Goal: Check status: Check status

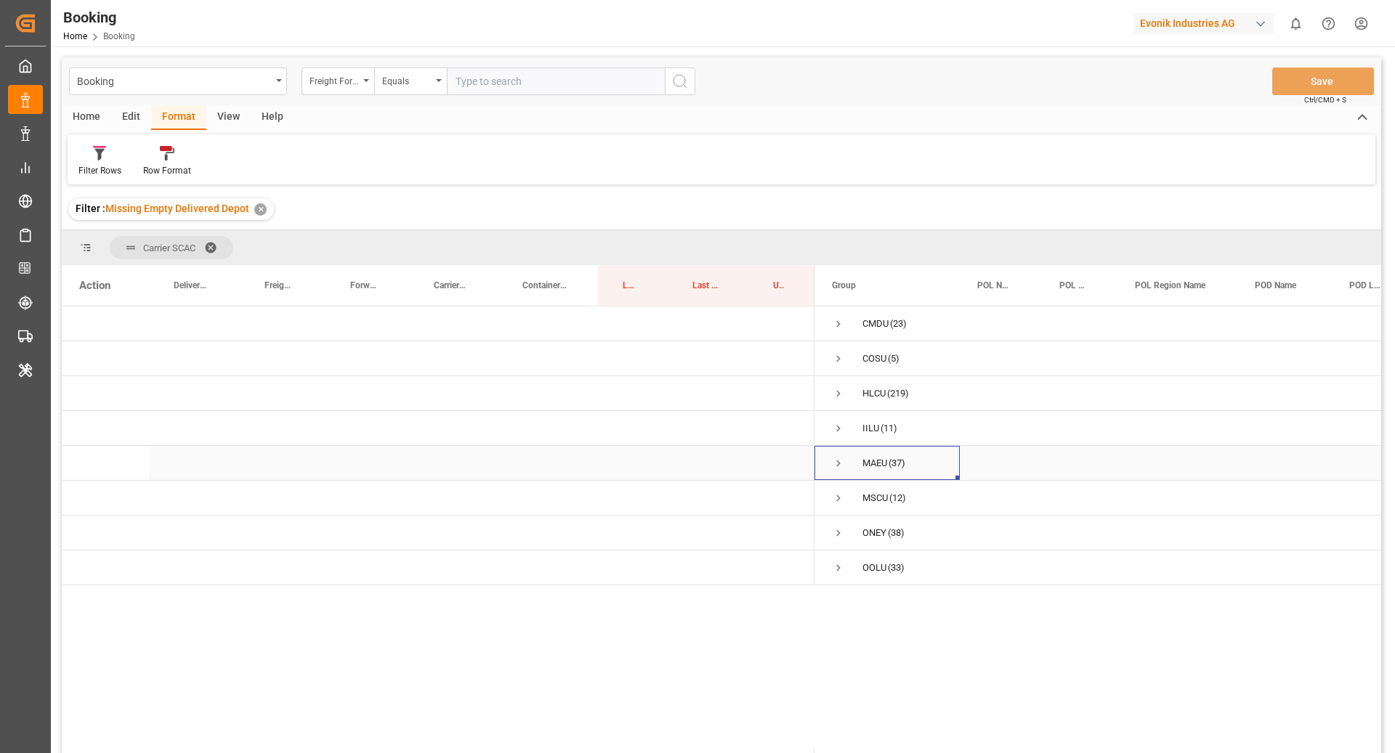
click at [837, 457] on span "Press SPACE to select this row." at bounding box center [838, 463] width 13 height 13
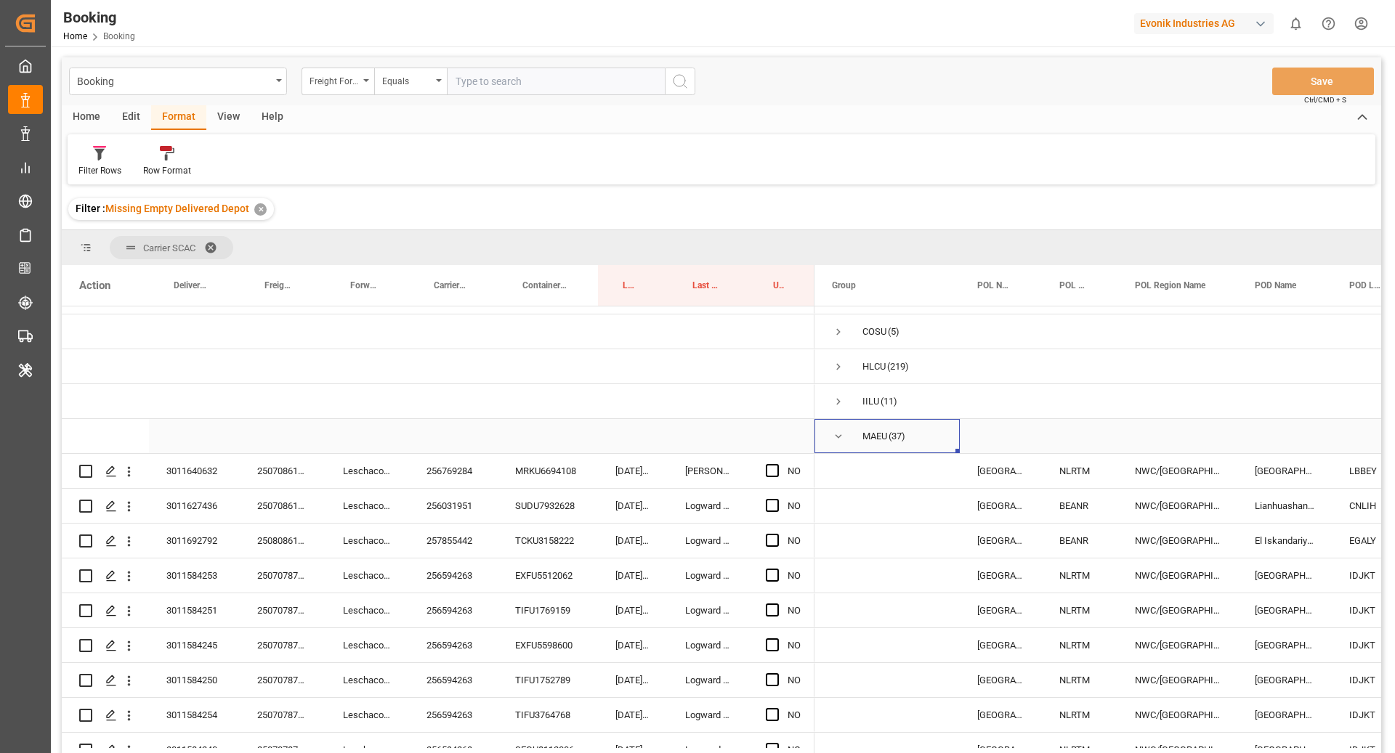
scroll to position [25, 0]
click at [553, 476] on div "MRKU6694108" at bounding box center [548, 472] width 100 height 34
click at [538, 510] on div "SUDU7932628" at bounding box center [548, 507] width 100 height 34
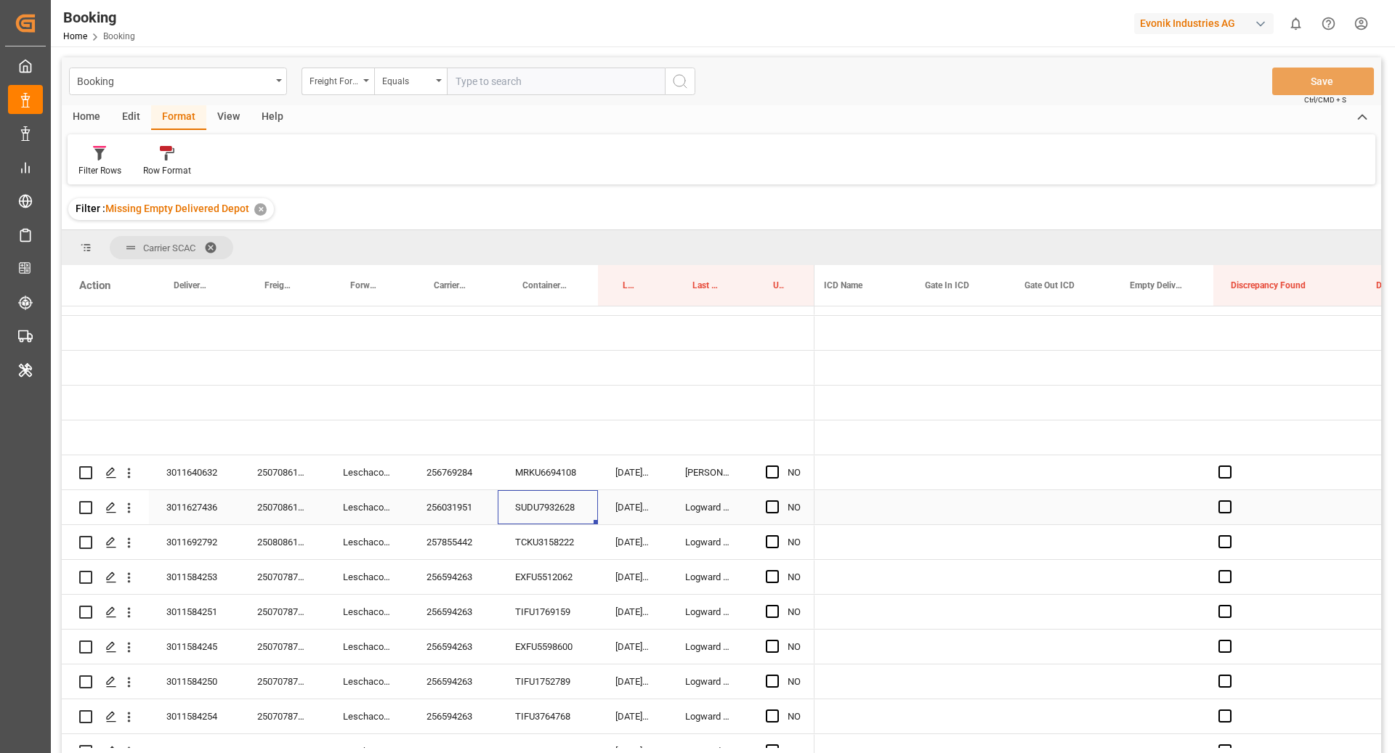
scroll to position [0, 2757]
click at [1138, 508] on div "Press SPACE to select this row." at bounding box center [1147, 507] width 101 height 34
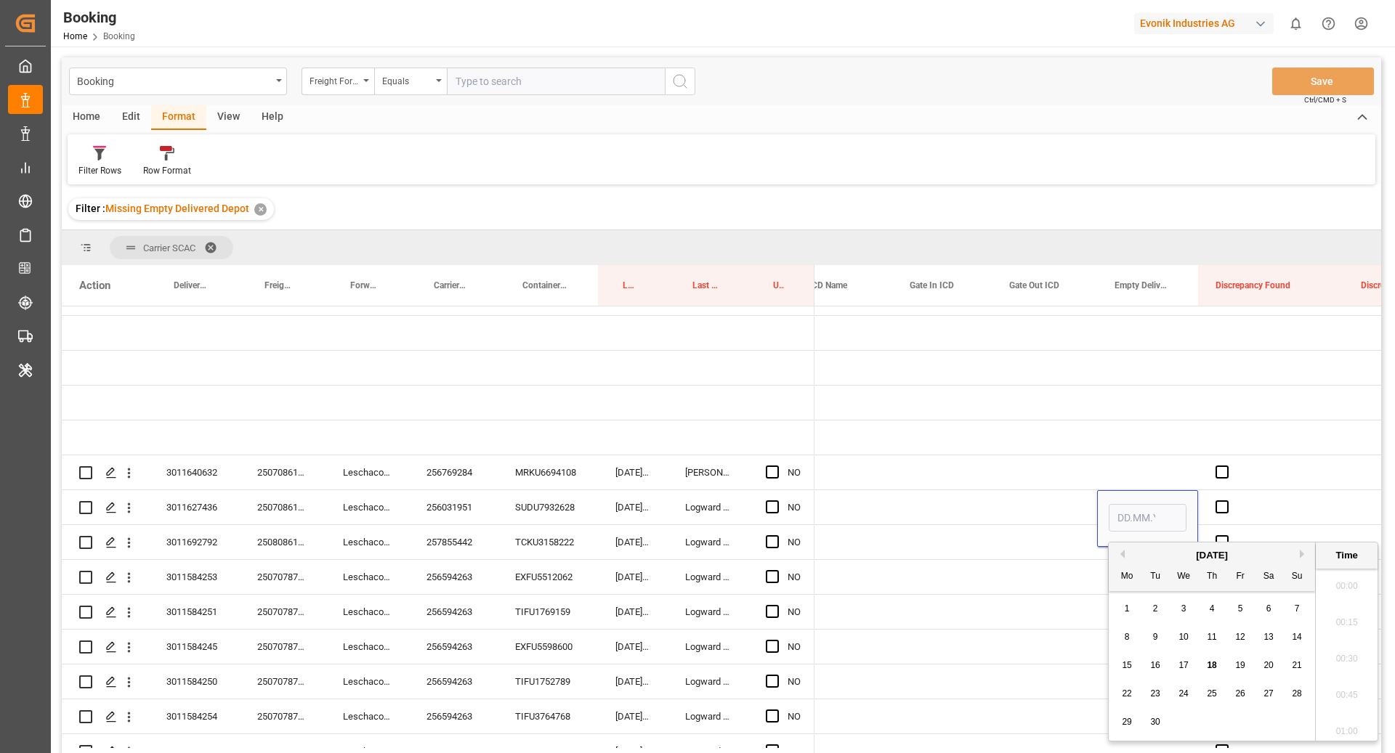
scroll to position [2438, 0]
click at [1210, 661] on span "18" at bounding box center [1210, 665] width 9 height 10
type input "18.09.2025 00:00"
click at [1058, 525] on div "Press SPACE to select this row." at bounding box center [1043, 542] width 105 height 34
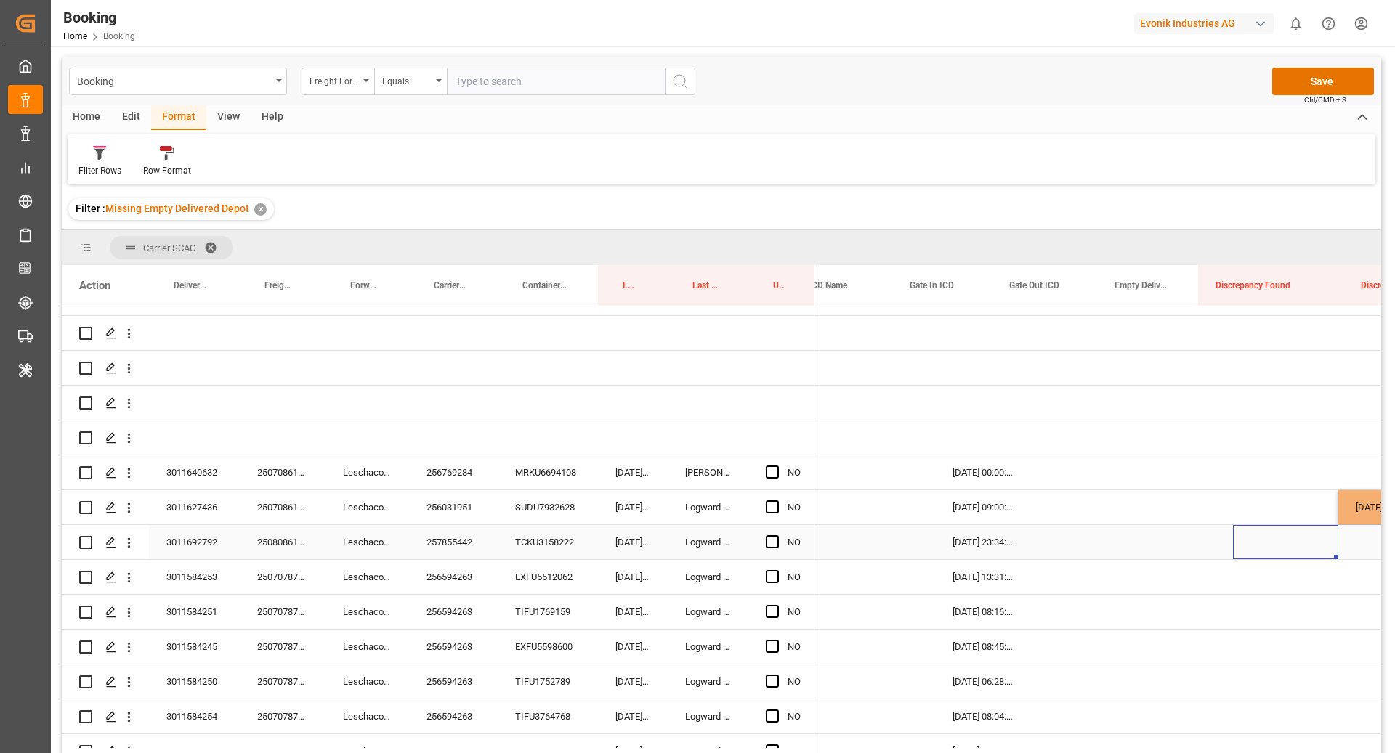
scroll to position [0, 2516]
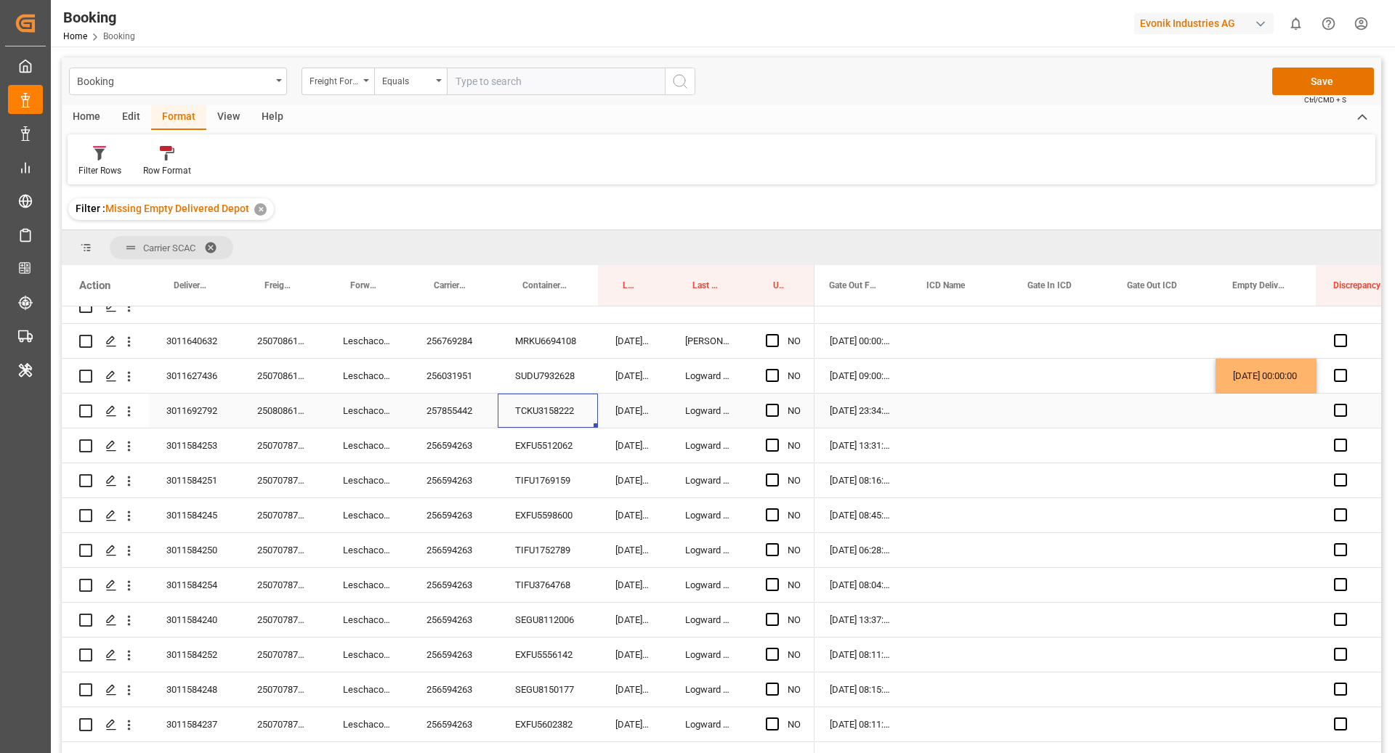
click at [540, 415] on div "TCKU3158222" at bounding box center [548, 411] width 100 height 34
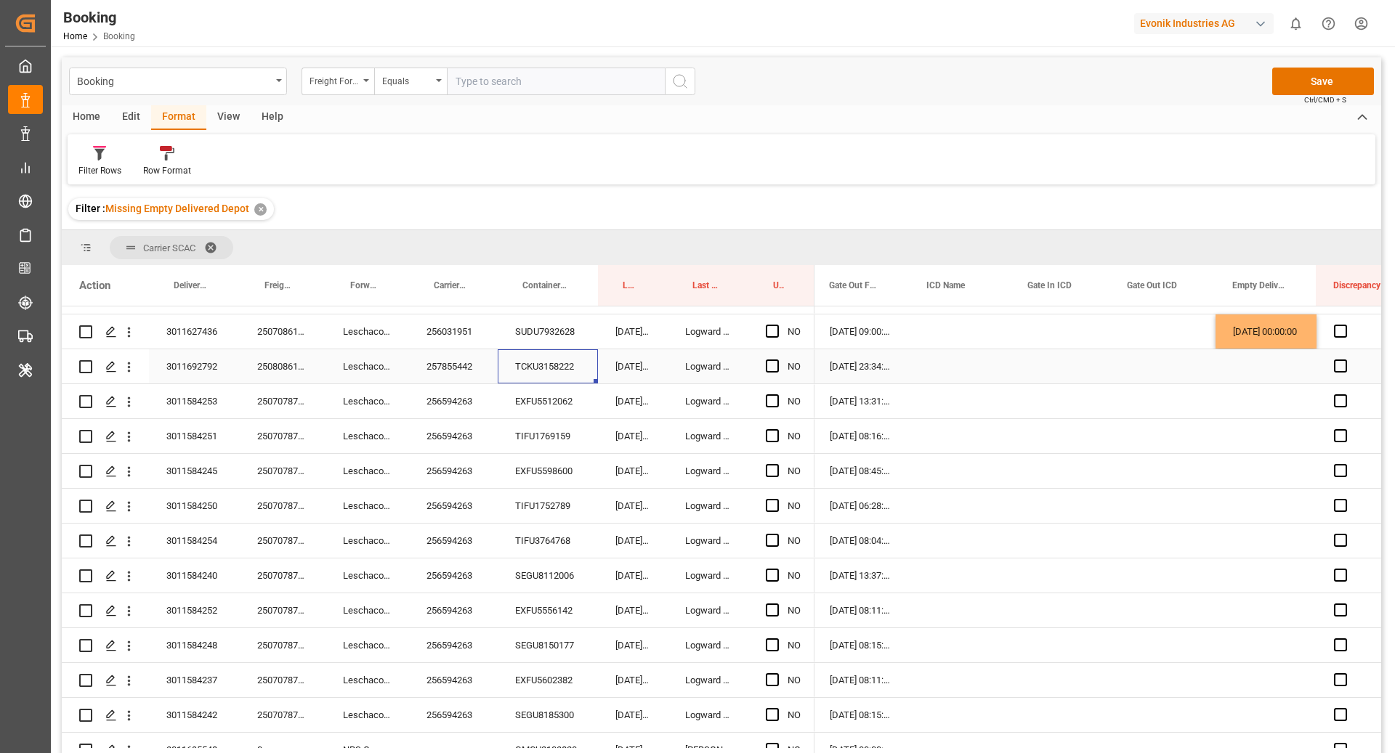
click at [771, 371] on span "Press SPACE to select this row." at bounding box center [772, 366] width 13 height 13
click at [776, 360] on input "Press SPACE to select this row." at bounding box center [776, 360] width 0 height 0
click at [515, 410] on div "EXFU5512062" at bounding box center [548, 401] width 100 height 34
click at [772, 400] on span "Press SPACE to select this row." at bounding box center [772, 400] width 13 height 13
click at [776, 394] on input "Press SPACE to select this row." at bounding box center [776, 394] width 0 height 0
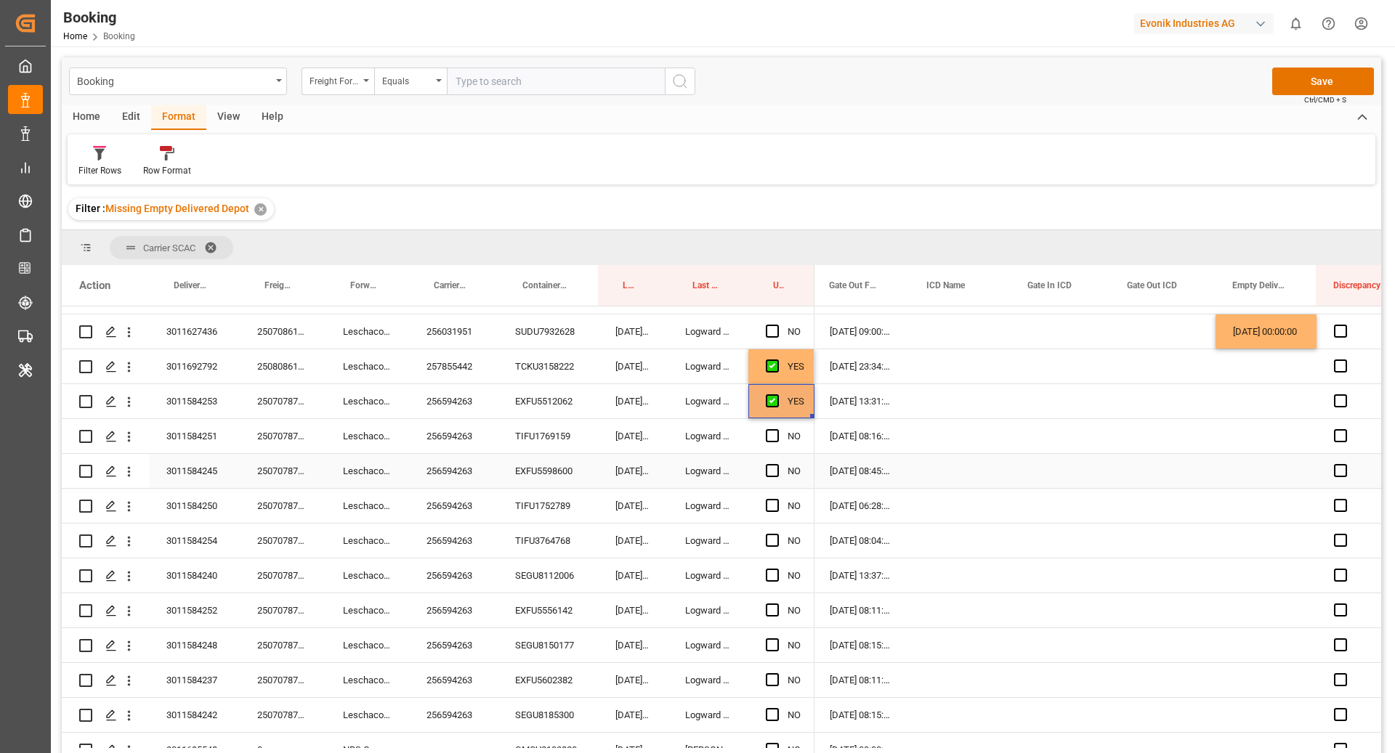
click at [553, 442] on div "TIFU1769159" at bounding box center [548, 436] width 100 height 34
click at [768, 438] on span "Press SPACE to select this row." at bounding box center [772, 435] width 13 height 13
click at [776, 429] on input "Press SPACE to select this row." at bounding box center [776, 429] width 0 height 0
click at [559, 462] on div "EXFU5598600" at bounding box center [548, 471] width 100 height 34
click at [771, 468] on span "Press SPACE to select this row." at bounding box center [772, 470] width 13 height 13
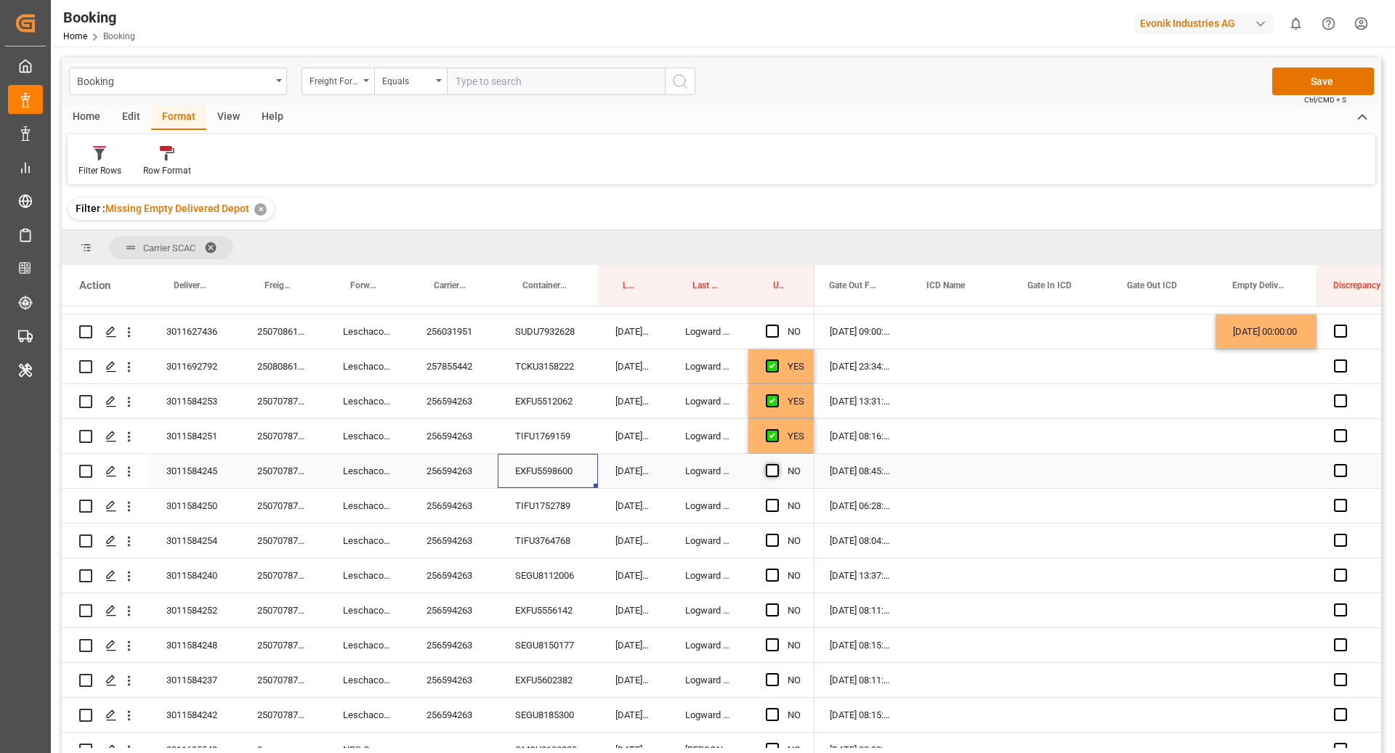
click at [776, 464] on input "Press SPACE to select this row." at bounding box center [776, 464] width 0 height 0
drag, startPoint x: 551, startPoint y: 507, endPoint x: 630, endPoint y: 529, distance: 82.3
click at [551, 507] on div "TIFU1752789" at bounding box center [548, 506] width 100 height 34
click at [769, 497] on div "Press SPACE to select this row." at bounding box center [777, 506] width 22 height 33
click at [766, 505] on span "Press SPACE to select this row." at bounding box center [772, 505] width 13 height 13
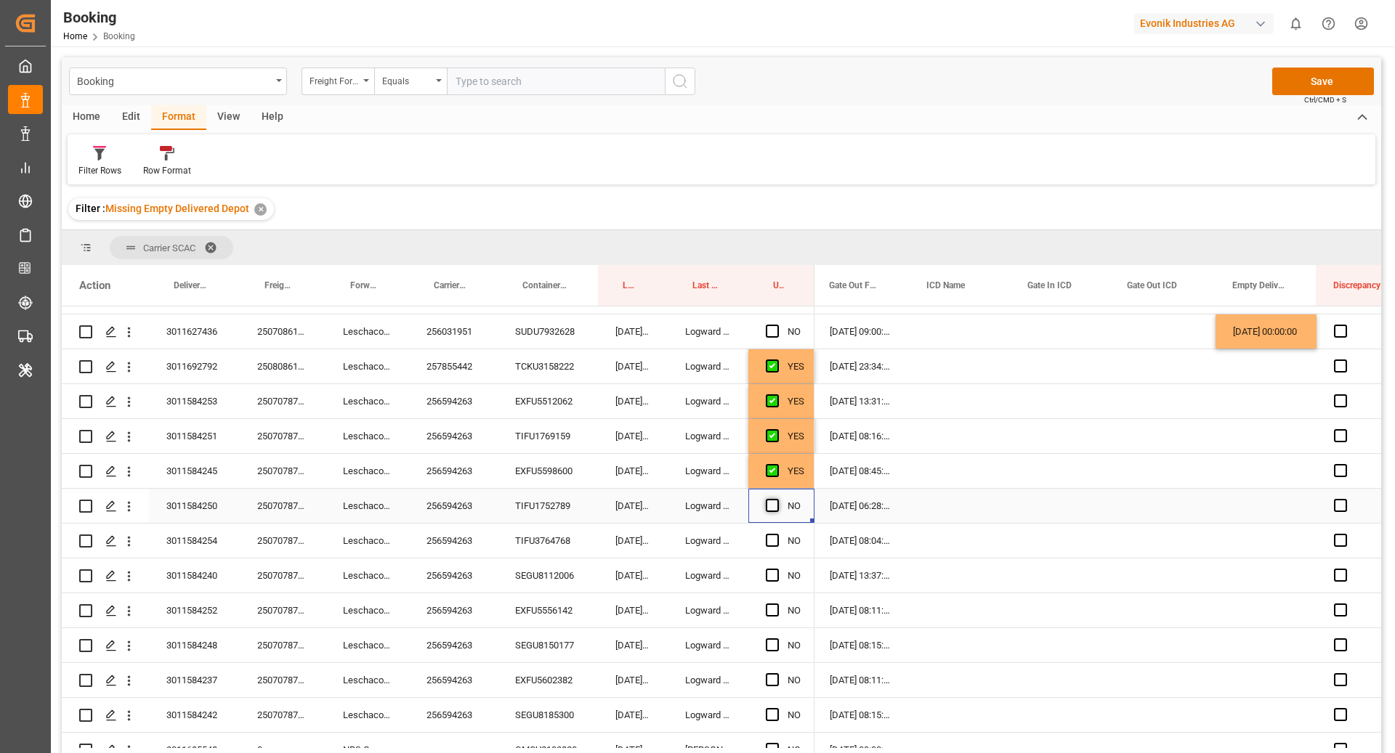
click at [776, 499] on input "Press SPACE to select this row." at bounding box center [776, 499] width 0 height 0
click at [571, 527] on div "TIFU3764768" at bounding box center [548, 541] width 100 height 34
click at [768, 543] on span "Press SPACE to select this row." at bounding box center [772, 540] width 13 height 13
click at [776, 534] on input "Press SPACE to select this row." at bounding box center [776, 534] width 0 height 0
click at [546, 573] on div "SEGU8112006" at bounding box center [548, 576] width 100 height 34
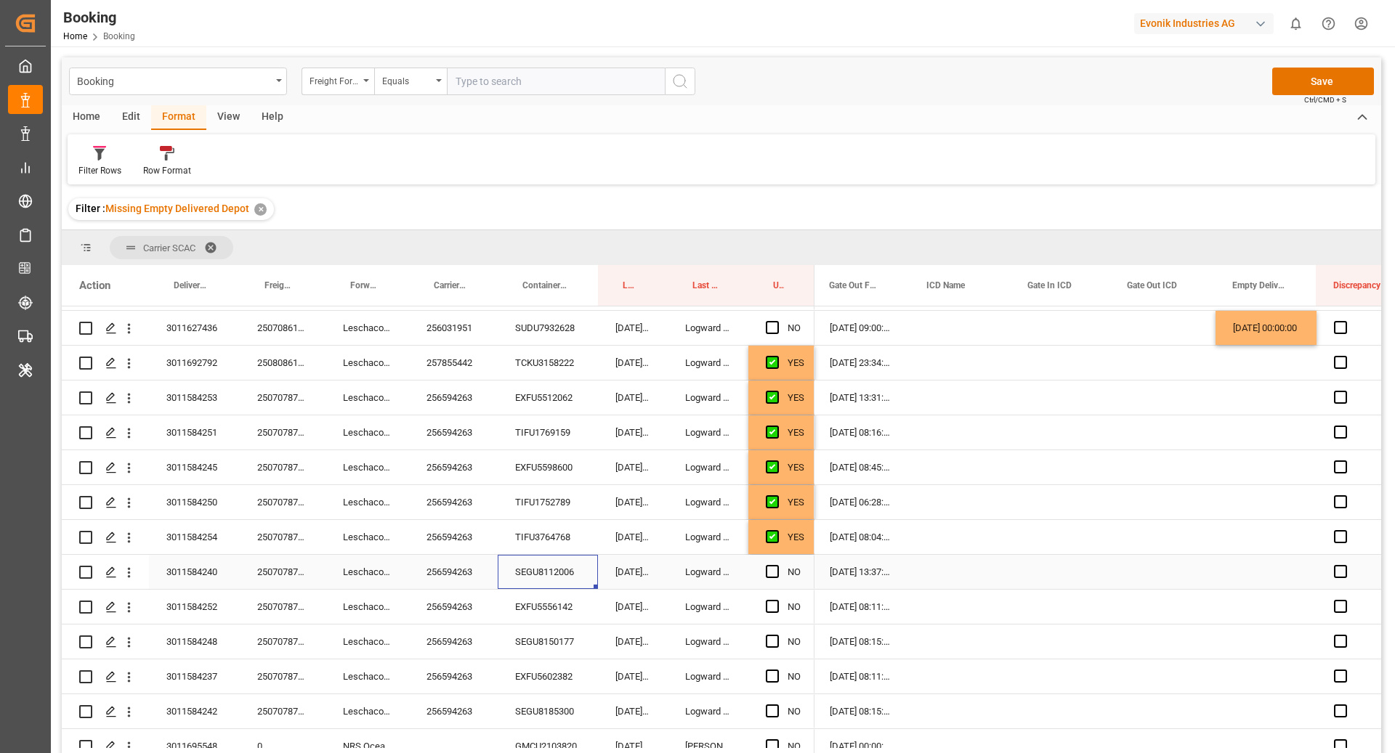
scroll to position [205, 0]
click at [766, 574] on span "Press SPACE to select this row." at bounding box center [772, 571] width 13 height 13
click at [776, 565] on input "Press SPACE to select this row." at bounding box center [776, 565] width 0 height 0
drag, startPoint x: 552, startPoint y: 600, endPoint x: 575, endPoint y: 625, distance: 33.4
click at [548, 596] on div "EXFU5556142" at bounding box center [548, 607] width 100 height 34
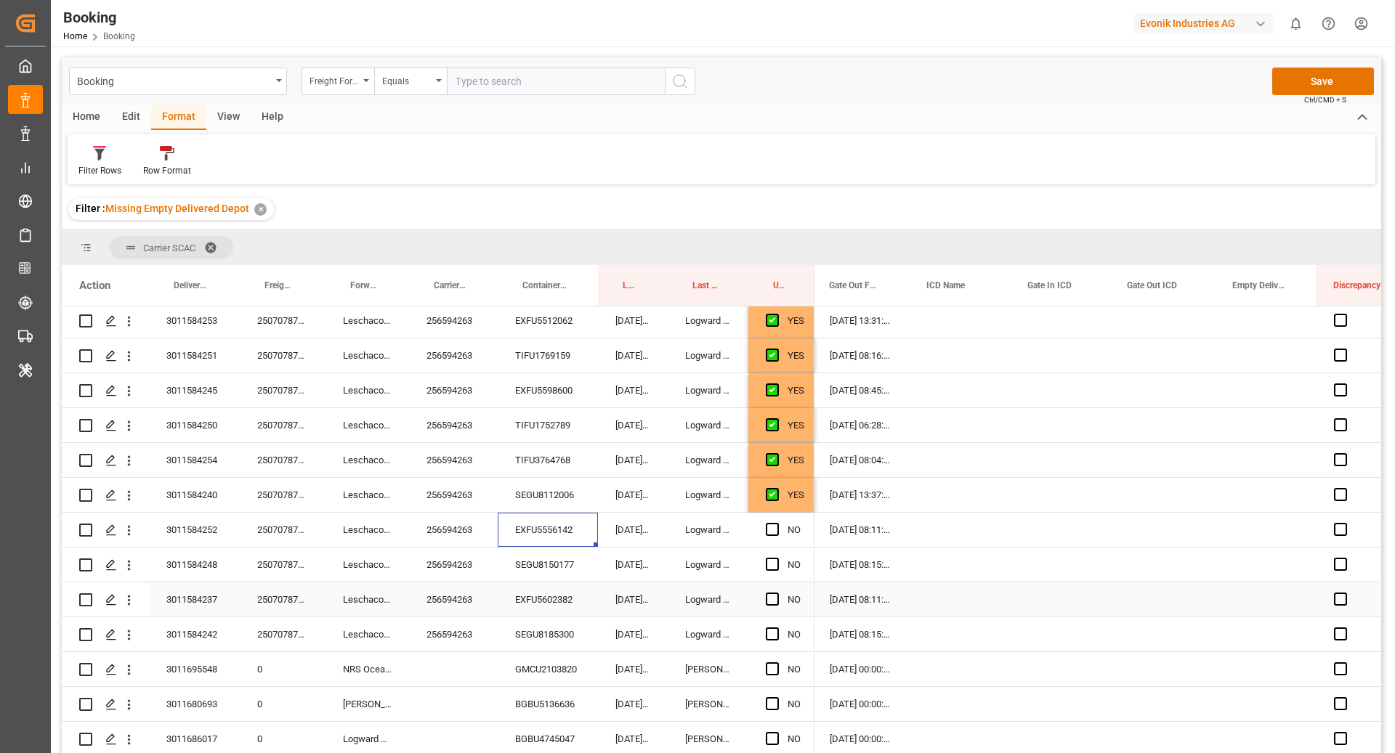
scroll to position [356, 0]
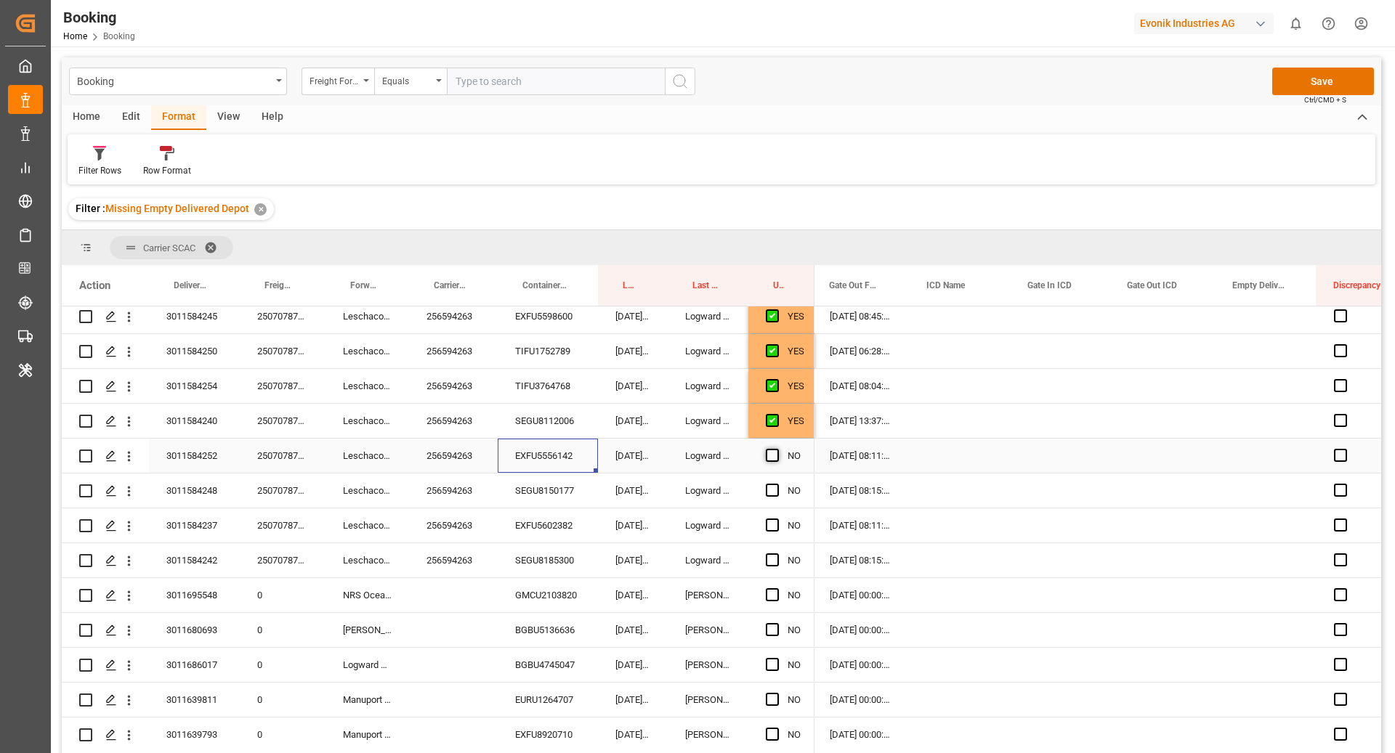
click at [768, 457] on span "Press SPACE to select this row." at bounding box center [772, 455] width 13 height 13
click at [776, 449] on input "Press SPACE to select this row." at bounding box center [776, 449] width 0 height 0
click at [493, 500] on div "256594263" at bounding box center [453, 491] width 89 height 34
click at [549, 485] on div "SEGU8150177" at bounding box center [548, 491] width 100 height 34
click at [772, 488] on span "Press SPACE to select this row." at bounding box center [772, 490] width 13 height 13
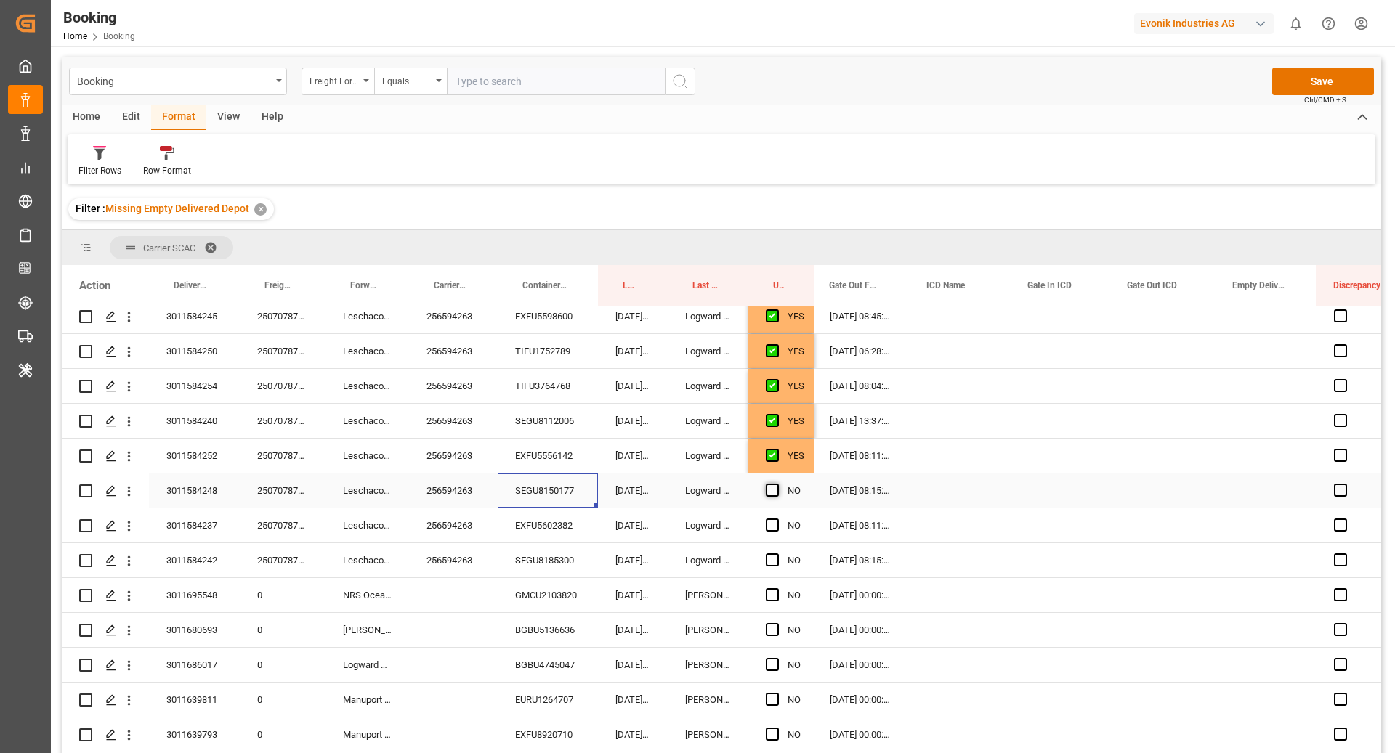
click at [776, 484] on input "Press SPACE to select this row." at bounding box center [776, 484] width 0 height 0
drag, startPoint x: 525, startPoint y: 539, endPoint x: 641, endPoint y: 585, distance: 124.5
click at [525, 539] on div "EXFU5602382" at bounding box center [548, 525] width 100 height 34
click at [776, 525] on span "Press SPACE to select this row." at bounding box center [772, 525] width 13 height 13
click at [776, 519] on input "Press SPACE to select this row." at bounding box center [776, 519] width 0 height 0
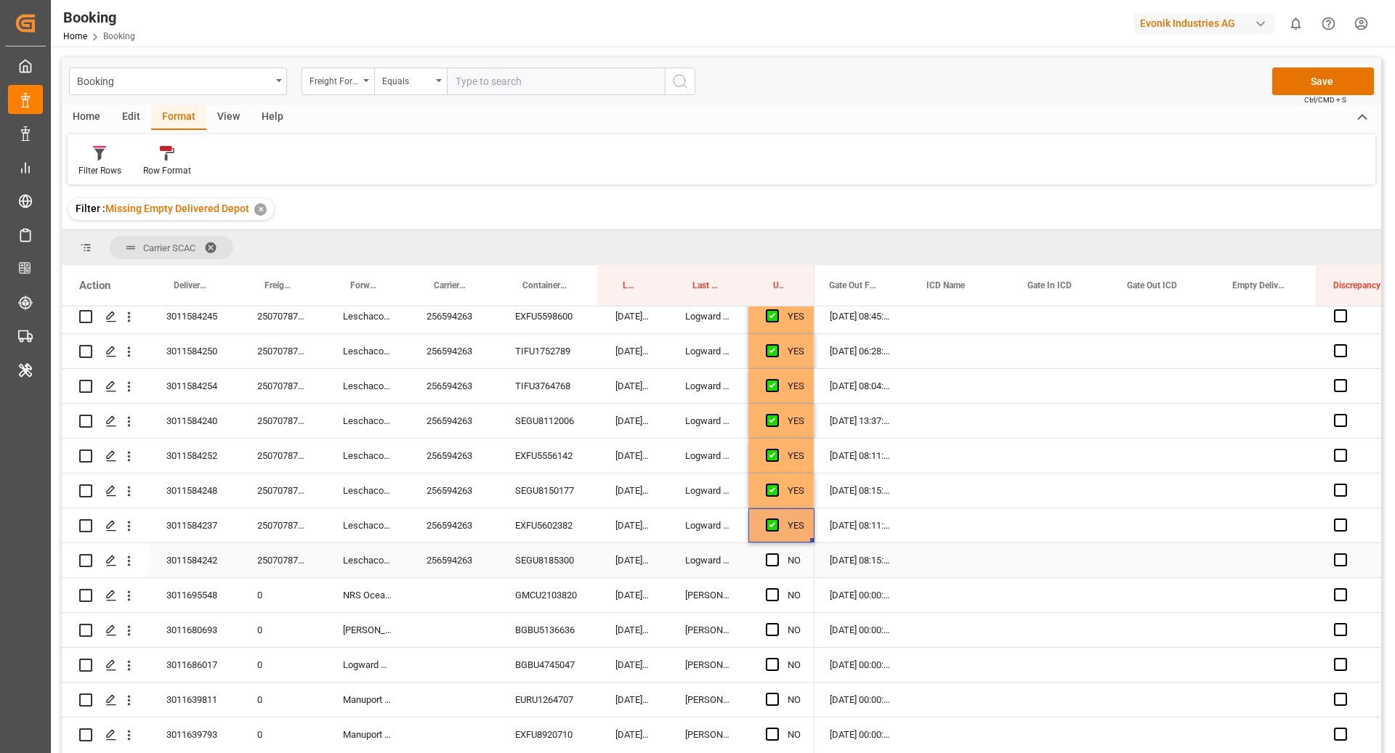
click at [506, 554] on div "SEGU8185300" at bounding box center [548, 560] width 100 height 34
click at [774, 555] on span "Press SPACE to select this row." at bounding box center [772, 559] width 13 height 13
click at [776, 553] on input "Press SPACE to select this row." at bounding box center [776, 553] width 0 height 0
drag, startPoint x: 585, startPoint y: 594, endPoint x: 666, endPoint y: 599, distance: 81.5
click at [585, 594] on div "GMCU2103820" at bounding box center [548, 595] width 100 height 34
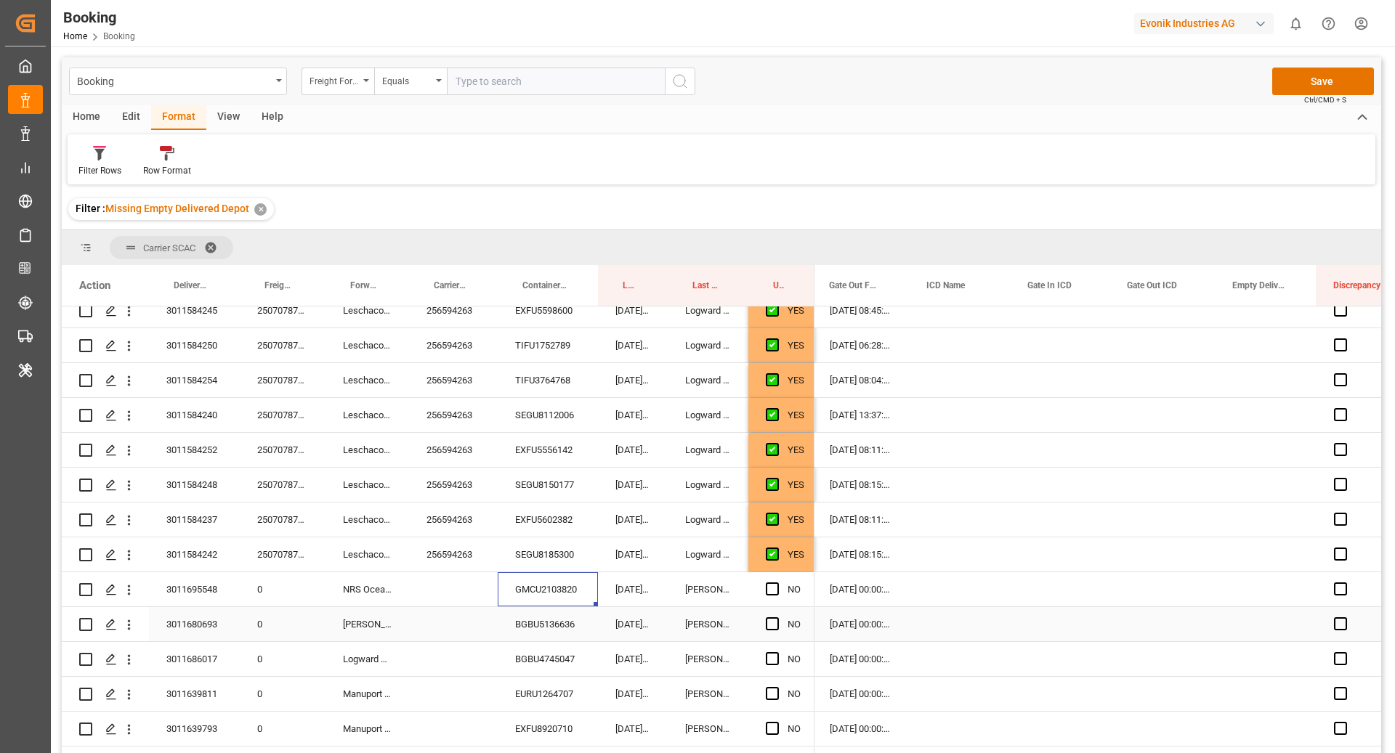
scroll to position [364, 0]
click at [766, 588] on span "Press SPACE to select this row." at bounding box center [772, 586] width 13 height 13
click at [776, 580] on input "Press SPACE to select this row." at bounding box center [776, 580] width 0 height 0
click at [581, 633] on div "BGBU5136636" at bounding box center [548, 622] width 100 height 34
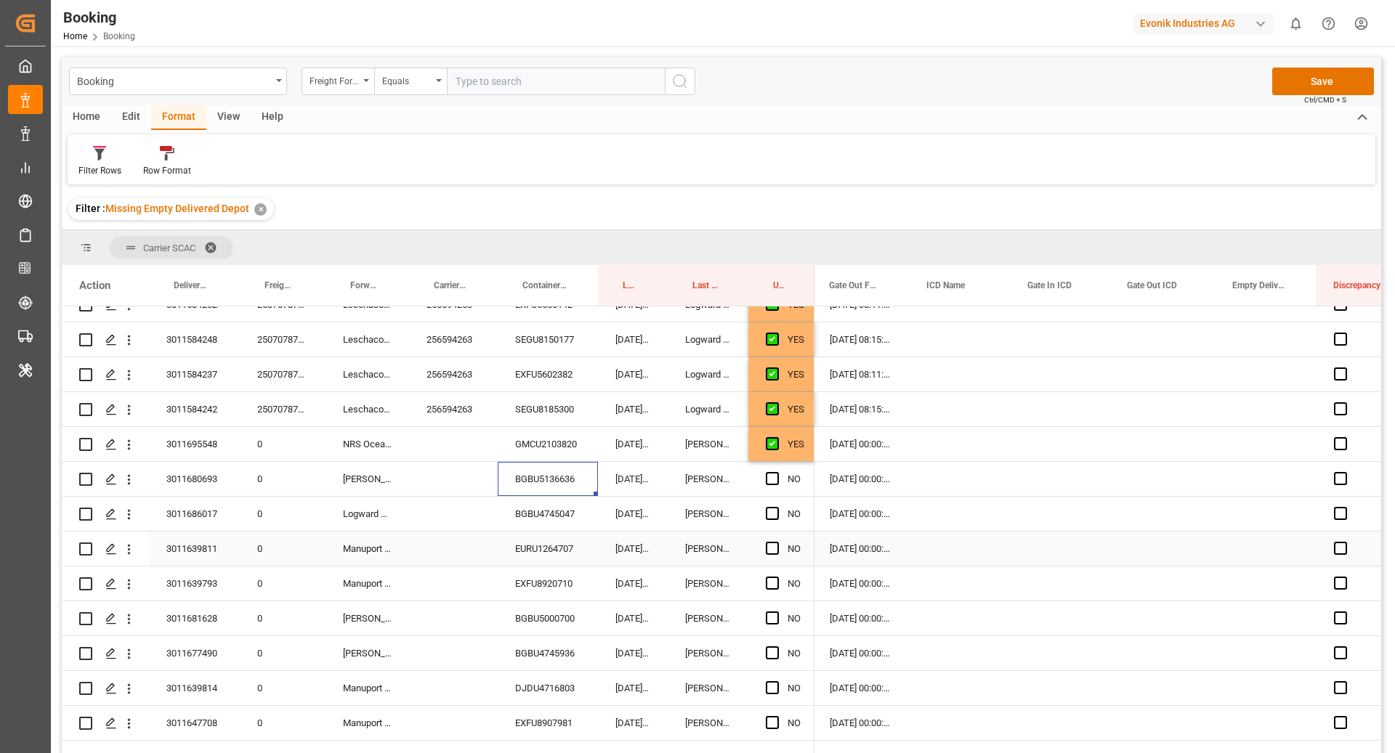
scroll to position [535, 0]
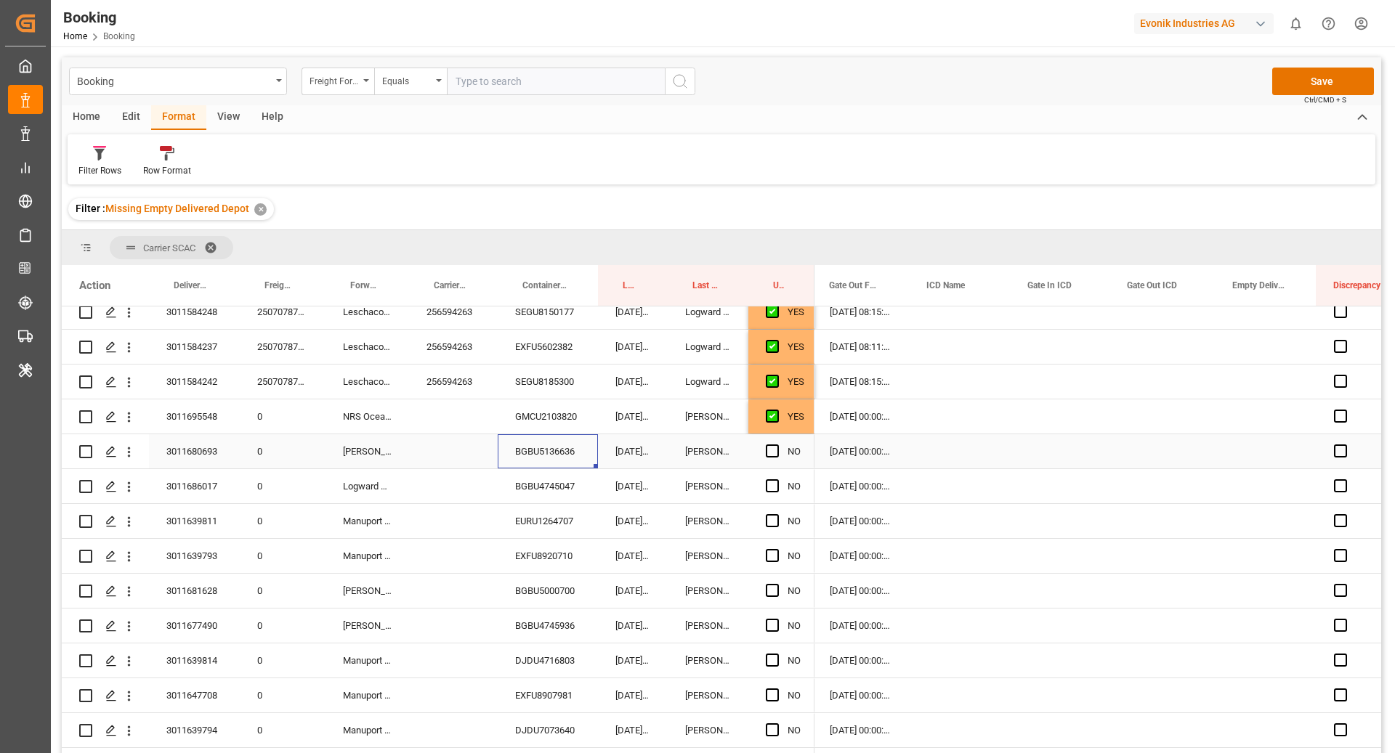
click at [774, 450] on span "Press SPACE to select this row." at bounding box center [772, 451] width 13 height 13
click at [776, 445] on input "Press SPACE to select this row." at bounding box center [776, 445] width 0 height 0
drag, startPoint x: 558, startPoint y: 484, endPoint x: 672, endPoint y: 527, distance: 121.6
click at [563, 485] on div "BGBU4745047" at bounding box center [548, 486] width 100 height 34
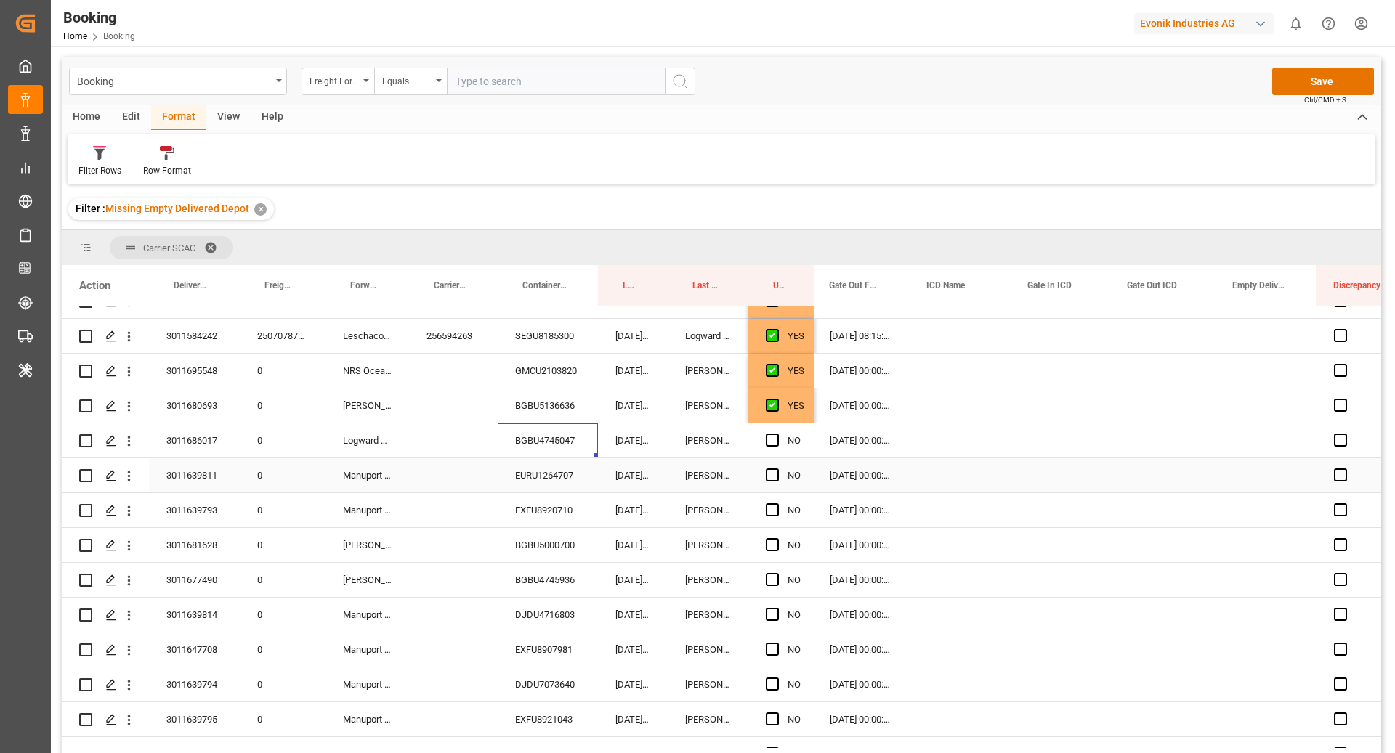
scroll to position [614, 0]
click at [769, 413] on div "Press SPACE to select this row." at bounding box center [777, 406] width 22 height 33
click at [766, 406] on span "Press SPACE to select this row." at bounding box center [772, 405] width 13 height 13
click at [776, 399] on input "Press SPACE to select this row." at bounding box center [776, 399] width 0 height 0
click at [575, 442] on div "EURU1264707" at bounding box center [548, 441] width 100 height 34
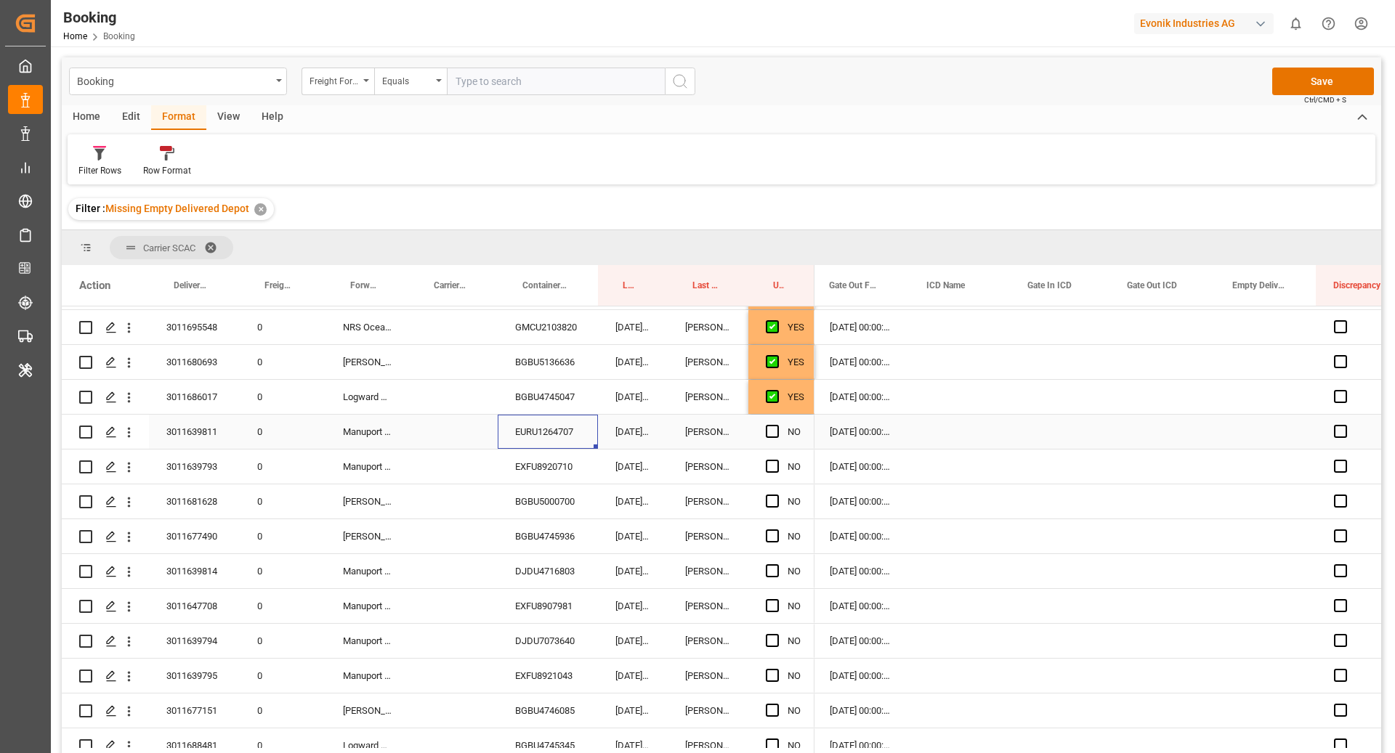
scroll to position [632, 0]
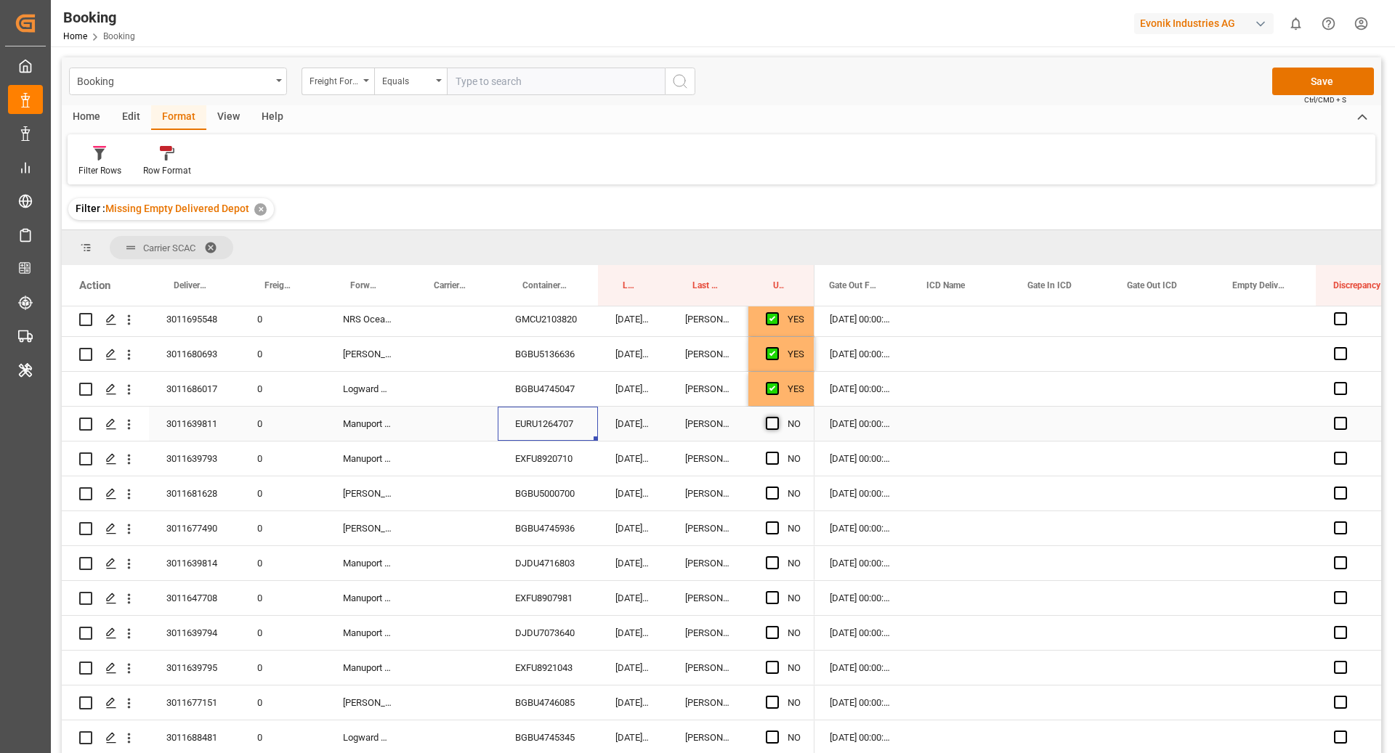
click at [771, 425] on span "Press SPACE to select this row." at bounding box center [772, 423] width 13 height 13
click at [776, 417] on input "Press SPACE to select this row." at bounding box center [776, 417] width 0 height 0
click at [622, 464] on div "17.09.2025 09:30:05" at bounding box center [633, 459] width 70 height 34
click at [550, 468] on div "EXFU8920710" at bounding box center [548, 459] width 100 height 34
drag, startPoint x: 777, startPoint y: 452, endPoint x: 758, endPoint y: 465, distance: 22.6
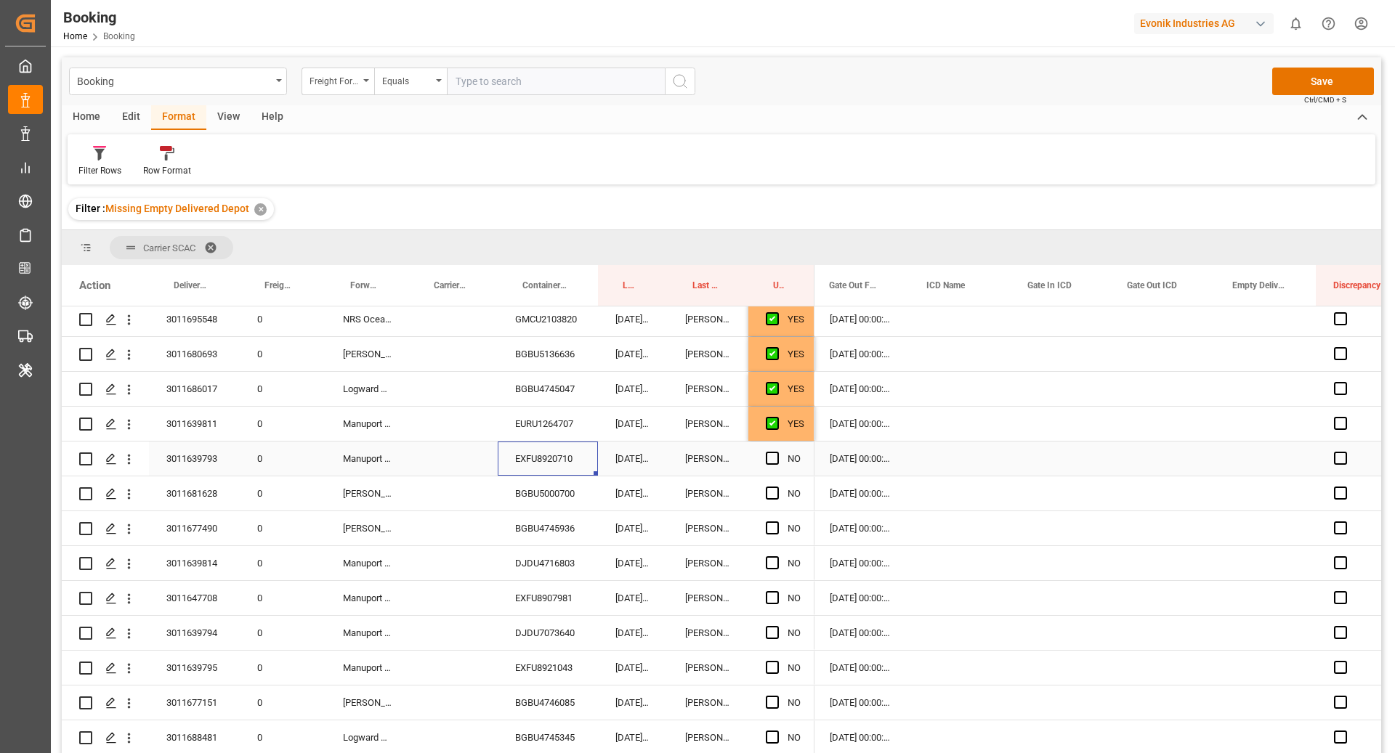
click at [777, 452] on span "Press SPACE to select this row." at bounding box center [772, 458] width 13 height 13
click at [776, 452] on input "Press SPACE to select this row." at bounding box center [776, 452] width 0 height 0
click at [532, 508] on div "BGBU5000700" at bounding box center [548, 493] width 100 height 34
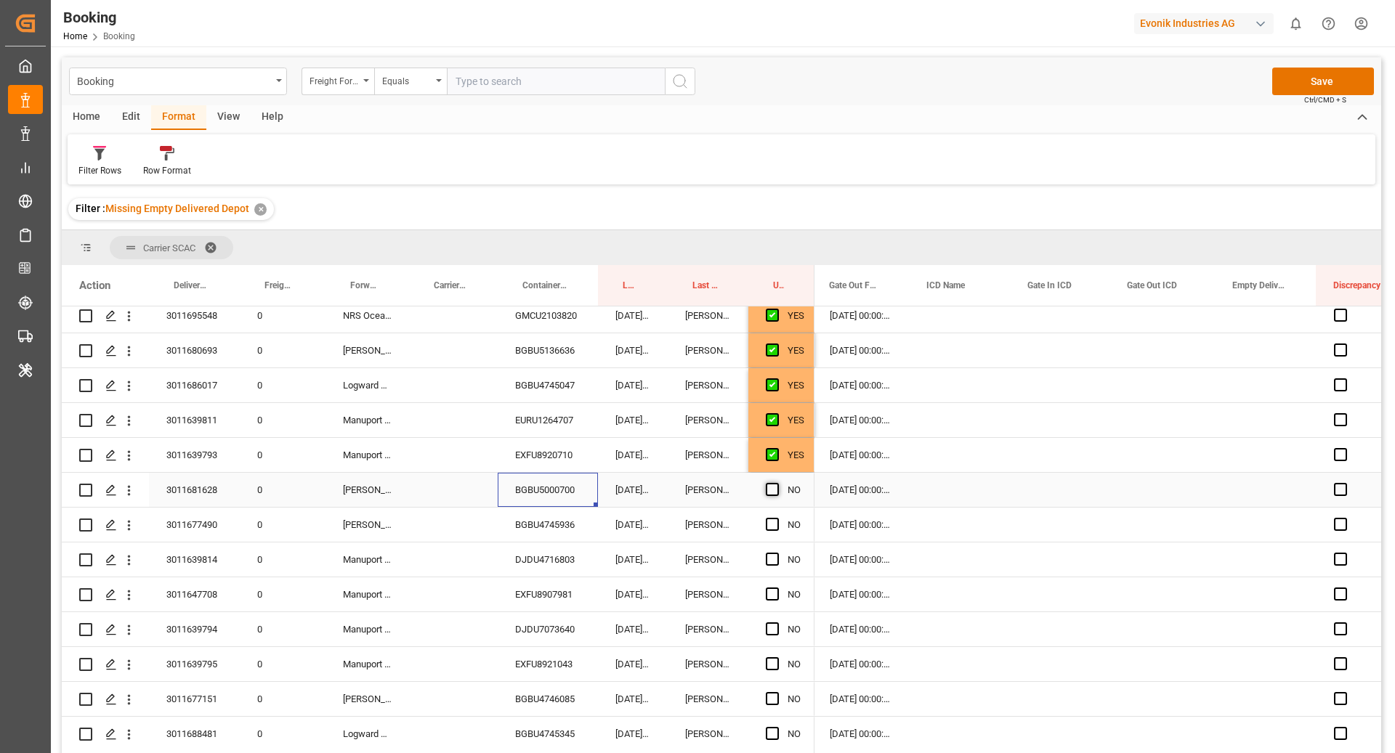
click at [768, 492] on span "Press SPACE to select this row." at bounding box center [772, 489] width 13 height 13
click at [776, 483] on input "Press SPACE to select this row." at bounding box center [776, 483] width 0 height 0
click at [603, 522] on div "17.09.2025 09:30:05" at bounding box center [633, 525] width 70 height 34
click at [533, 527] on div "BGBU4745936" at bounding box center [548, 525] width 100 height 34
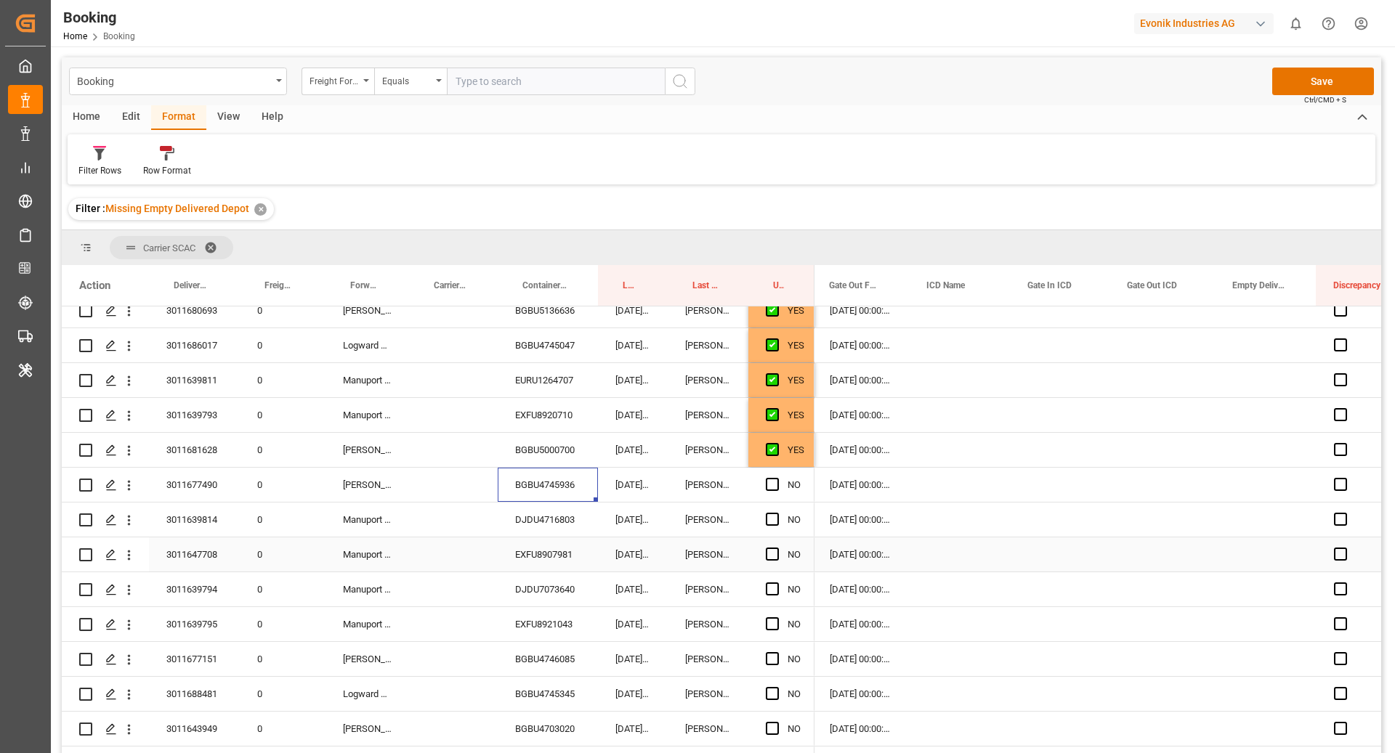
scroll to position [716, 0]
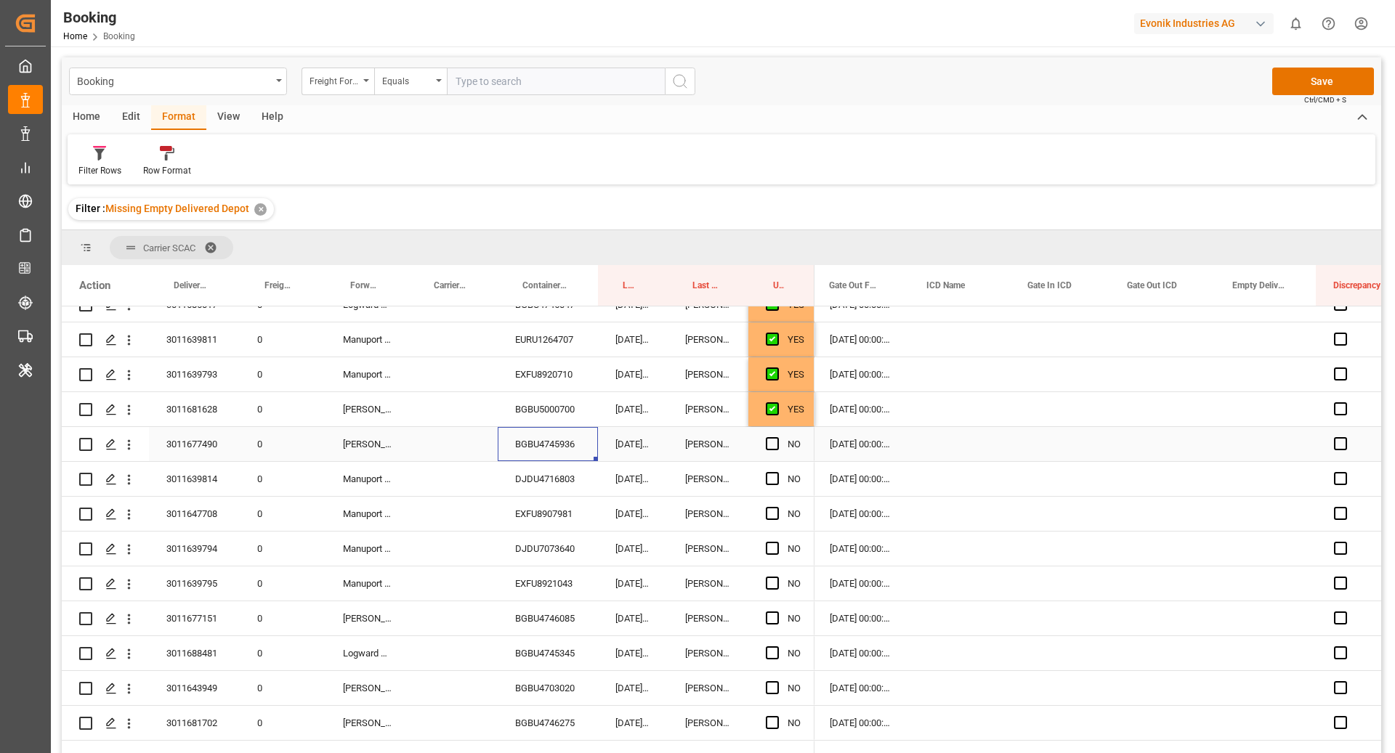
click at [761, 442] on div "NO" at bounding box center [781, 444] width 66 height 34
click at [780, 448] on div "Press SPACE to select this row." at bounding box center [777, 444] width 22 height 33
click at [774, 447] on span "Press SPACE to select this row." at bounding box center [772, 443] width 13 height 13
click at [776, 437] on input "Press SPACE to select this row." at bounding box center [776, 437] width 0 height 0
click at [553, 479] on div "DJDU4716803" at bounding box center [548, 479] width 100 height 34
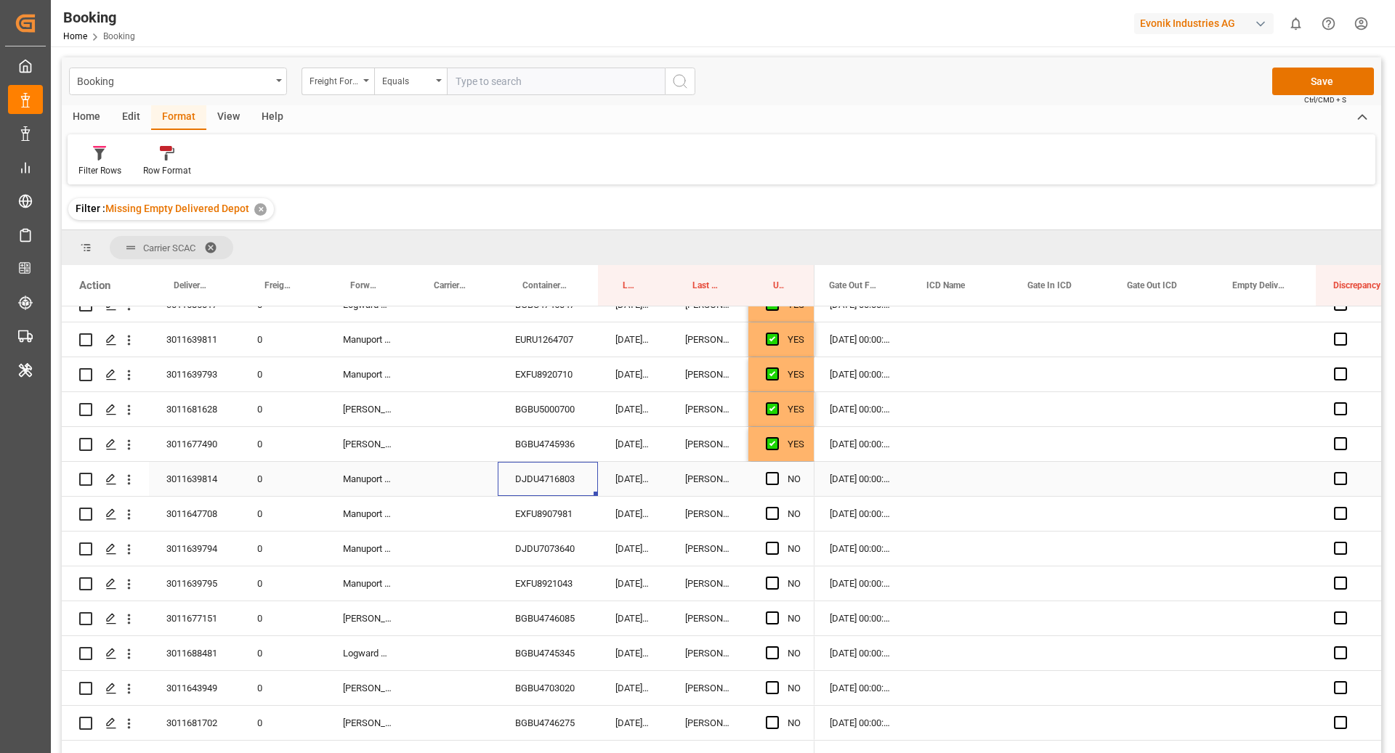
click at [779, 479] on div "Press SPACE to select this row." at bounding box center [777, 479] width 22 height 33
click at [774, 475] on span "Press SPACE to select this row." at bounding box center [772, 478] width 13 height 13
click at [776, 472] on input "Press SPACE to select this row." at bounding box center [776, 472] width 0 height 0
click at [555, 518] on div "EXFU8907981" at bounding box center [548, 514] width 100 height 34
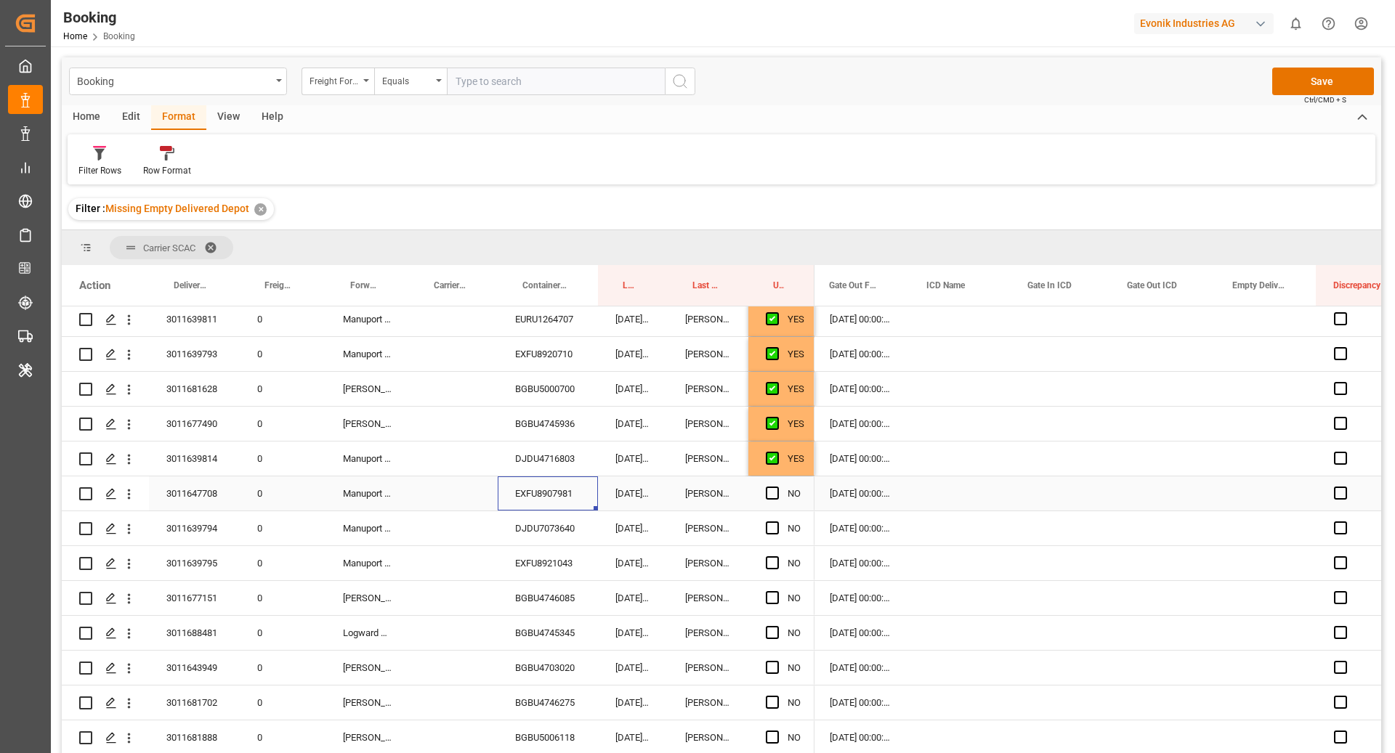
scroll to position [760, 0]
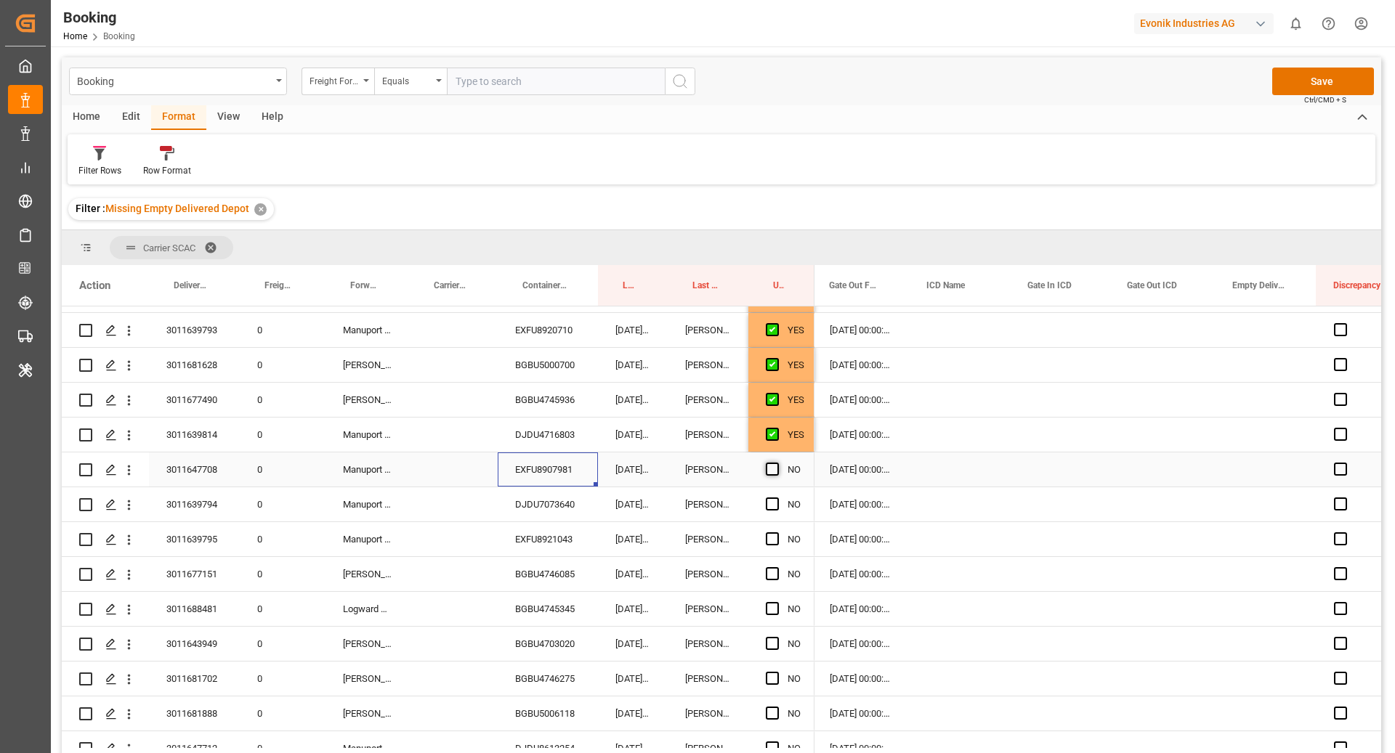
click at [772, 464] on span "Press SPACE to select this row." at bounding box center [772, 469] width 13 height 13
click at [776, 463] on input "Press SPACE to select this row." at bounding box center [776, 463] width 0 height 0
click at [544, 519] on div "DJDU7073640" at bounding box center [548, 504] width 100 height 34
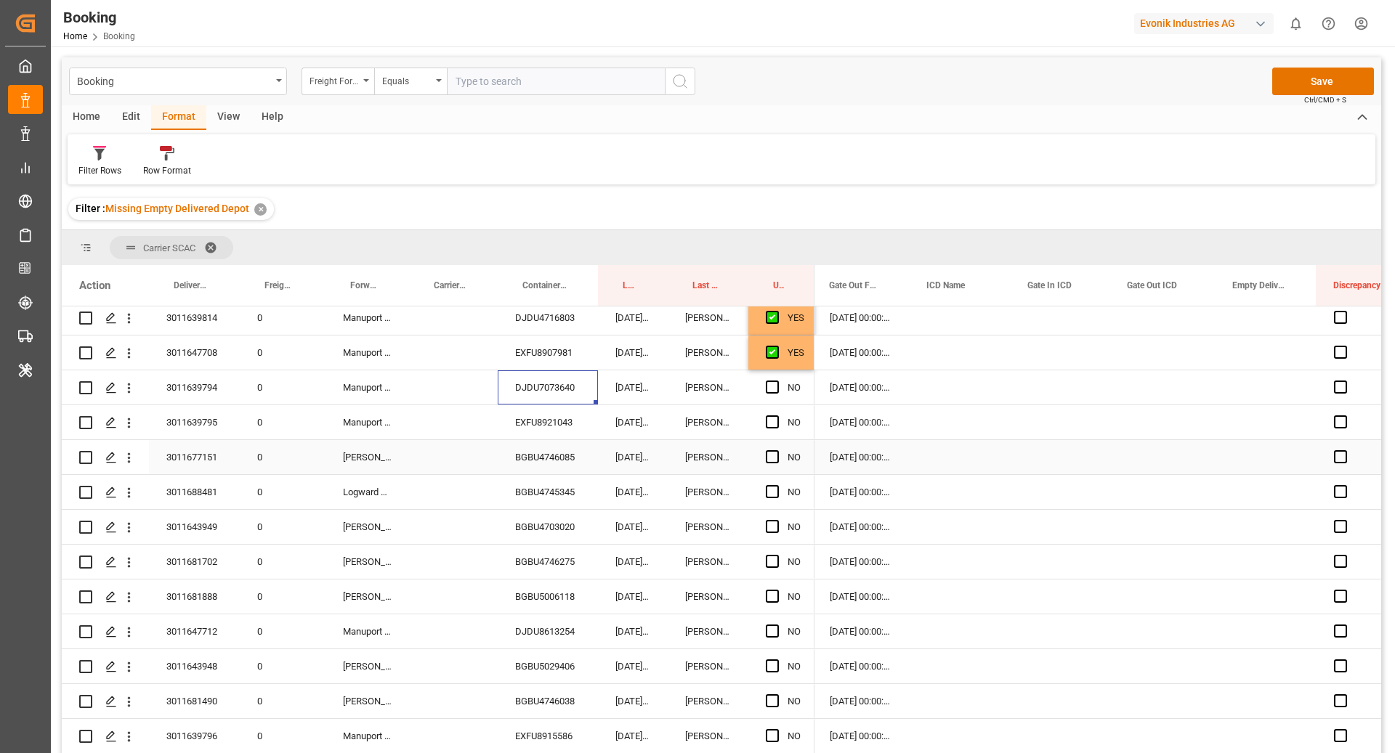
scroll to position [885, 0]
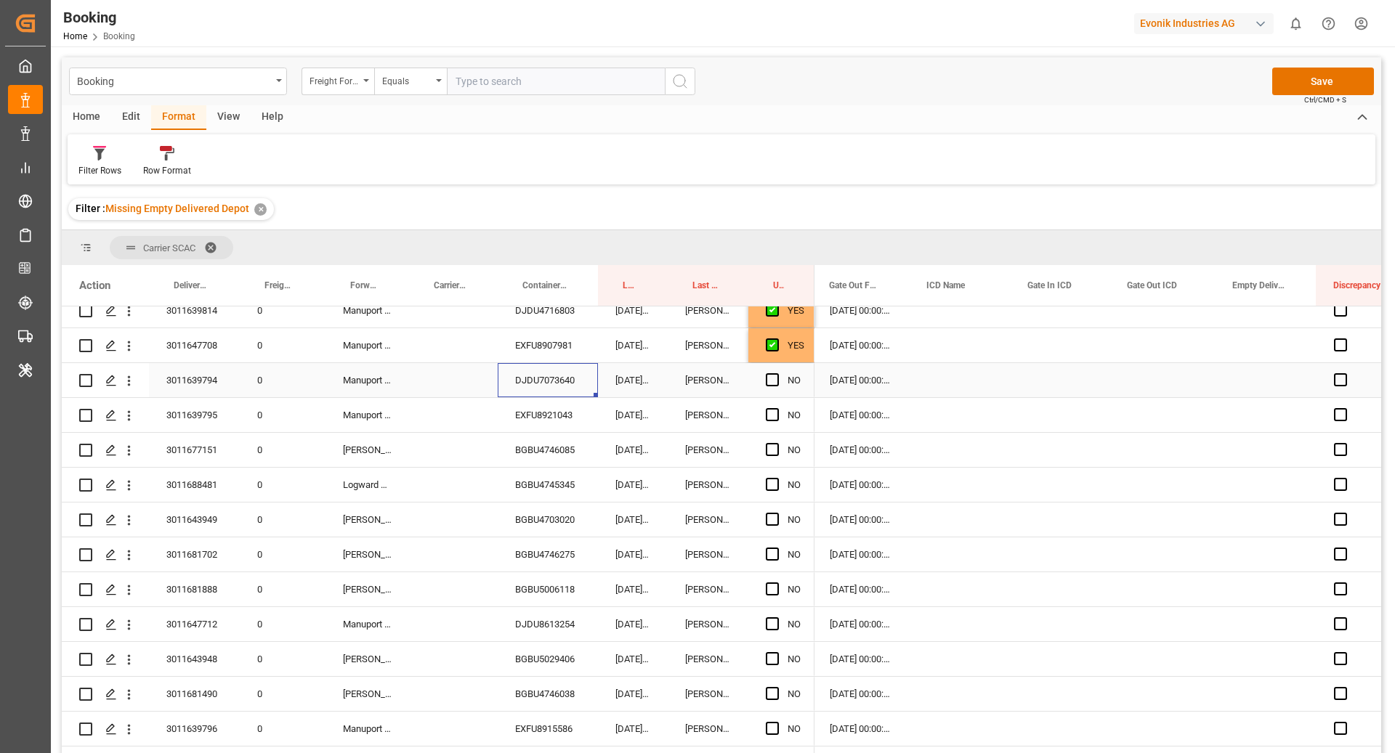
click at [772, 383] on span "Press SPACE to select this row." at bounding box center [772, 379] width 13 height 13
click at [776, 373] on input "Press SPACE to select this row." at bounding box center [776, 373] width 0 height 0
click at [535, 415] on div "EXFU8921043" at bounding box center [548, 415] width 100 height 34
click at [774, 418] on span "Press SPACE to select this row." at bounding box center [772, 414] width 13 height 13
click at [776, 408] on input "Press SPACE to select this row." at bounding box center [776, 408] width 0 height 0
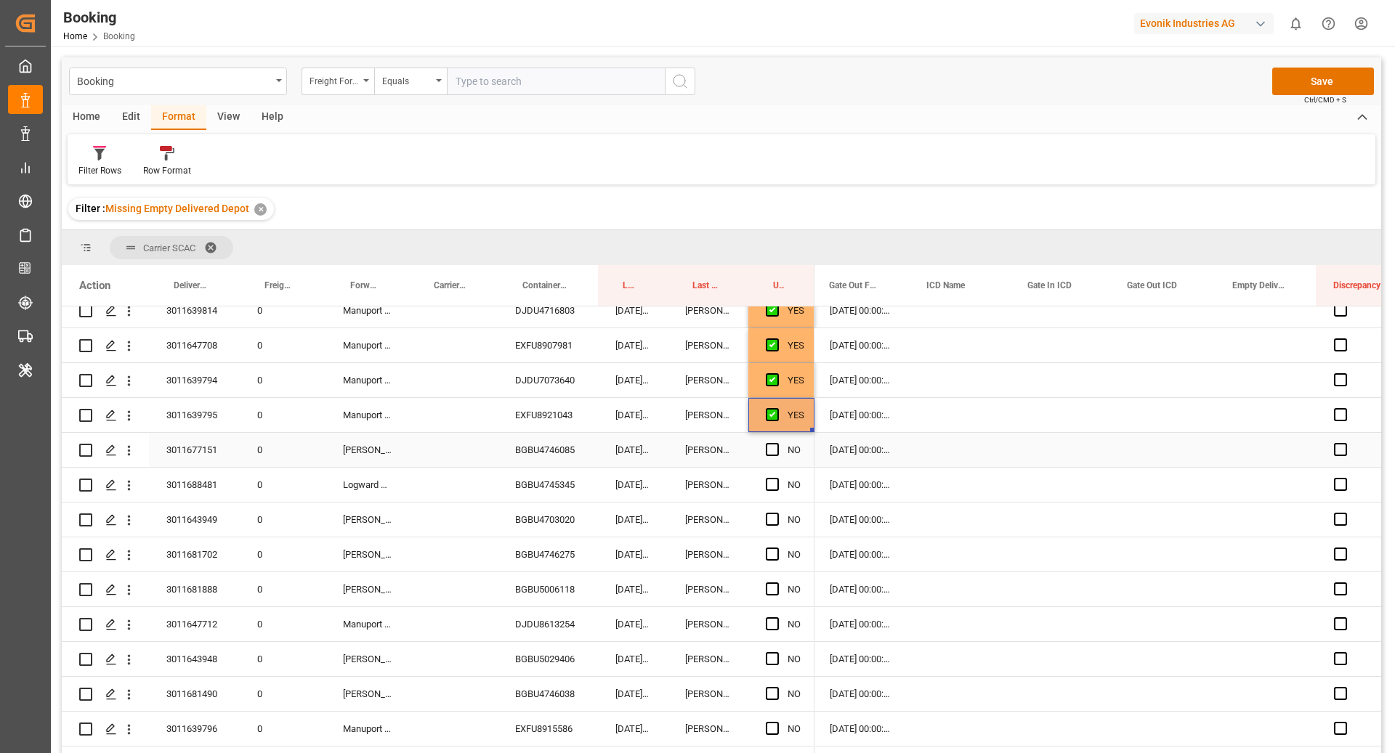
click at [583, 450] on div "BGBU4746085" at bounding box center [548, 450] width 100 height 34
click at [768, 450] on span "Press SPACE to select this row." at bounding box center [772, 449] width 13 height 13
click at [776, 443] on input "Press SPACE to select this row." at bounding box center [776, 443] width 0 height 0
click at [568, 487] on div "BGBU4745345" at bounding box center [548, 485] width 100 height 34
click at [771, 486] on span "Press SPACE to select this row." at bounding box center [772, 484] width 13 height 13
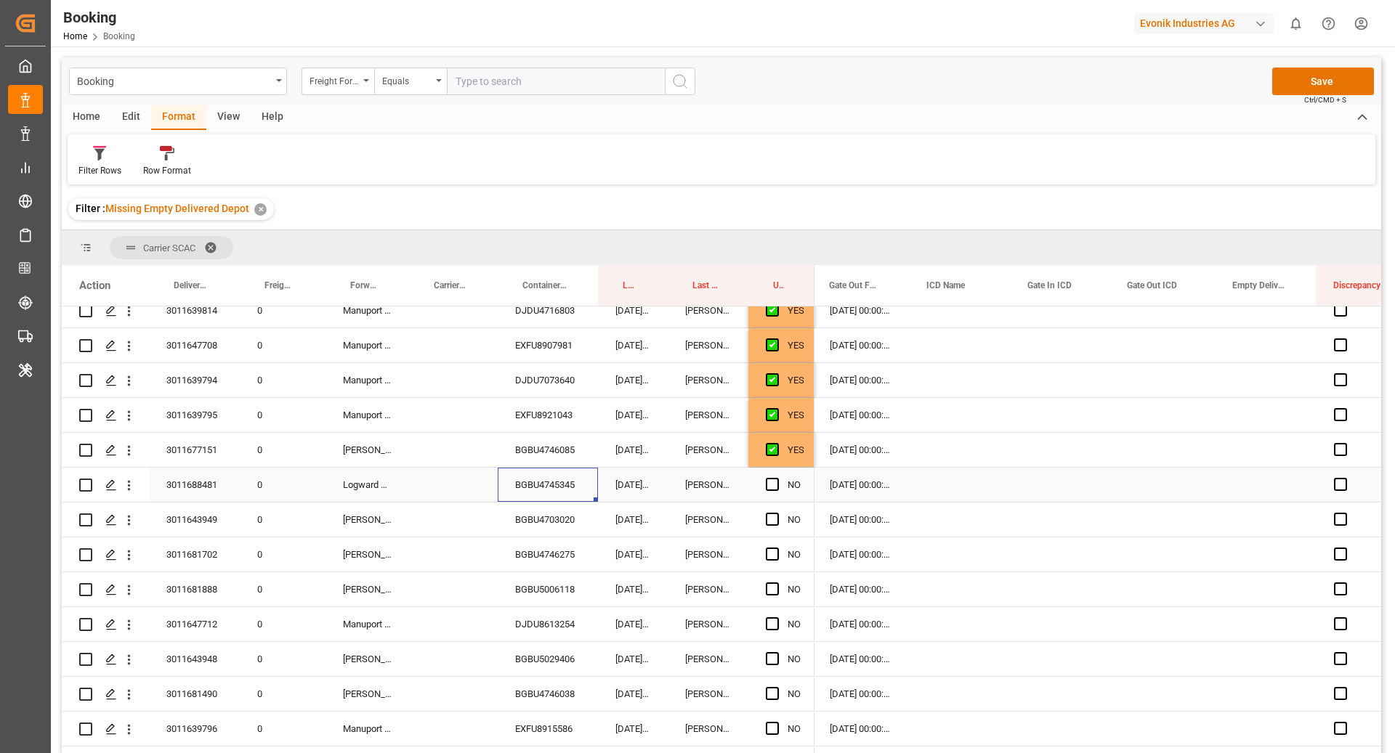
click at [776, 478] on input "Press SPACE to select this row." at bounding box center [776, 478] width 0 height 0
click at [567, 524] on div "BGBU4703020" at bounding box center [548, 520] width 100 height 34
click at [776, 518] on span "Press SPACE to select this row." at bounding box center [772, 519] width 13 height 13
click at [776, 513] on input "Press SPACE to select this row." at bounding box center [776, 513] width 0 height 0
click at [508, 575] on div "BGBU5006118" at bounding box center [548, 589] width 100 height 34
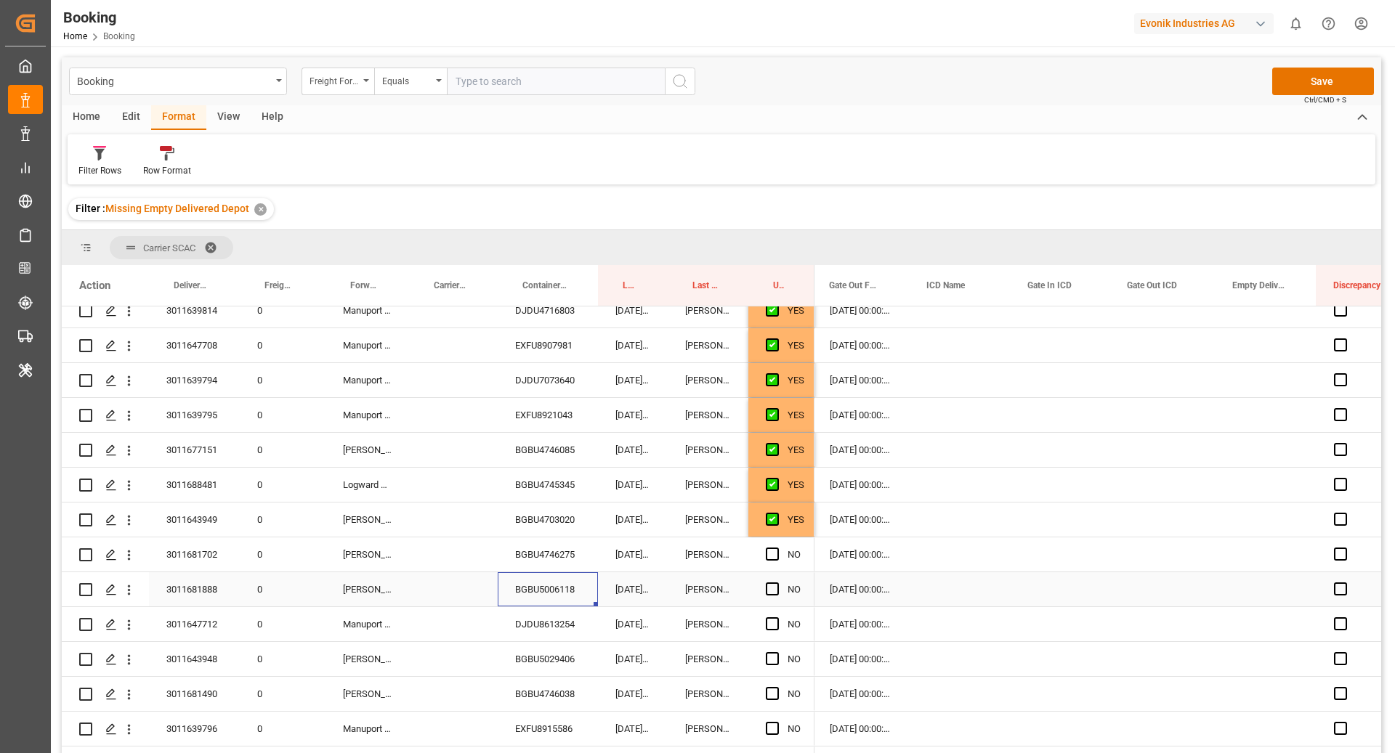
click at [541, 558] on div "BGBU4746275" at bounding box center [548, 554] width 100 height 34
click at [778, 558] on span "Press SPACE to select this row." at bounding box center [772, 554] width 13 height 13
click at [776, 548] on input "Press SPACE to select this row." at bounding box center [776, 548] width 0 height 0
click at [615, 596] on div "17.09.2025 09:30:05" at bounding box center [633, 589] width 70 height 34
click at [559, 597] on div "BGBU5006118" at bounding box center [548, 589] width 100 height 34
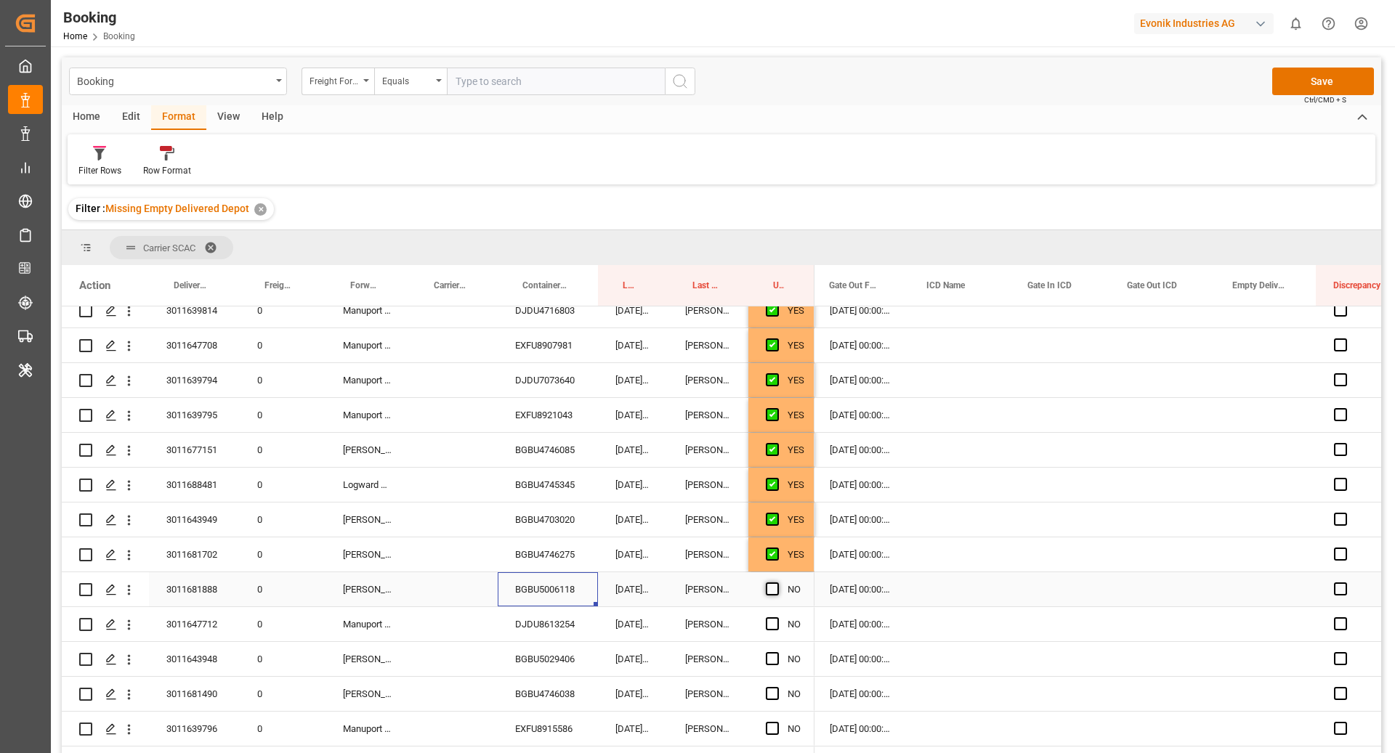
click at [767, 589] on span "Press SPACE to select this row." at bounding box center [772, 589] width 13 height 13
click at [776, 583] on input "Press SPACE to select this row." at bounding box center [776, 583] width 0 height 0
drag, startPoint x: 549, startPoint y: 623, endPoint x: 569, endPoint y: 625, distance: 20.4
click at [549, 622] on div "DJDU8613254" at bounding box center [548, 624] width 100 height 34
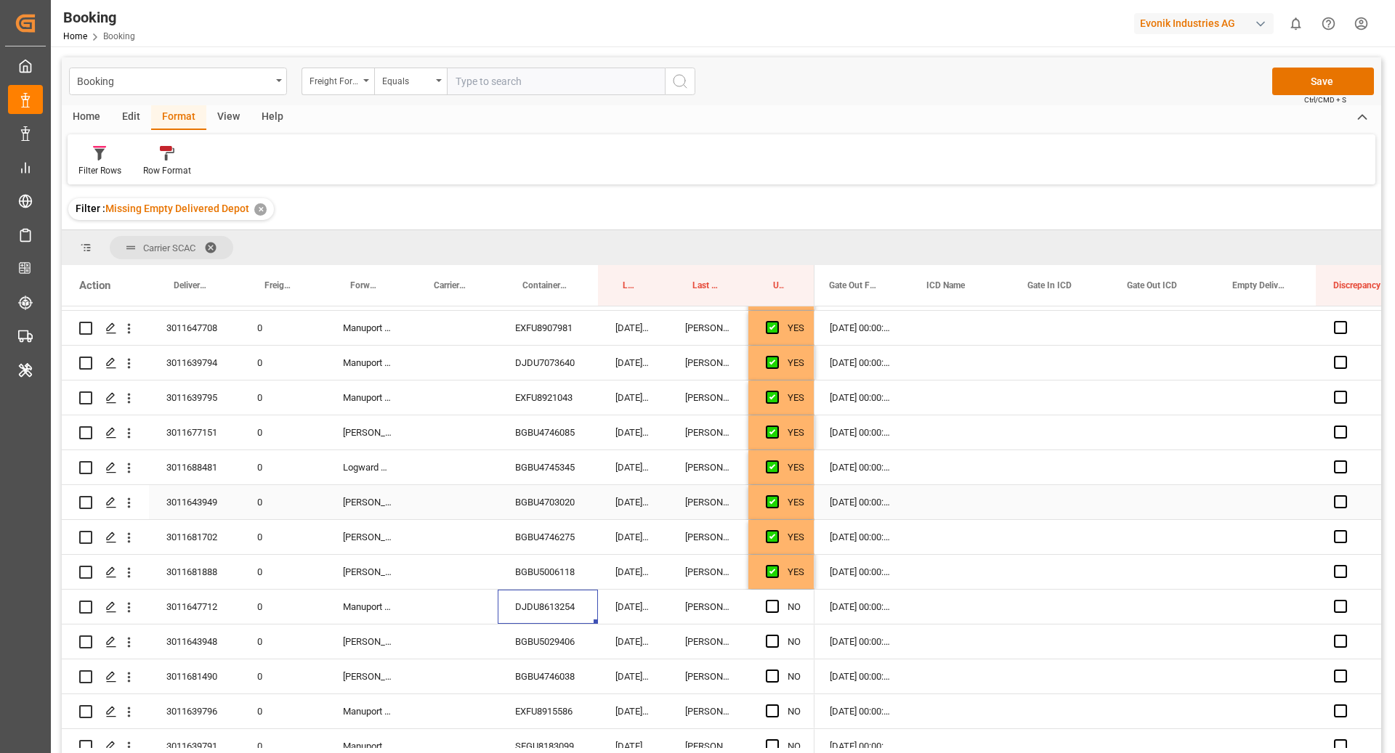
scroll to position [985, 0]
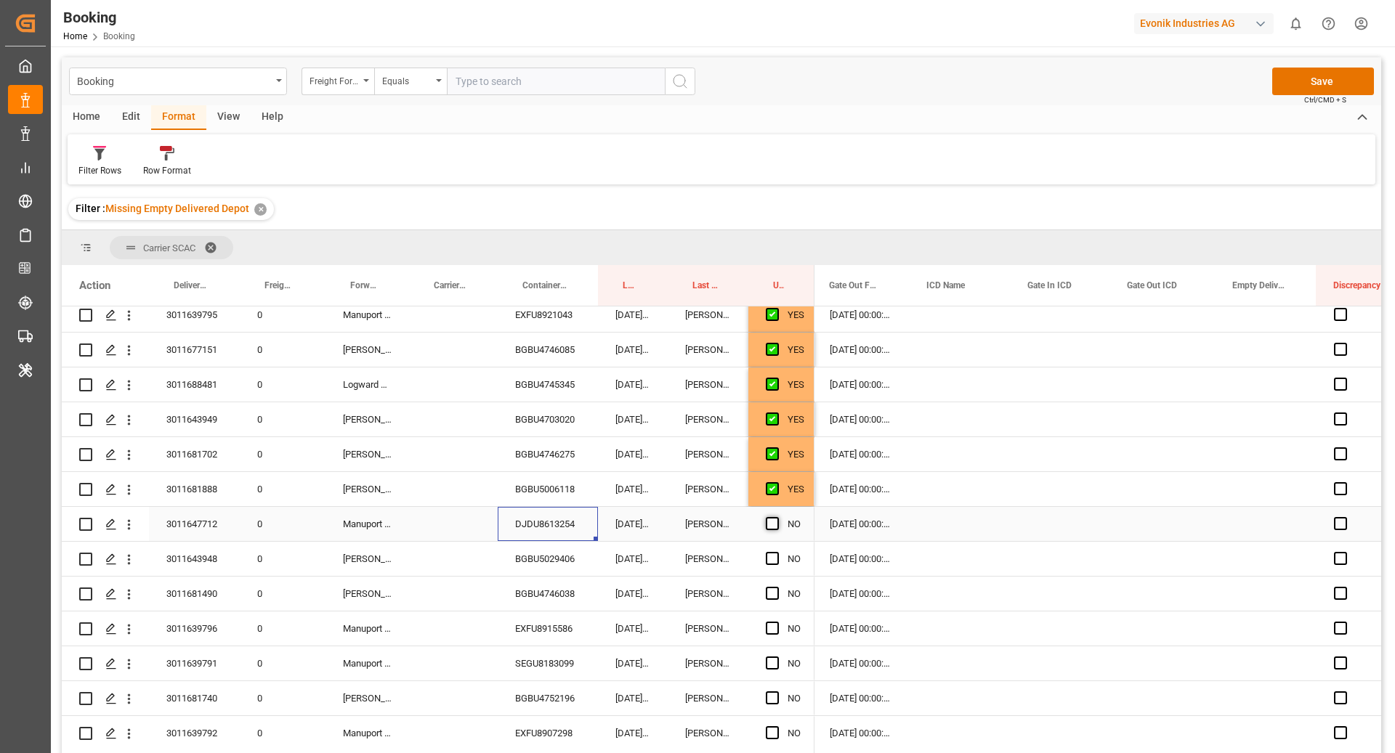
click at [774, 521] on span "Press SPACE to select this row." at bounding box center [772, 523] width 13 height 13
click at [776, 517] on input "Press SPACE to select this row." at bounding box center [776, 517] width 0 height 0
click at [566, 561] on div "BGBU5029406" at bounding box center [548, 559] width 100 height 34
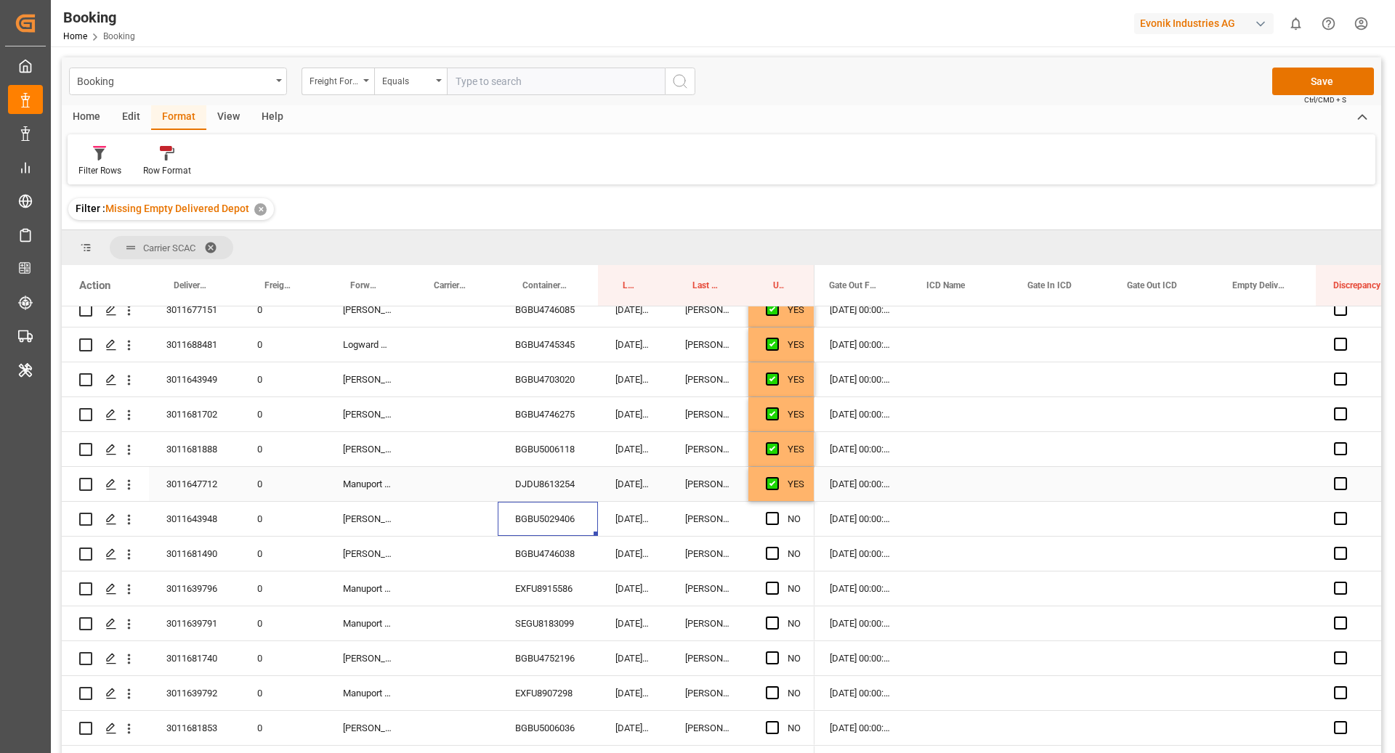
scroll to position [1026, 0]
click at [771, 514] on span "Press SPACE to select this row." at bounding box center [772, 517] width 13 height 13
click at [776, 511] on input "Press SPACE to select this row." at bounding box center [776, 511] width 0 height 0
click at [546, 554] on div "BGBU4746038" at bounding box center [548, 553] width 100 height 34
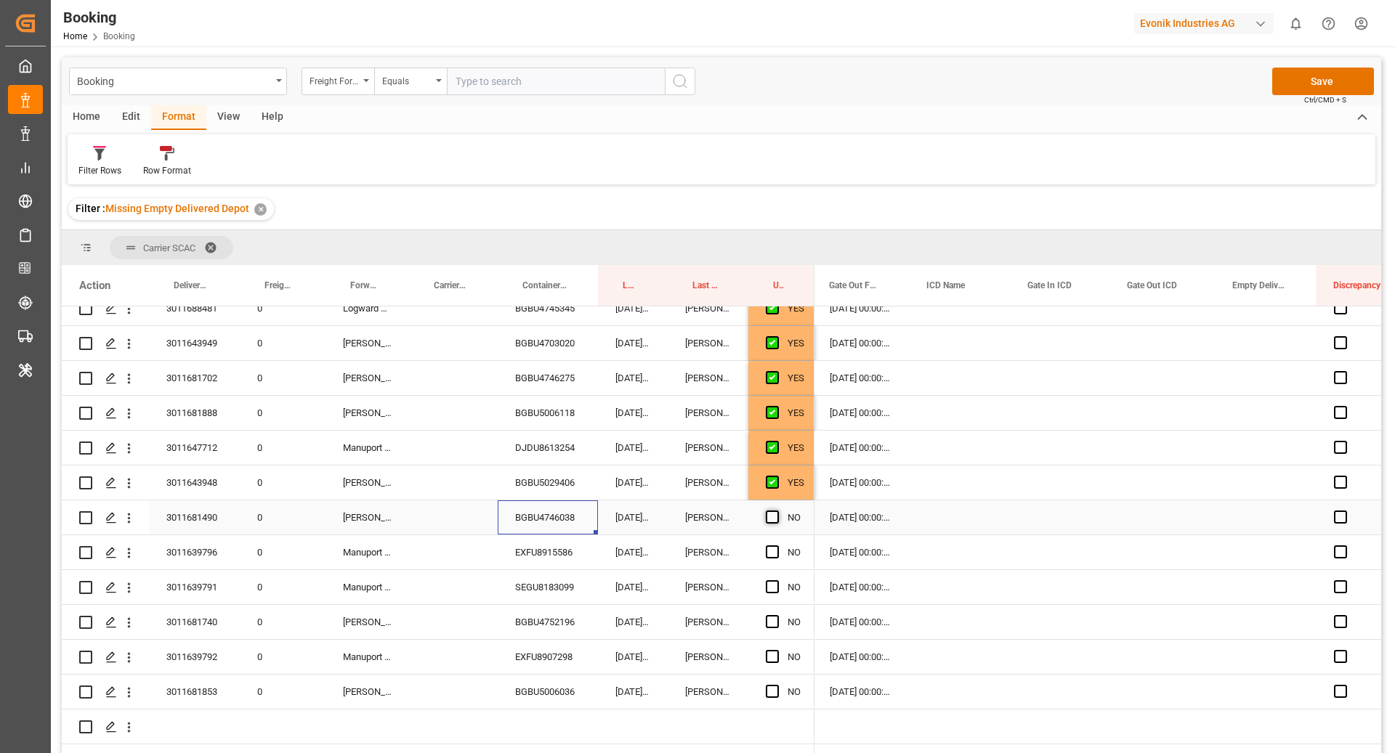
click at [772, 517] on span "Press SPACE to select this row." at bounding box center [772, 517] width 13 height 13
click at [776, 511] on input "Press SPACE to select this row." at bounding box center [776, 511] width 0 height 0
click at [543, 539] on div "EXFU8915586" at bounding box center [548, 552] width 100 height 34
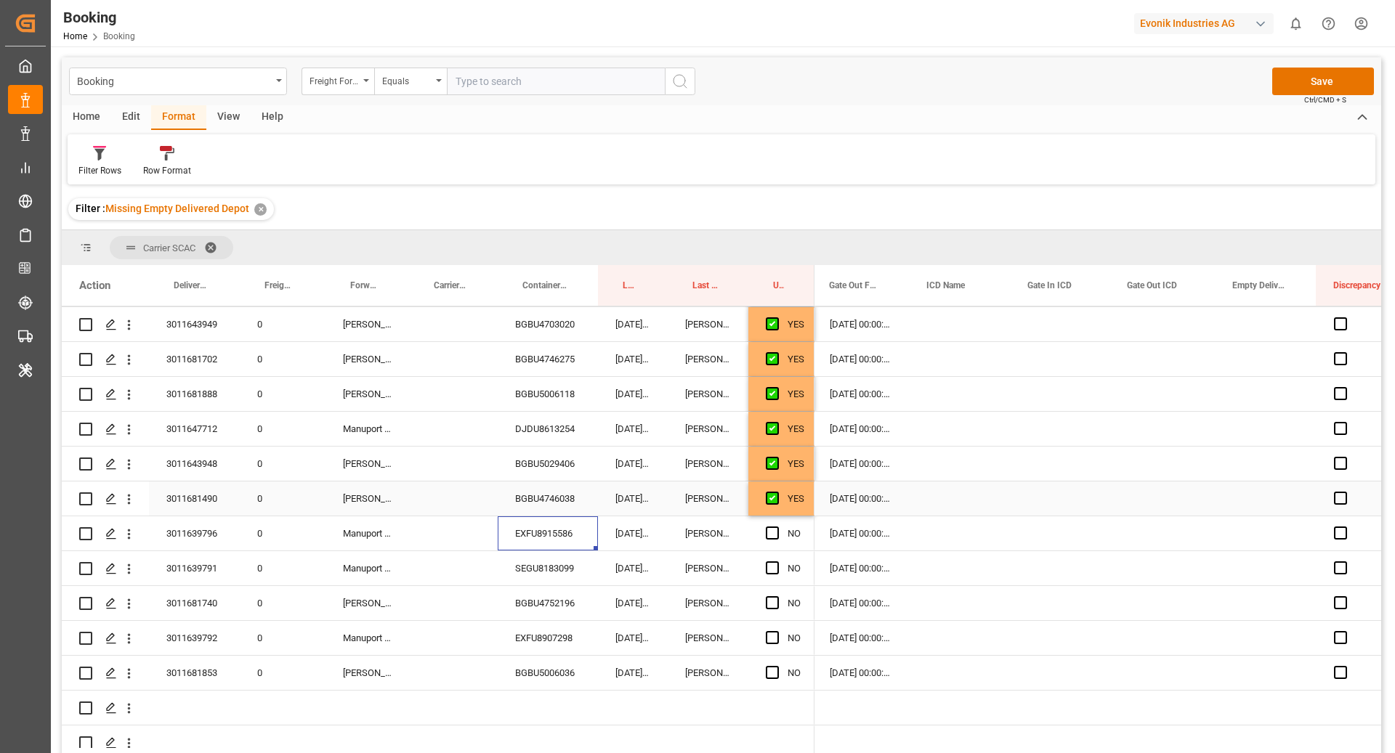
scroll to position [1105, 0]
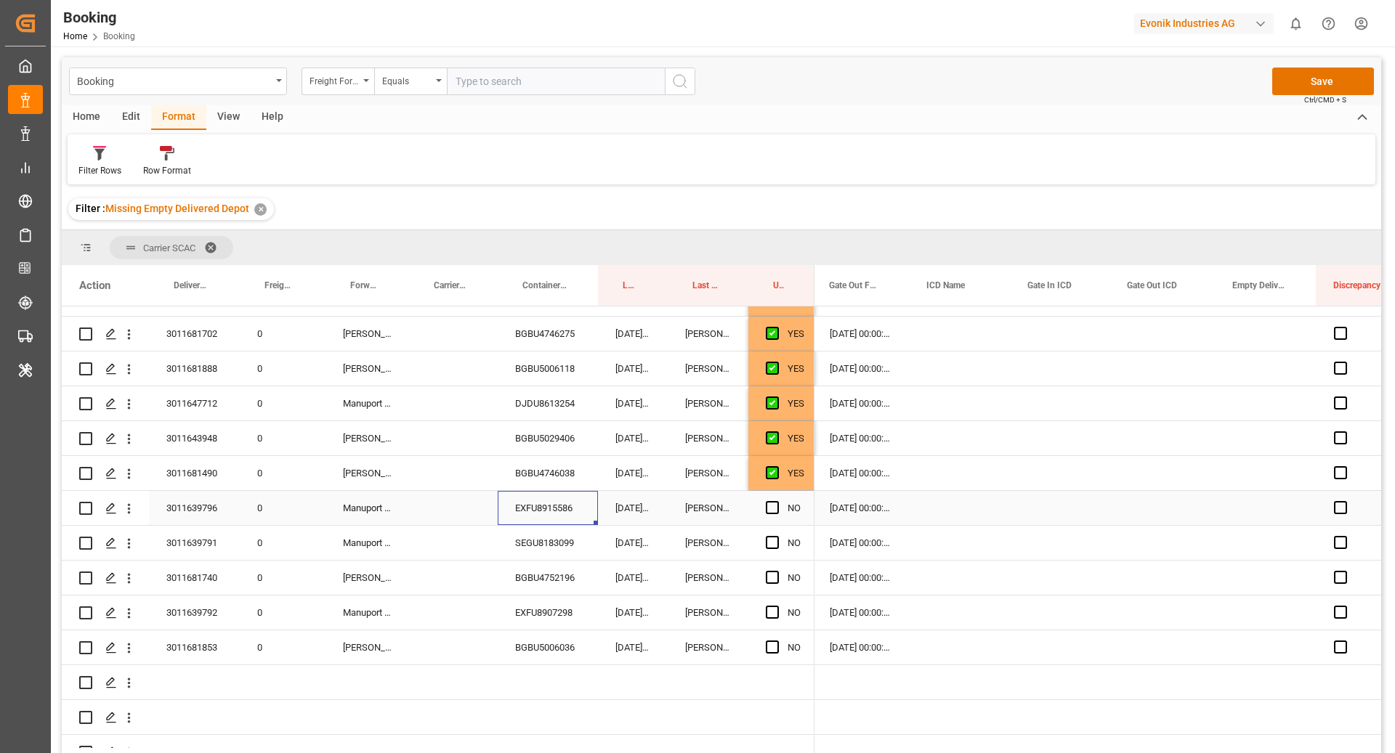
click at [767, 507] on span "Press SPACE to select this row." at bounding box center [772, 507] width 13 height 13
click at [776, 501] on input "Press SPACE to select this row." at bounding box center [776, 501] width 0 height 0
click at [560, 555] on div "SEGU8183099" at bounding box center [548, 543] width 100 height 34
drag, startPoint x: 768, startPoint y: 546, endPoint x: 748, endPoint y: 556, distance: 22.1
click at [768, 546] on span "Press SPACE to select this row." at bounding box center [772, 542] width 13 height 13
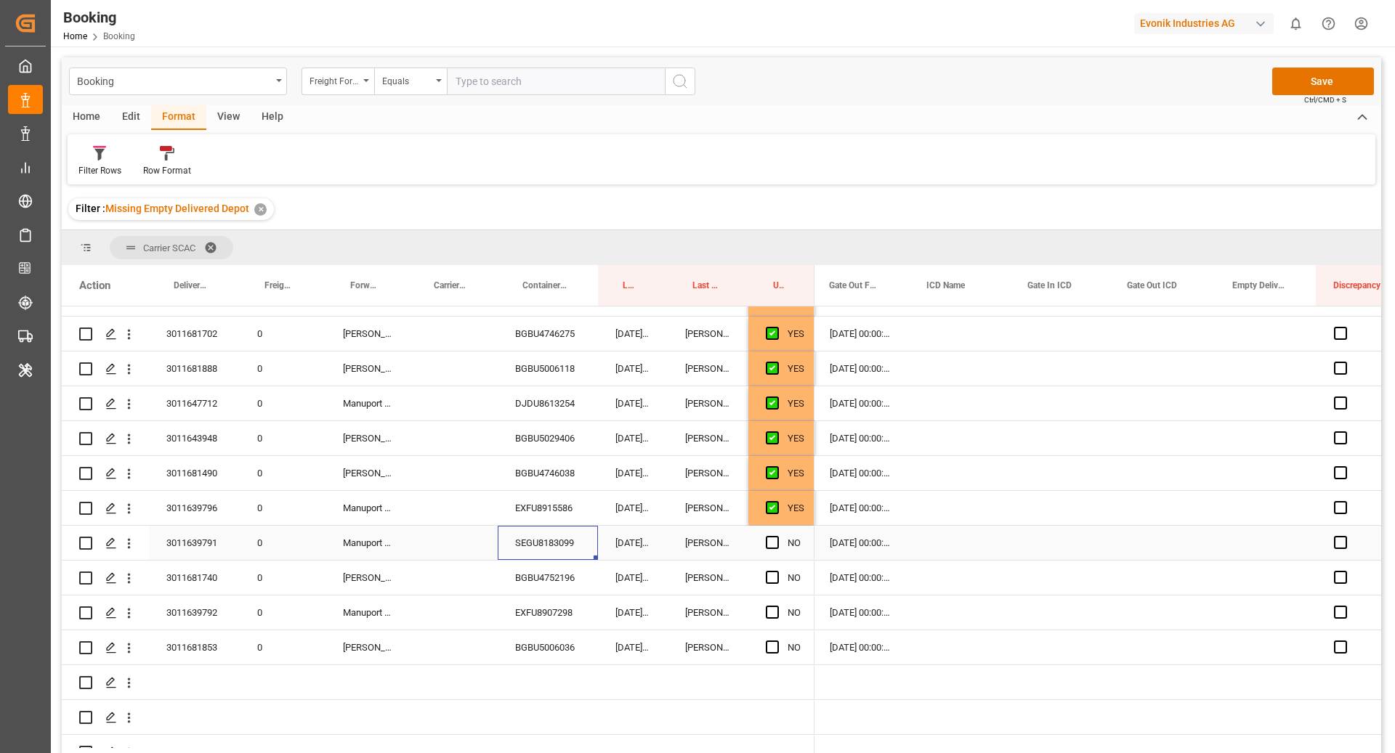
click at [776, 536] on input "Press SPACE to select this row." at bounding box center [776, 536] width 0 height 0
click at [556, 563] on div "BGBU4752196" at bounding box center [548, 578] width 100 height 34
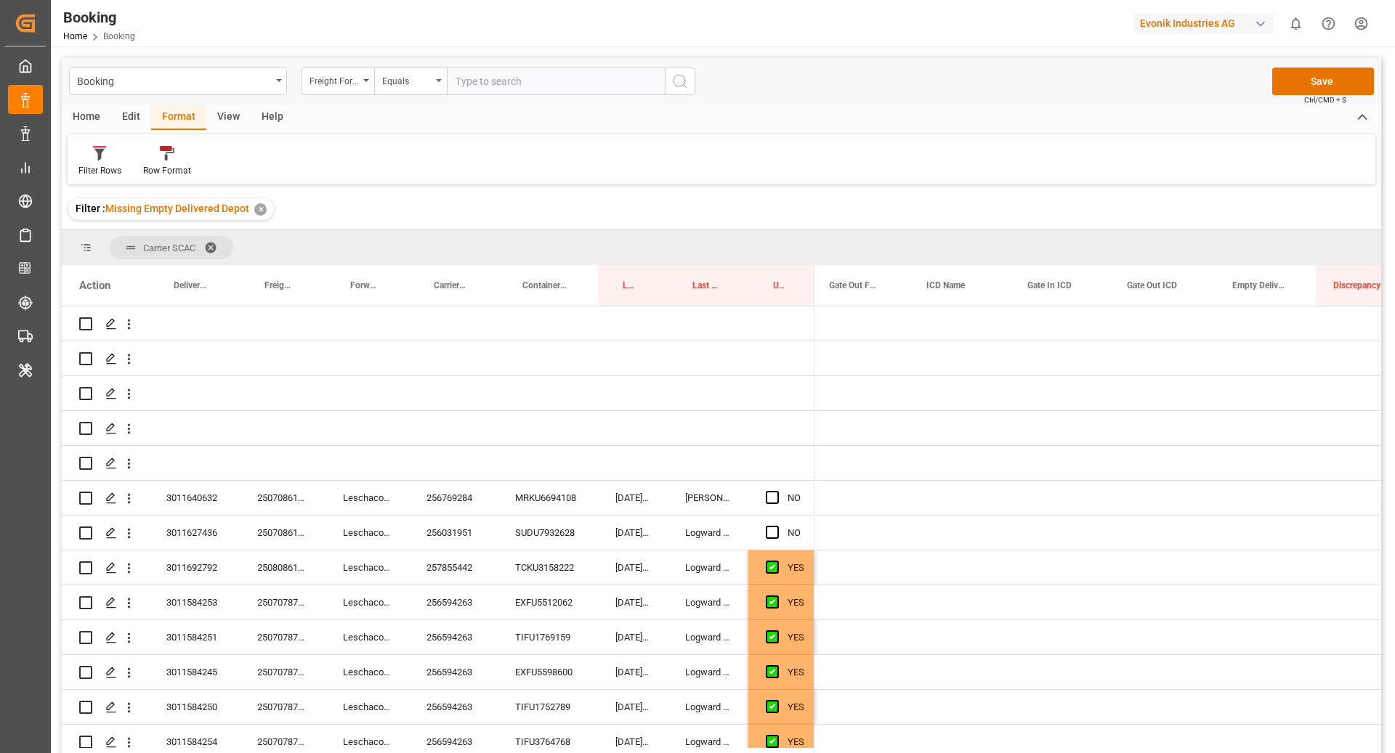
scroll to position [0, 2639]
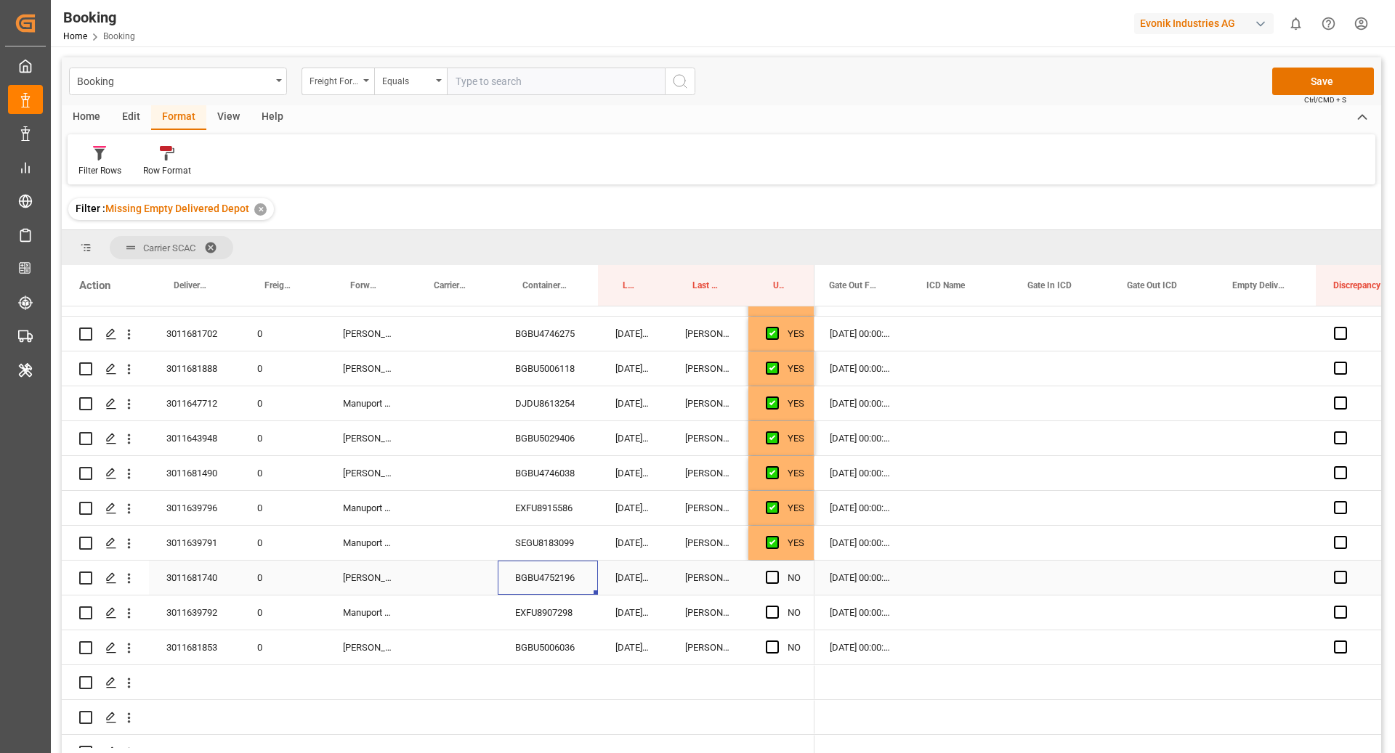
click at [768, 583] on div "Press SPACE to select this row." at bounding box center [777, 577] width 22 height 33
click at [761, 580] on div "NO" at bounding box center [781, 578] width 66 height 34
click at [766, 579] on span "Press SPACE to select this row." at bounding box center [772, 577] width 13 height 13
click at [776, 571] on input "Press SPACE to select this row." at bounding box center [776, 571] width 0 height 0
click at [521, 612] on div "EXFU8907298" at bounding box center [548, 613] width 100 height 34
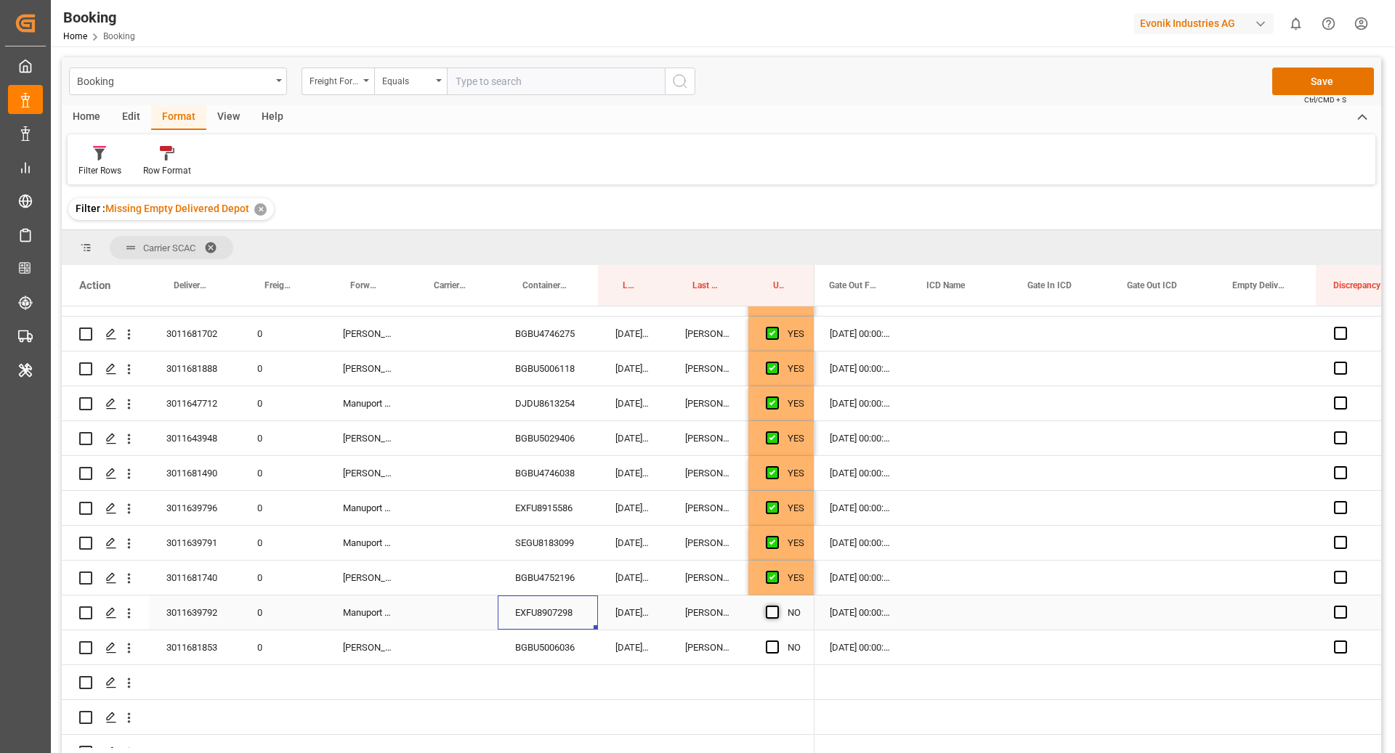
click at [768, 614] on span "Press SPACE to select this row." at bounding box center [772, 612] width 13 height 13
click at [776, 606] on input "Press SPACE to select this row." at bounding box center [776, 606] width 0 height 0
click at [554, 644] on div "BGBU5006036" at bounding box center [548, 647] width 100 height 34
click at [753, 645] on div "NO" at bounding box center [781, 647] width 66 height 34
click at [773, 647] on span "Press SPACE to select this row." at bounding box center [772, 647] width 13 height 13
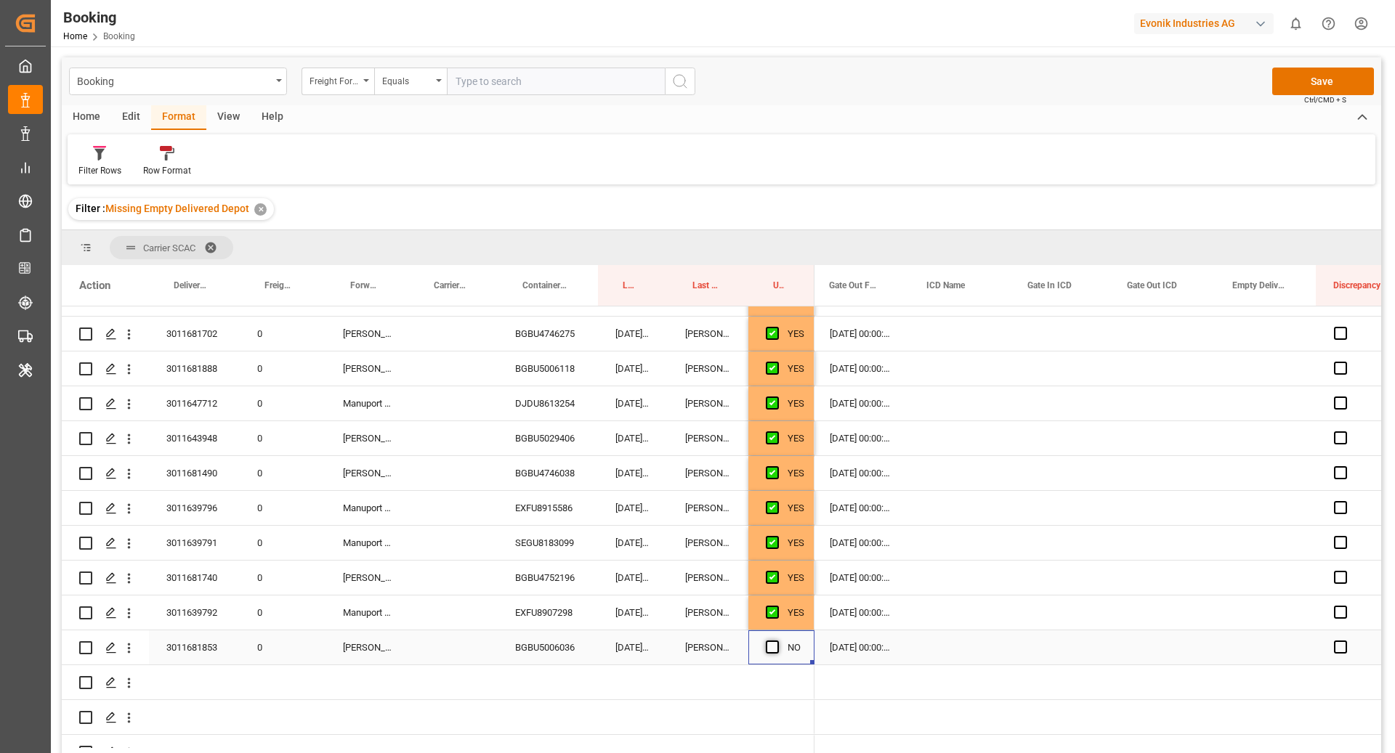
click at [776, 641] on input "Press SPACE to select this row." at bounding box center [776, 641] width 0 height 0
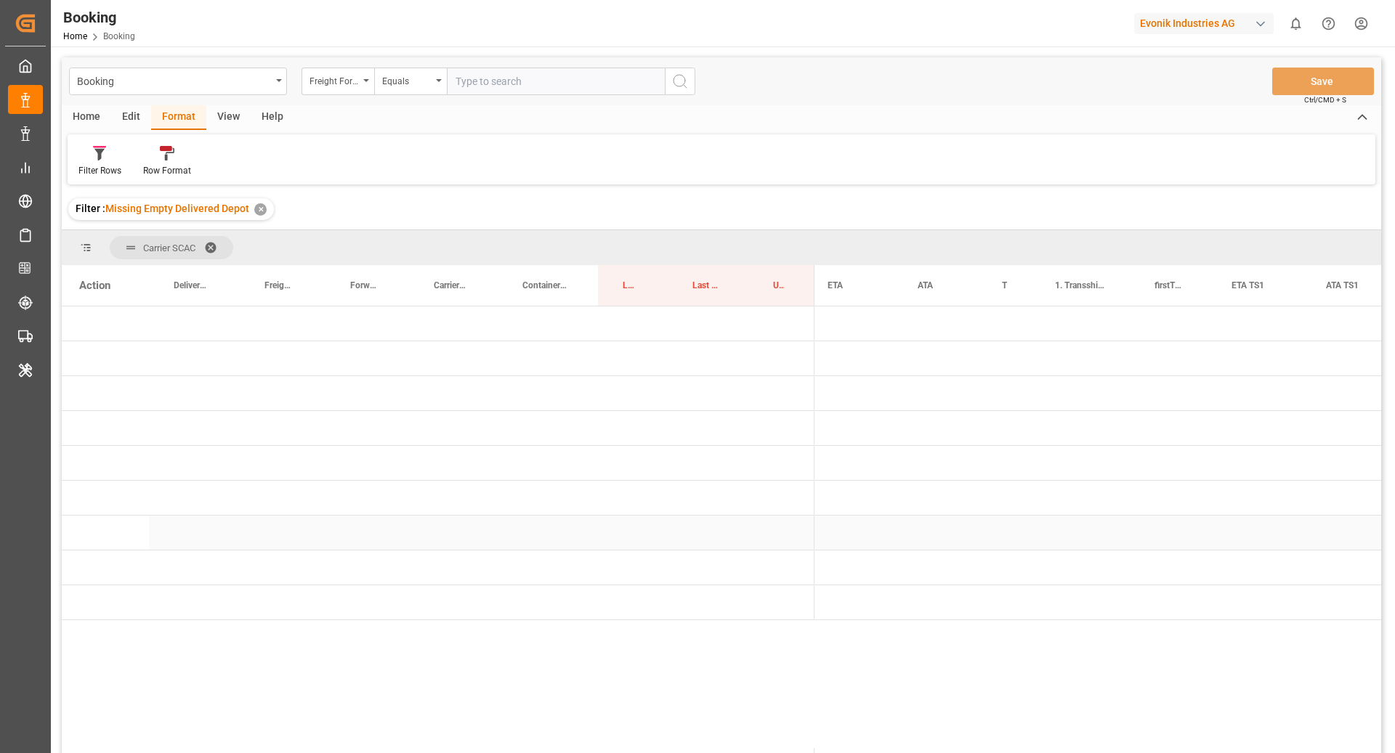
scroll to position [0, 0]
click at [837, 330] on span "Press SPACE to select this row." at bounding box center [838, 323] width 13 height 33
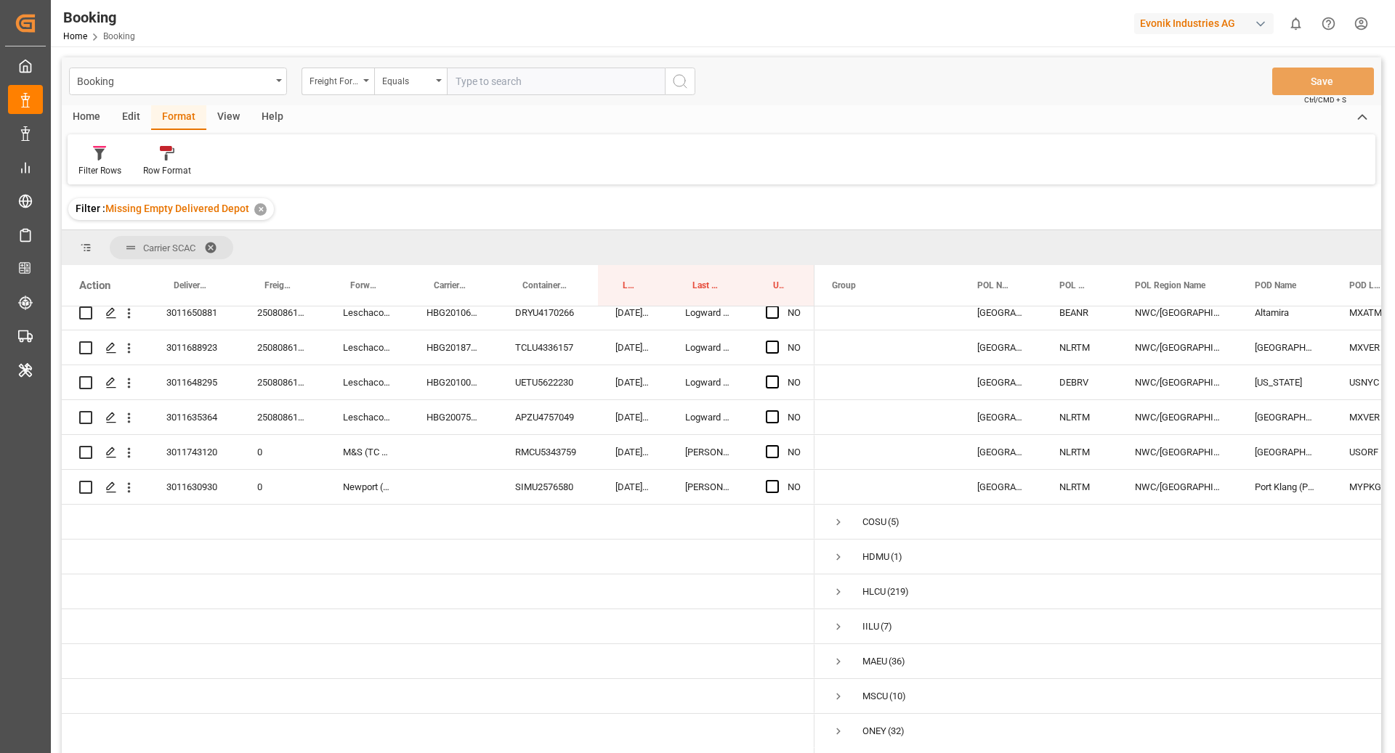
scroll to position [932, 0]
click at [530, 434] on div "SIMU2576580" at bounding box center [548, 451] width 100 height 34
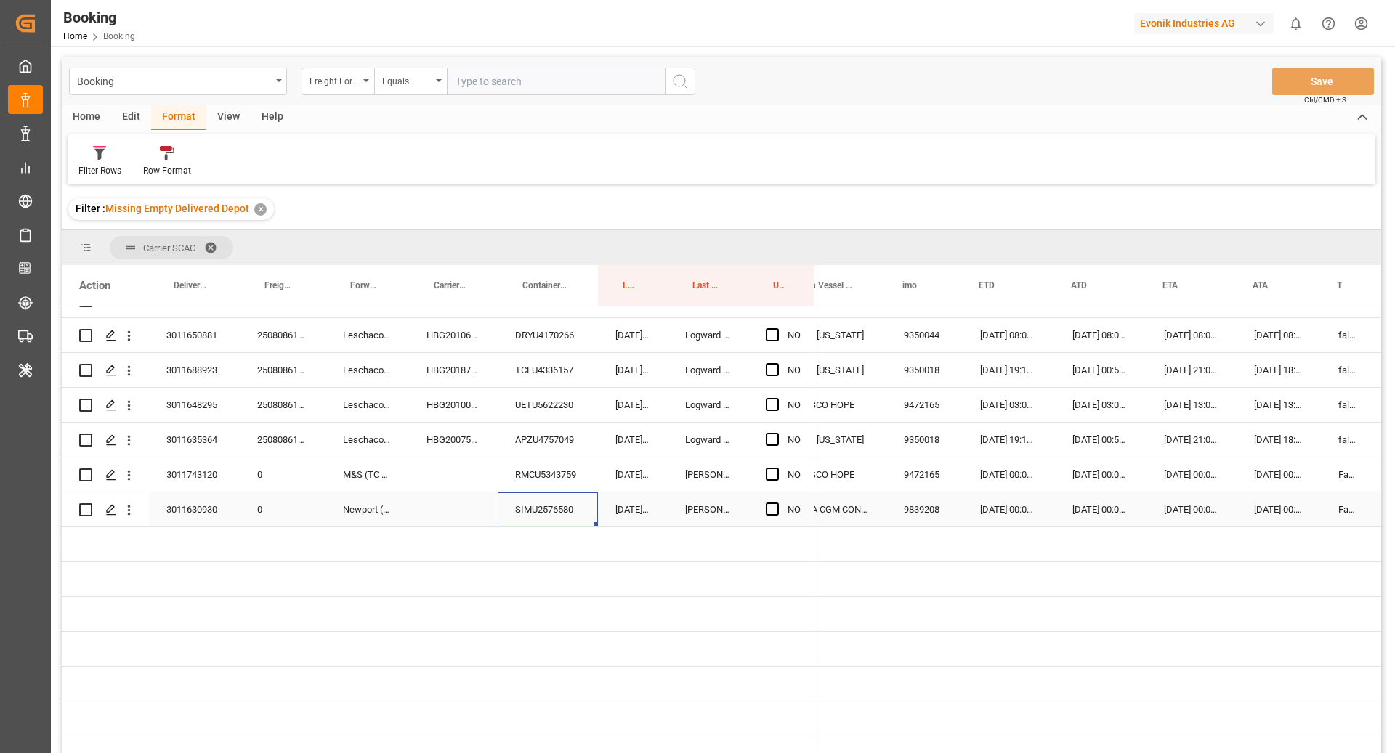
scroll to position [0, 0]
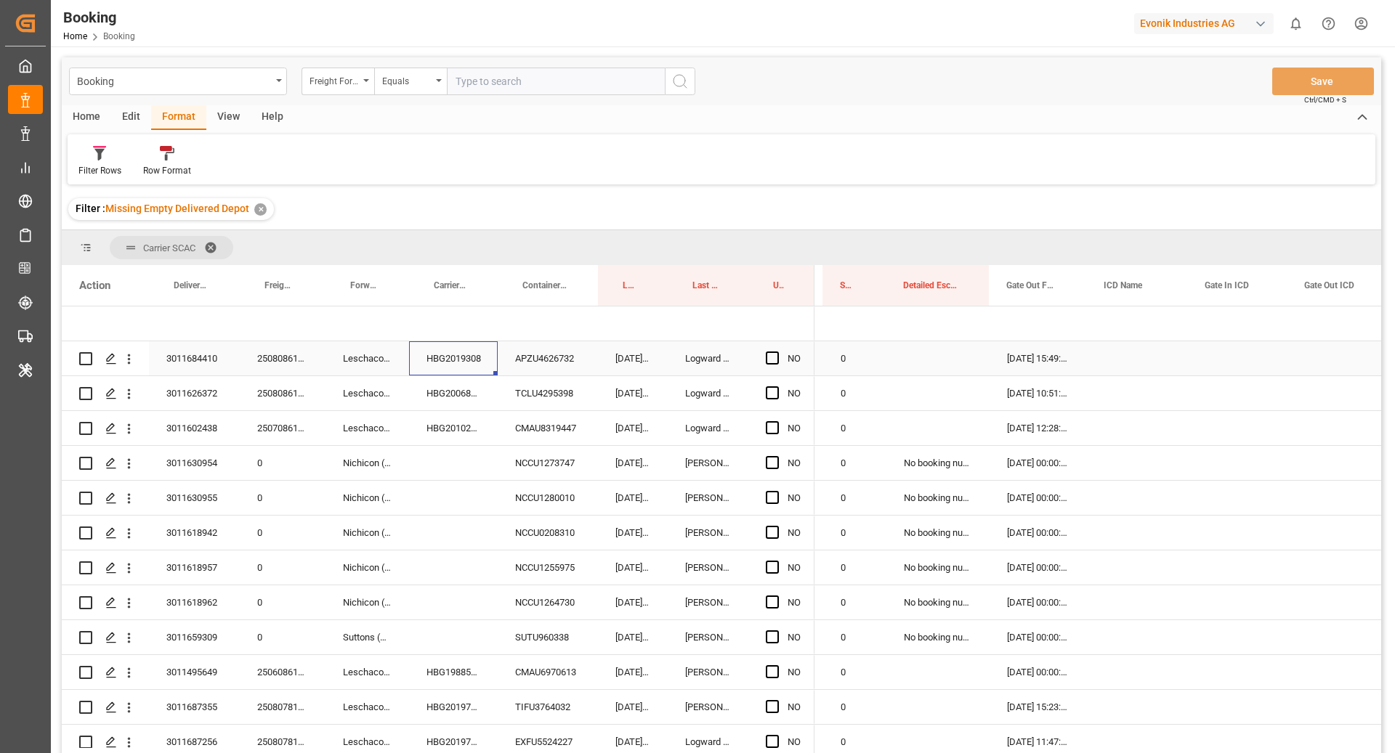
click at [489, 372] on div "HBG2019308" at bounding box center [453, 358] width 89 height 34
click at [550, 360] on div "APZU4626732" at bounding box center [548, 358] width 100 height 34
click at [770, 360] on span "Press SPACE to select this row." at bounding box center [772, 358] width 13 height 13
click at [776, 352] on input "Press SPACE to select this row." at bounding box center [776, 352] width 0 height 0
click at [567, 396] on div "TCLU4295398" at bounding box center [548, 393] width 100 height 34
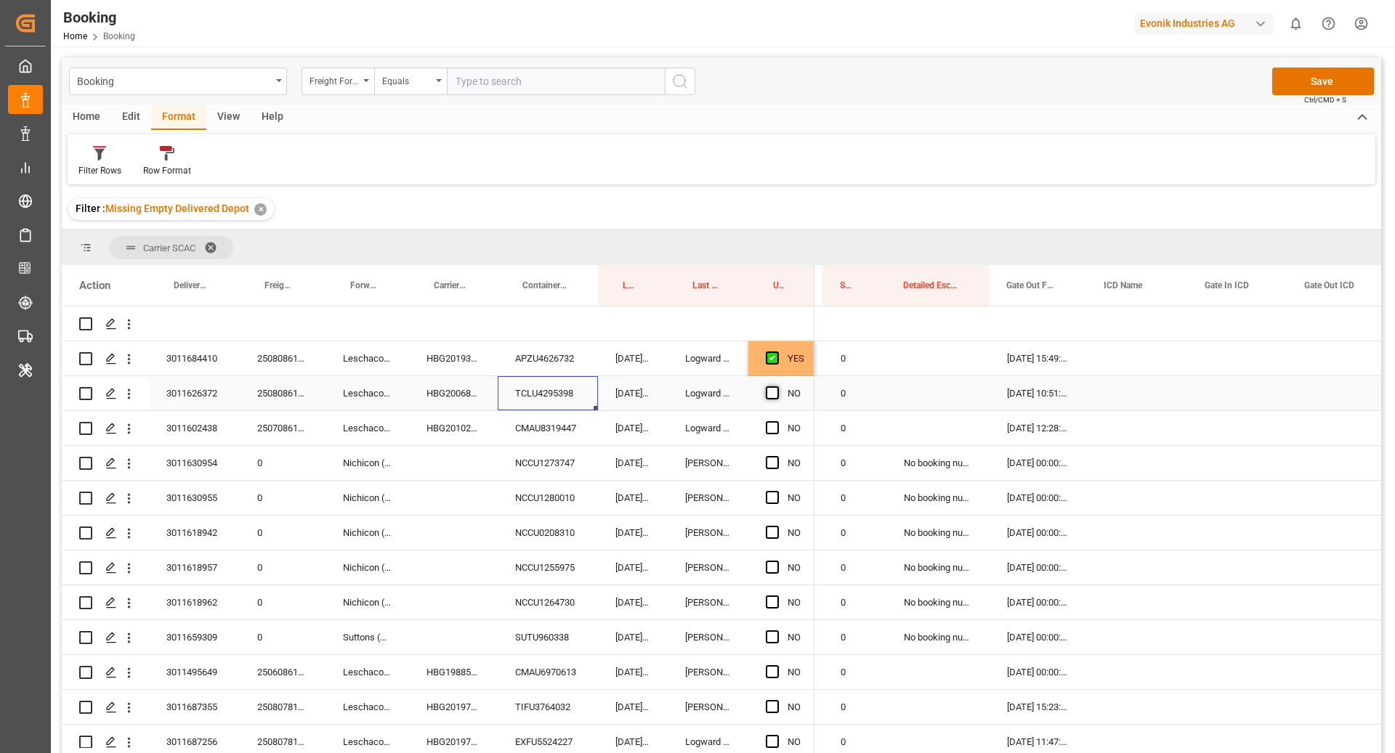
click at [777, 390] on span "Press SPACE to select this row." at bounding box center [772, 392] width 13 height 13
click at [776, 386] on input "Press SPACE to select this row." at bounding box center [776, 386] width 0 height 0
click at [524, 427] on div "CMAU8319447" at bounding box center [548, 428] width 100 height 34
click at [778, 434] on div "Press SPACE to select this row." at bounding box center [777, 428] width 22 height 33
click at [764, 427] on div "NO" at bounding box center [781, 428] width 66 height 34
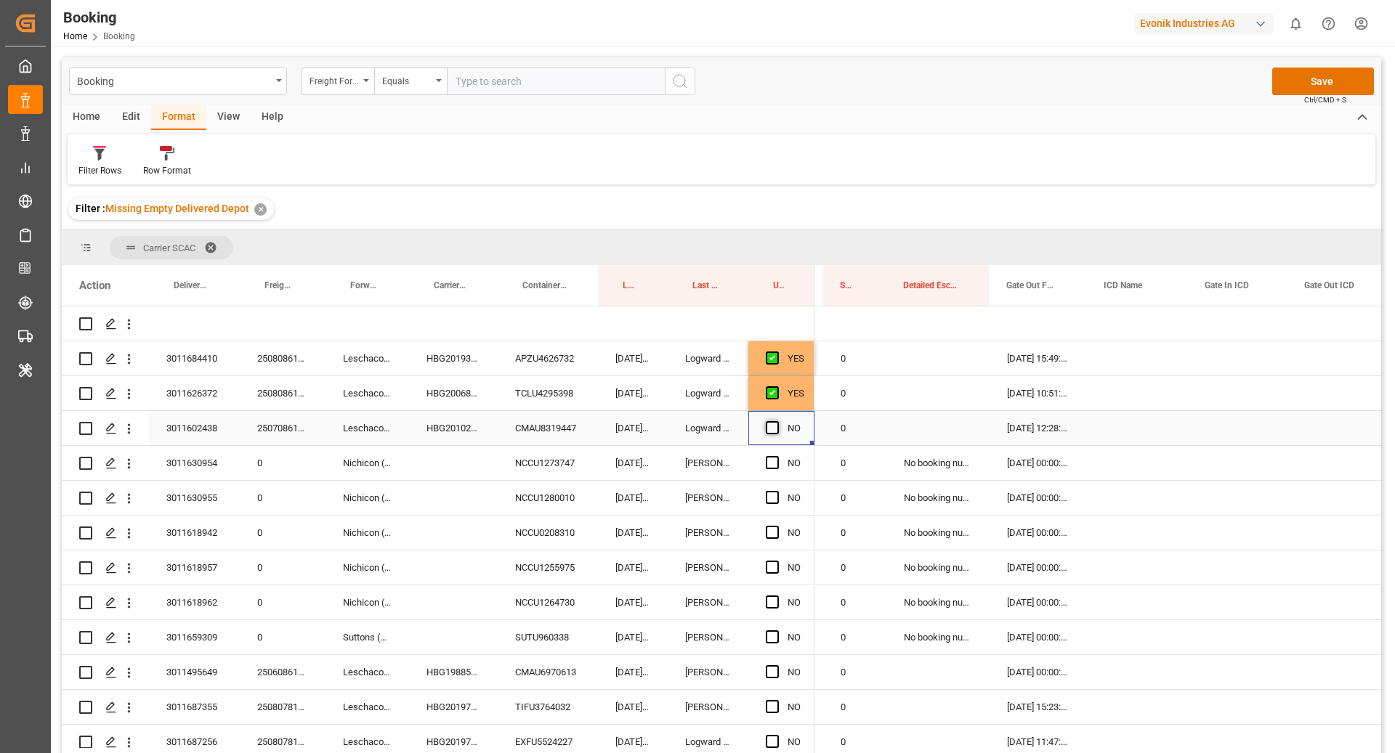
click at [768, 428] on span "Press SPACE to select this row." at bounding box center [772, 427] width 13 height 13
click at [776, 421] on input "Press SPACE to select this row." at bounding box center [776, 421] width 0 height 0
click at [483, 453] on div "Press SPACE to select this row." at bounding box center [453, 463] width 89 height 34
click at [556, 471] on div "NCCU1273747" at bounding box center [548, 463] width 100 height 34
click at [774, 462] on span "Press SPACE to select this row." at bounding box center [772, 462] width 13 height 13
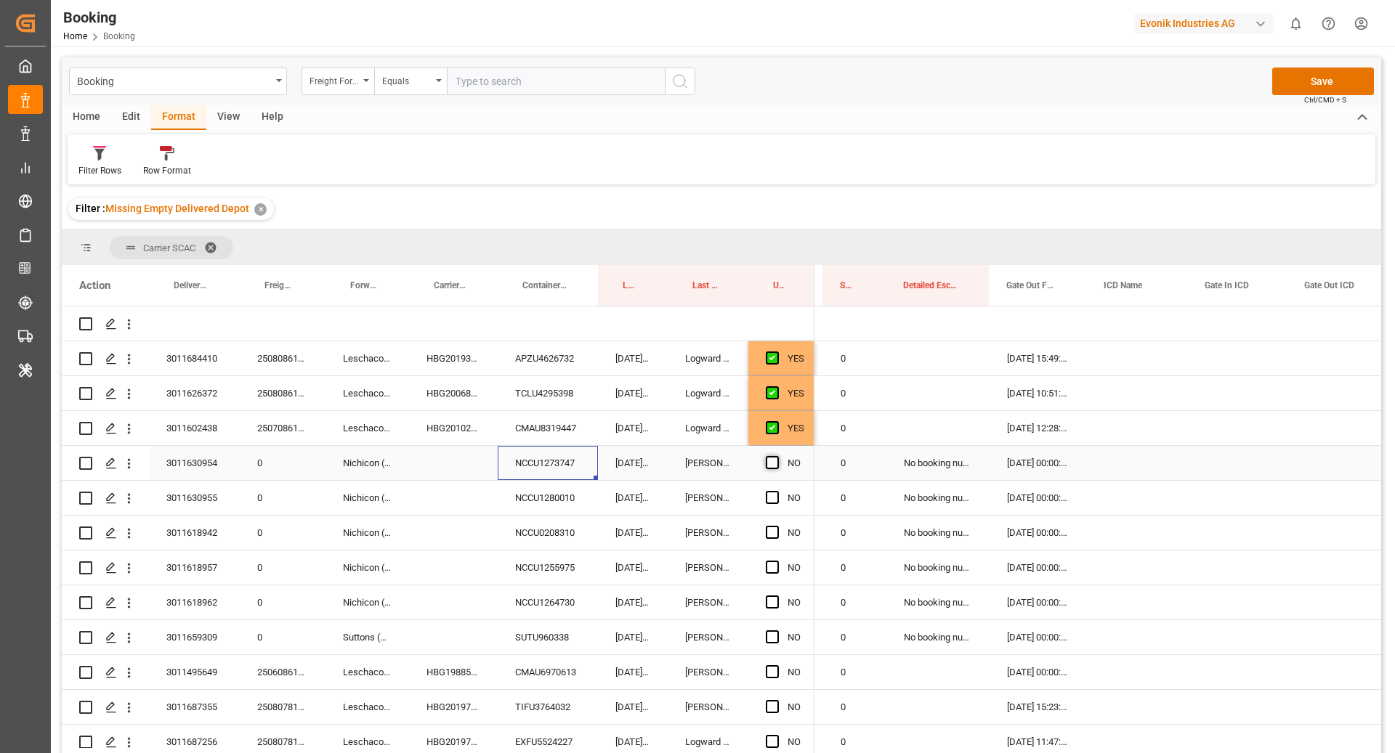
click at [776, 456] on input "Press SPACE to select this row." at bounding box center [776, 456] width 0 height 0
click at [583, 498] on div "NCCU1280010" at bounding box center [548, 498] width 100 height 34
click at [772, 499] on span "Press SPACE to select this row." at bounding box center [772, 497] width 13 height 13
click at [776, 491] on input "Press SPACE to select this row." at bounding box center [776, 491] width 0 height 0
click at [536, 540] on div "NCCU0208310" at bounding box center [548, 533] width 100 height 34
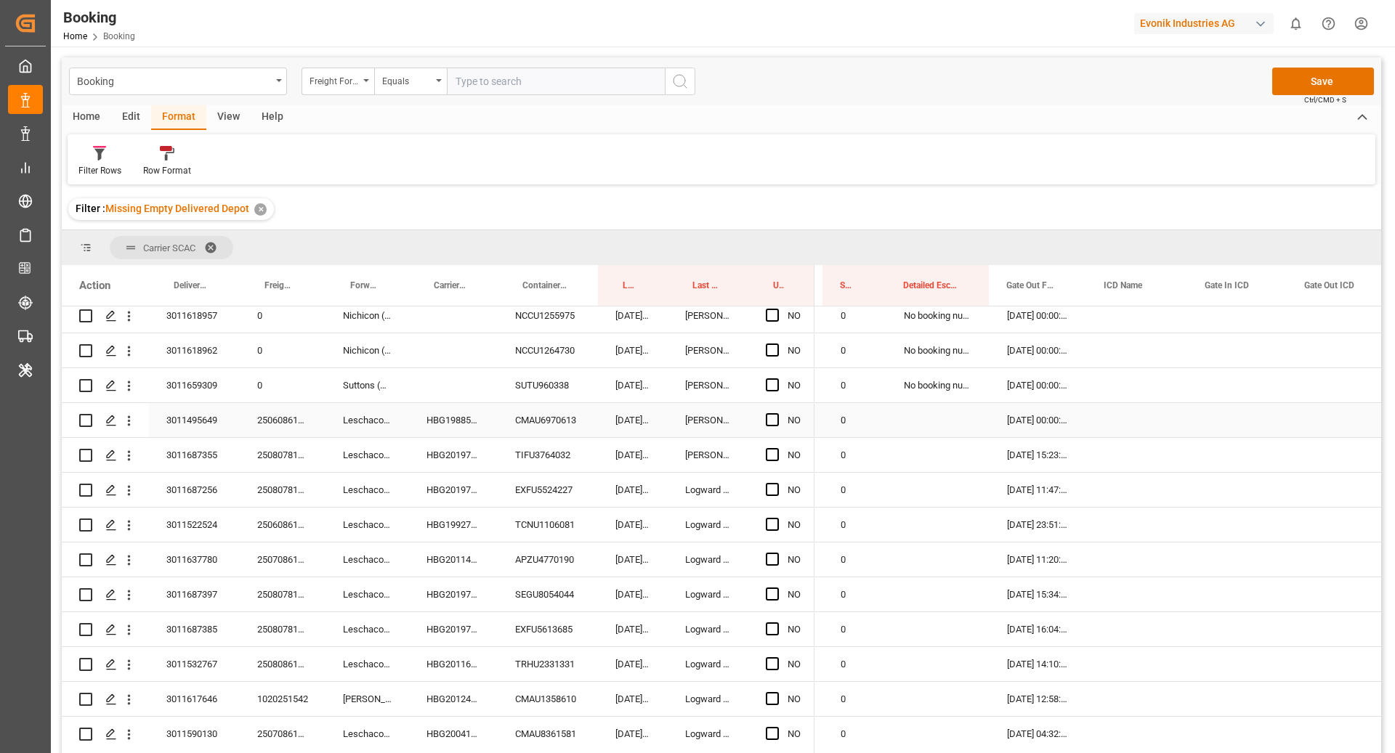
scroll to position [266, 0]
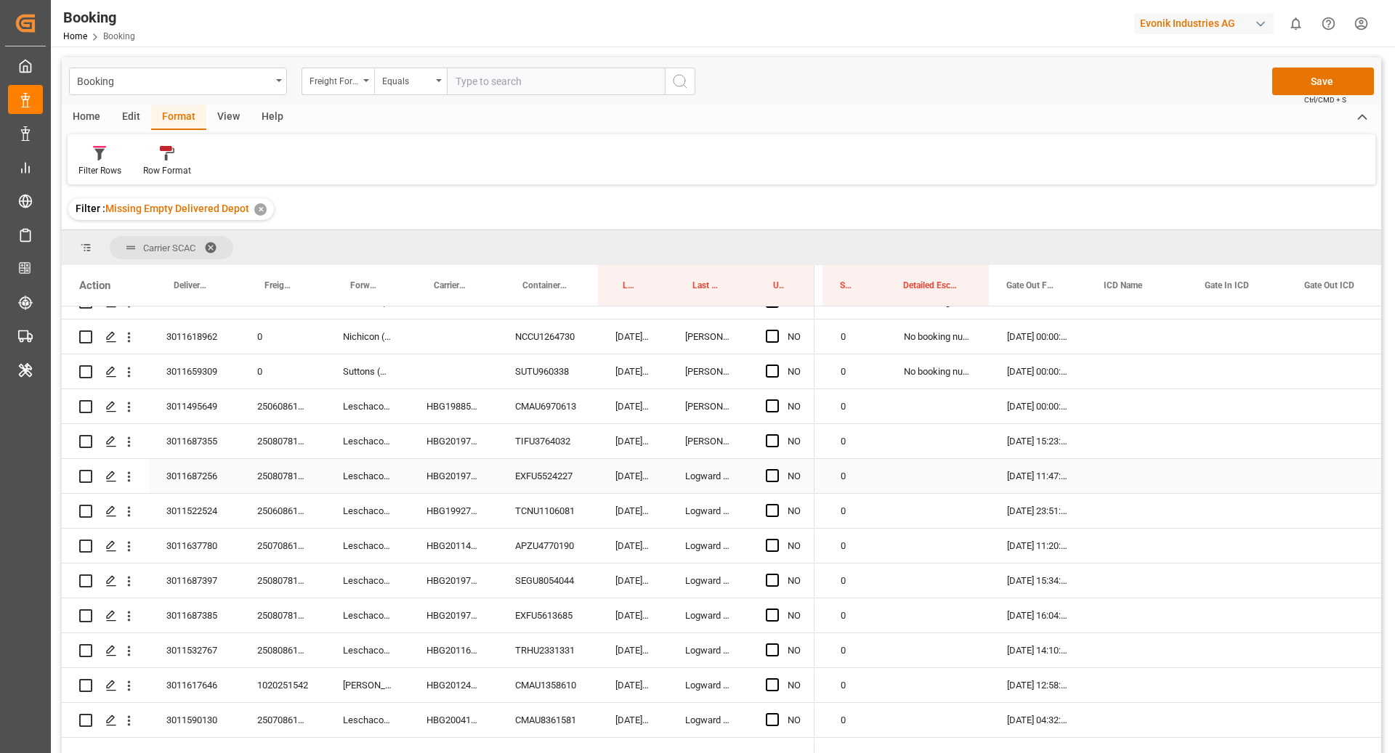
click at [534, 467] on div "EXFU5524227" at bounding box center [548, 476] width 100 height 34
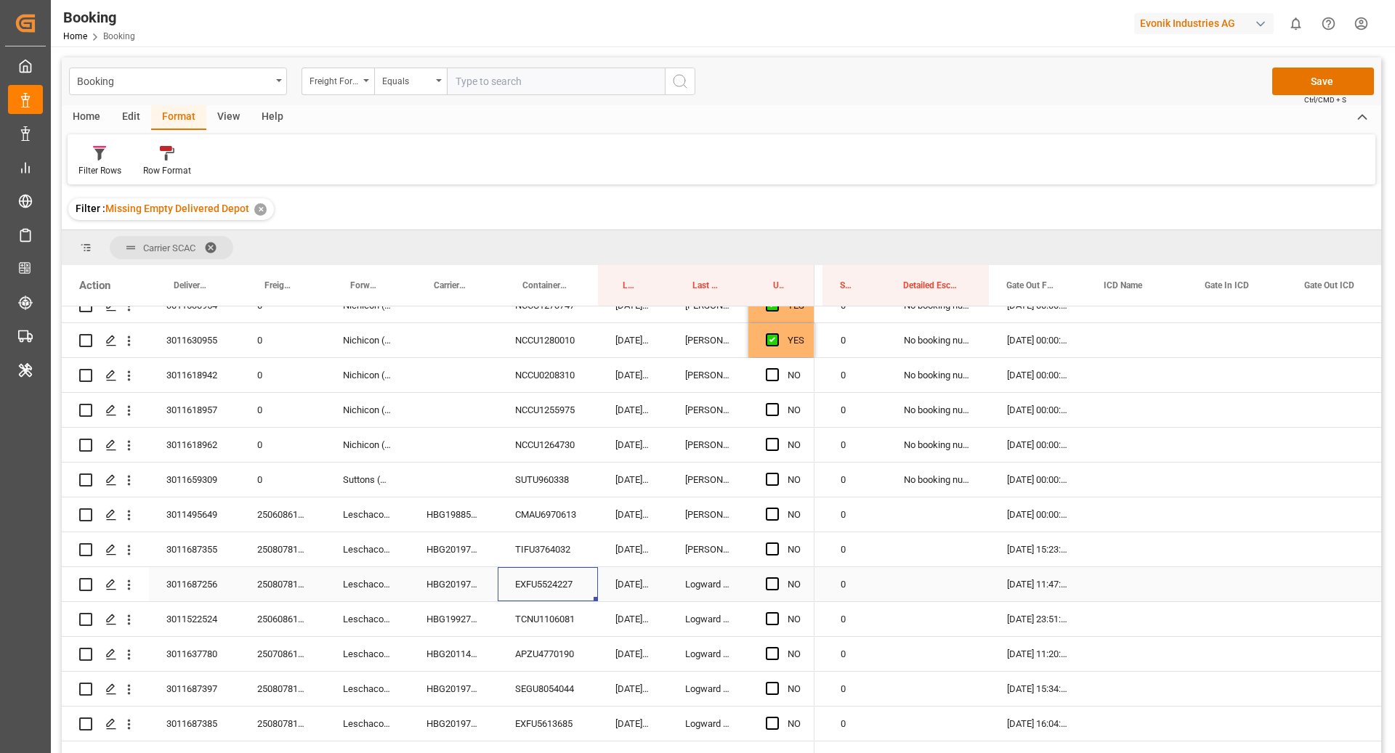
scroll to position [110, 0]
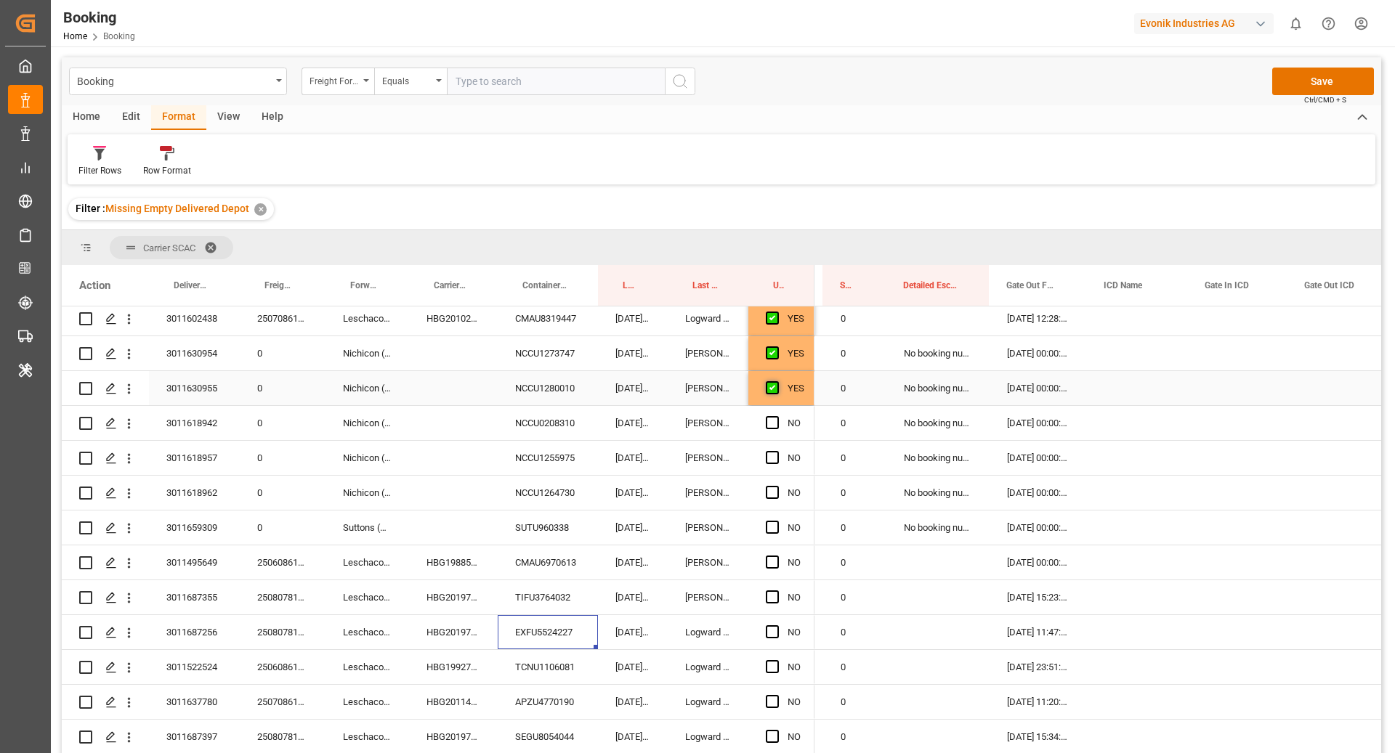
click at [770, 386] on span "Press SPACE to select this row." at bounding box center [772, 387] width 13 height 13
click at [776, 381] on input "Press SPACE to select this row." at bounding box center [776, 381] width 0 height 0
click at [768, 351] on span "Press SPACE to select this row." at bounding box center [772, 352] width 13 height 13
click at [776, 346] on input "Press SPACE to select this row." at bounding box center [776, 346] width 0 height 0
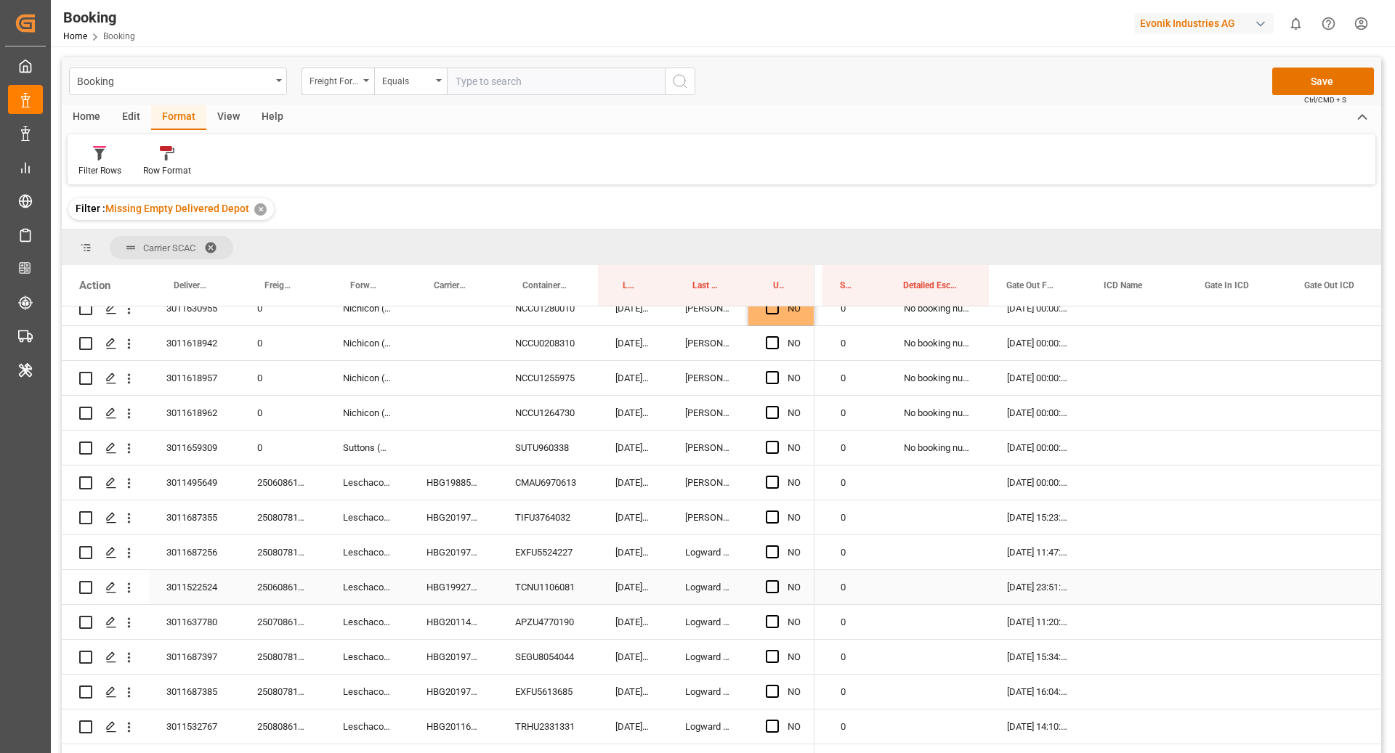
scroll to position [209, 0]
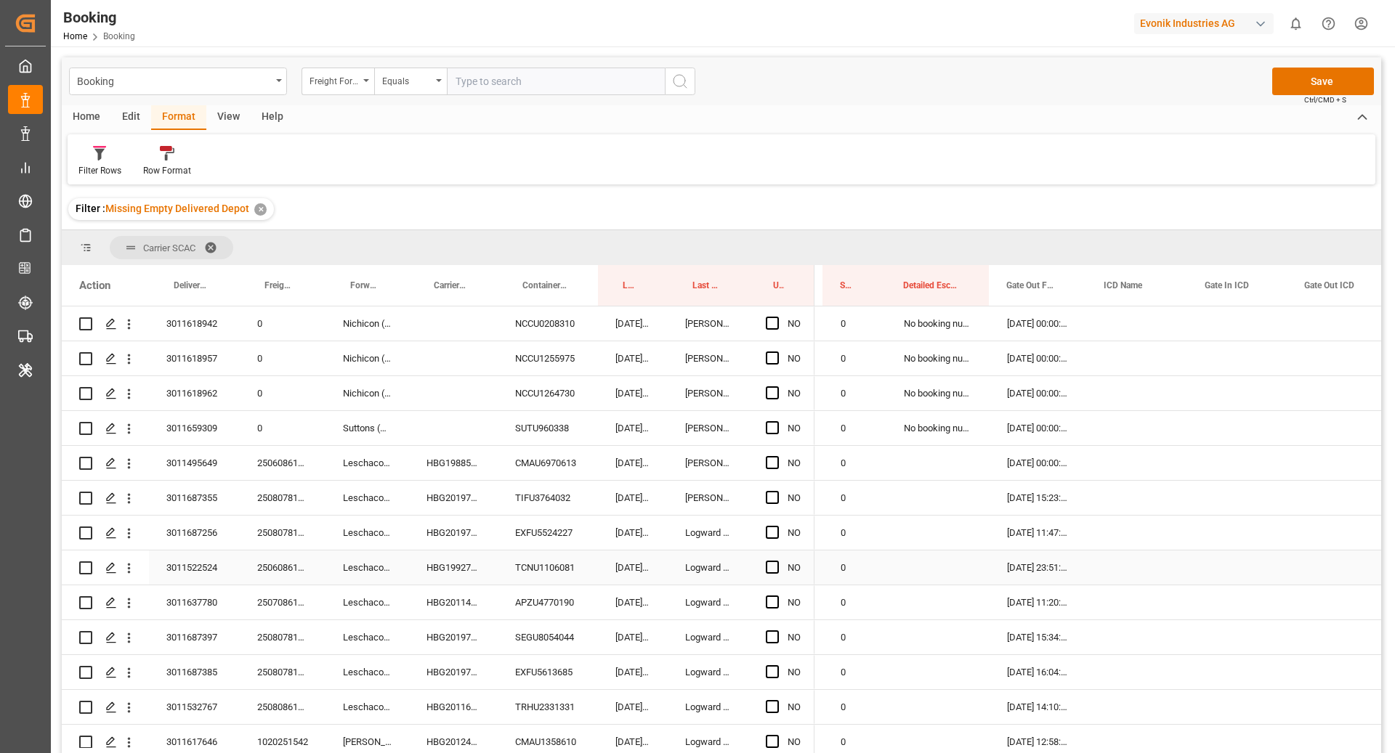
click at [551, 564] on div "TCNU1106081" at bounding box center [548, 568] width 100 height 34
click at [768, 529] on span "Press SPACE to select this row." at bounding box center [772, 531] width 13 height 13
click at [776, 525] on input "Press SPACE to select this row." at bounding box center [776, 525] width 0 height 0
click at [517, 577] on div "APZU4770190" at bounding box center [548, 567] width 100 height 34
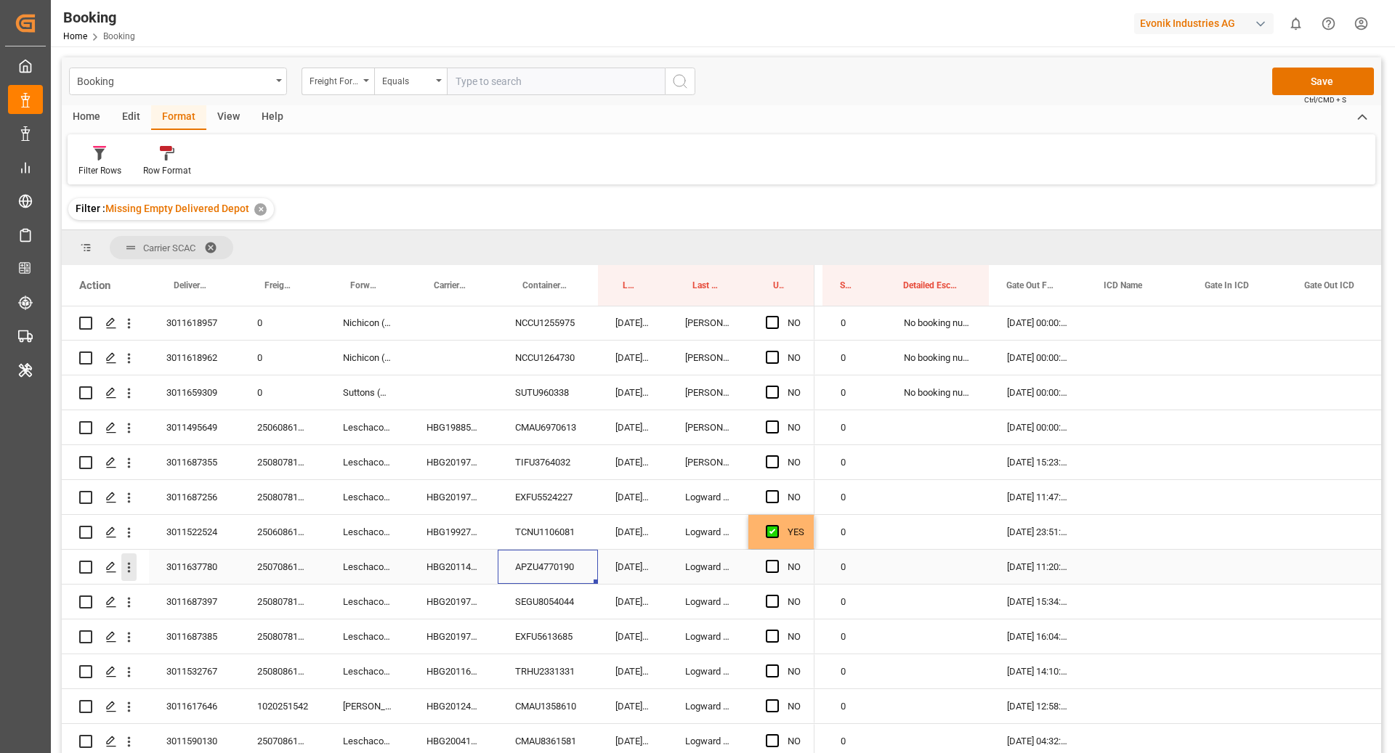
click at [130, 573] on icon "open menu" at bounding box center [128, 567] width 15 height 15
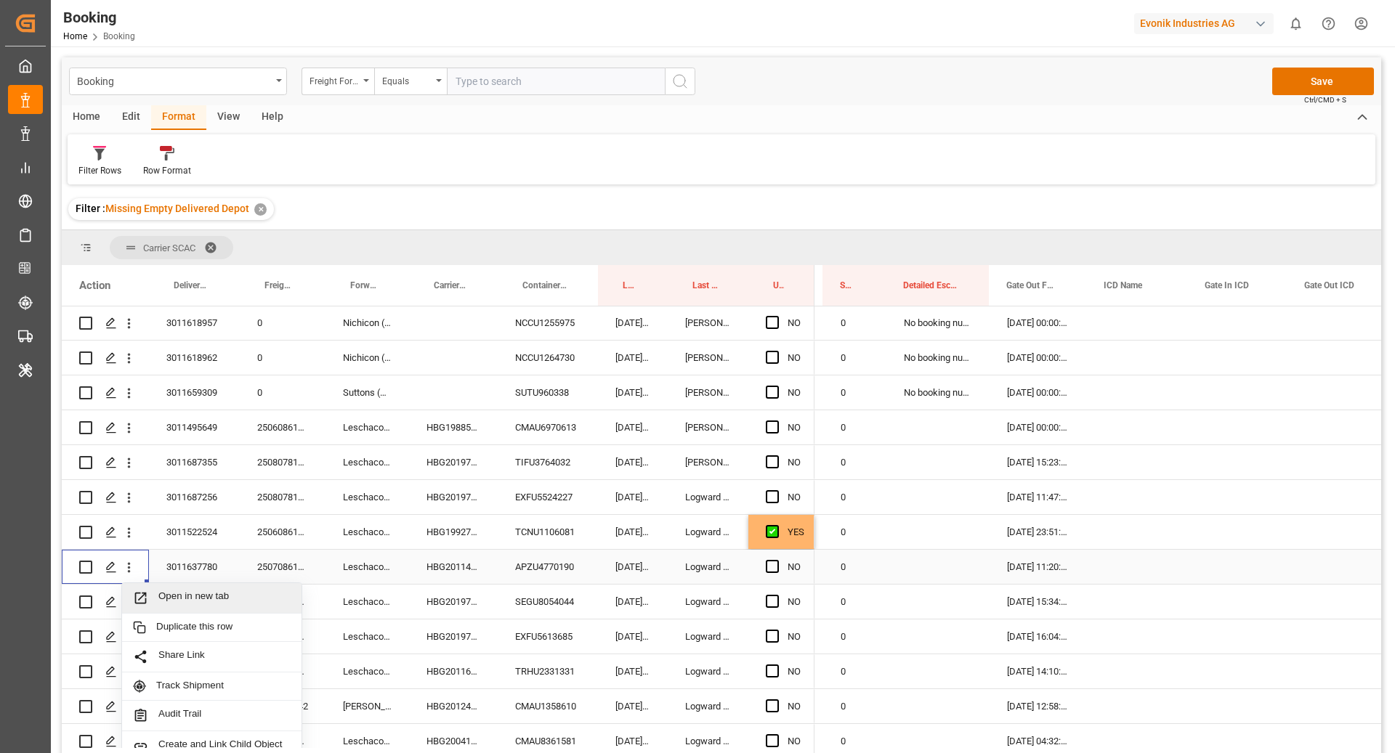
click at [195, 588] on div "Open in new tab" at bounding box center [211, 598] width 179 height 31
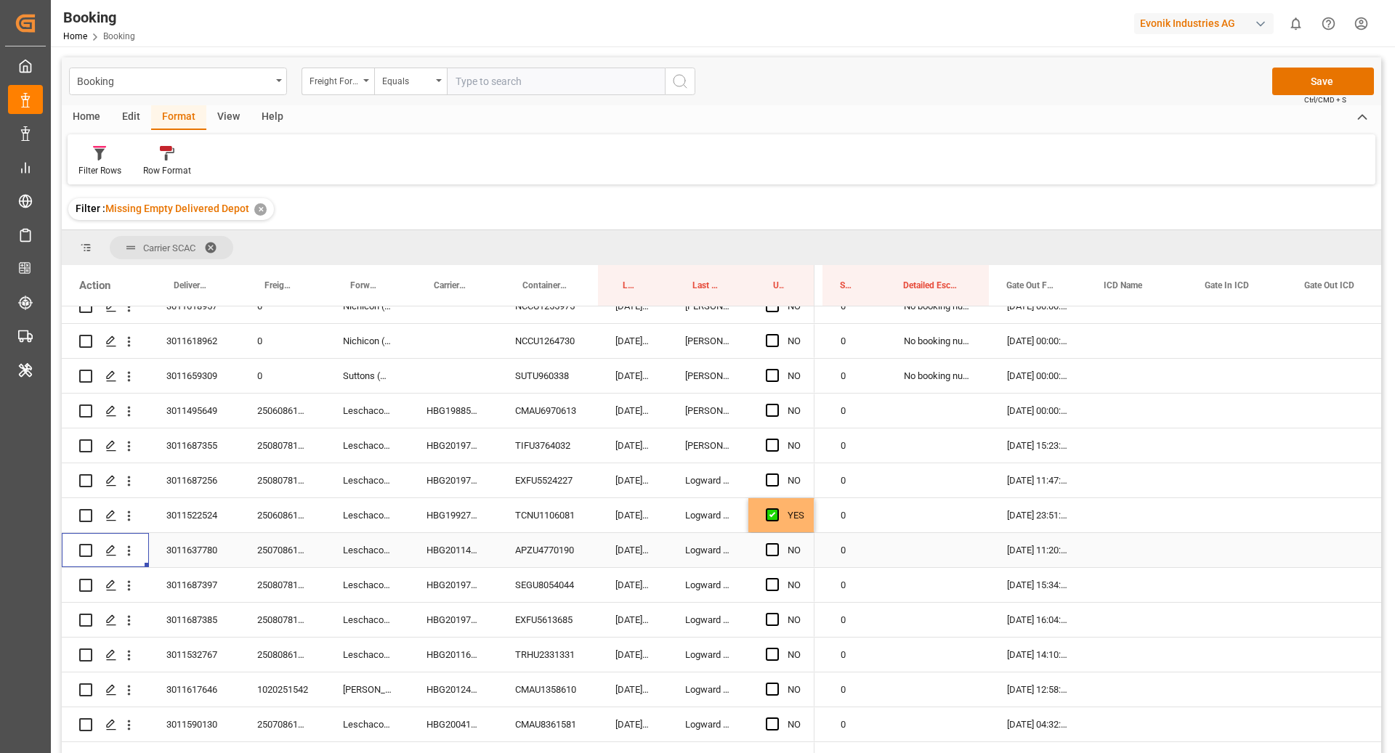
scroll to position [276, 0]
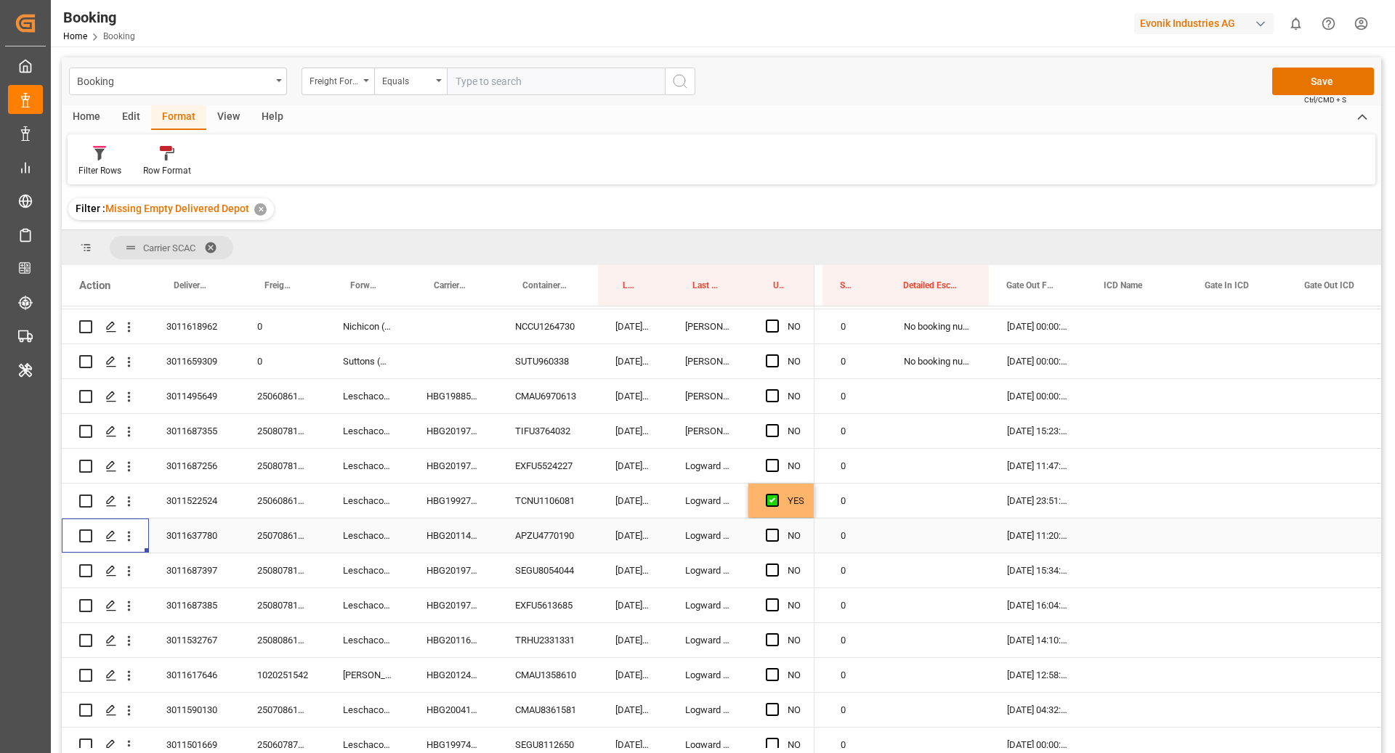
click at [537, 539] on div "APZU4770190" at bounding box center [548, 536] width 100 height 34
click at [530, 576] on div "SEGU8054044" at bounding box center [548, 570] width 100 height 34
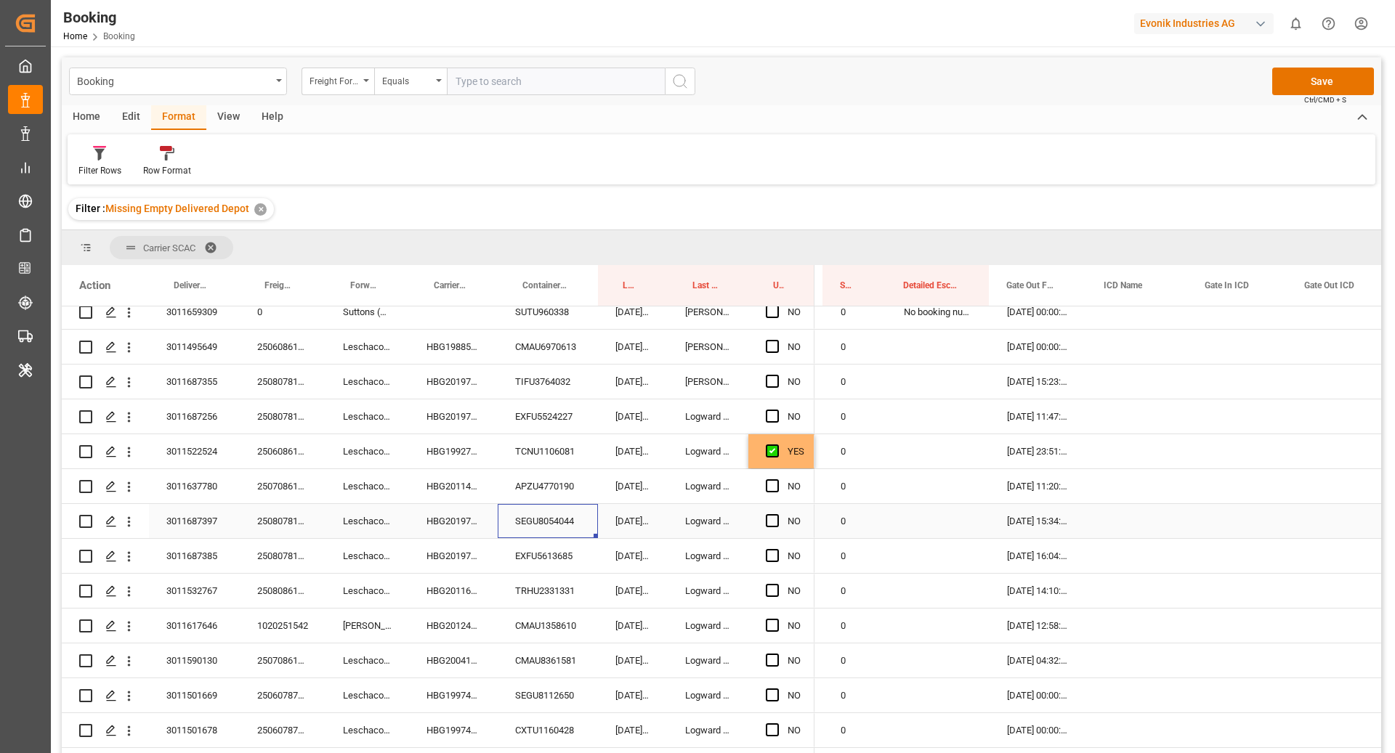
scroll to position [349, 0]
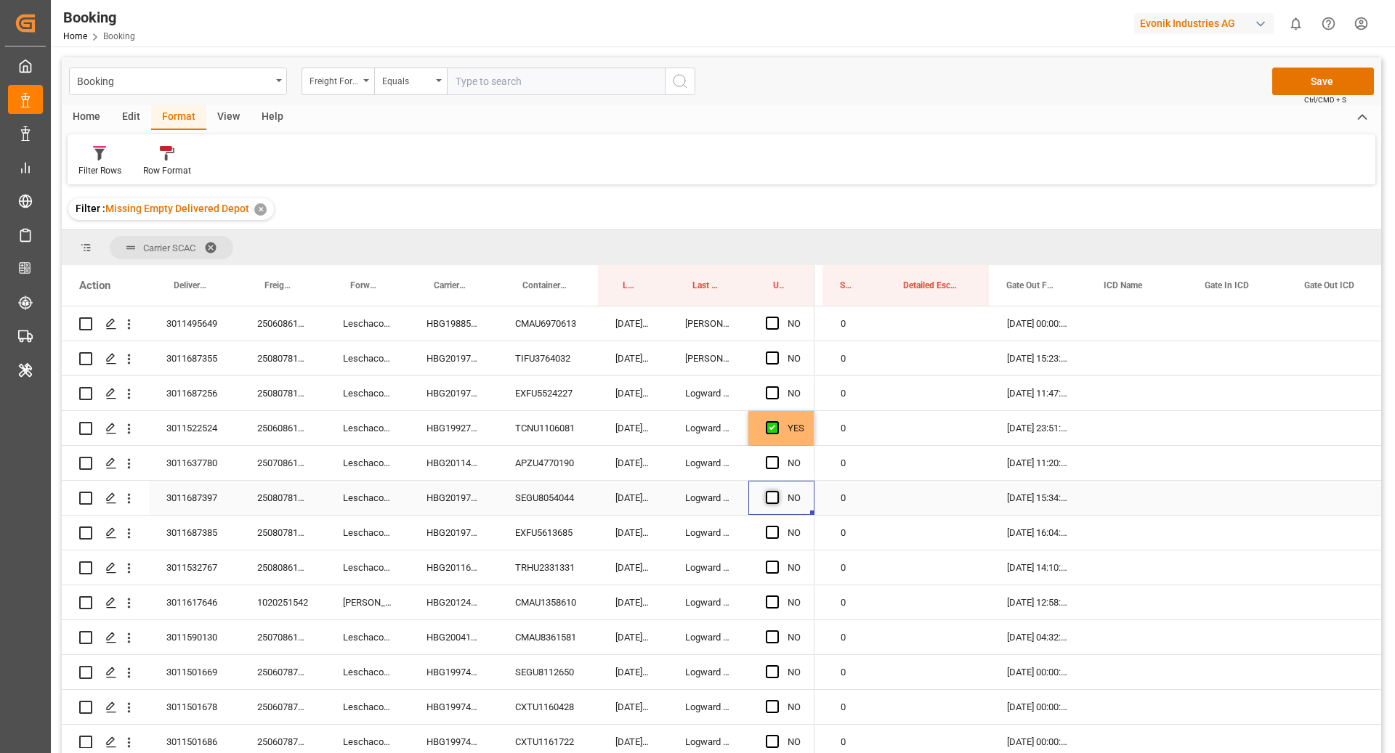
click at [766, 493] on span "Press SPACE to select this row." at bounding box center [772, 497] width 13 height 13
click at [776, 491] on input "Press SPACE to select this row." at bounding box center [776, 491] width 0 height 0
click at [544, 541] on div "EXFU5613685" at bounding box center [548, 533] width 100 height 34
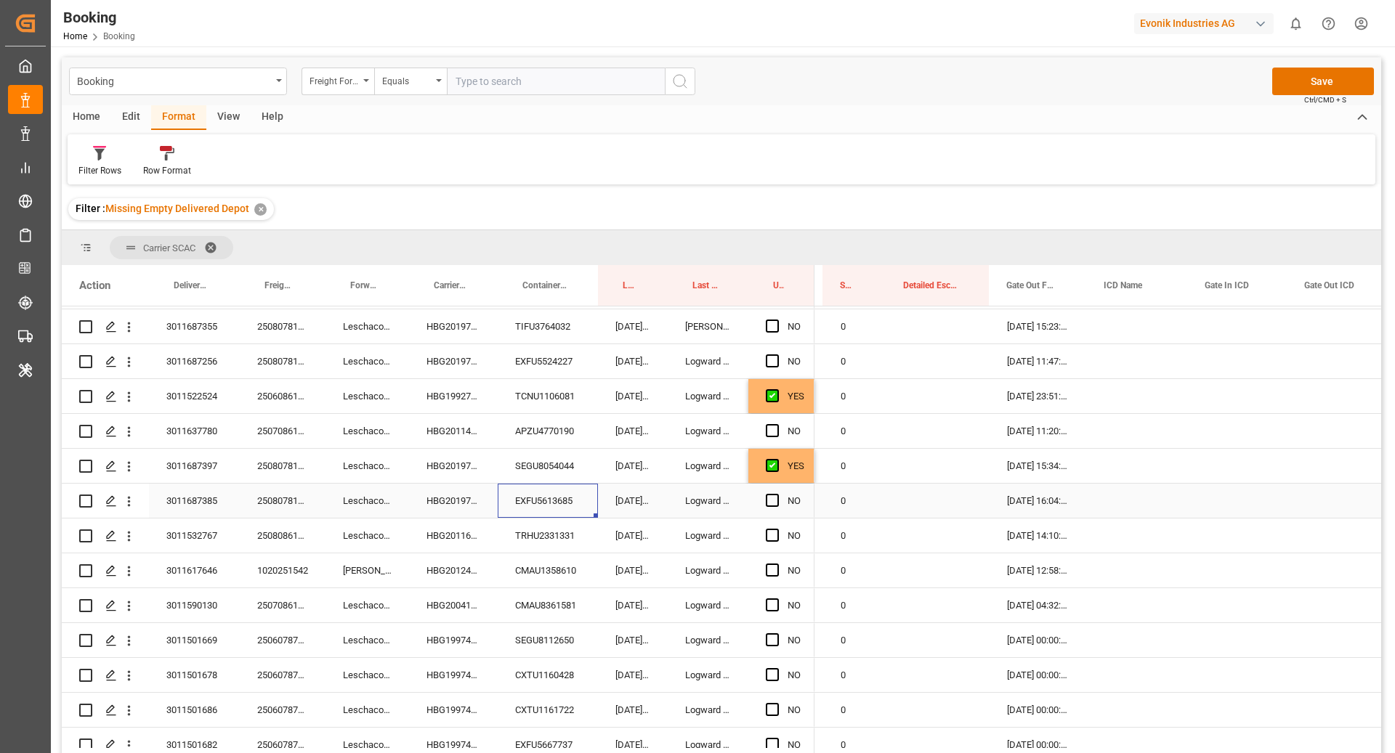
scroll to position [381, 0]
click at [777, 499] on span "Press SPACE to select this row." at bounding box center [772, 500] width 13 height 13
click at [776, 494] on input "Press SPACE to select this row." at bounding box center [776, 494] width 0 height 0
click at [572, 526] on div "TRHU2331331" at bounding box center [548, 536] width 100 height 34
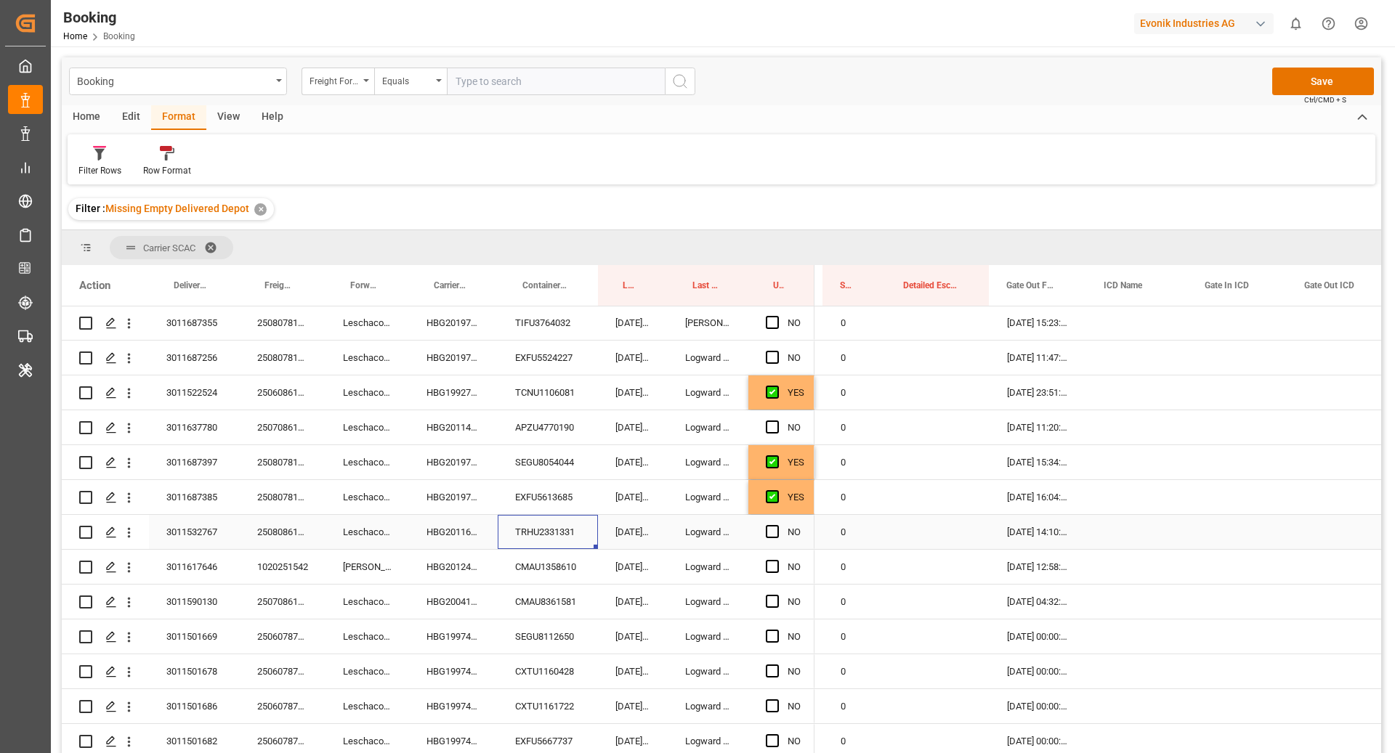
scroll to position [389, 0]
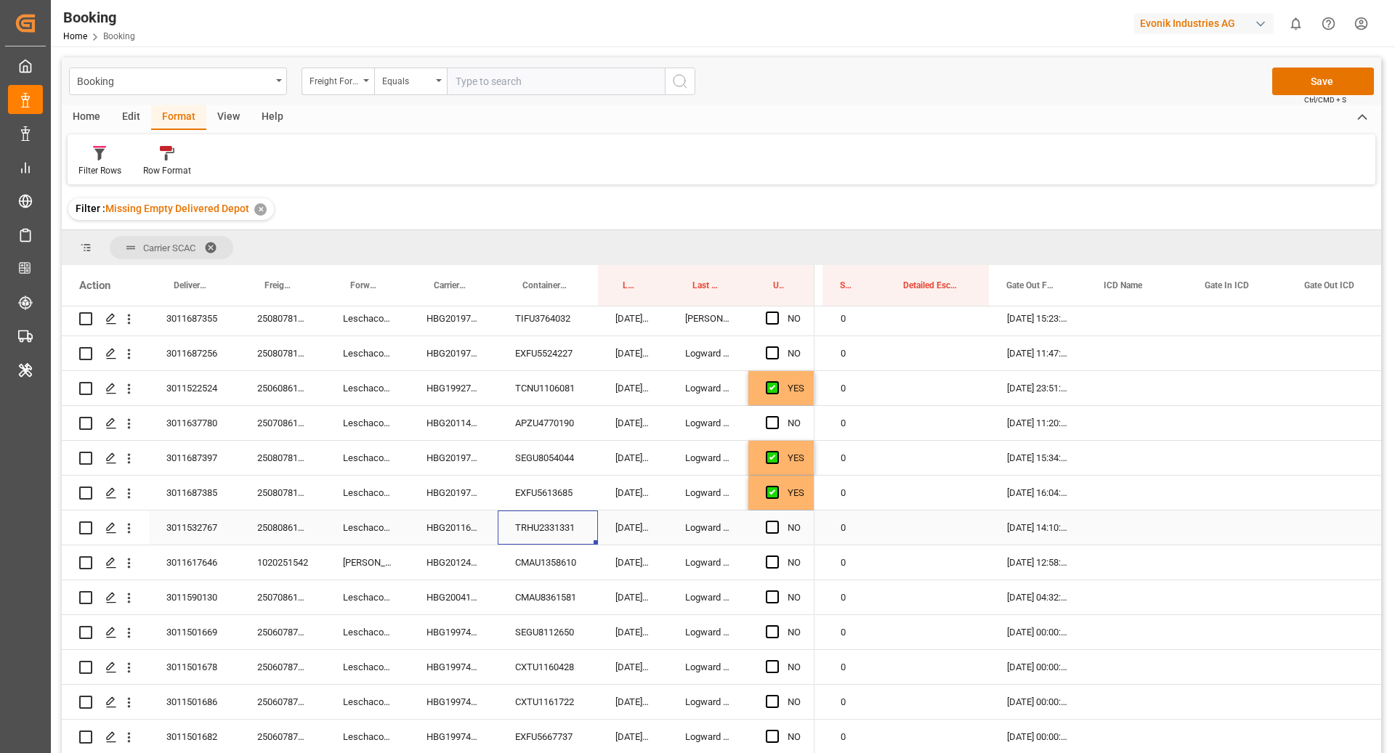
click at [769, 534] on div "Press SPACE to select this row." at bounding box center [777, 527] width 22 height 33
click at [766, 524] on span "Press SPACE to select this row." at bounding box center [772, 527] width 13 height 13
click at [776, 521] on input "Press SPACE to select this row." at bounding box center [776, 521] width 0 height 0
click at [567, 555] on div "CMAU1358610" at bounding box center [548, 562] width 100 height 34
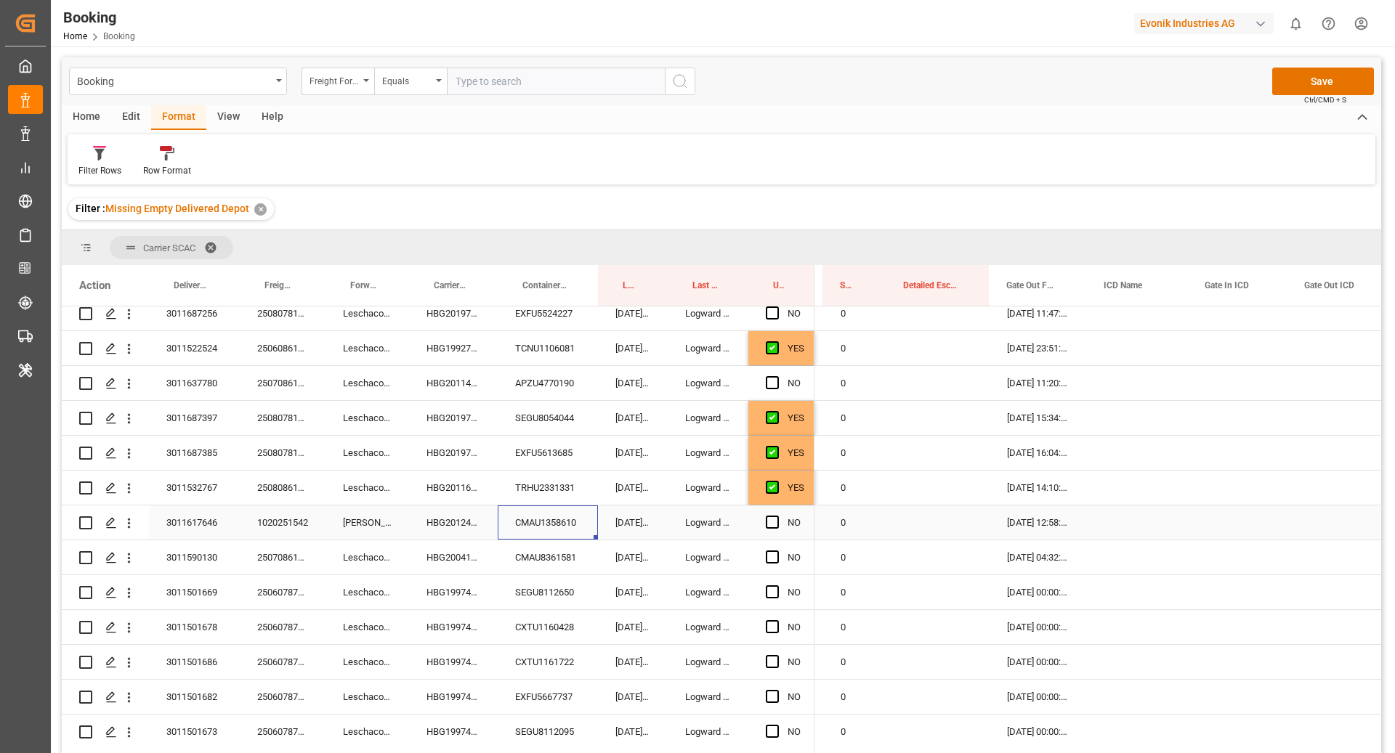
click at [761, 514] on div "NO" at bounding box center [781, 523] width 66 height 34
click at [771, 521] on span "Press SPACE to select this row." at bounding box center [772, 522] width 13 height 13
click at [776, 516] on input "Press SPACE to select this row." at bounding box center [776, 516] width 0 height 0
click at [563, 555] on div "CMAU8361581" at bounding box center [548, 557] width 100 height 34
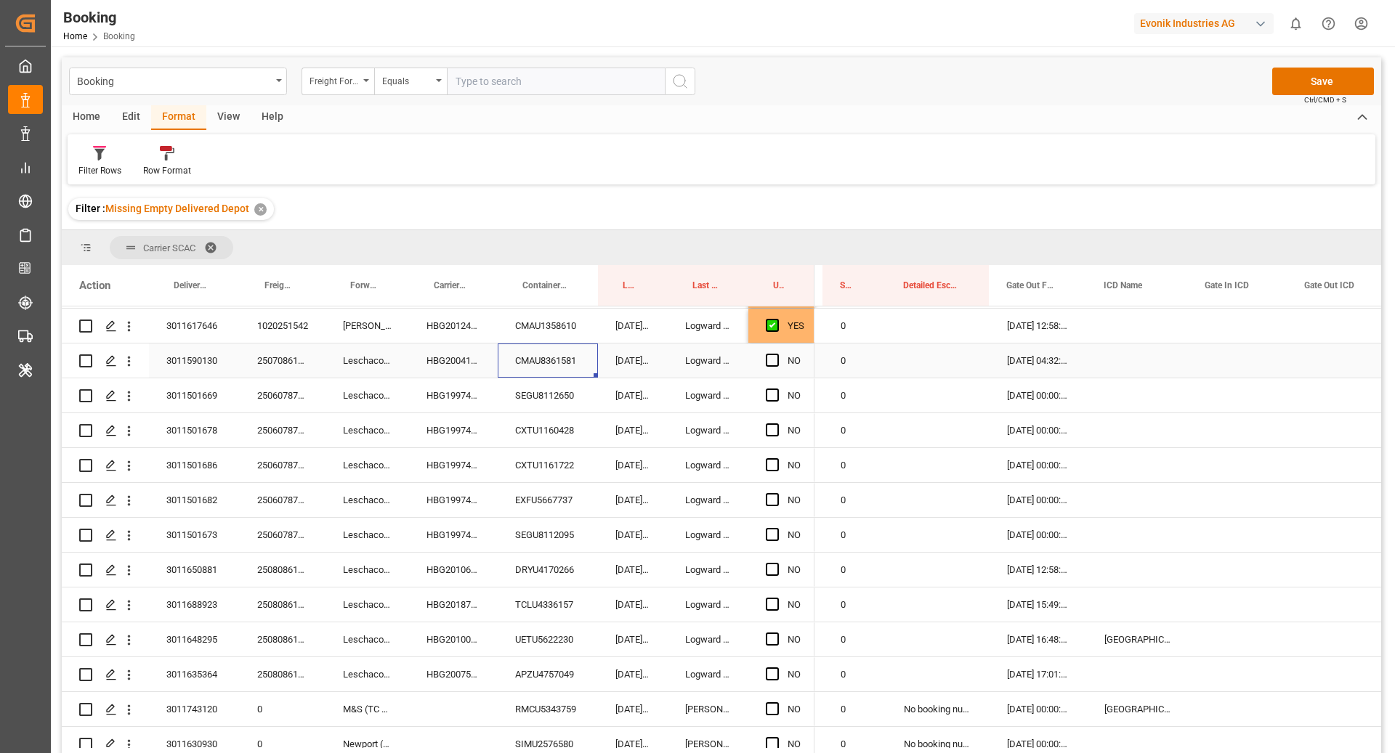
scroll to position [642, 0]
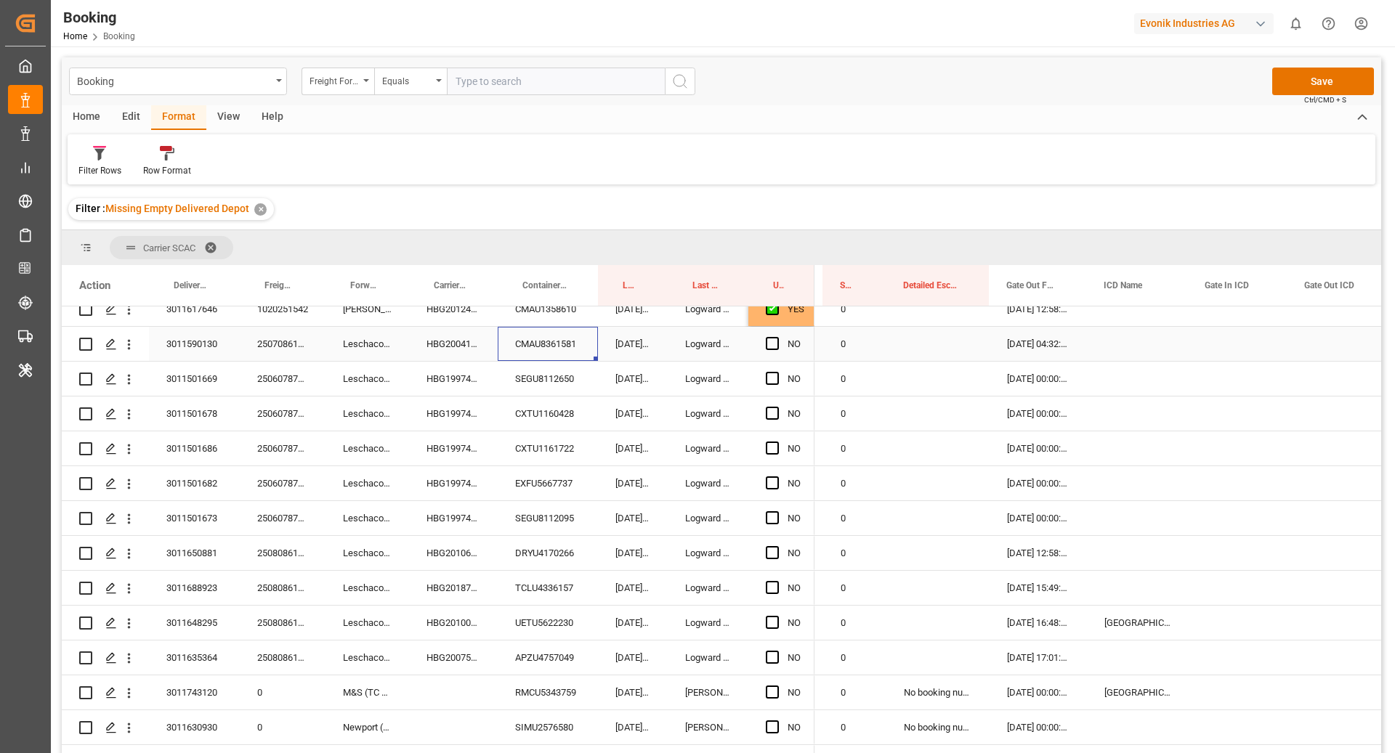
click at [771, 342] on span "Press SPACE to select this row." at bounding box center [772, 343] width 13 height 13
click at [776, 337] on input "Press SPACE to select this row." at bounding box center [776, 337] width 0 height 0
click at [537, 384] on div "SEGU8112650" at bounding box center [548, 379] width 100 height 34
drag, startPoint x: 772, startPoint y: 379, endPoint x: 760, endPoint y: 397, distance: 21.6
click at [783, 383] on div "Press SPACE to select this row." at bounding box center [777, 378] width 22 height 33
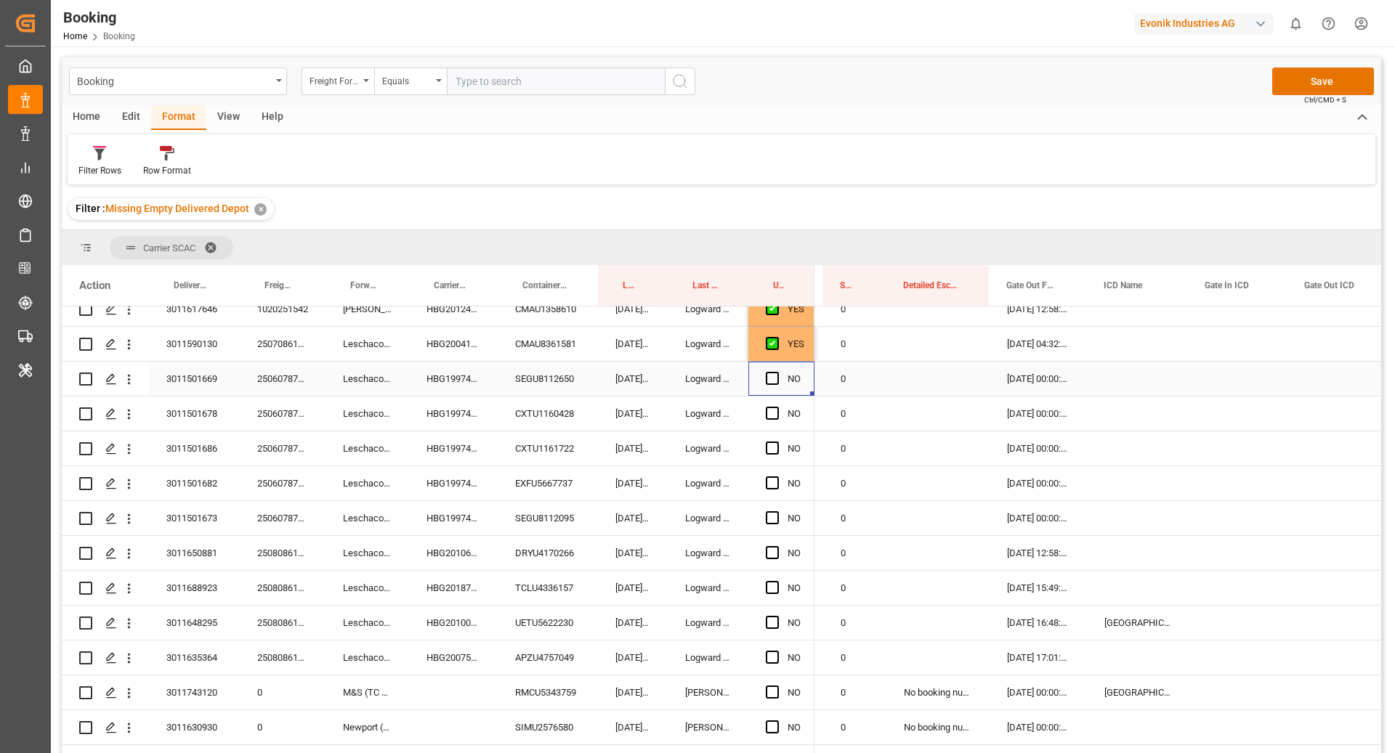
click at [761, 381] on div "NO" at bounding box center [781, 379] width 66 height 34
click at [768, 380] on span "Press SPACE to select this row." at bounding box center [772, 378] width 13 height 13
click at [776, 372] on input "Press SPACE to select this row." at bounding box center [776, 372] width 0 height 0
click at [560, 415] on div "CXTU1160428" at bounding box center [548, 414] width 100 height 34
click at [775, 412] on span "Press SPACE to select this row." at bounding box center [772, 413] width 13 height 13
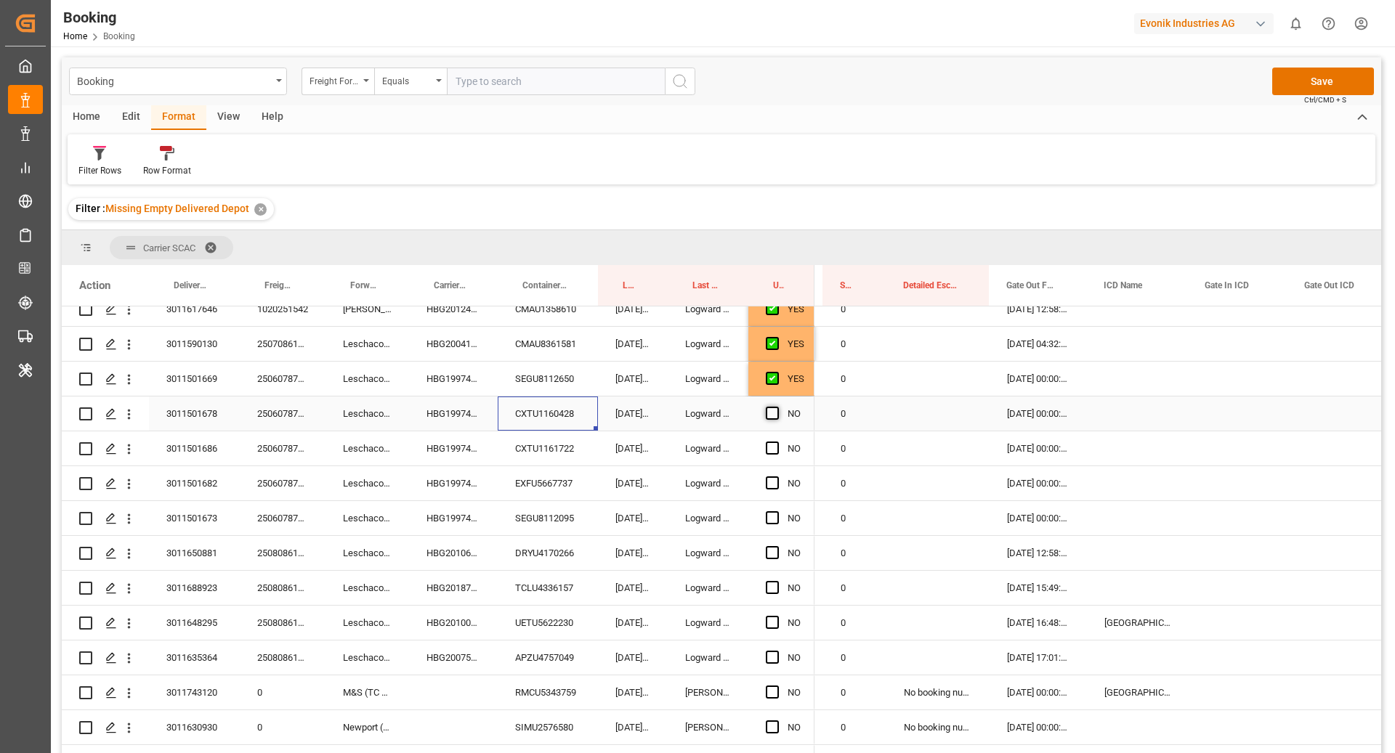
click at [776, 407] on input "Press SPACE to select this row." at bounding box center [776, 407] width 0 height 0
click at [561, 443] on div "CXTU1161722" at bounding box center [548, 448] width 100 height 34
click at [767, 445] on span "Press SPACE to select this row." at bounding box center [772, 448] width 13 height 13
click at [776, 442] on input "Press SPACE to select this row." at bounding box center [776, 442] width 0 height 0
click at [564, 468] on div "EXFU5667737" at bounding box center [548, 483] width 100 height 34
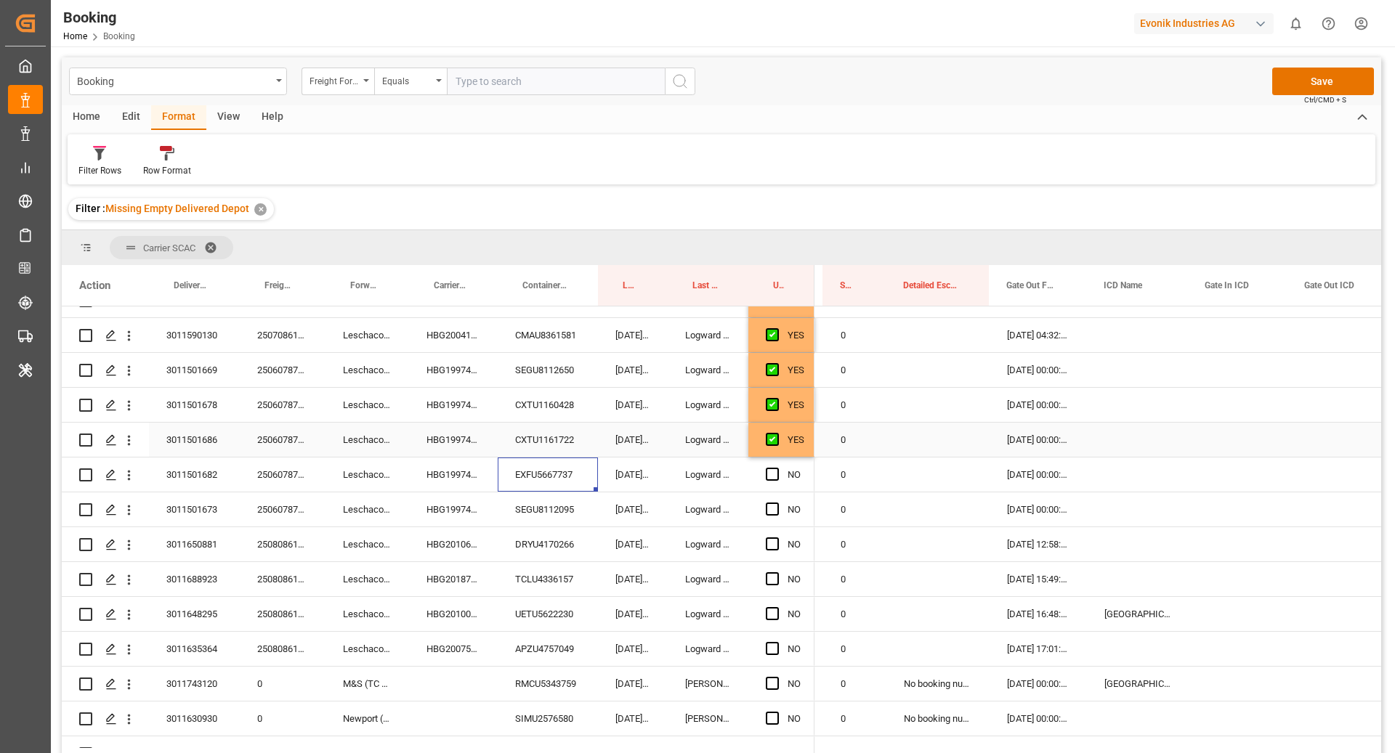
scroll to position [652, 0]
click at [766, 468] on span "Press SPACE to select this row." at bounding box center [772, 472] width 13 height 13
click at [776, 466] on input "Press SPACE to select this row." at bounding box center [776, 466] width 0 height 0
click at [568, 498] on div "SEGU8112095" at bounding box center [548, 508] width 100 height 34
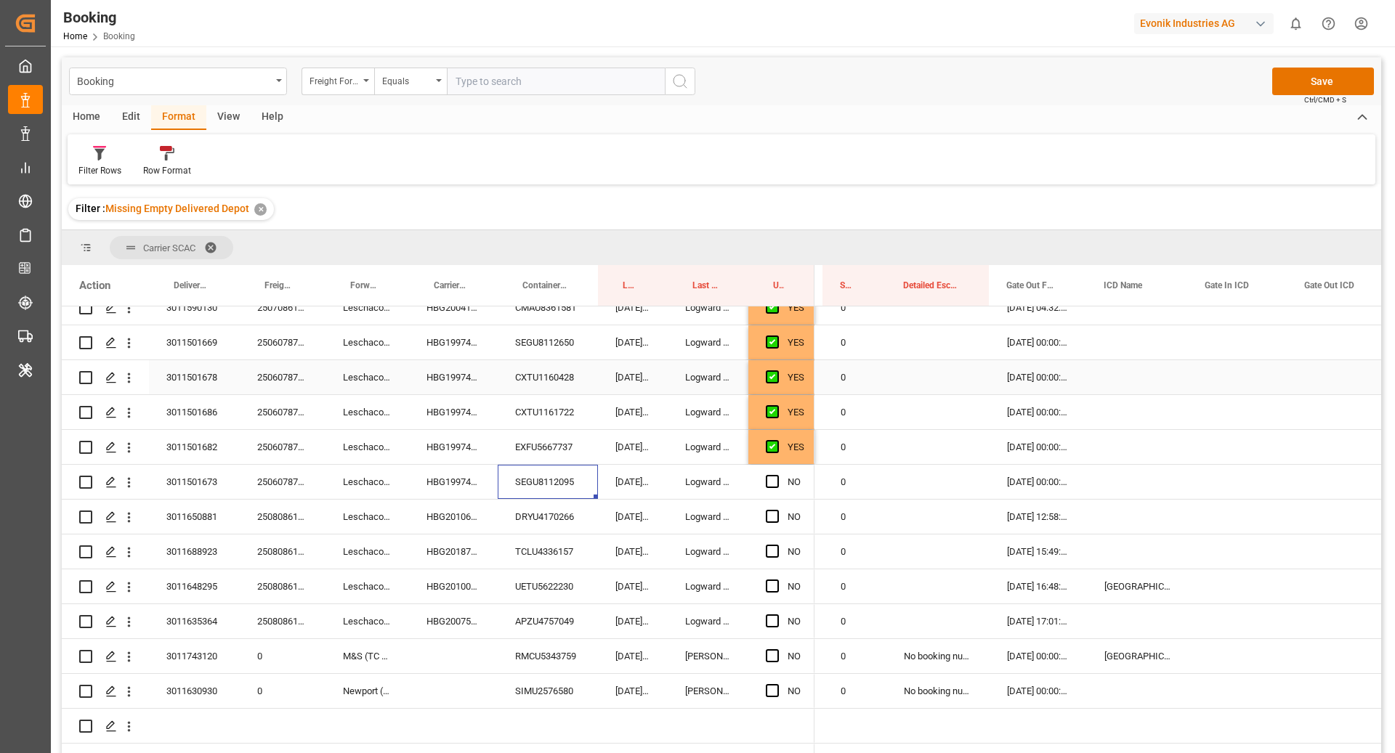
scroll to position [787, 0]
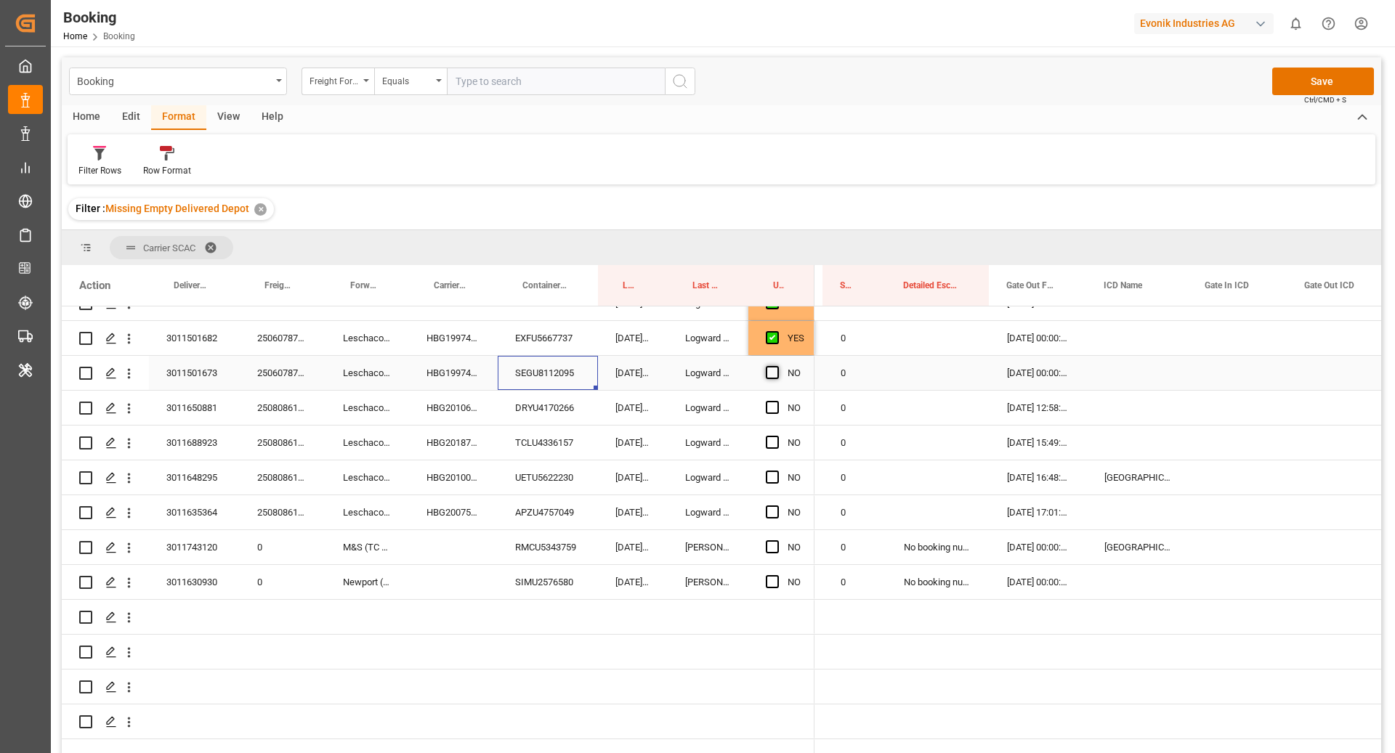
click at [776, 371] on span "Press SPACE to select this row." at bounding box center [772, 372] width 13 height 13
click at [776, 366] on input "Press SPACE to select this row." at bounding box center [776, 366] width 0 height 0
click at [503, 416] on div "DRYU4170266" at bounding box center [548, 408] width 100 height 34
click at [768, 410] on span "Press SPACE to select this row." at bounding box center [772, 407] width 13 height 13
click at [776, 401] on input "Press SPACE to select this row." at bounding box center [776, 401] width 0 height 0
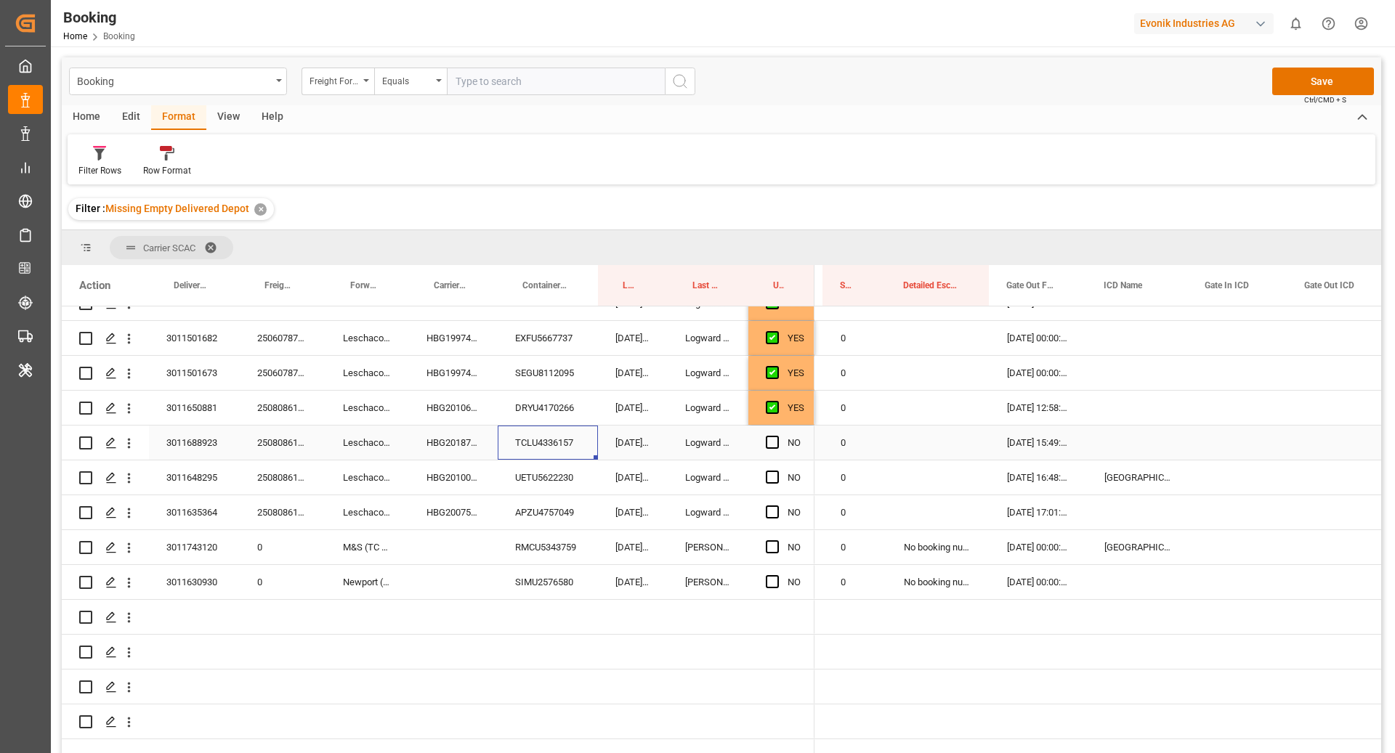
click at [540, 437] on div "TCLU4336157" at bounding box center [548, 443] width 100 height 34
click at [772, 442] on span "Press SPACE to select this row." at bounding box center [772, 442] width 13 height 13
click at [776, 436] on input "Press SPACE to select this row." at bounding box center [776, 436] width 0 height 0
click at [567, 463] on div "UETU5622230" at bounding box center [548, 477] width 100 height 34
click at [763, 474] on div "NO" at bounding box center [781, 477] width 66 height 34
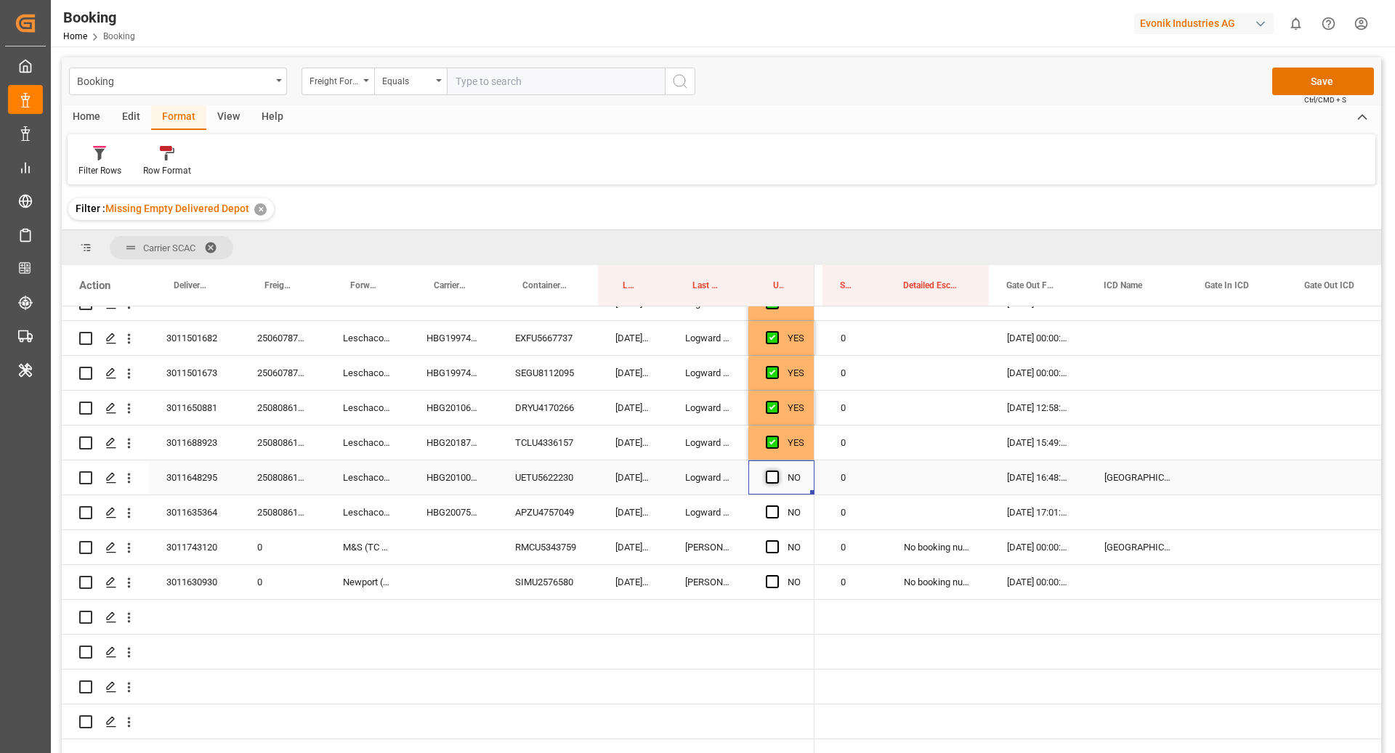
click at [768, 478] on span "Press SPACE to select this row." at bounding box center [772, 477] width 13 height 13
click at [776, 471] on input "Press SPACE to select this row." at bounding box center [776, 471] width 0 height 0
click at [562, 512] on div "APZU4757049" at bounding box center [548, 512] width 100 height 34
click at [776, 508] on span "Press SPACE to select this row." at bounding box center [772, 512] width 13 height 13
click at [776, 506] on input "Press SPACE to select this row." at bounding box center [776, 506] width 0 height 0
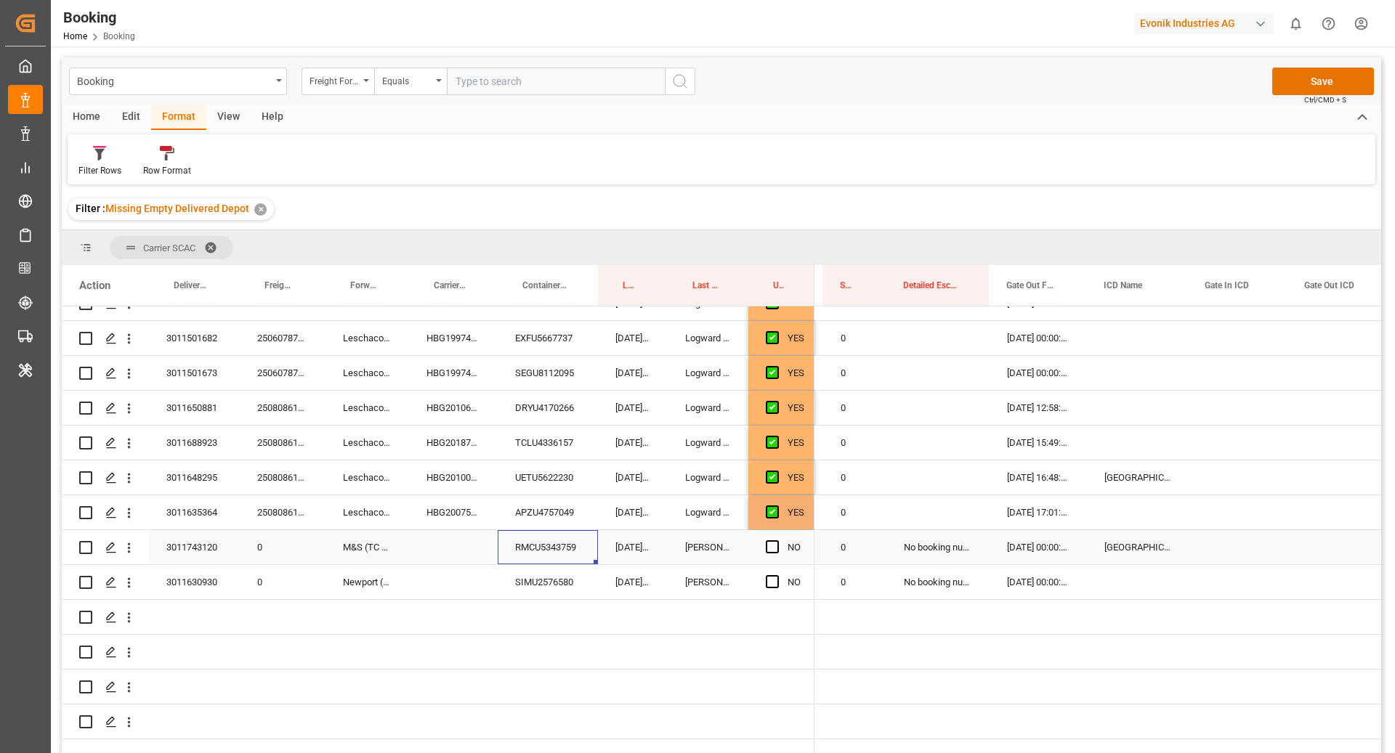
click at [517, 550] on div "RMCU5343759" at bounding box center [548, 547] width 100 height 34
click at [771, 546] on span "Press SPACE to select this row." at bounding box center [772, 546] width 13 height 13
click at [776, 540] on input "Press SPACE to select this row." at bounding box center [776, 540] width 0 height 0
click at [547, 588] on div "SIMU2576580" at bounding box center [548, 582] width 100 height 34
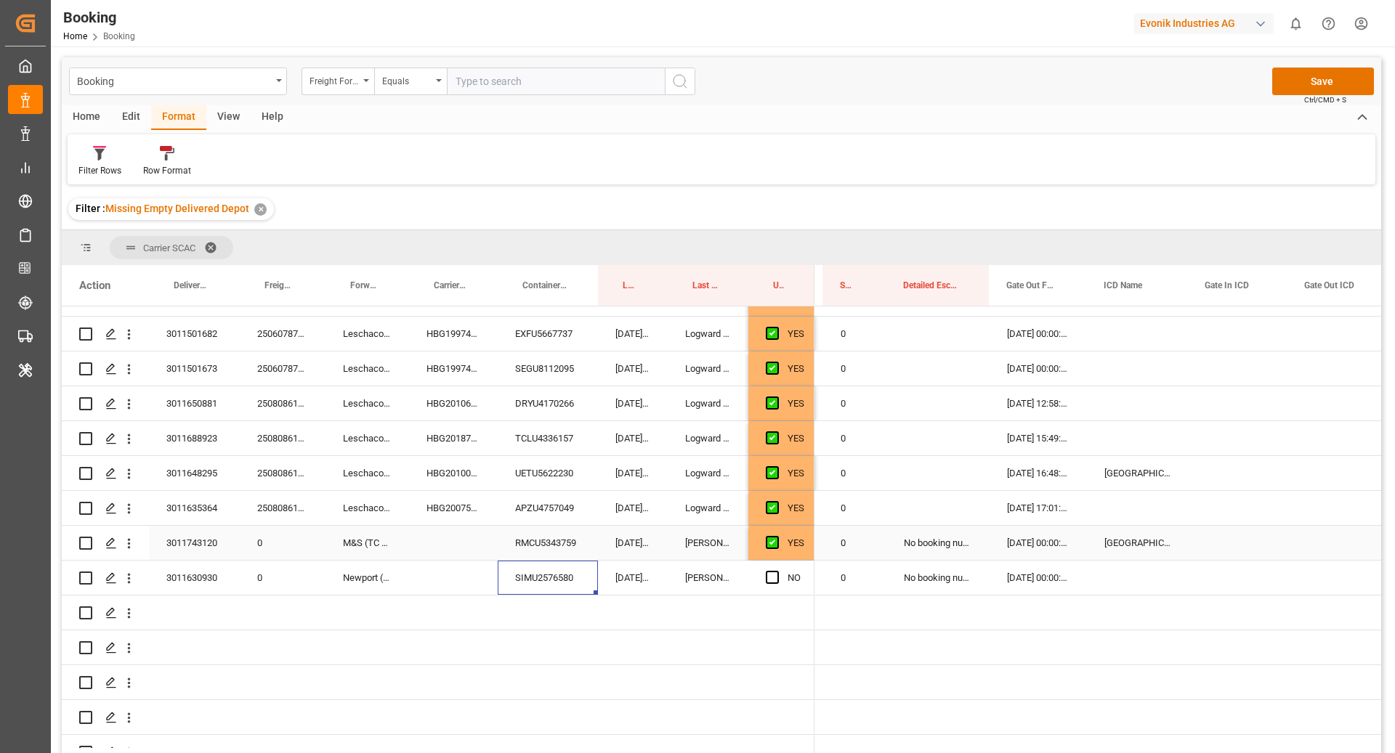
scroll to position [795, 0]
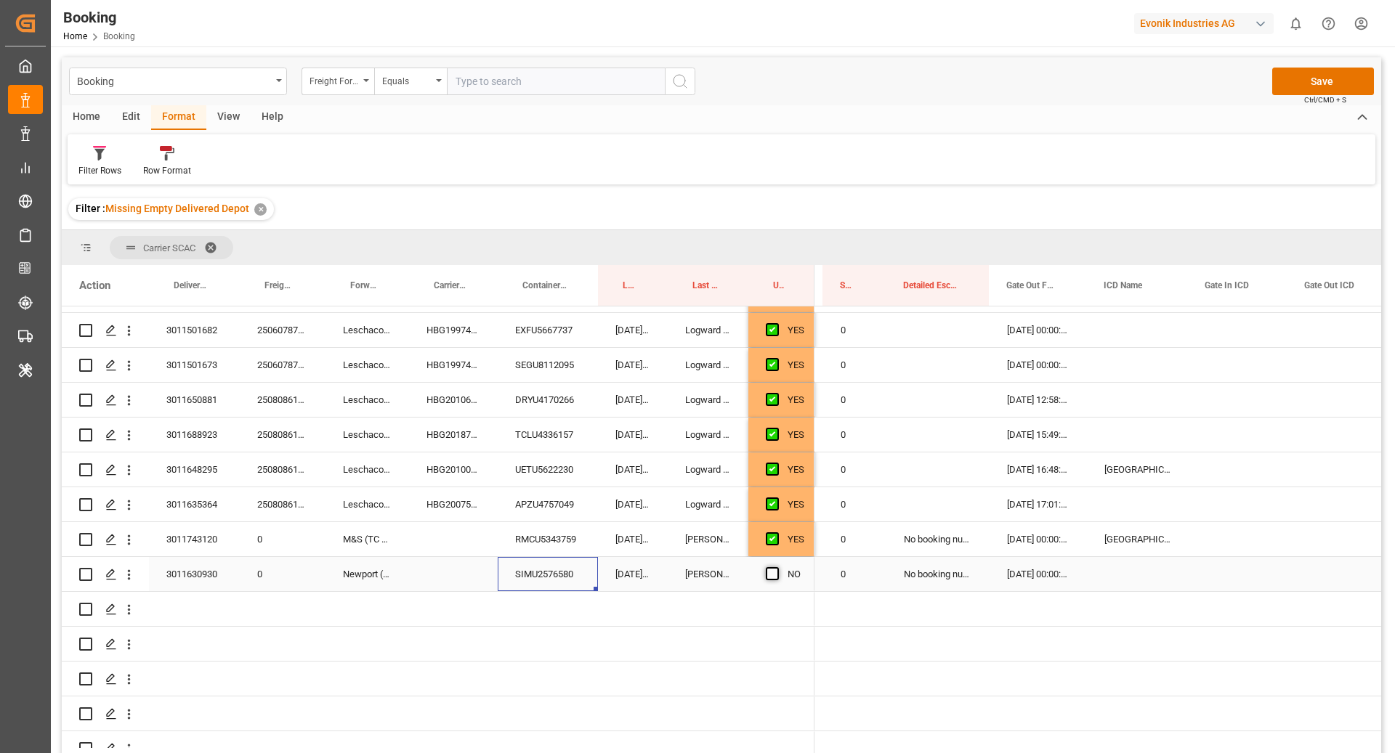
click at [772, 572] on span "Press SPACE to select this row." at bounding box center [772, 573] width 13 height 13
click at [776, 567] on input "Press SPACE to select this row." at bounding box center [776, 567] width 0 height 0
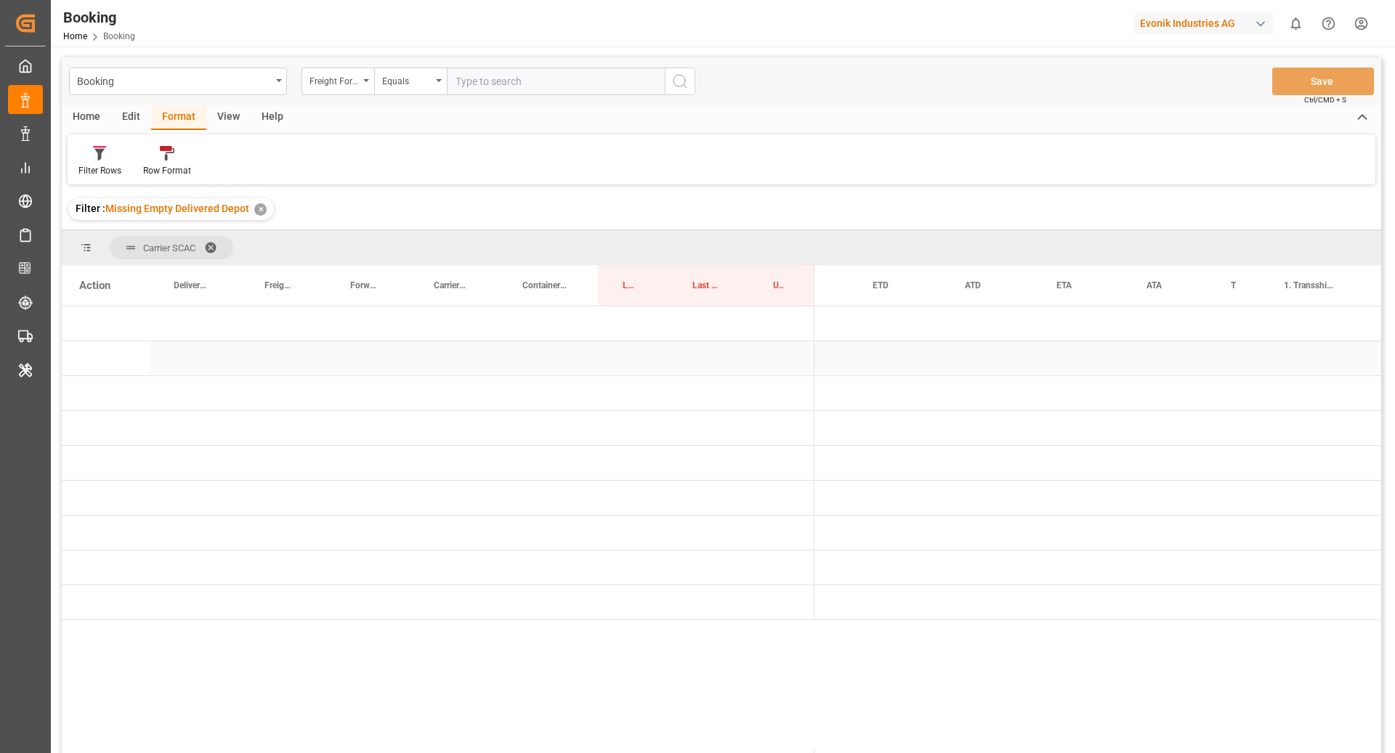
scroll to position [0, 738]
click at [769, 502] on div "Press SPACE to select this row." at bounding box center [781, 498] width 66 height 34
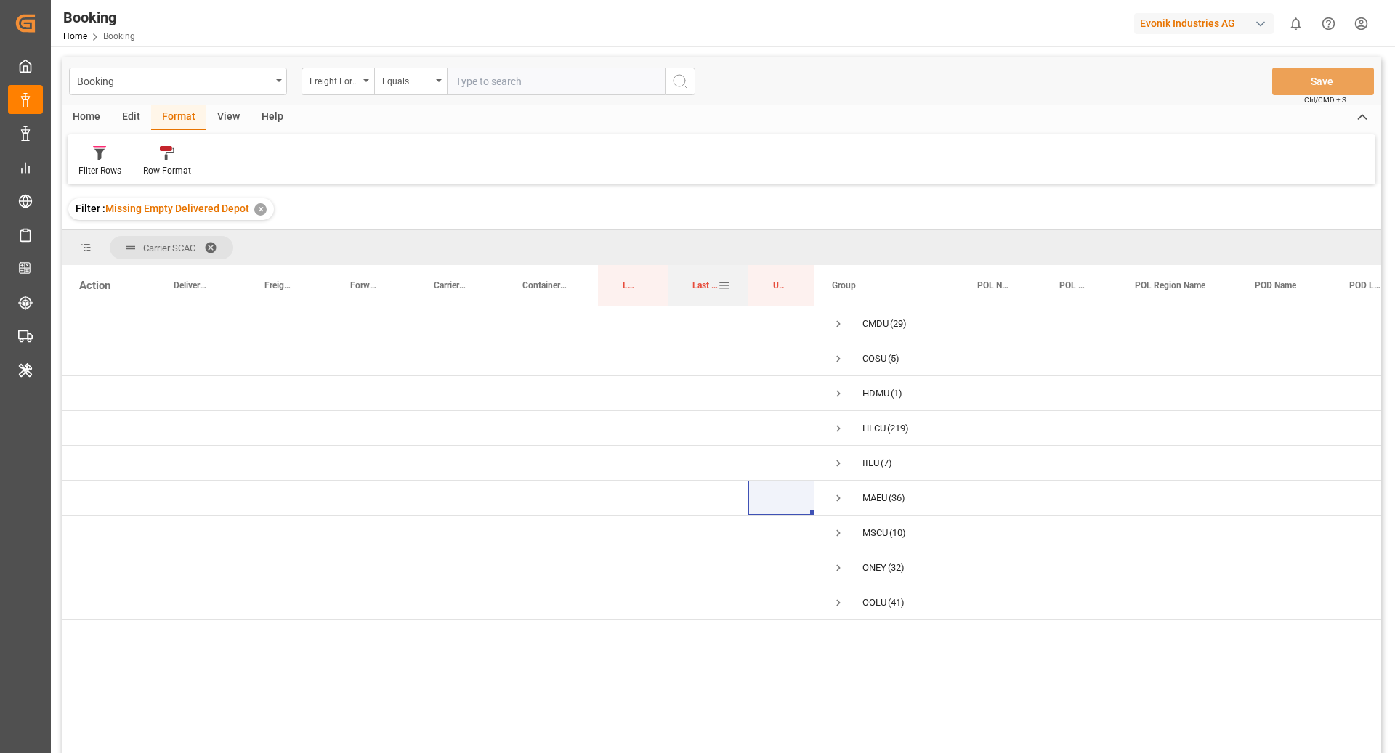
drag, startPoint x: 710, startPoint y: 285, endPoint x: 707, endPoint y: 300, distance: 14.8
click at [707, 300] on div "Last Opened By" at bounding box center [704, 285] width 25 height 41
drag, startPoint x: 618, startPoint y: 289, endPoint x: 232, endPoint y: 250, distance: 387.7
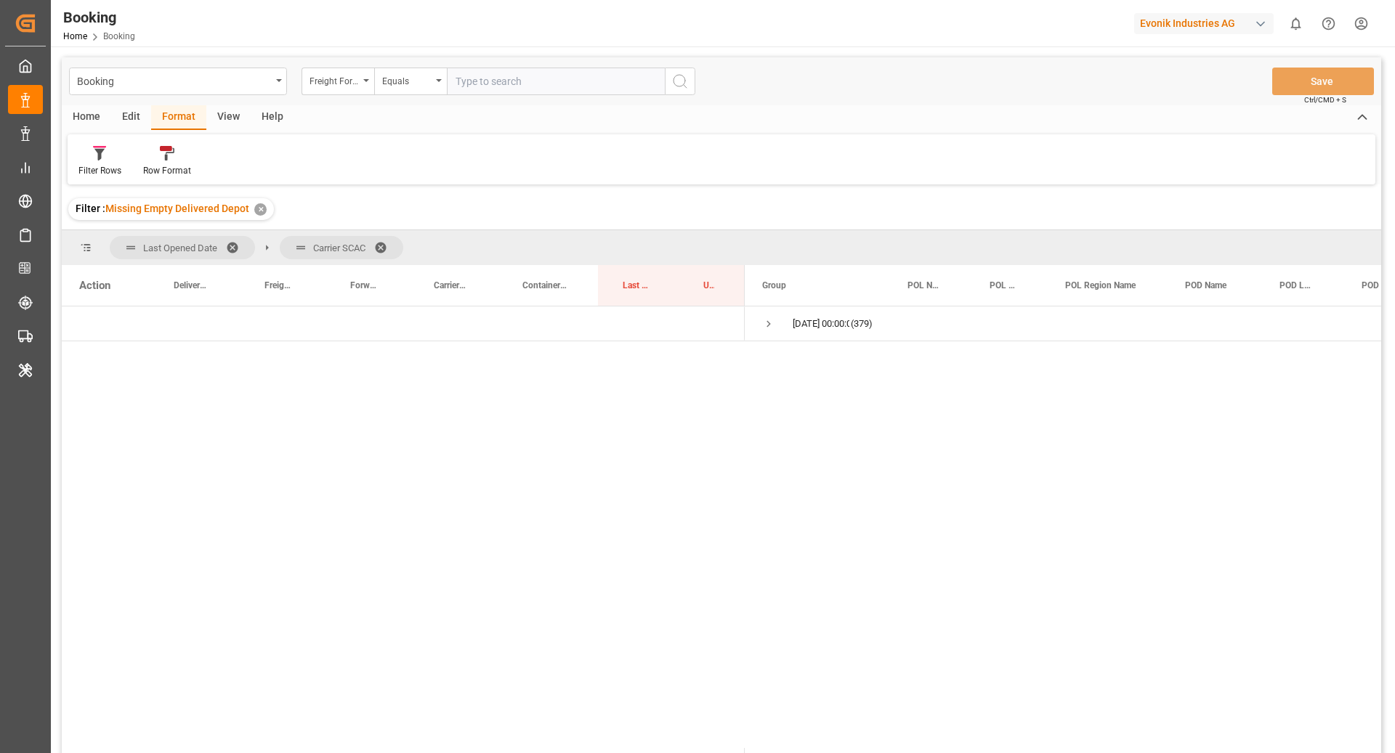
click at [382, 241] on span at bounding box center [385, 247] width 23 height 13
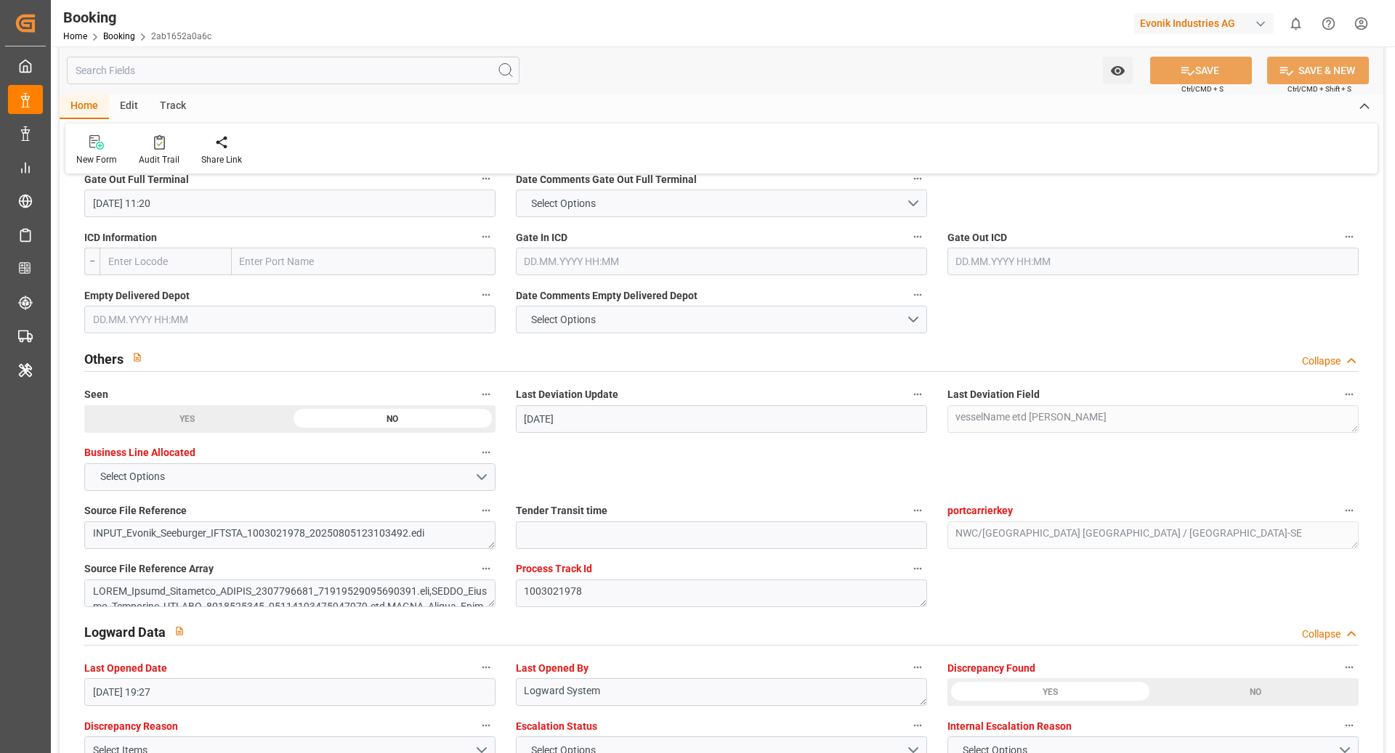
scroll to position [2193, 0]
click at [575, 312] on span "Select Options" at bounding box center [563, 319] width 79 height 15
click at [623, 357] on div "NOT REQUIRED" at bounding box center [721, 369] width 410 height 31
click at [625, 320] on button "NOT REQUIRED" at bounding box center [721, 320] width 411 height 28
click at [630, 327] on div "NOT PROVIDED" at bounding box center [721, 323] width 410 height 31
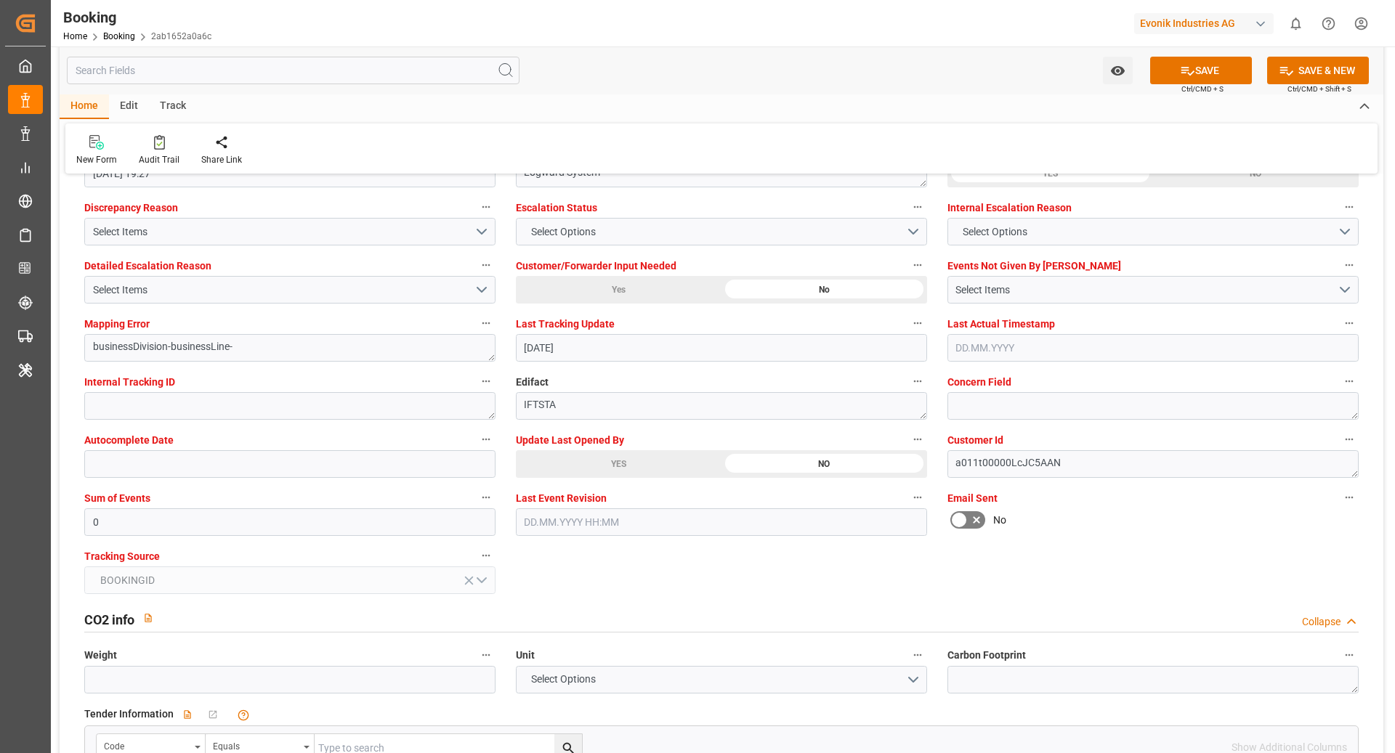
scroll to position [2757, 0]
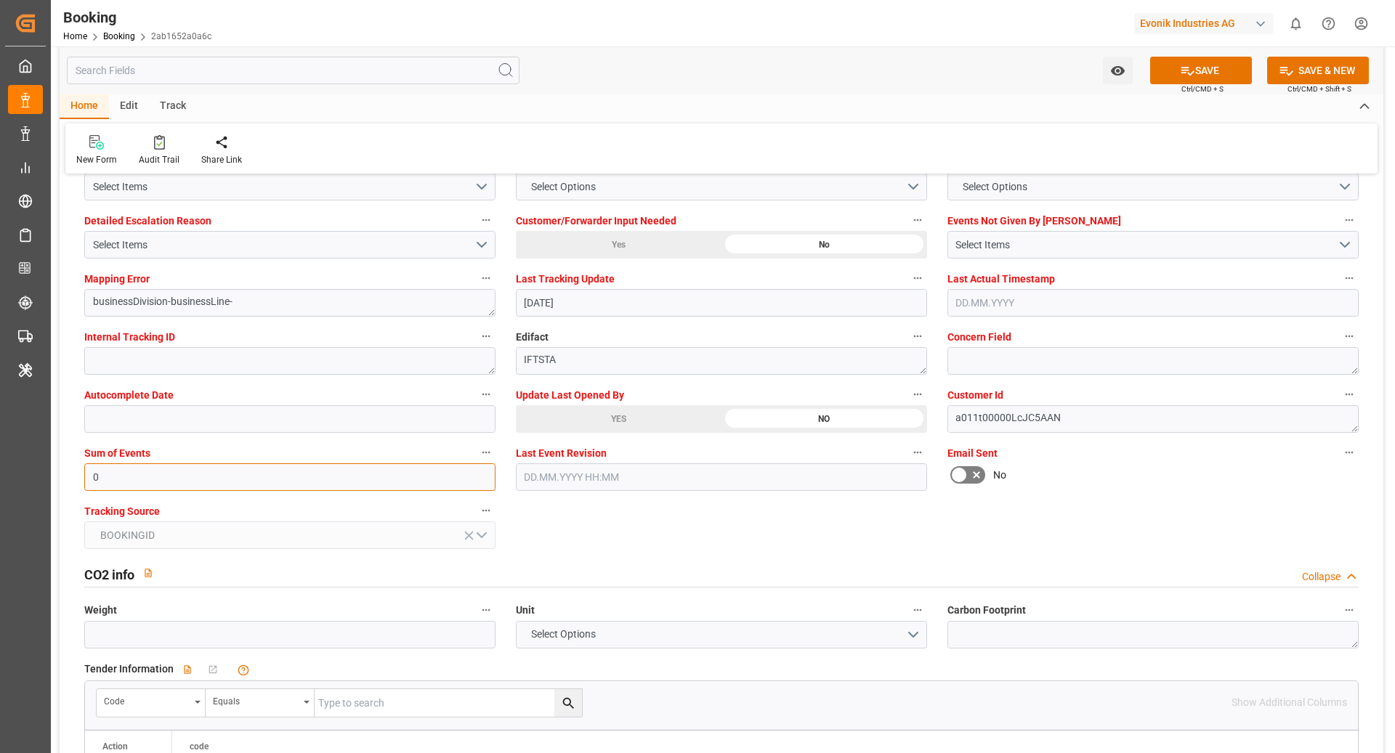
click at [316, 470] on input "0" at bounding box center [289, 477] width 411 height 28
click at [319, 471] on input "0" at bounding box center [289, 477] width 411 height 28
type input "4096"
click at [329, 231] on button "Select Items" at bounding box center [289, 245] width 411 height 28
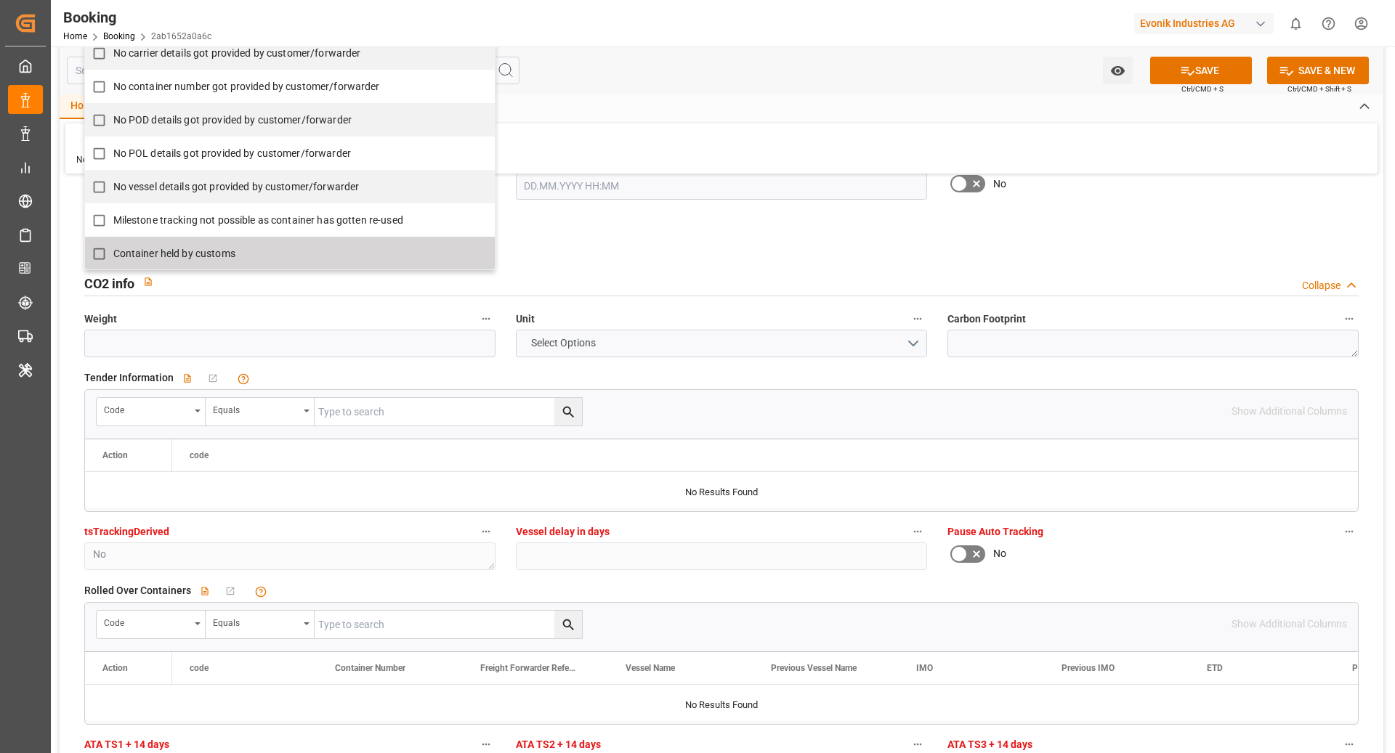
scroll to position [3029, 0]
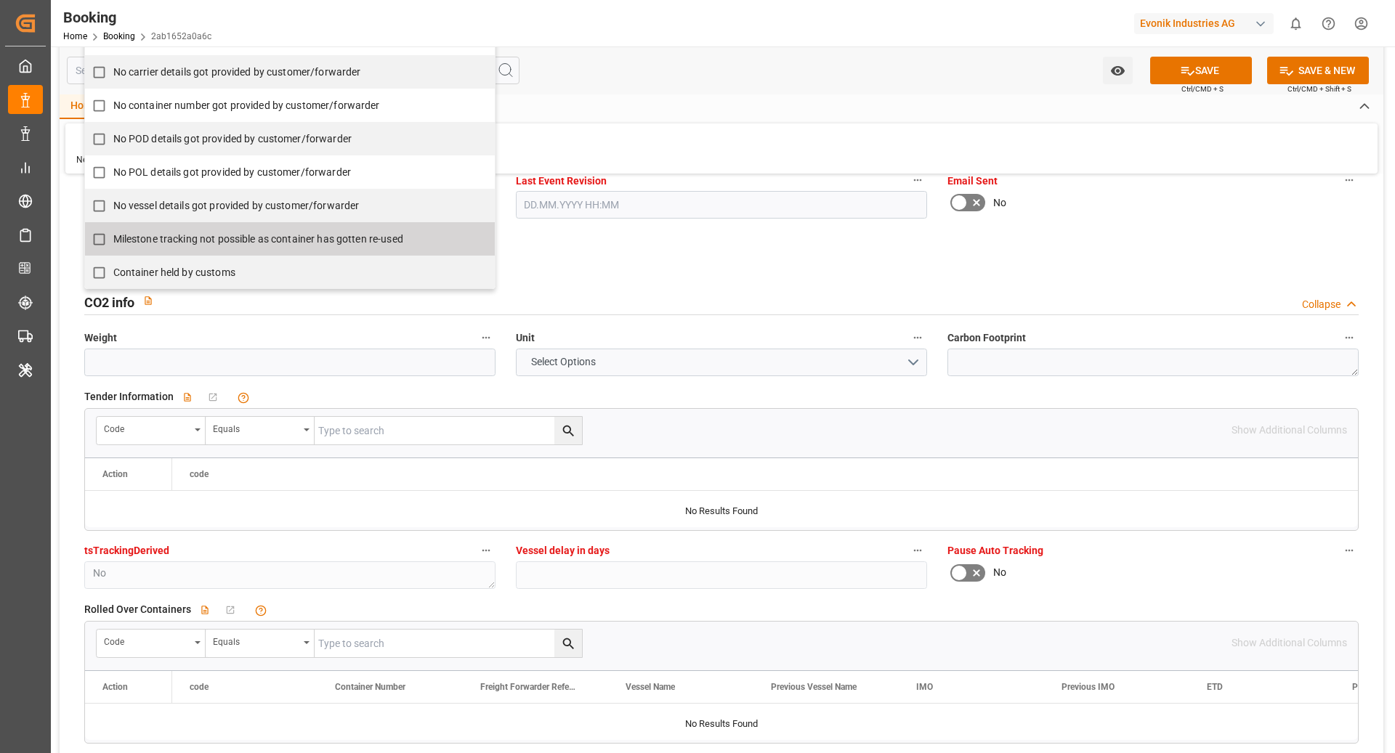
click at [195, 233] on span "Milestone tracking not possible as container has gotten re-used" at bounding box center [258, 239] width 290 height 12
checkbox input "true"
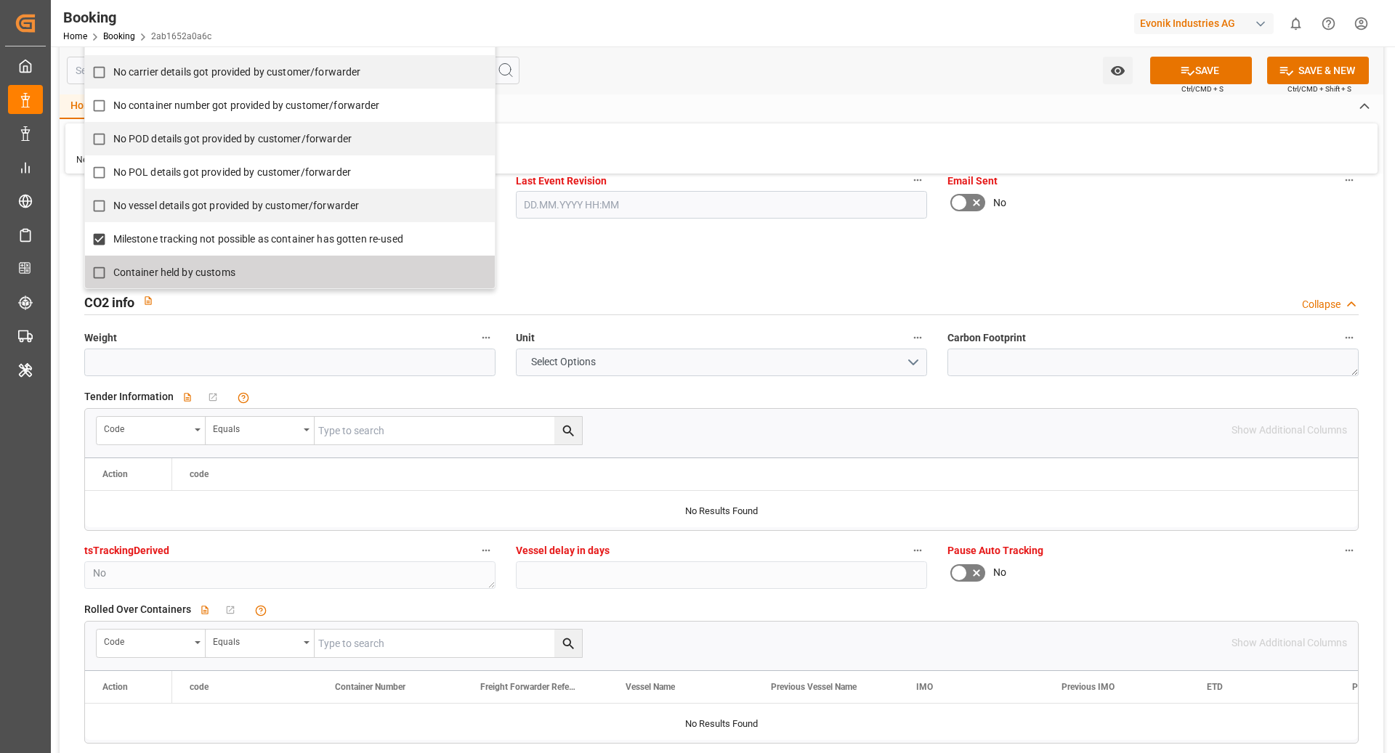
click at [817, 261] on div "General Data Collapse Freight Forwarder's Reference No. 250708610966 Equipment …" at bounding box center [721, 387] width 1323 height 6460
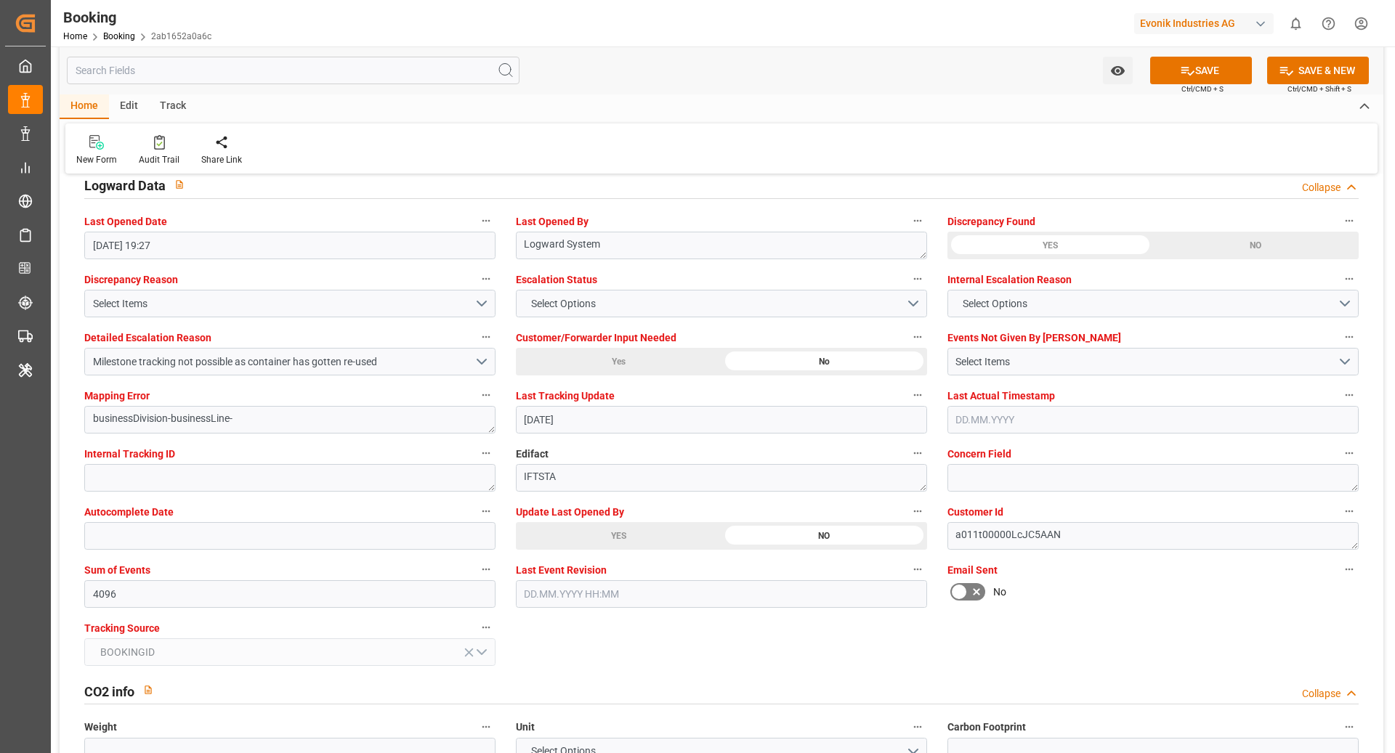
scroll to position [2639, 0]
click at [794, 318] on div "Escalation Status Select Options" at bounding box center [721, 295] width 431 height 58
click at [703, 310] on button "Select Options" at bounding box center [721, 305] width 411 height 28
click at [673, 309] on div "ESCALATED" at bounding box center [721, 308] width 410 height 31
click at [1033, 360] on div "Select Items" at bounding box center [1145, 363] width 381 height 15
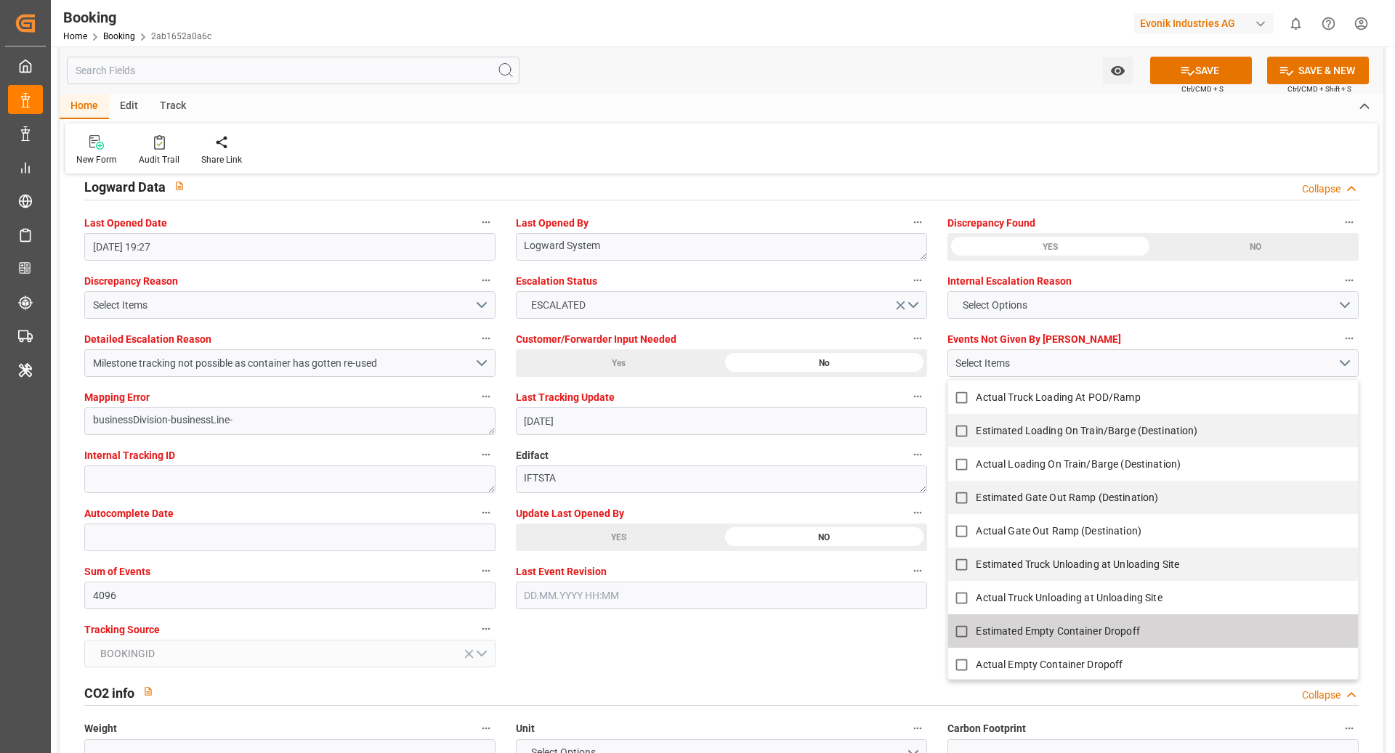
scroll to position [1136, 0]
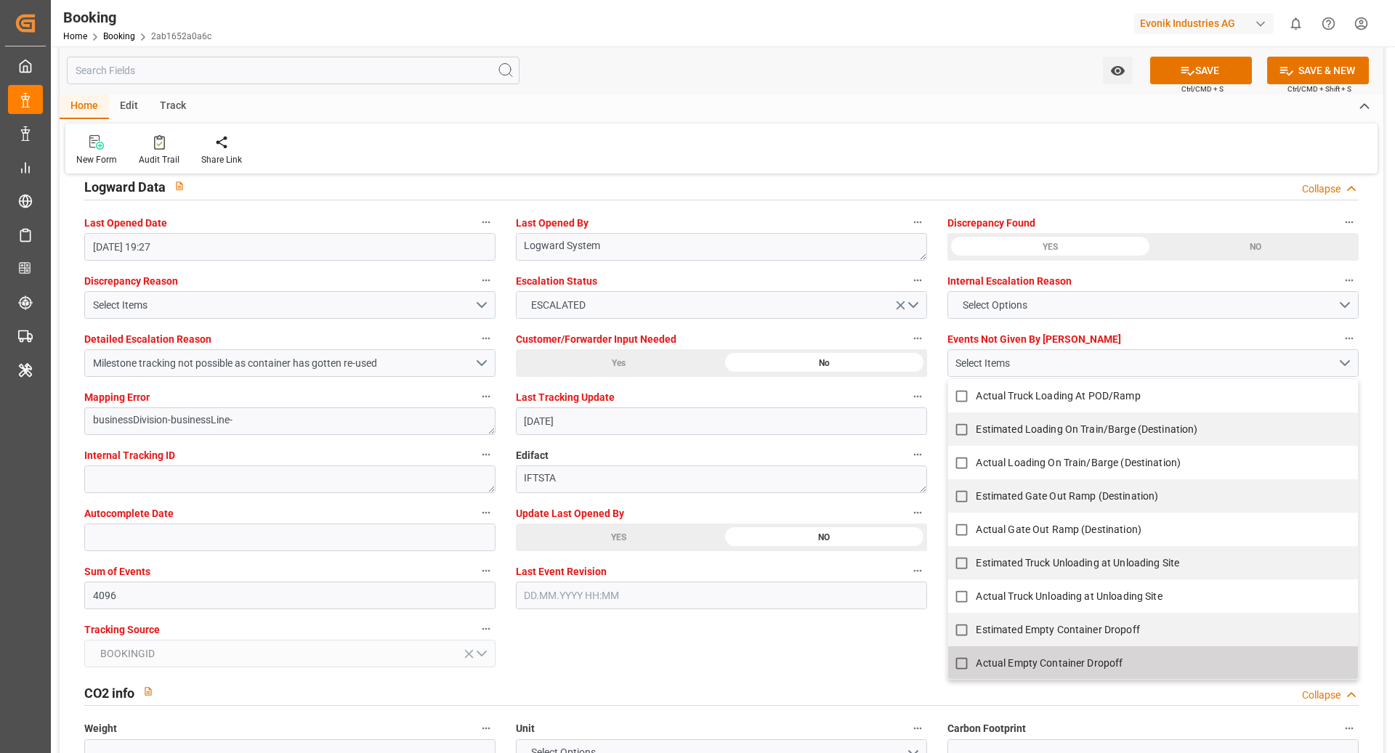
click at [986, 564] on span "Actual Empty Container Dropoff" at bounding box center [1048, 663] width 147 height 12
checkbox input "true"
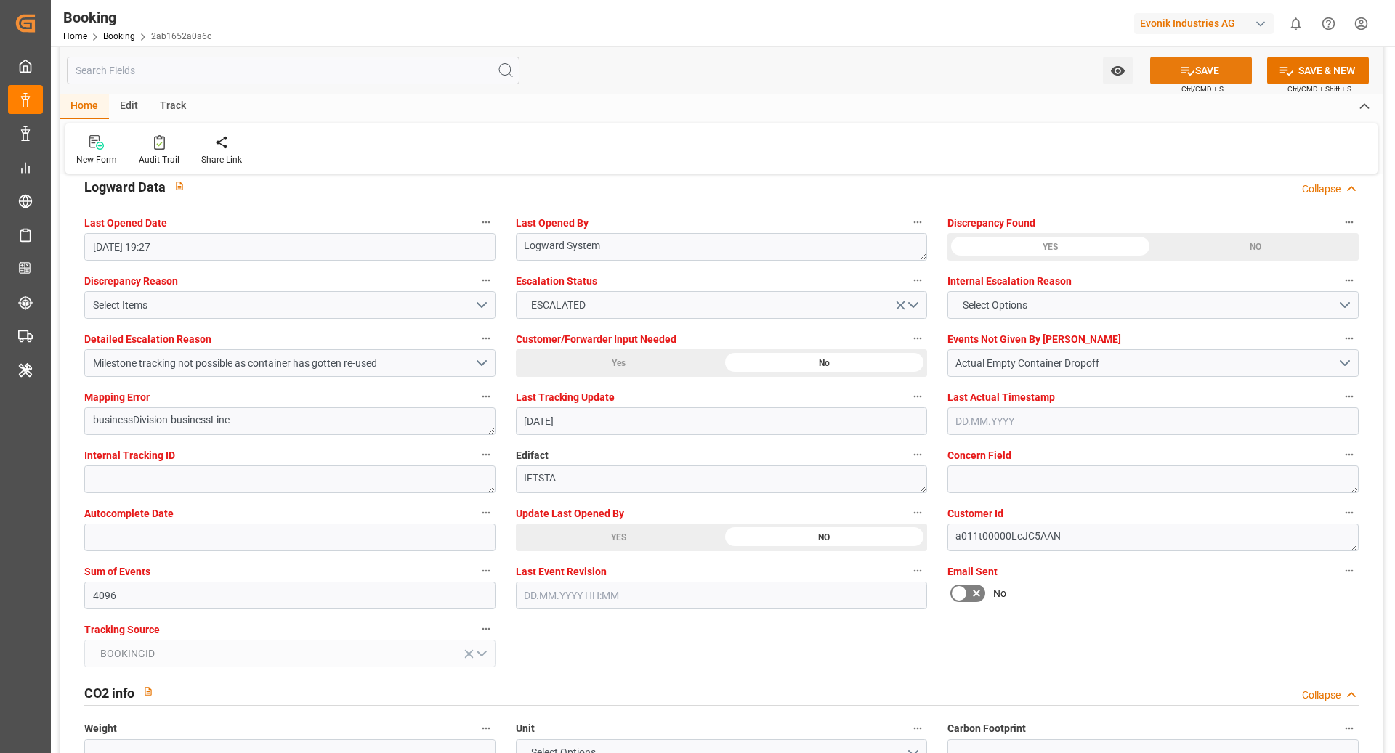
click at [1045, 73] on button "SAVE" at bounding box center [1201, 71] width 102 height 28
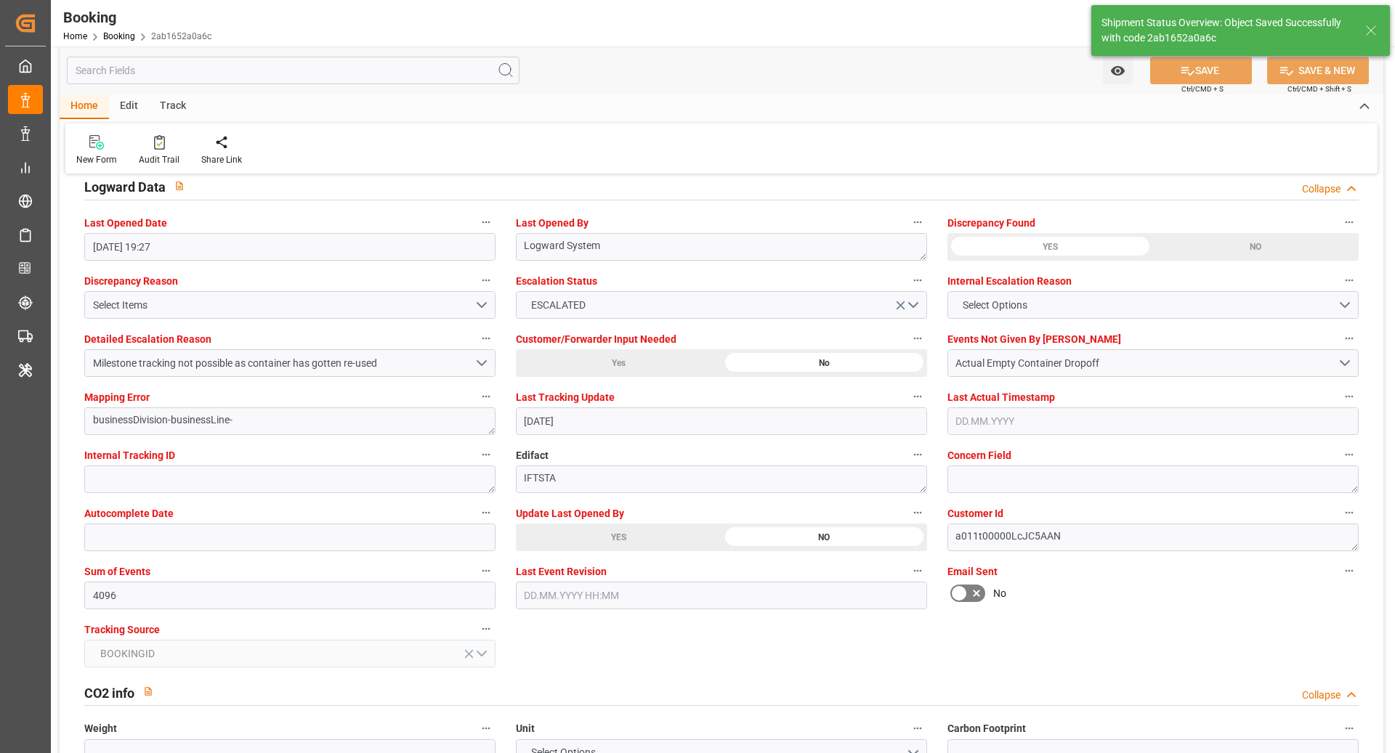
type textarea "[PERSON_NAME]"
type input "18.09.2025 12:04"
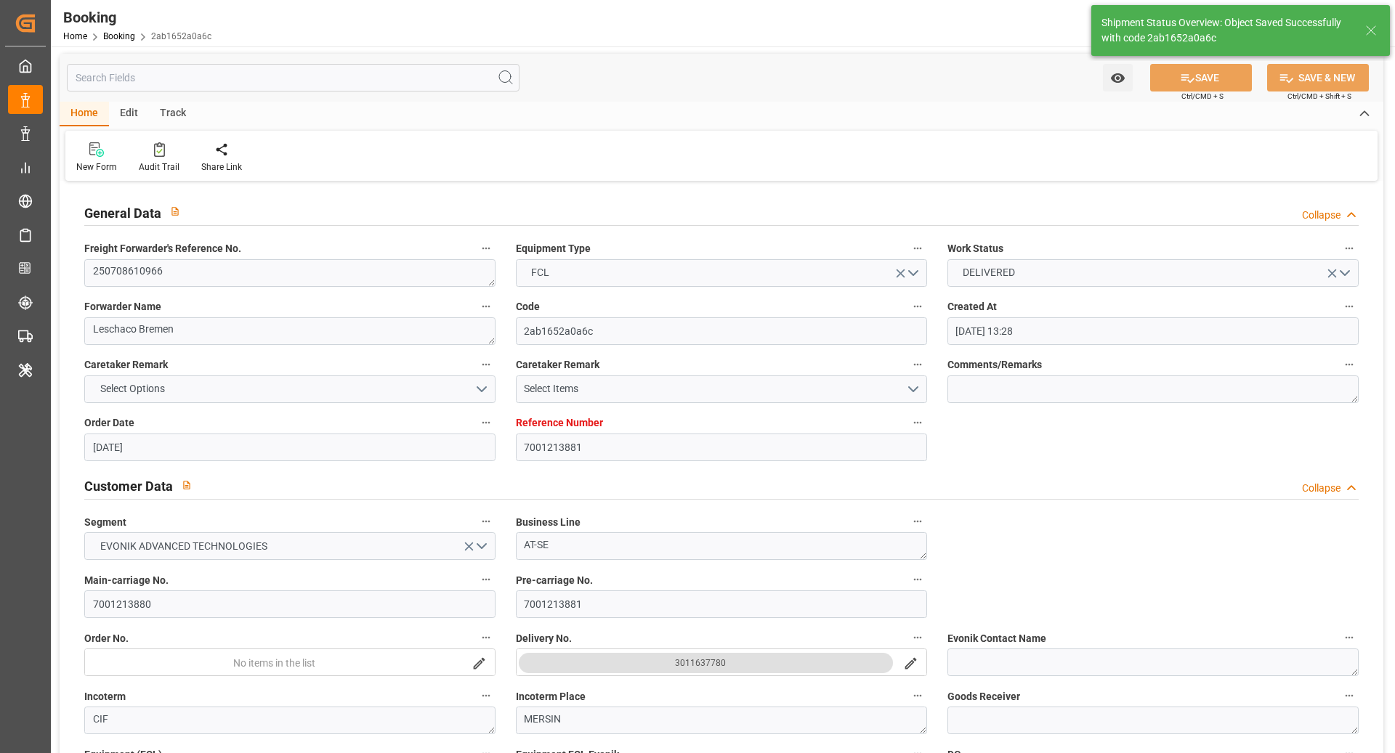
scroll to position [0, 0]
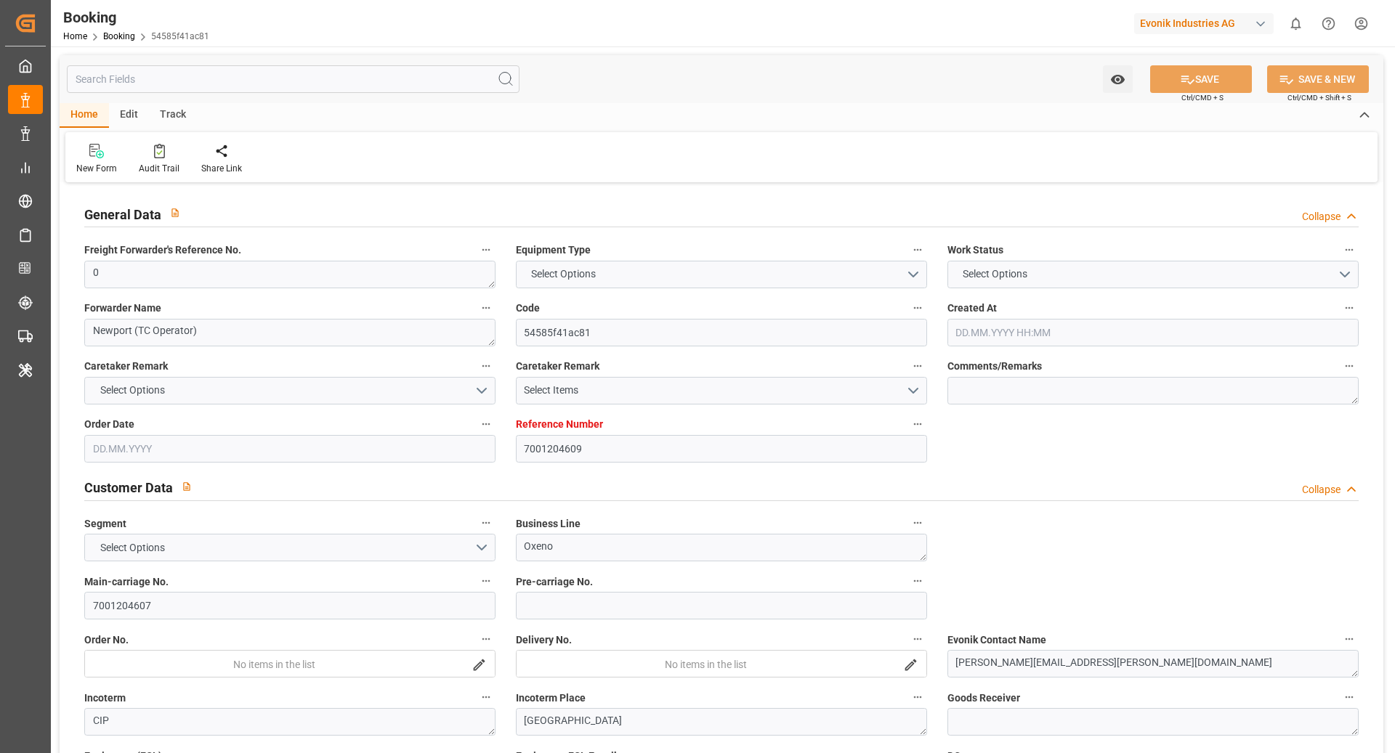
type input "7001204609"
type input "9632167"
type input "Hapag Lloyd"
type input "Hapag Lloyd Aktiengesellschaft"
type input "NLRTM"
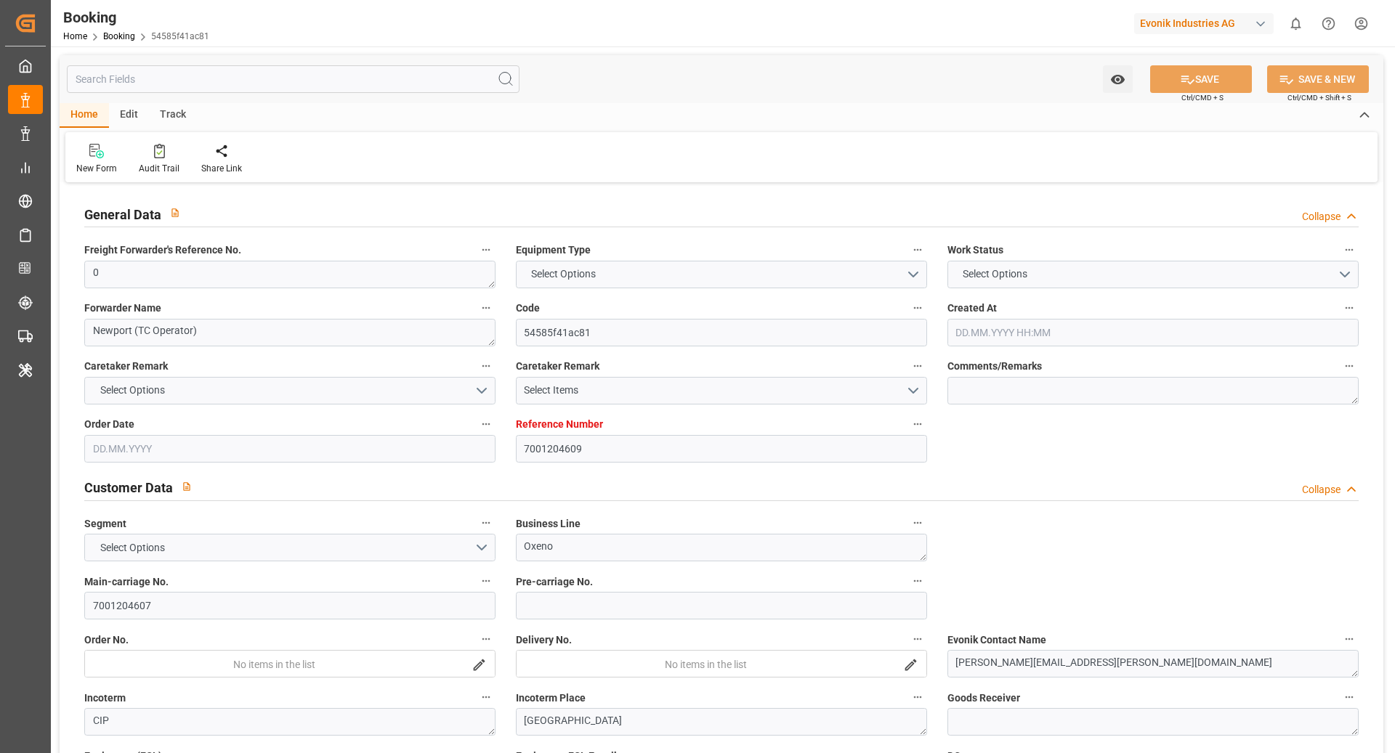
type input "CNNJG"
type input "SGSIN"
type input "CNSGH"
type input "0"
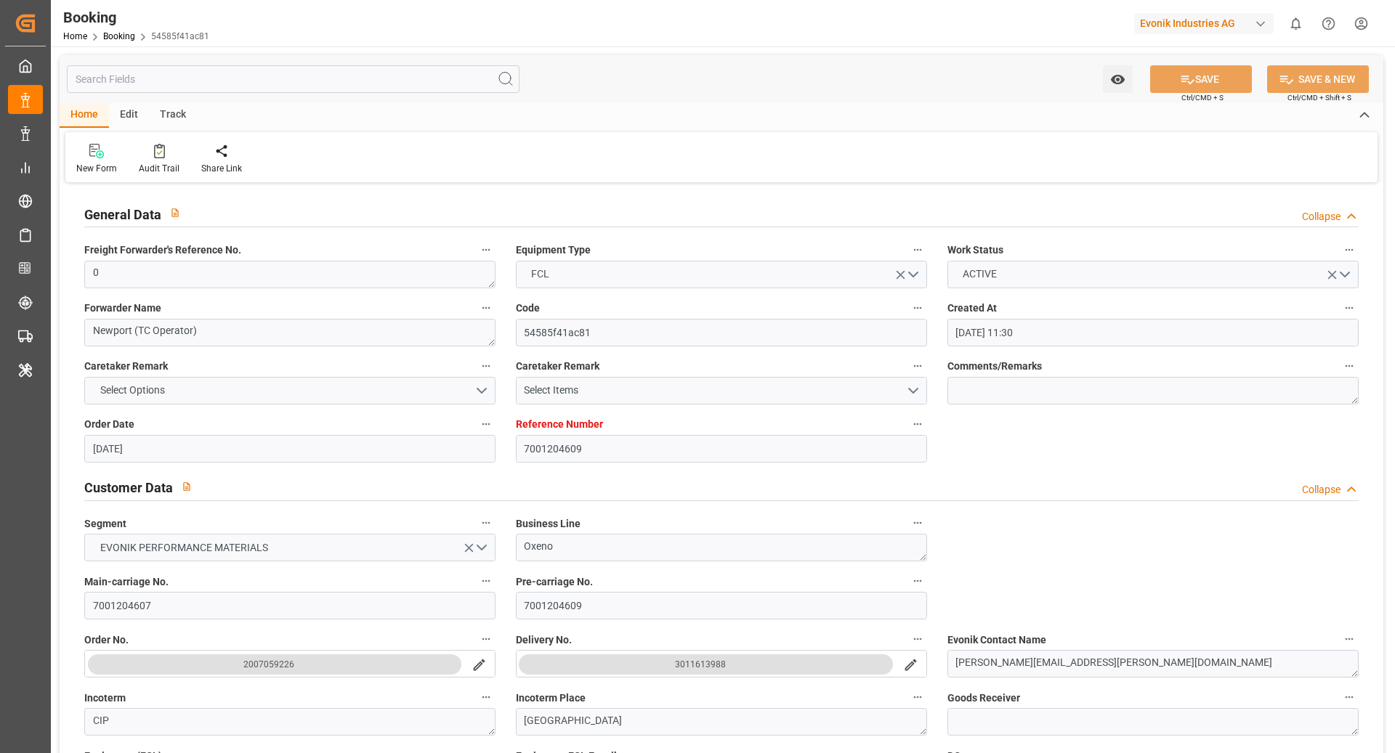
type input "25.06.2025 11:30"
type input "25.06.2025"
type input "01.09.2025"
type input "18.07.2025"
type input "20.07.2025 00:00"
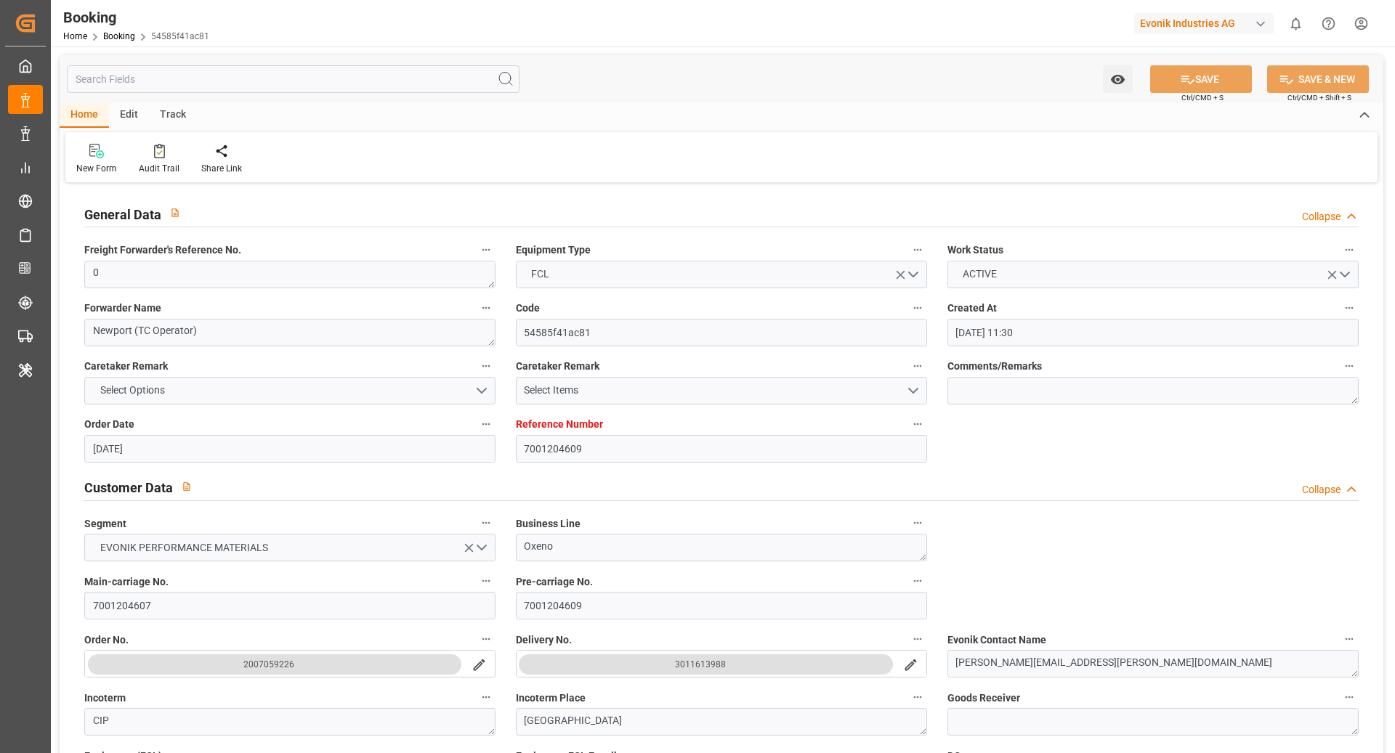
type input "20.07.2025 00:00"
type input "15.07.2025 00:00"
type input "18.09.2025 00:00"
type input "12.09.2025 00:00"
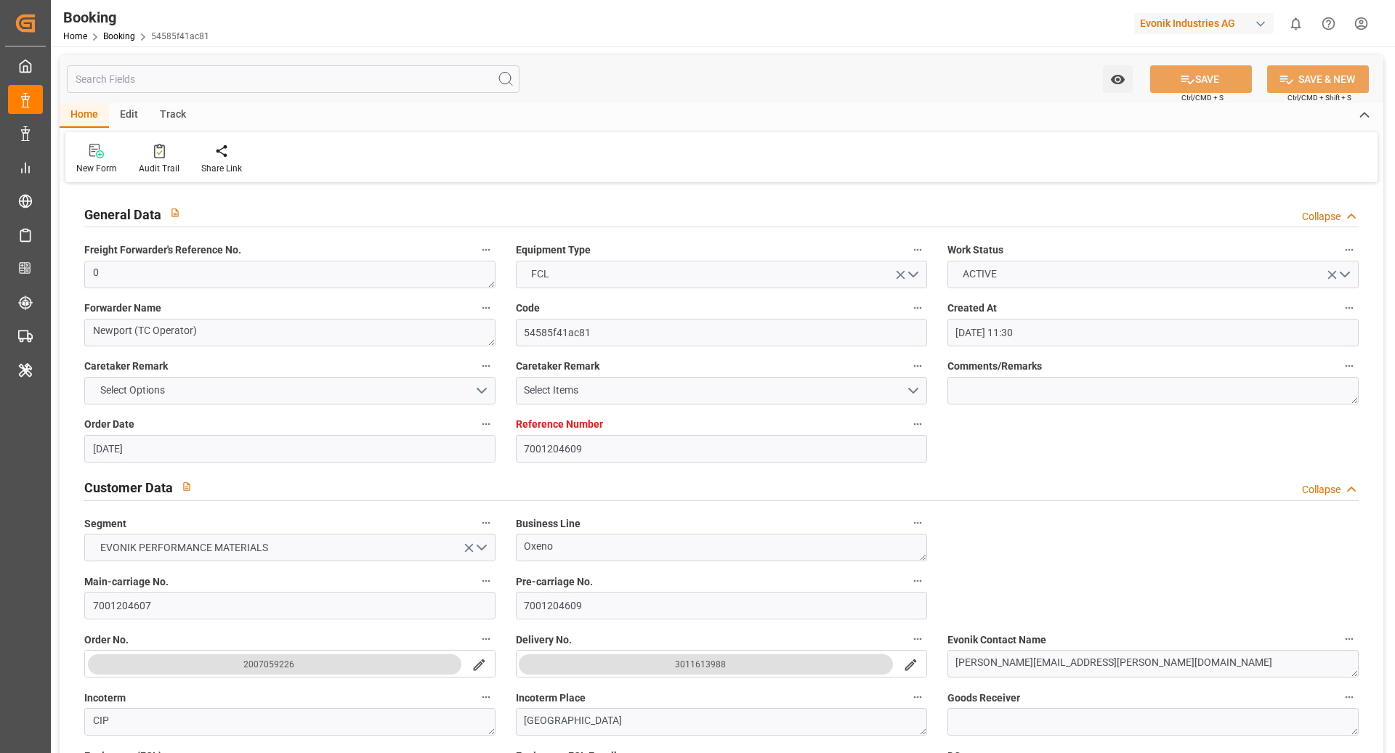
type input "30.08.2025 00:00"
type input "01.09.2025 00:00"
type input "25.08.2025 00:00"
type input "05.09.2025 00:00"
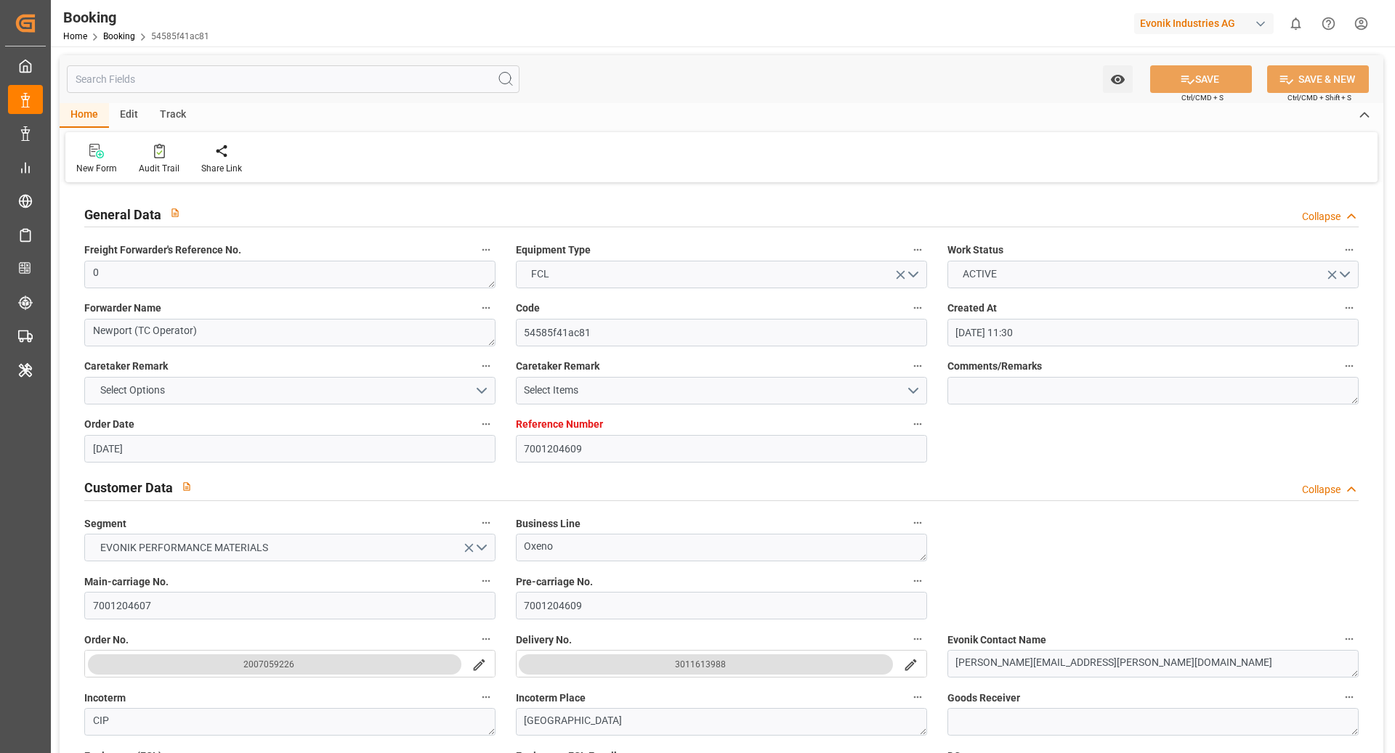
type input "30.08.2025 00:00"
type input "[DATE] 00:00"
type input "14.09.2025 00:00"
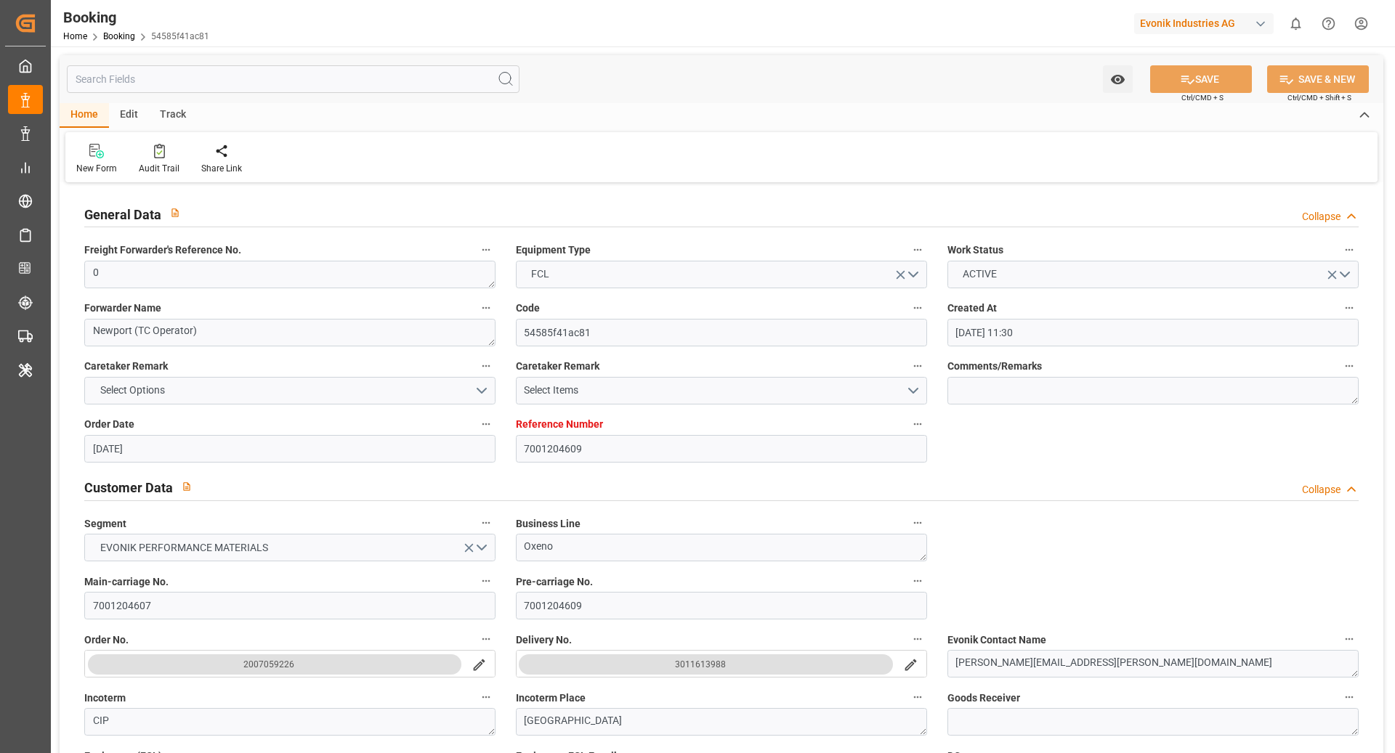
type input "10.09.2025 00:00"
type input "14.09.2025 00:00"
type input "15.07.2025"
type input "18.09.2025 06:49"
click at [164, 159] on div "Audit Trail" at bounding box center [159, 159] width 62 height 32
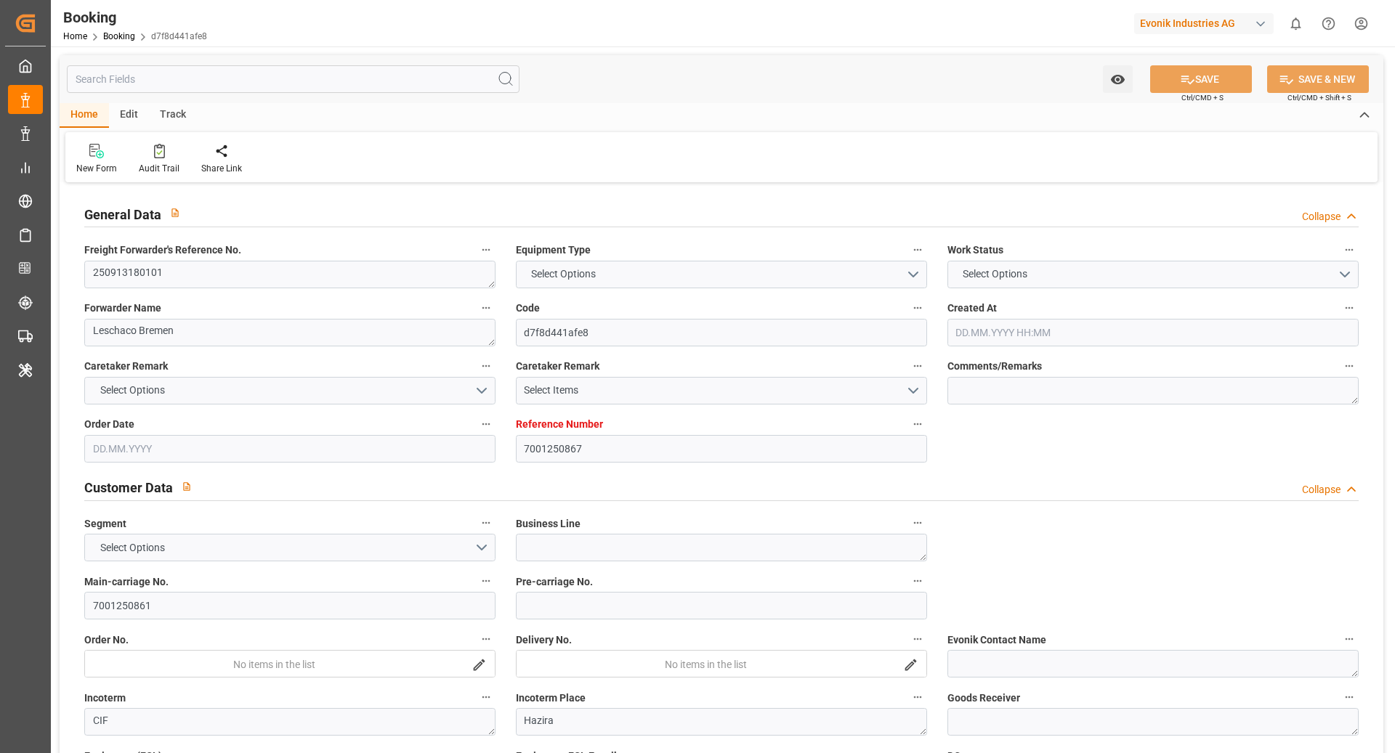
type input "7001250867"
type input "9332860"
type input "ONE"
type input "Ocean Network Express"
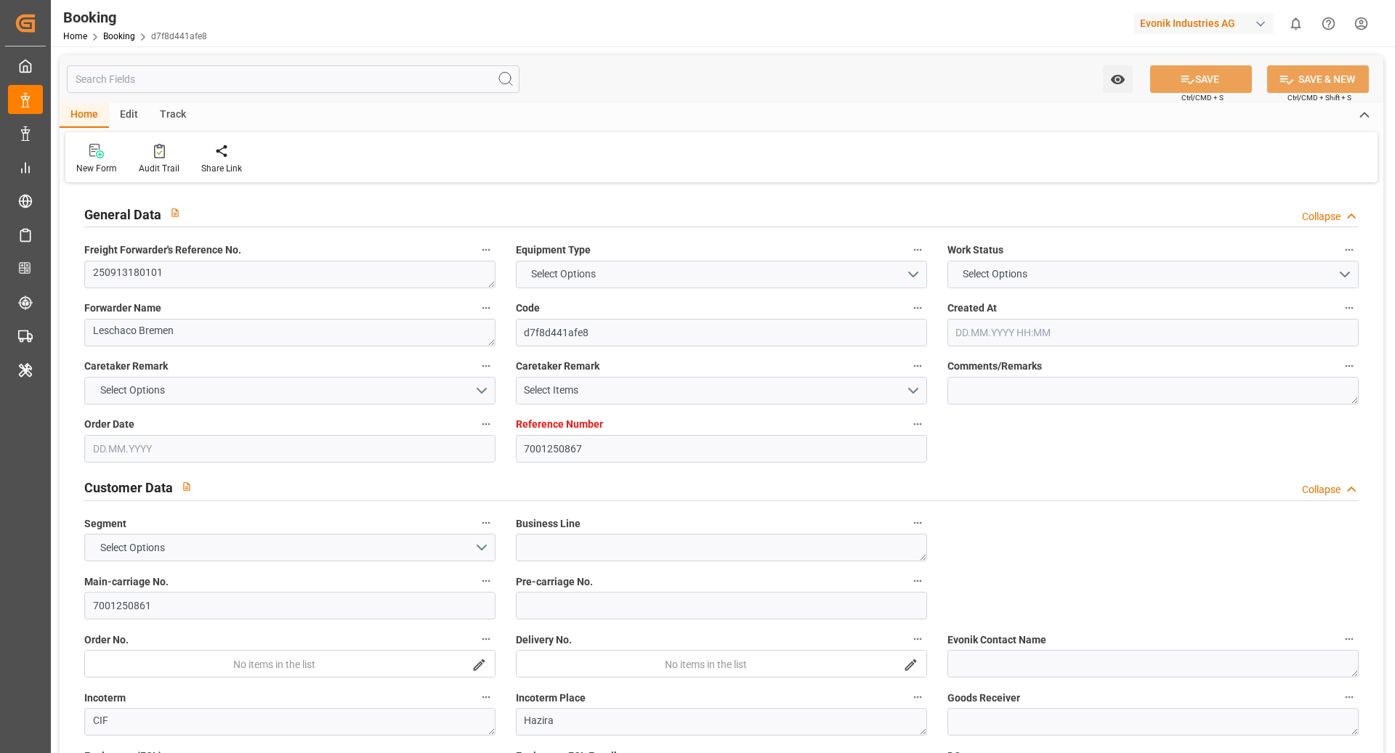
type input "NLRTM"
type input "INHZR"
type input "0"
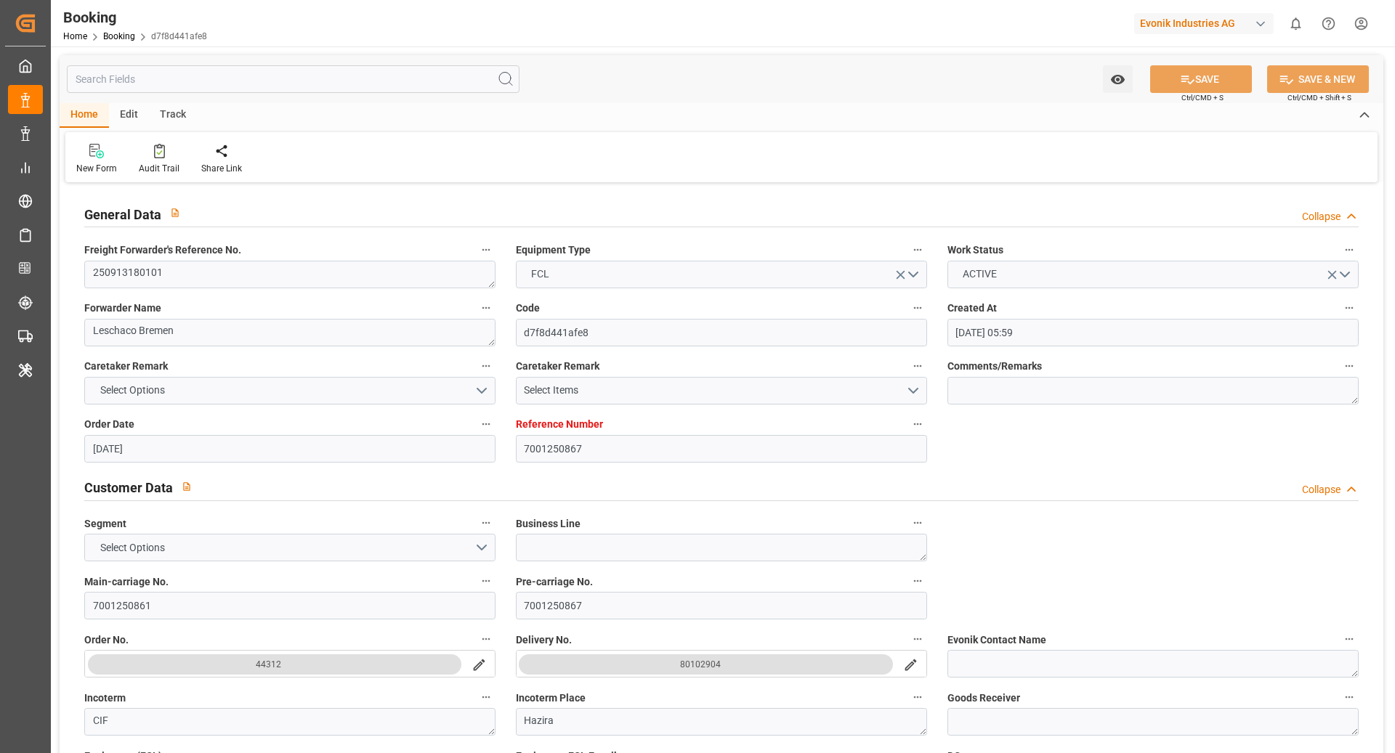
type input "[DATE] 05:59"
type input "[DATE]"
type input "[DATE] 00:00"
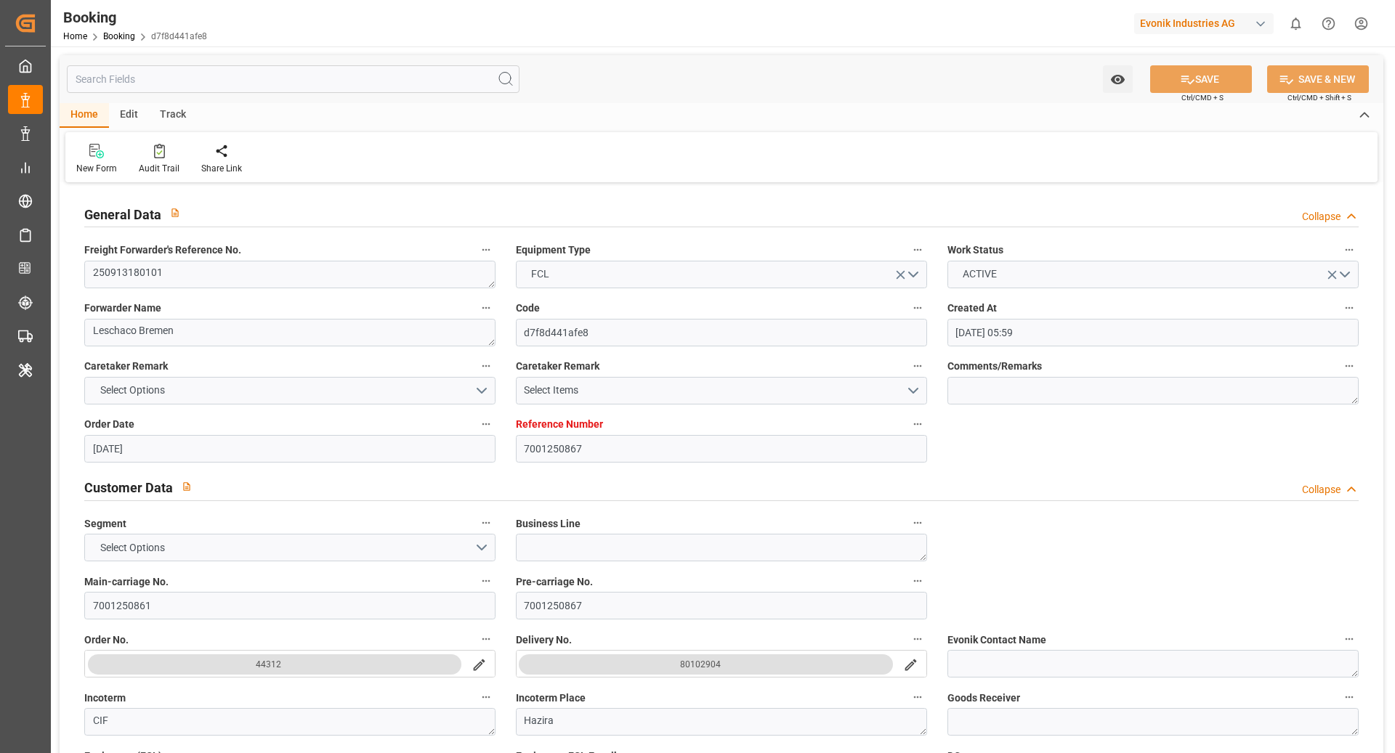
type input "[DATE] 00:00"
type input "[DATE] 10:41"
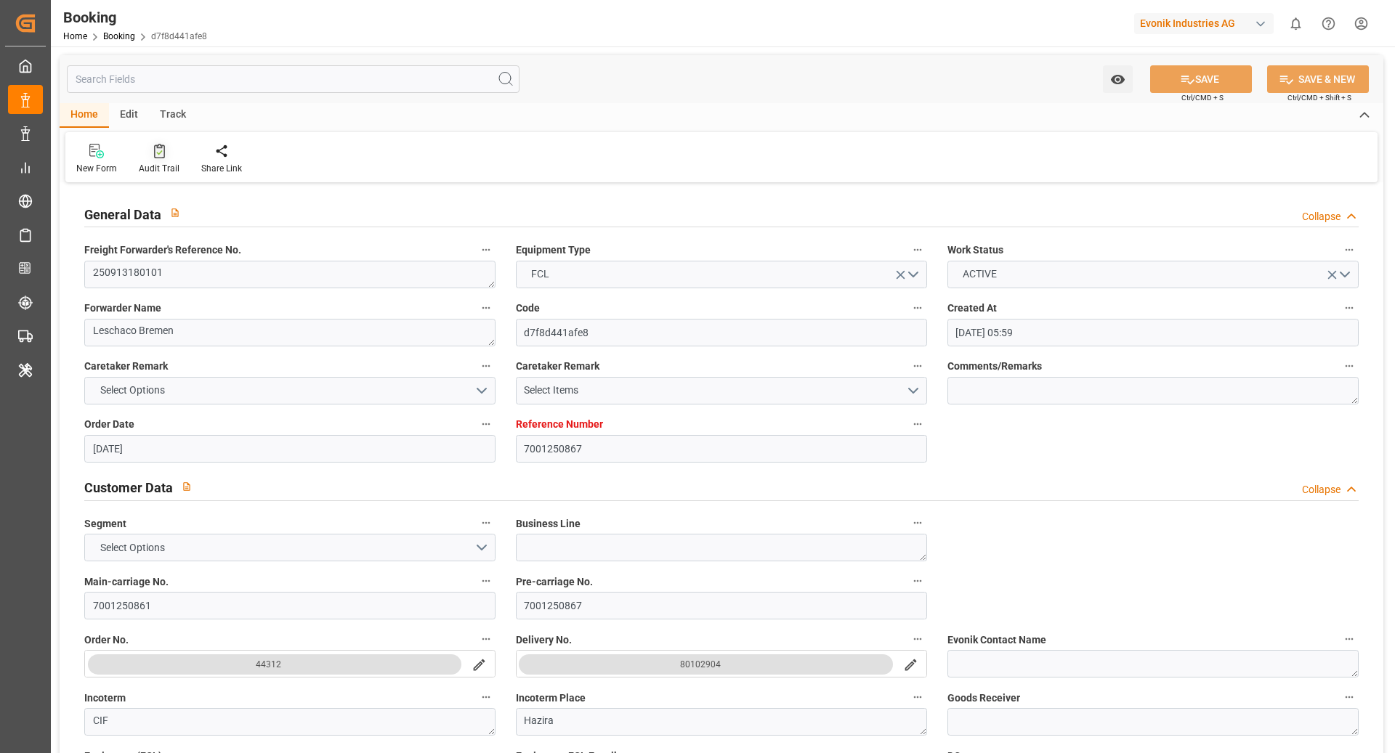
click at [160, 158] on div "Audit Trail" at bounding box center [159, 159] width 62 height 32
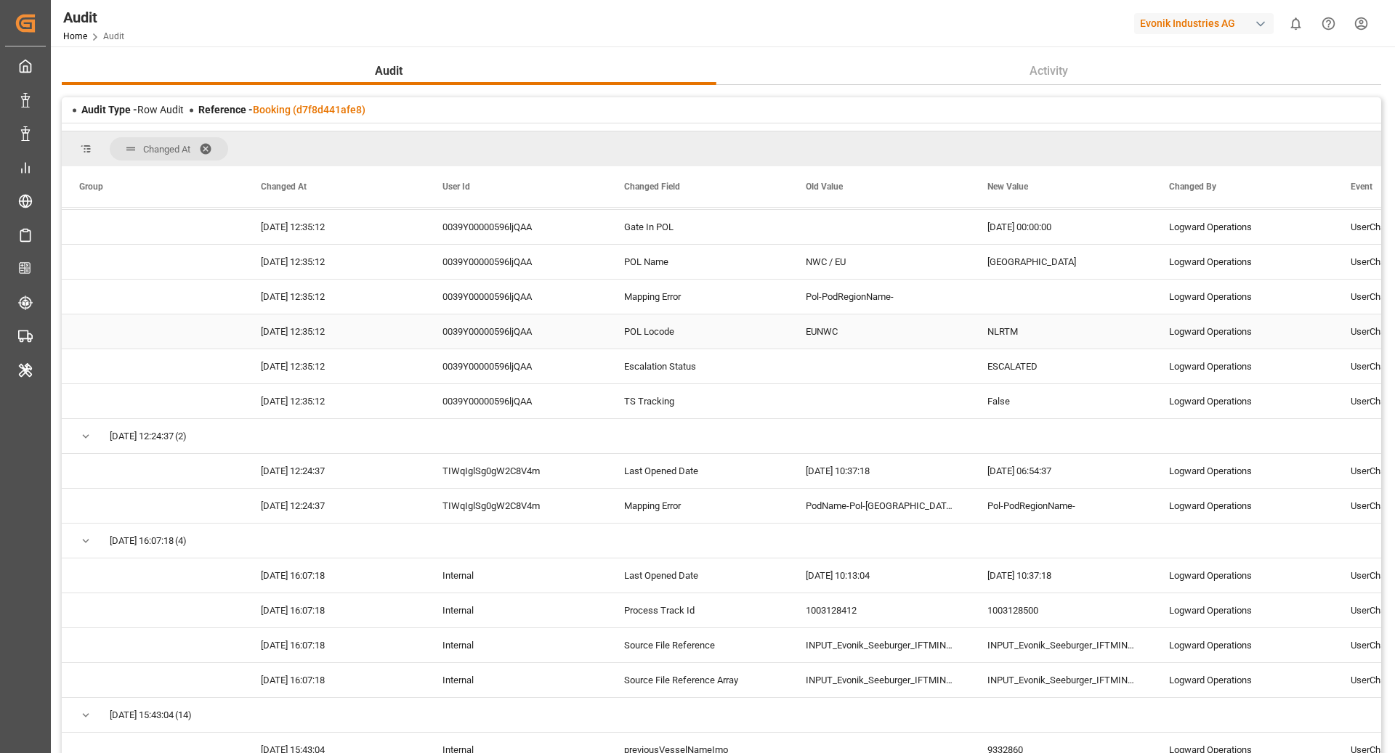
scroll to position [346, 0]
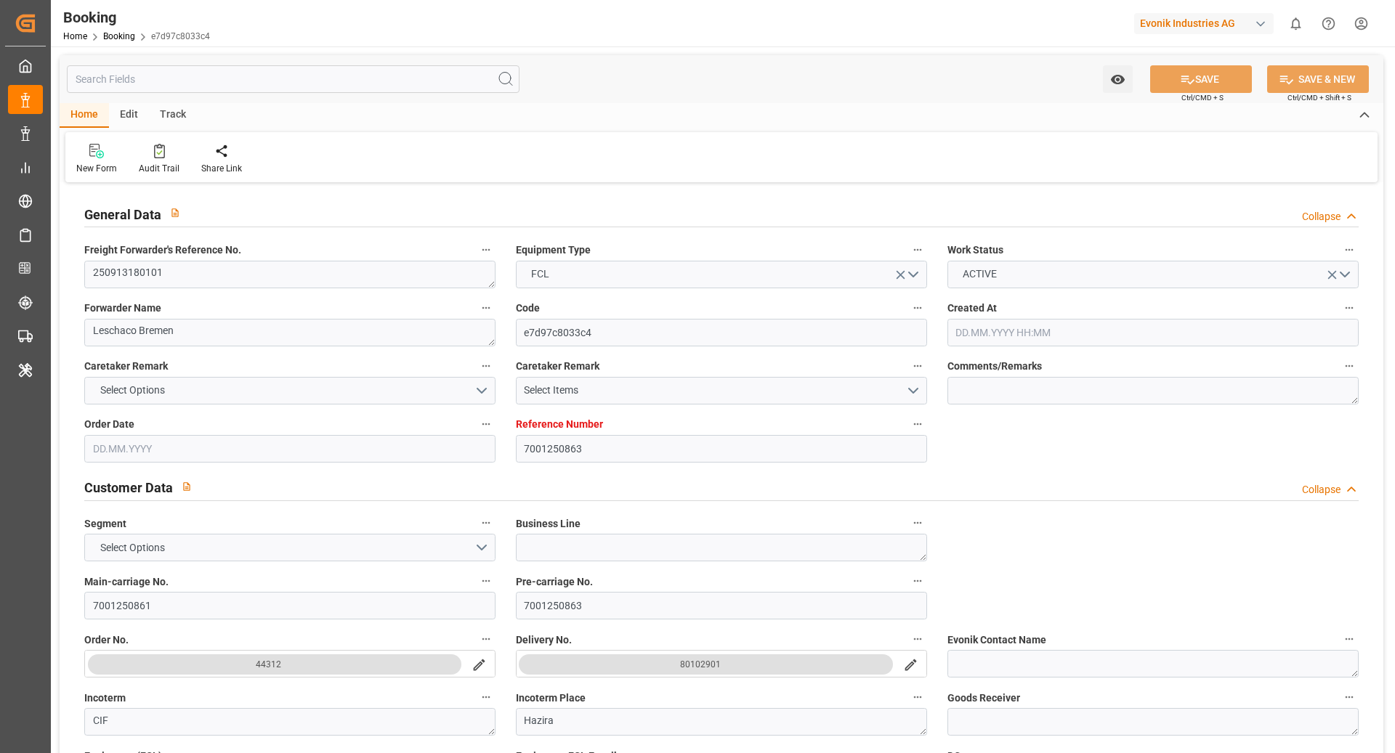
type input "7001250863"
type input "9332860"
type input "ONE"
type input "Ocean Network Express"
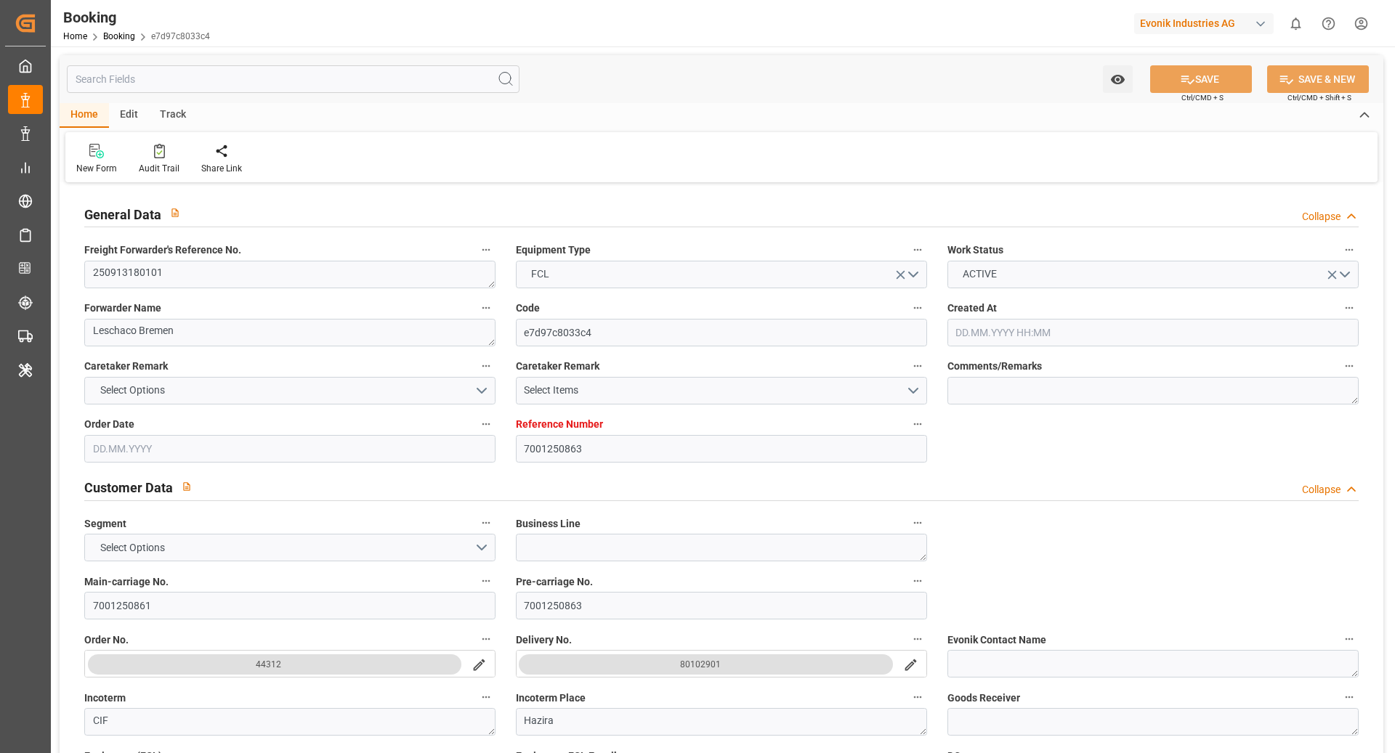
type input "NLRTM"
type input "INHZR"
type input "0"
type input "[DATE] 05:59"
type input "[DATE]"
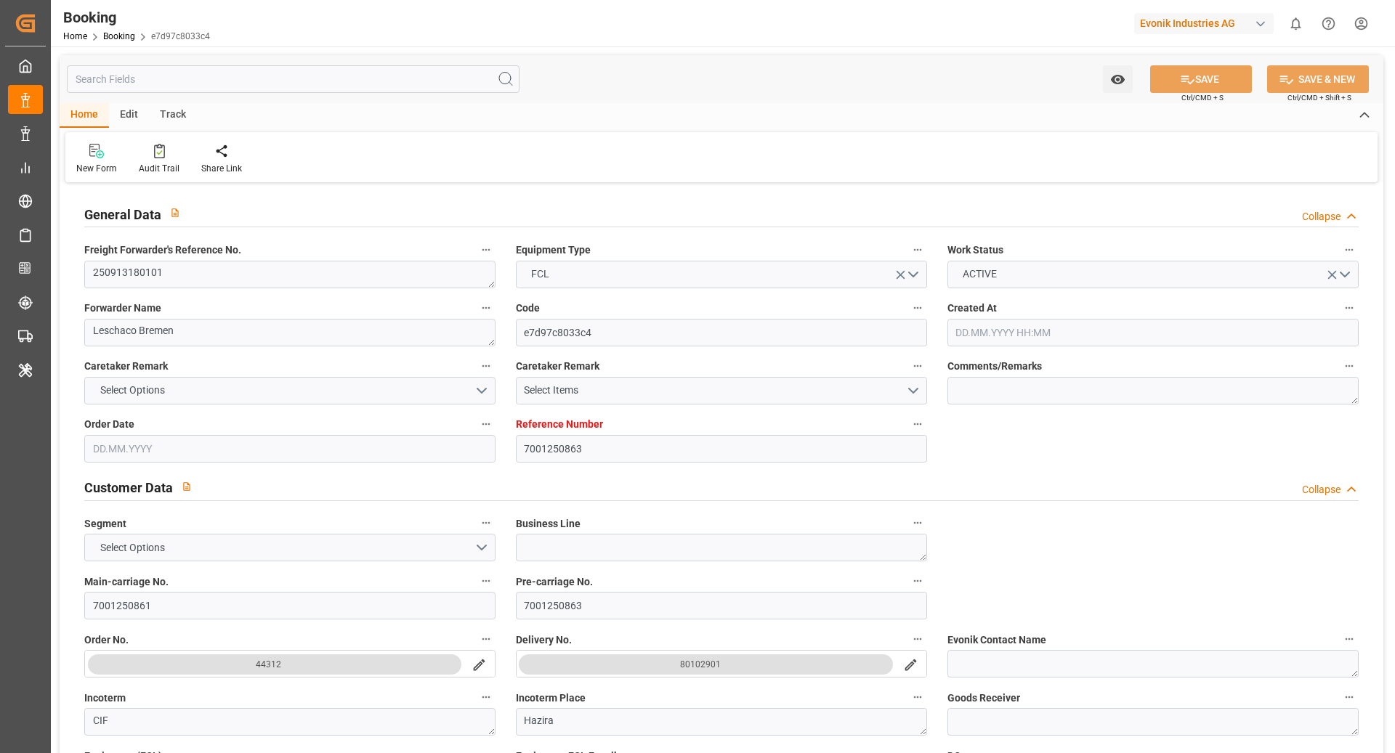
type input "[DATE] 00:00"
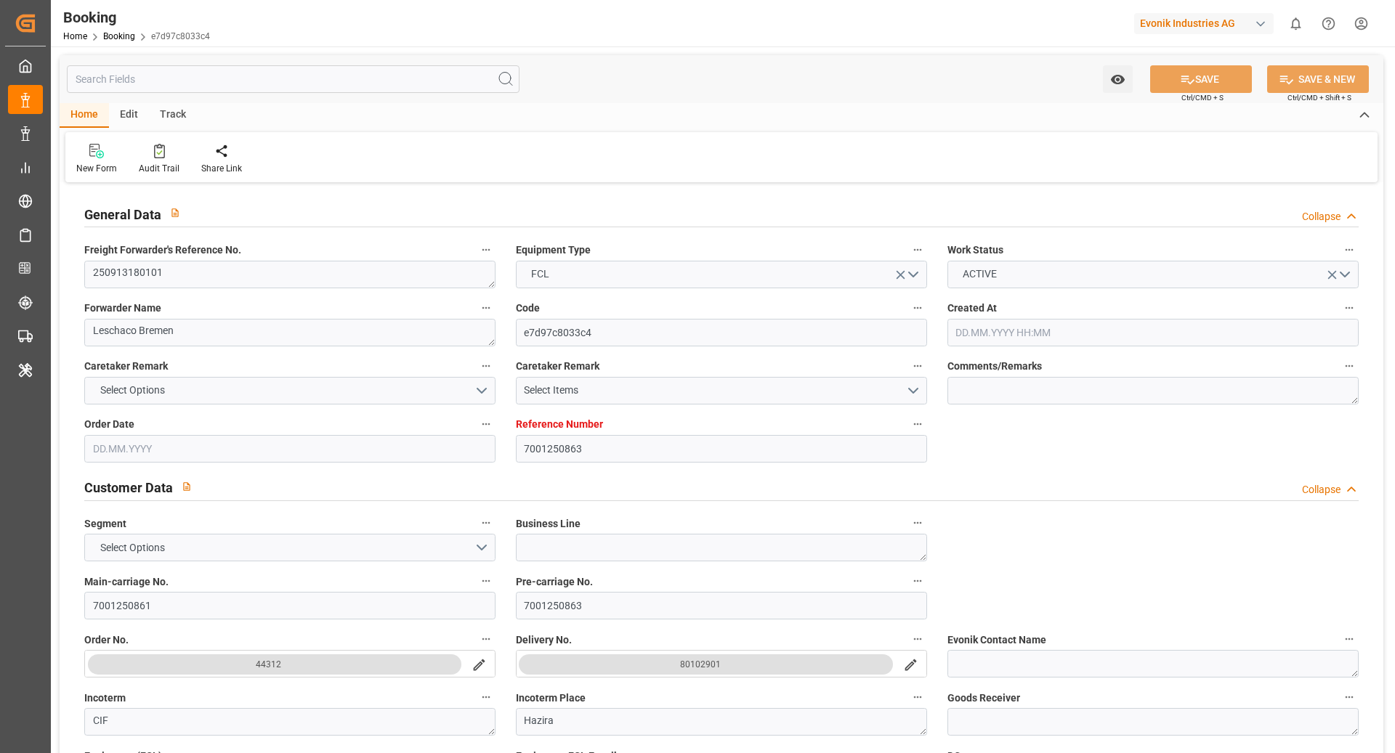
type input "[DATE] 00:00"
type input "[DATE] 10:41"
click at [163, 147] on div at bounding box center [159, 150] width 41 height 15
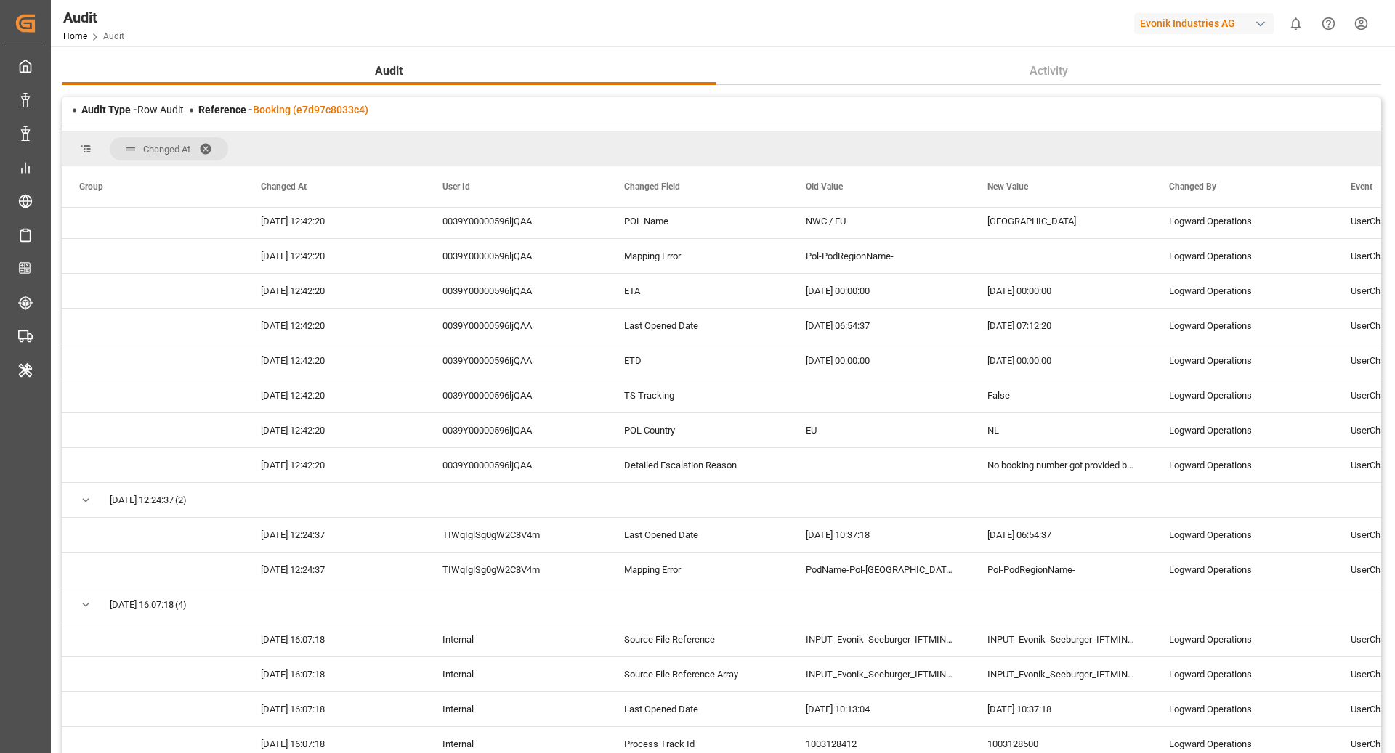
scroll to position [285, 0]
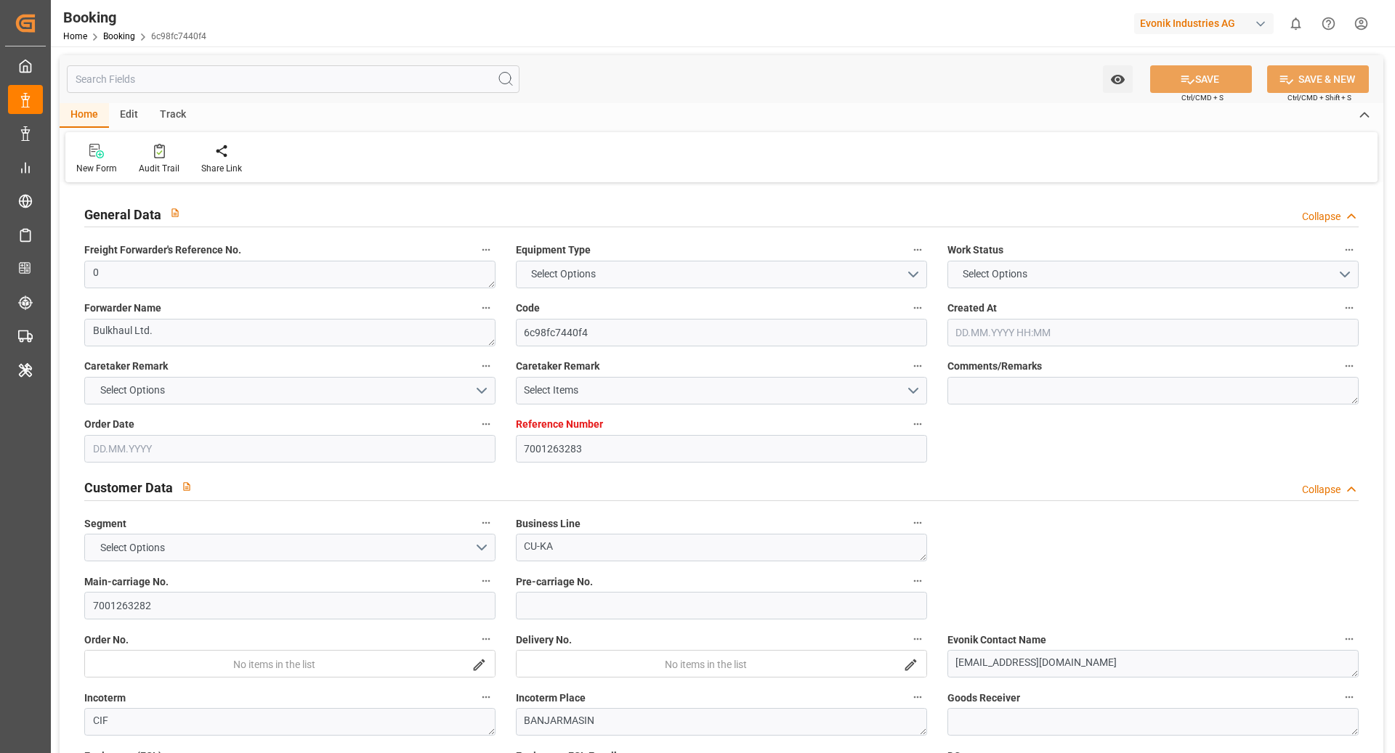
type input "7001263283"
type input "9839167"
type input "CMACGM"
type input "CMA CGM Group"
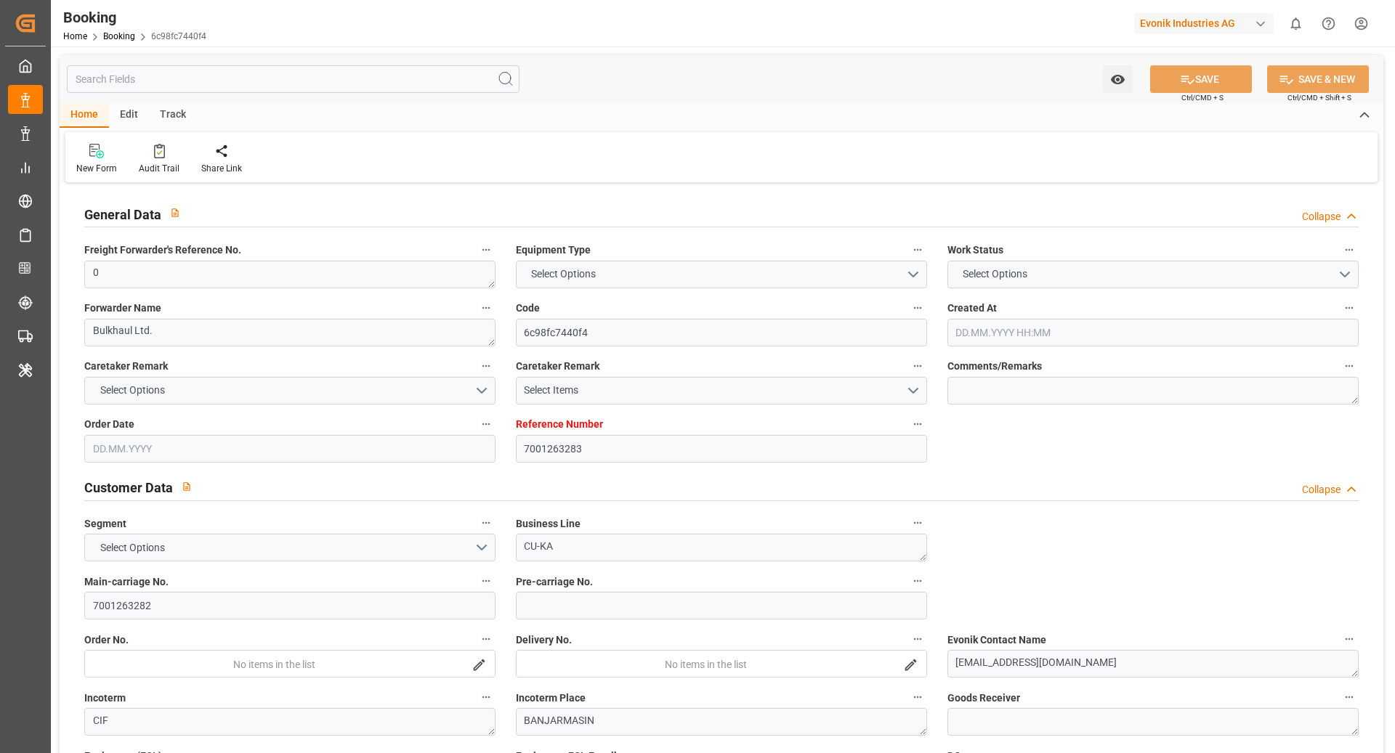
type input "BEANR"
type input "IDBDJ"
type input "MYPKG"
type input "IDJKT"
type input "0"
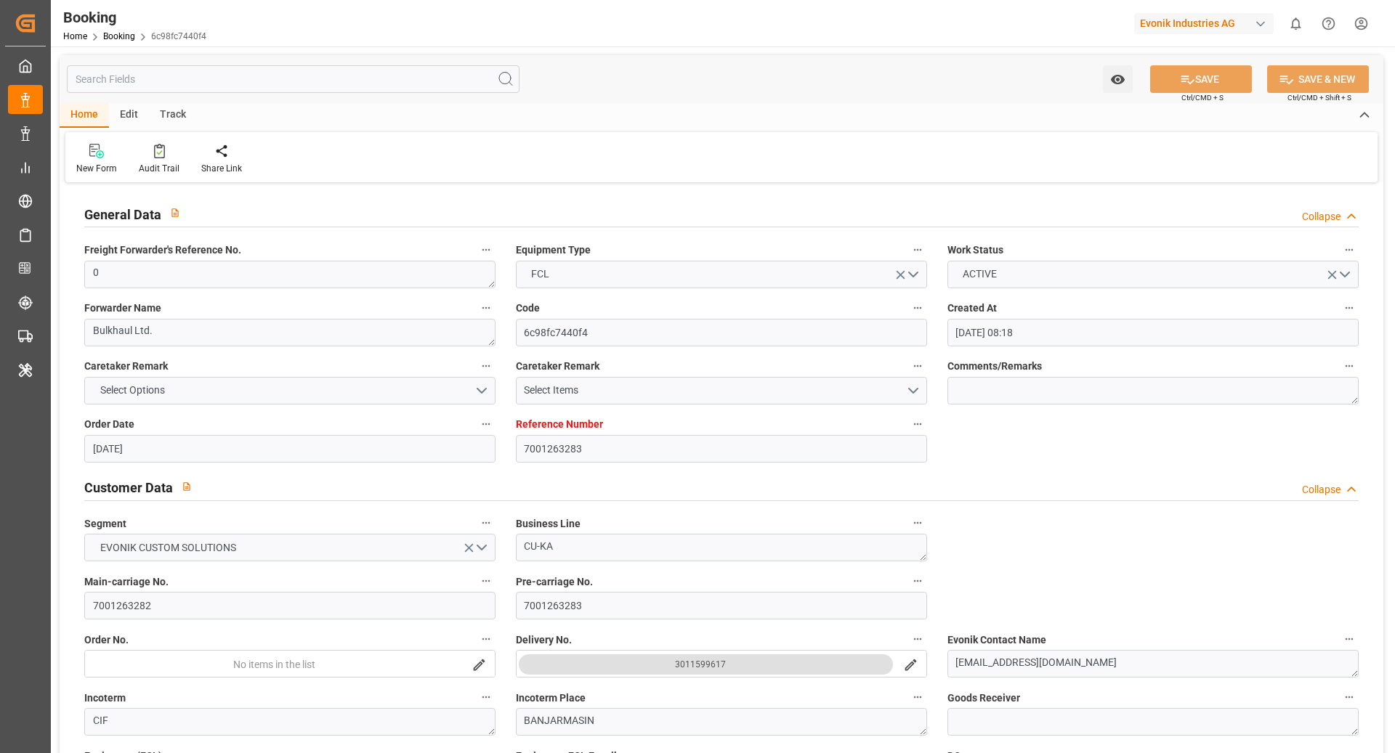
type input "[DATE] 08:18"
type input "[DATE]"
type input "[DATE] 00:00"
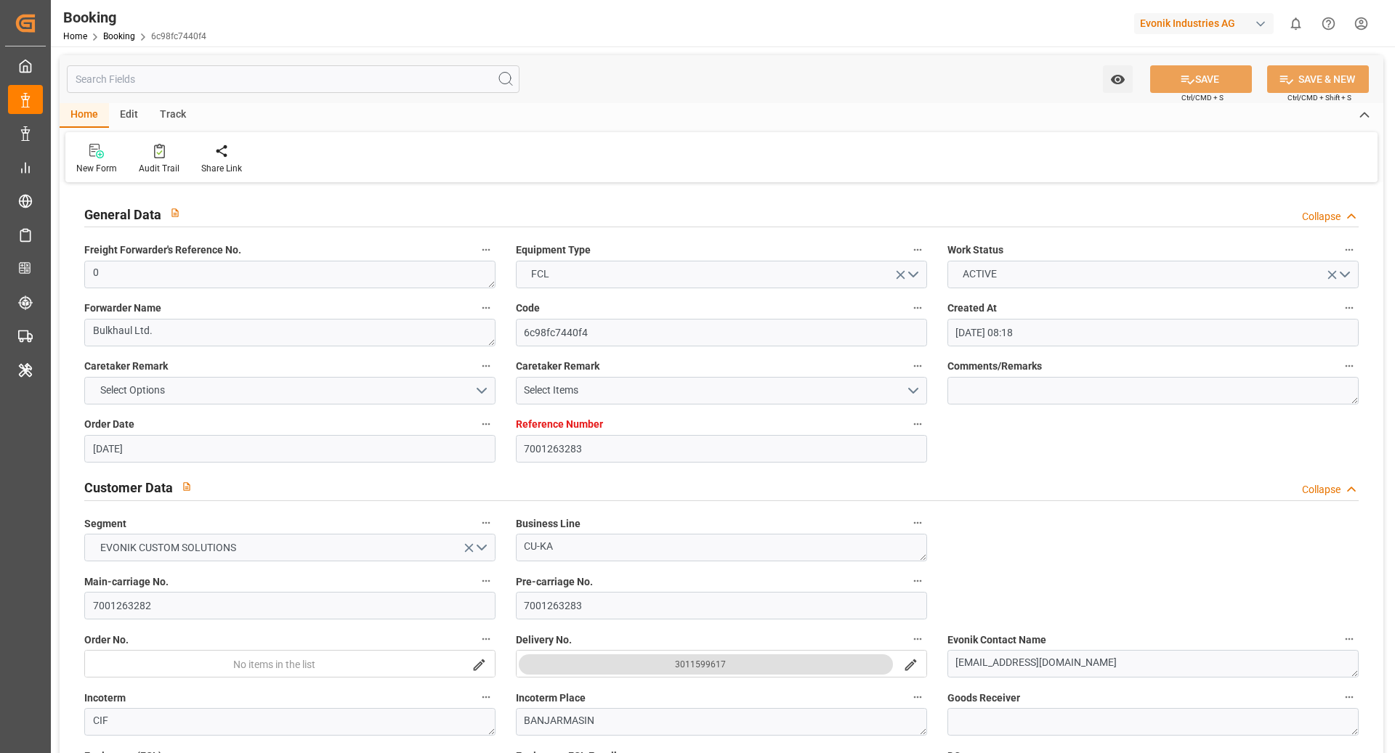
type input "[DATE] 00:00"
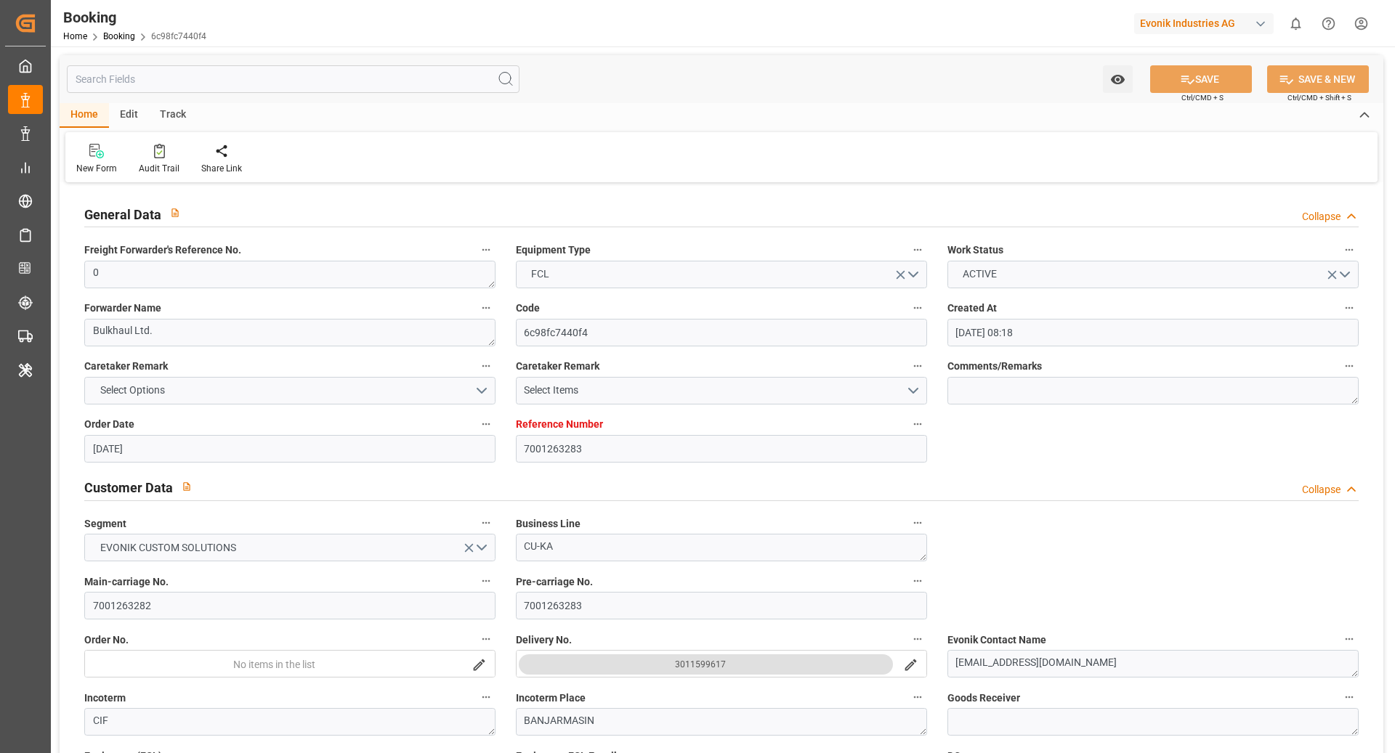
type input "[DATE] 00:00"
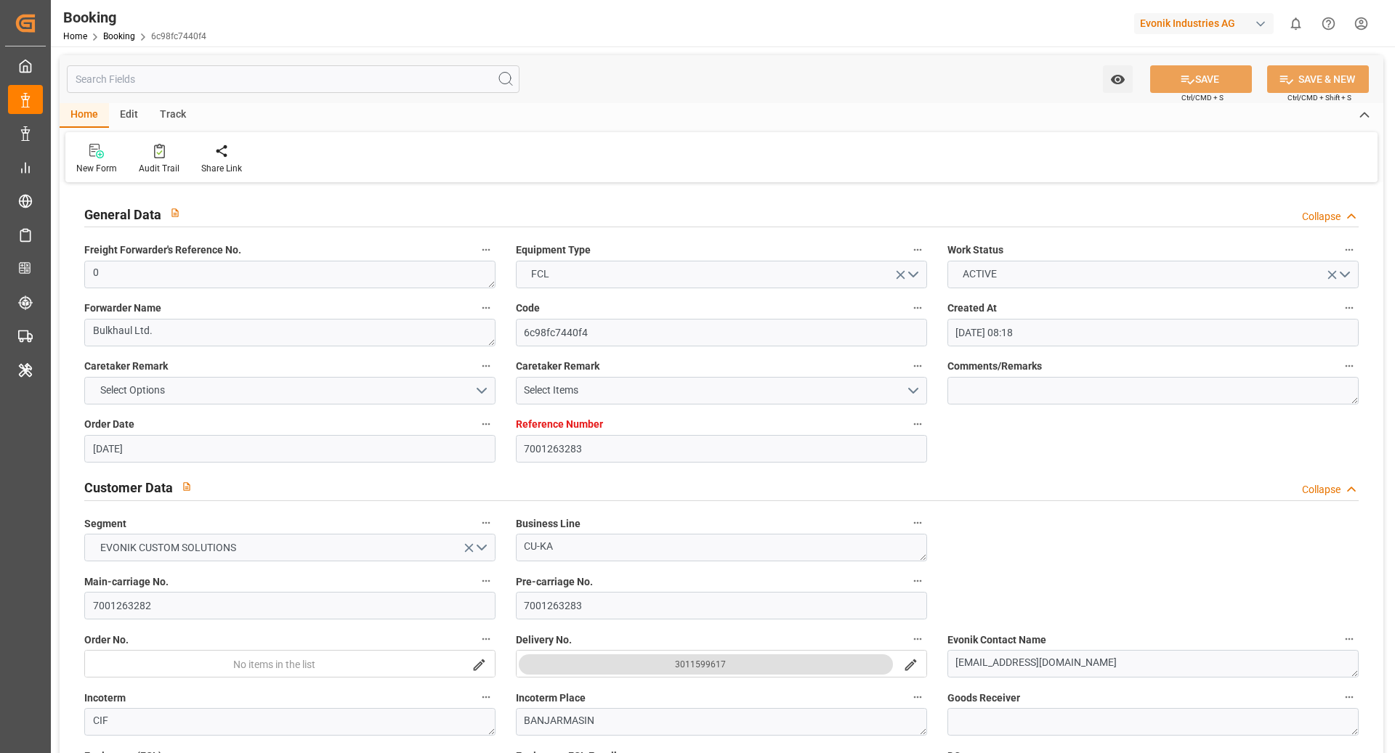
type input "[DATE] 00:00"
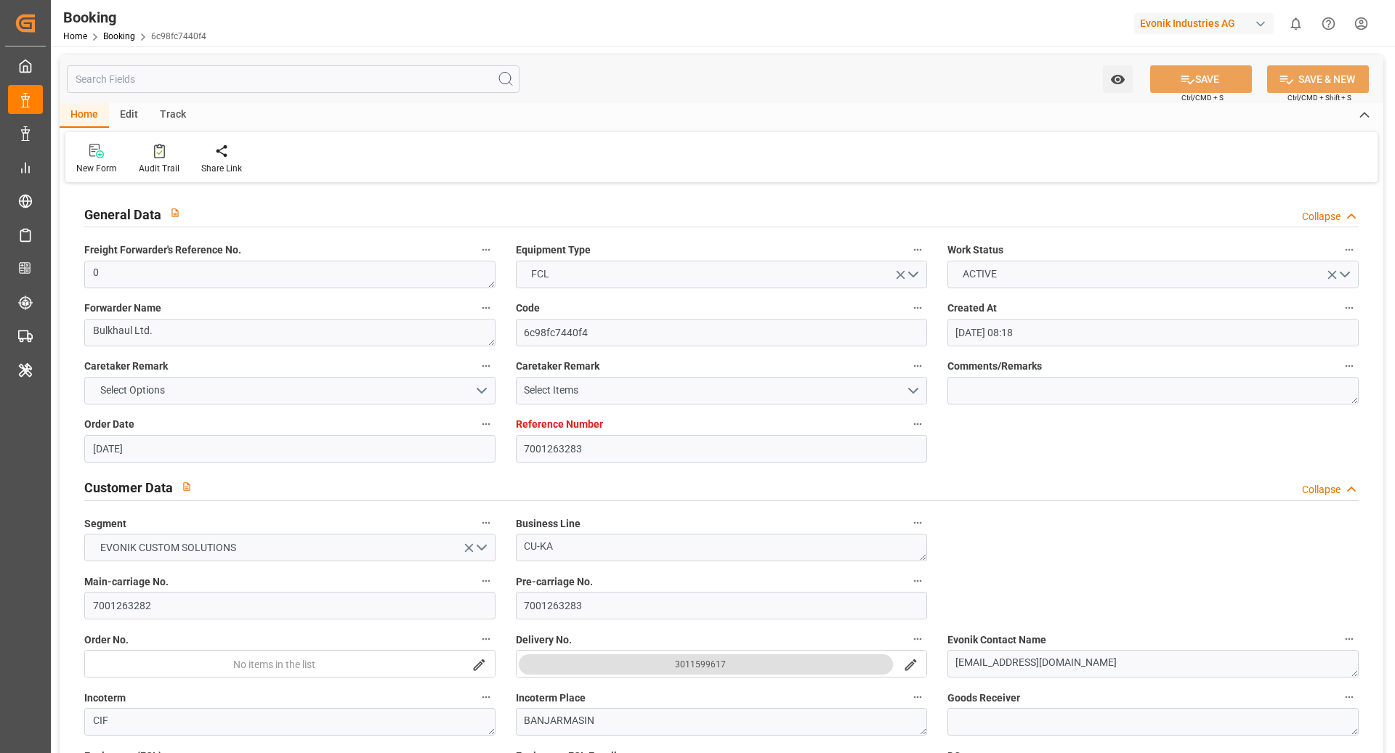
type input "[DATE] 00:00"
type input "[DATE] 07:24"
click at [171, 167] on div "Audit Trail" at bounding box center [159, 168] width 41 height 13
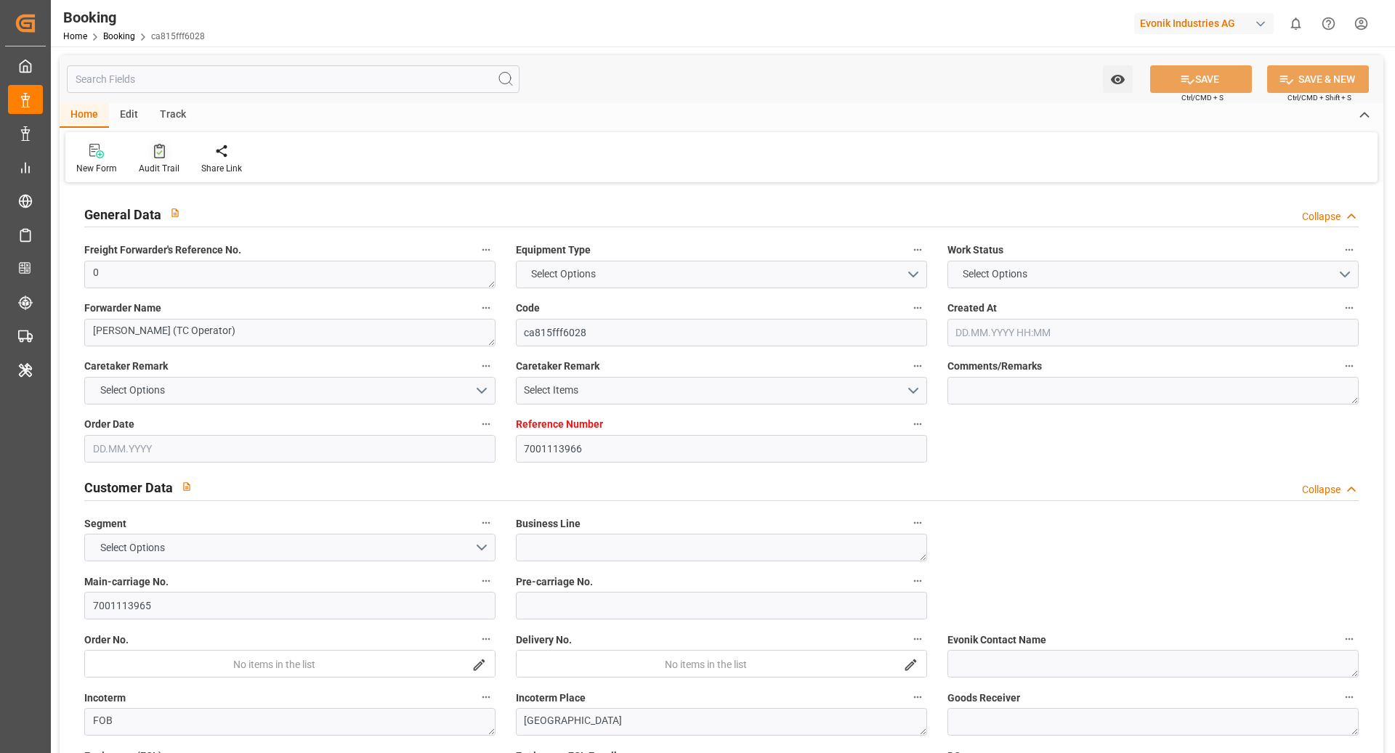
type input "7001113966"
type input "9314210"
type input "Hapag [PERSON_NAME]"
type input "Hapag Lloyd Aktiengesellschaft"
type input "NLRTM"
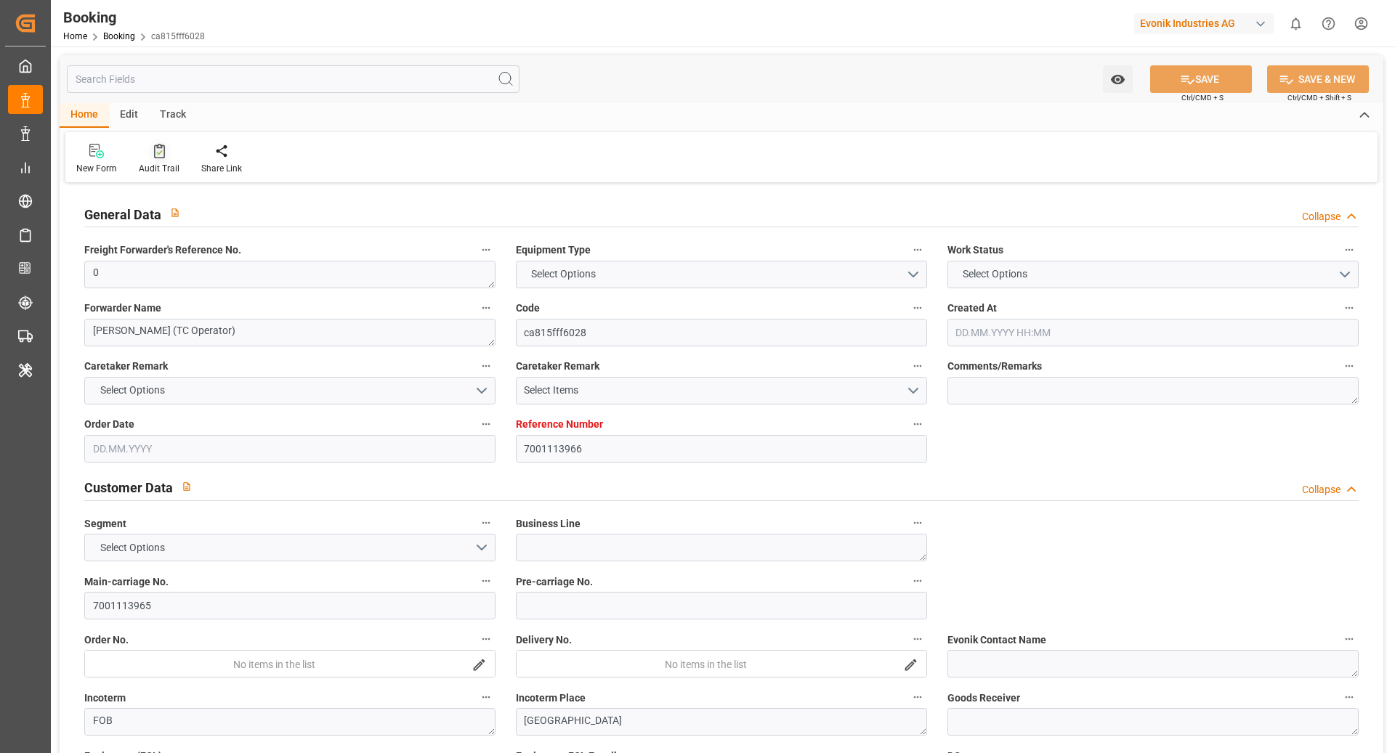
type input "USHOU"
type input "7188"
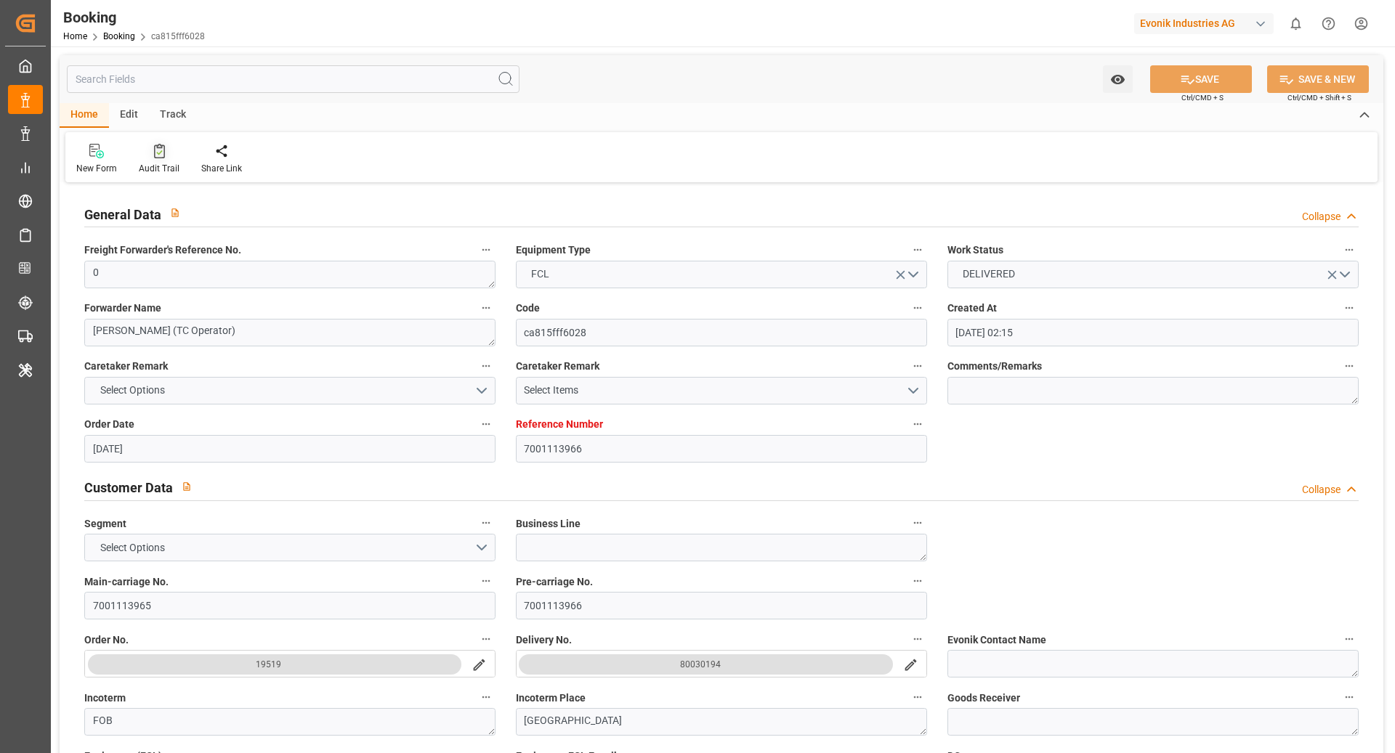
type input "13.09.2025 02:15"
type input "13.09.2025"
type input "16.04.2025 00:00"
type input "21.04.2025 00:00"
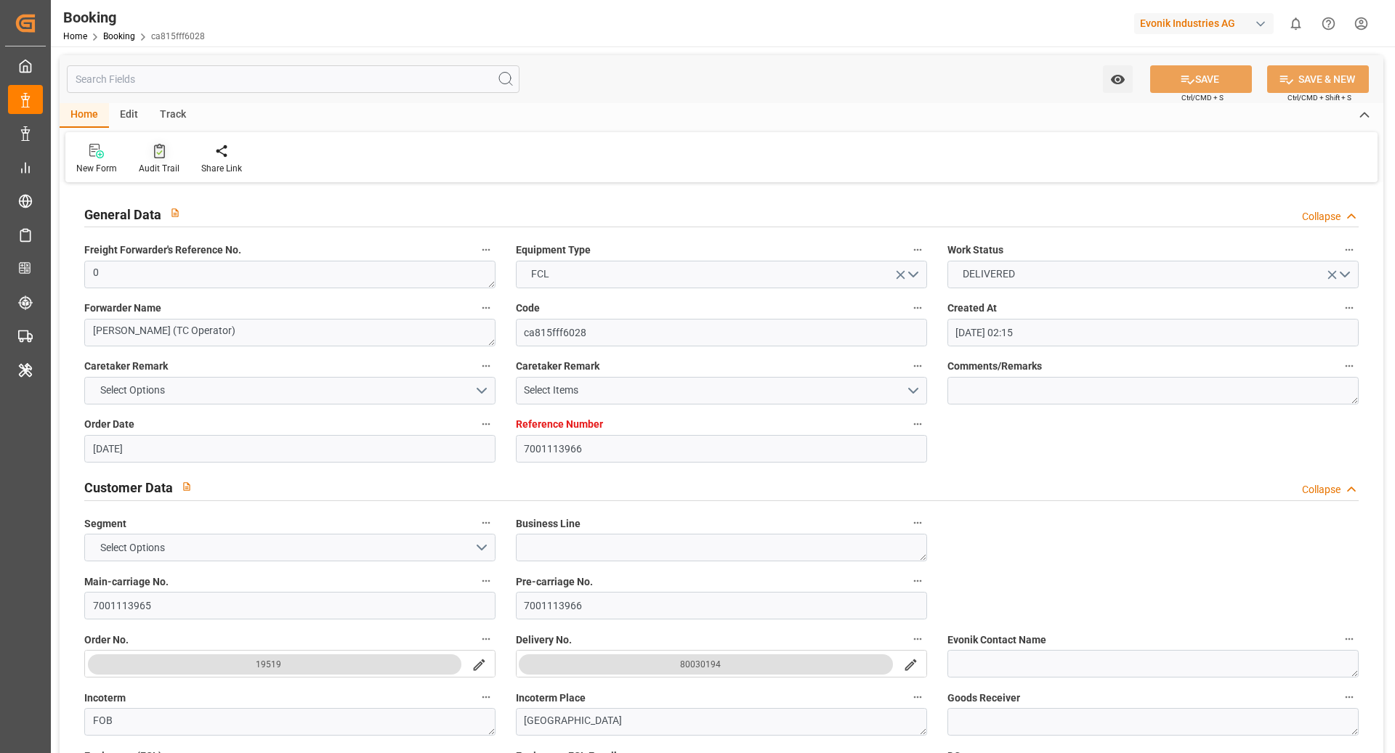
type input "21.04.2025 00:00"
type input "10.05.2025 00:00"
type input "18.09.2025 05:07"
click at [164, 161] on div "Audit Trail" at bounding box center [159, 159] width 62 height 32
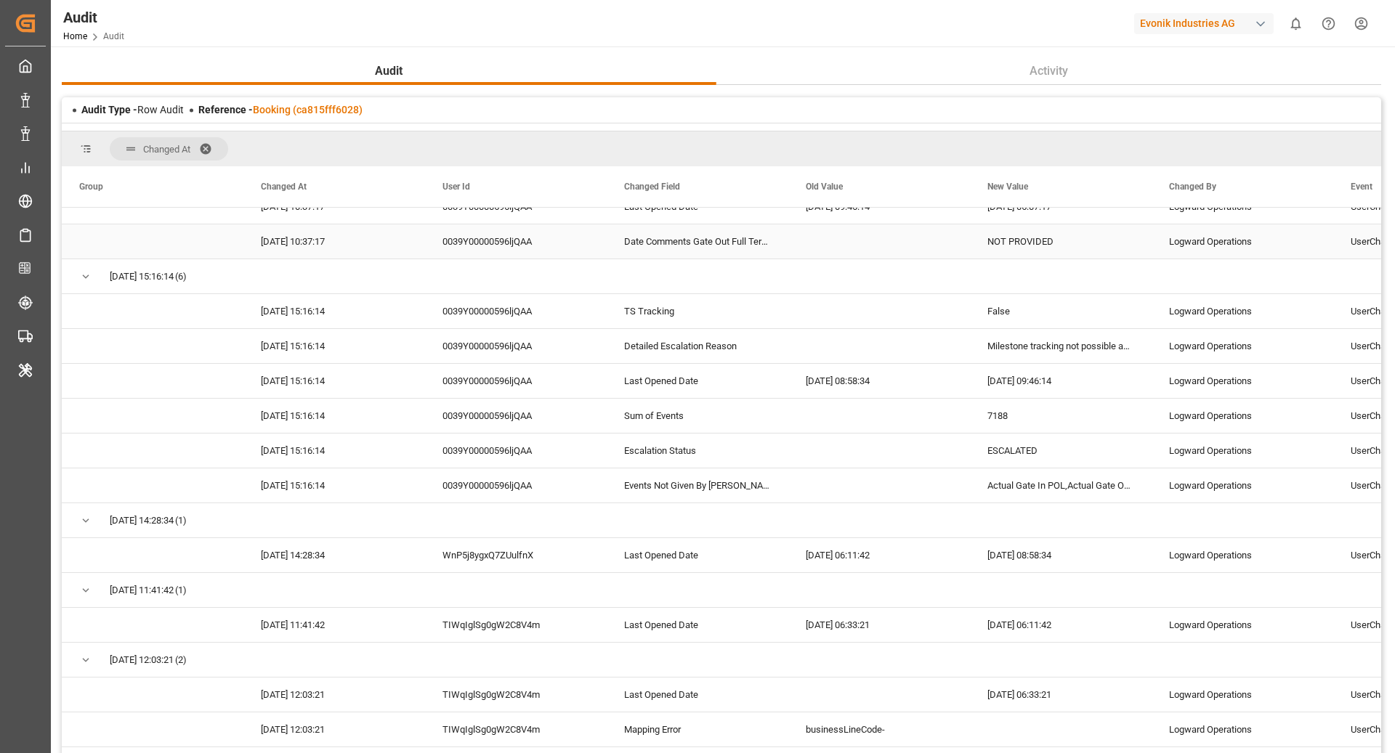
scroll to position [117, 0]
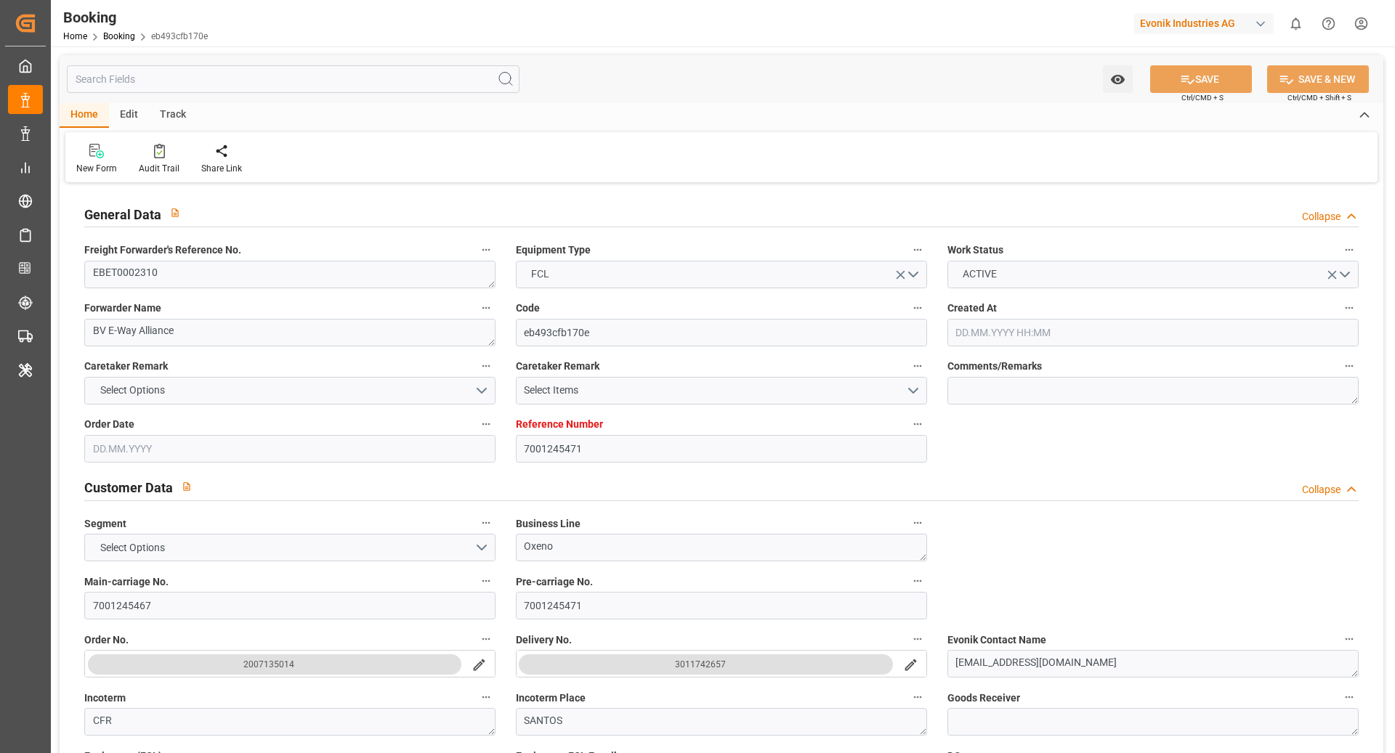
type input "7001245471"
type input "9702065"
type input "9618305"
type input "Hapag [PERSON_NAME]"
type input "Hapag Lloyd Aktiengesellschaft"
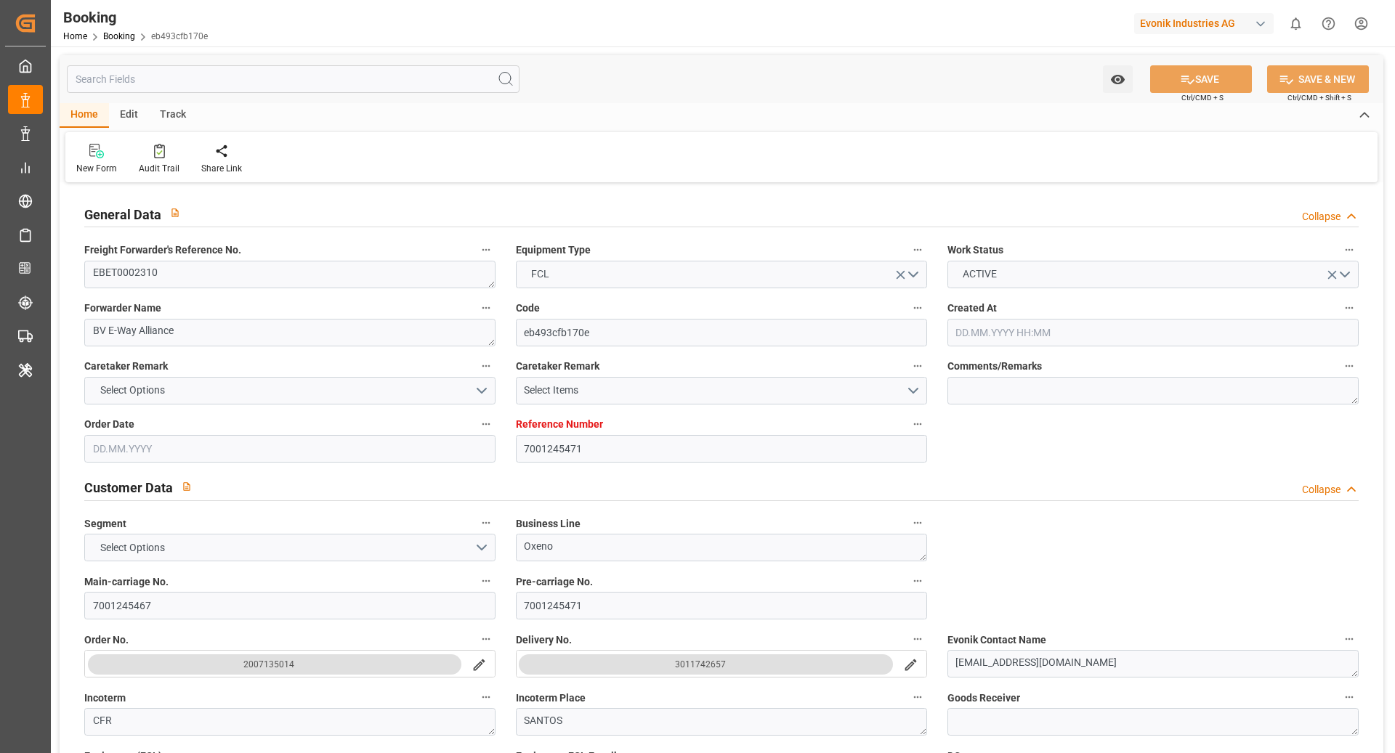
type input "BEANR"
type input "BRSSZ"
type input "0"
type input "[DATE] 10:22"
type input "[DATE]"
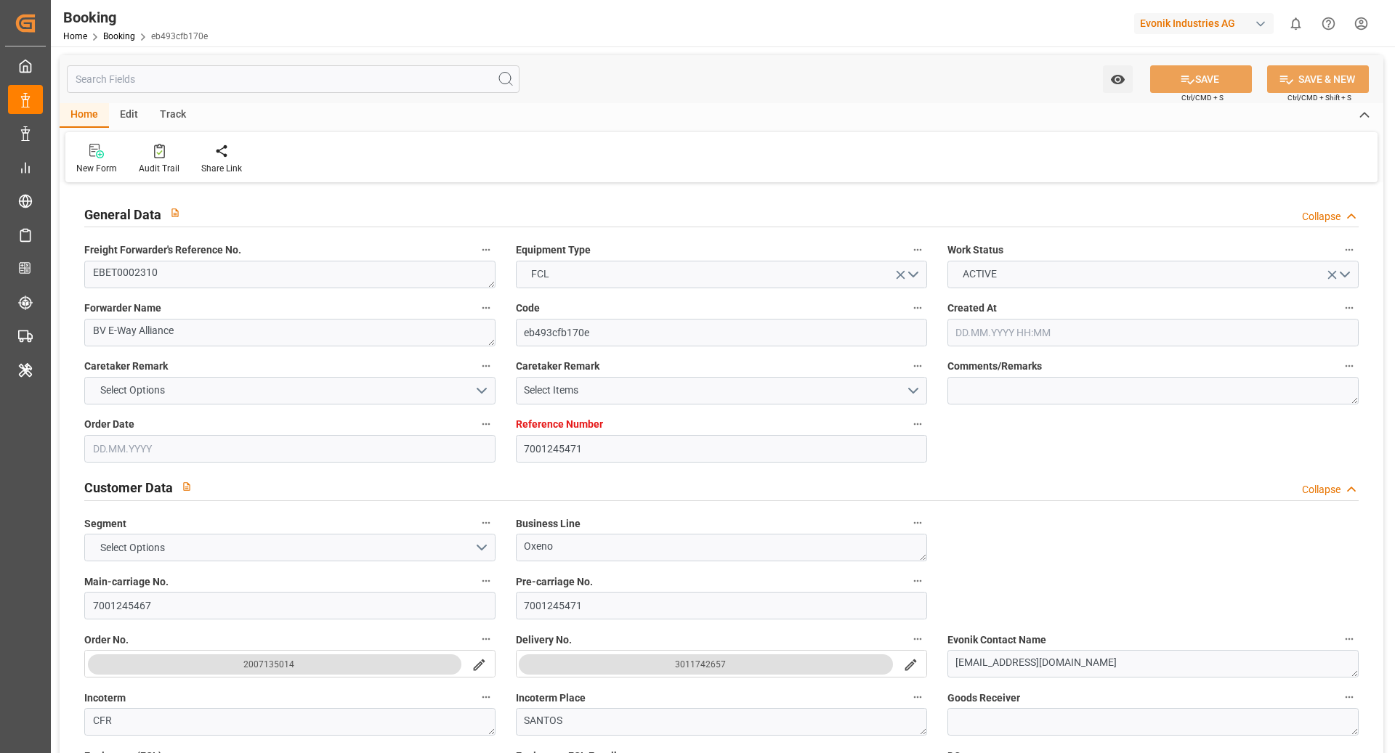
type input "[DATE]"
type input "[DATE] 00:00"
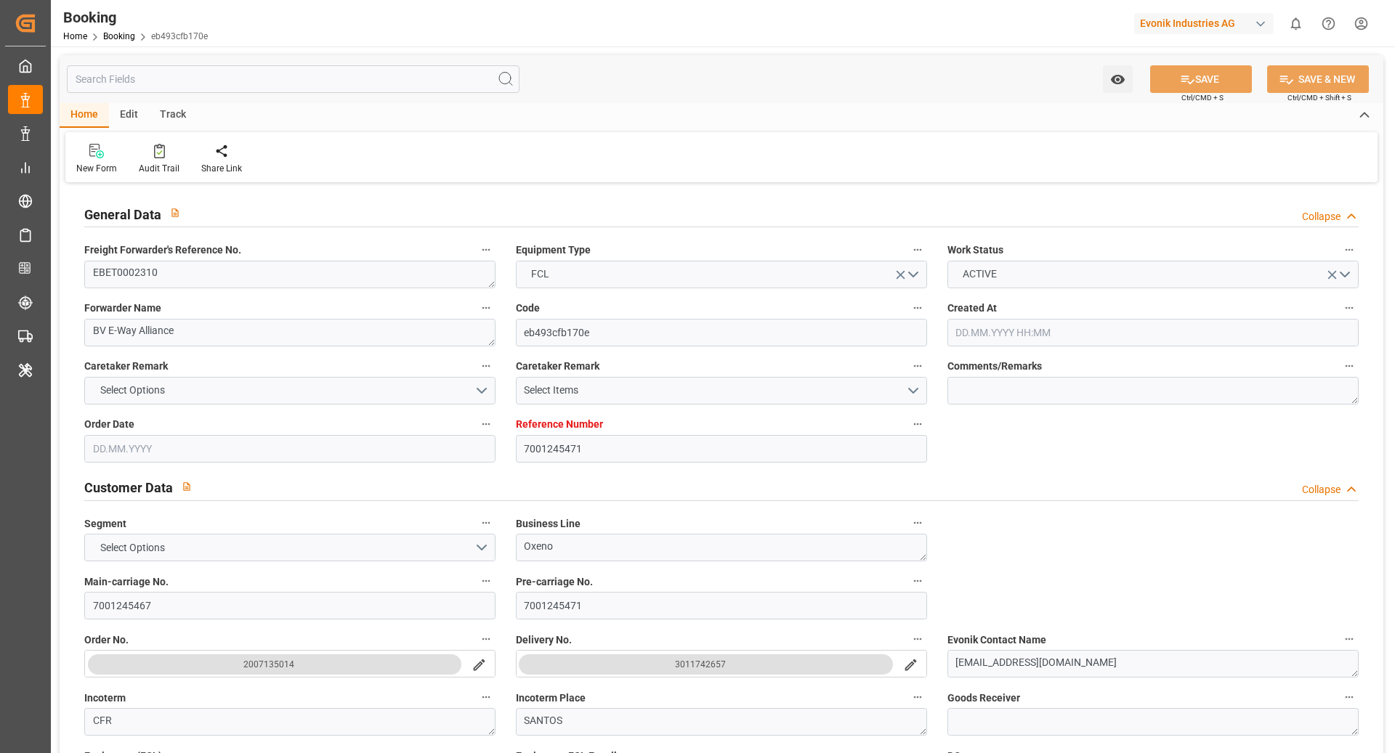
type input "[DATE] 00:00"
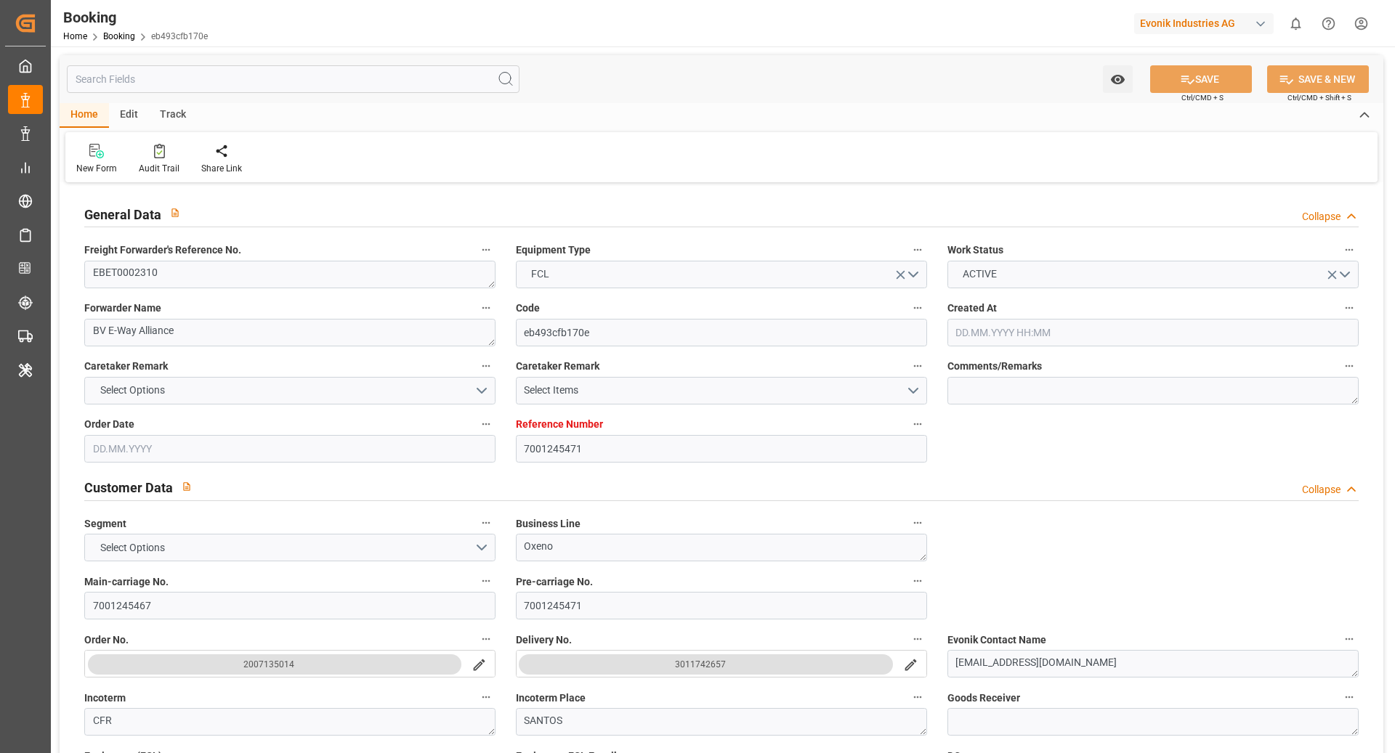
type input "[DATE] 00:00"
type input "[DATE]"
type input "[DATE] 09:55"
click at [150, 155] on div at bounding box center [159, 150] width 41 height 15
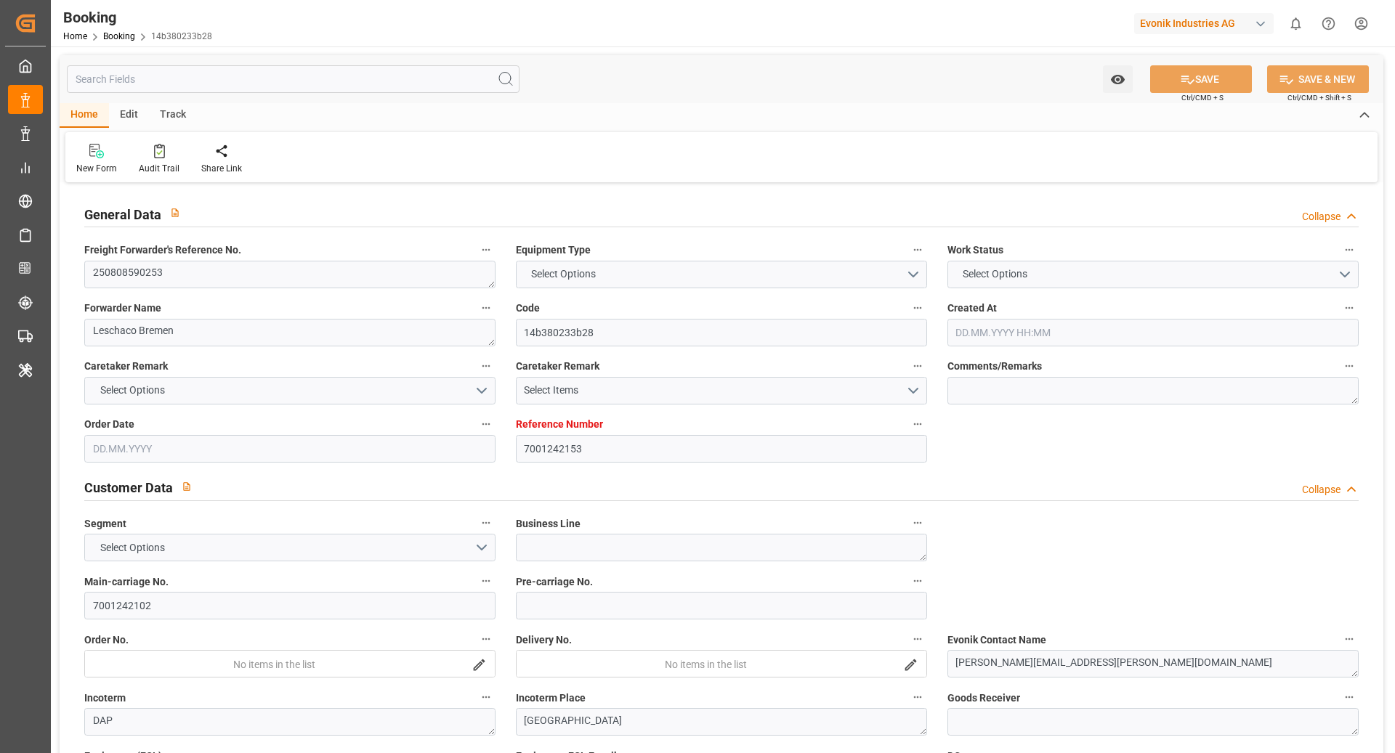
type input "7001242153"
type input "9535163"
type input "9480227"
type input "MSC"
type input "Mediterranean Shipping Company"
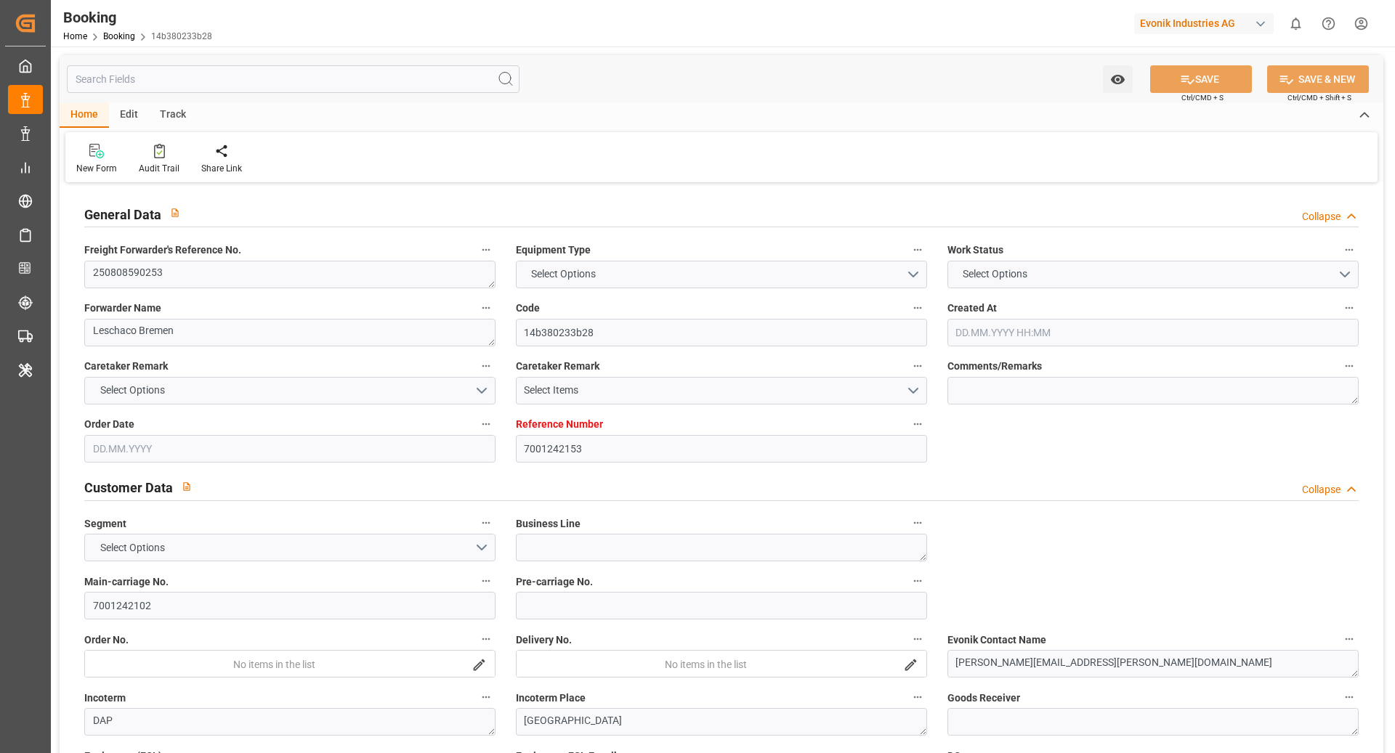
type input "NLRTM"
type input "USNYC"
type input "DEBRV"
type input "0"
type input "NLRTM"
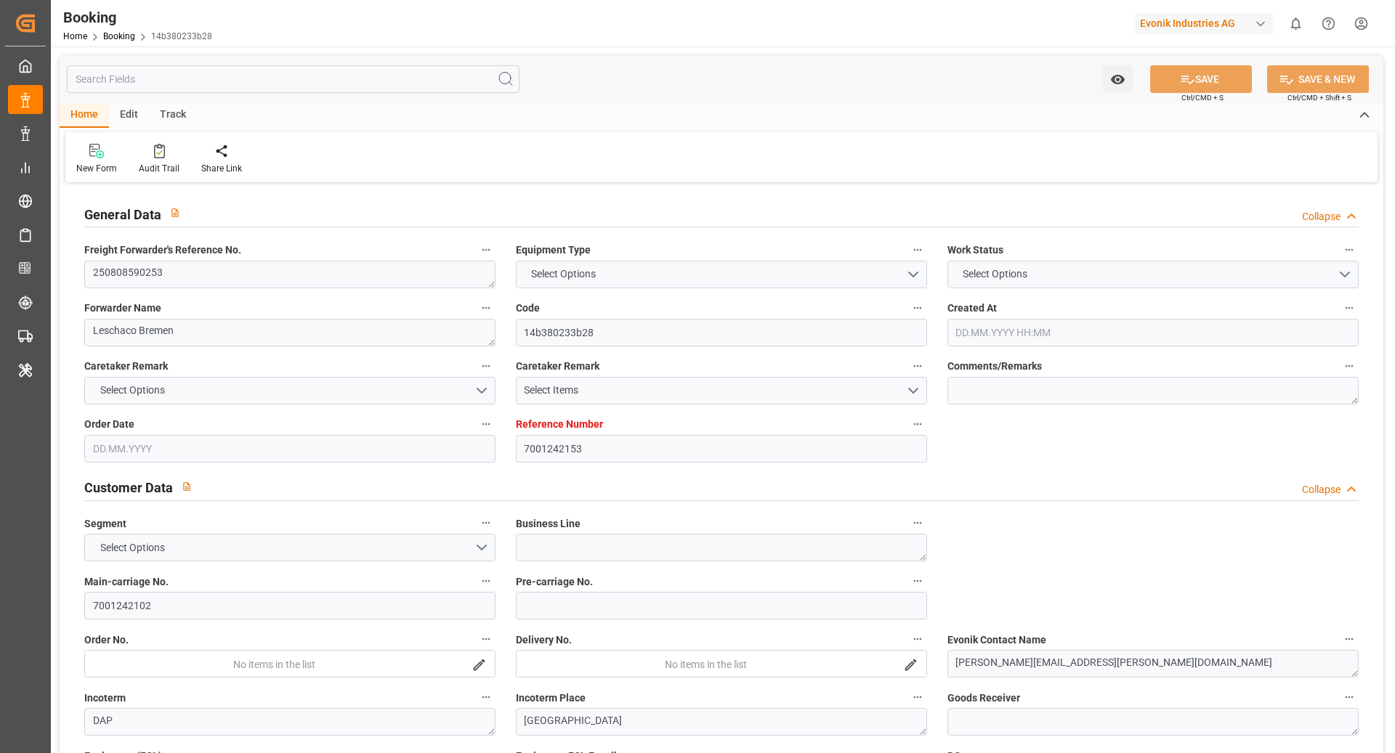
type input "USNYC"
type input "9404651"
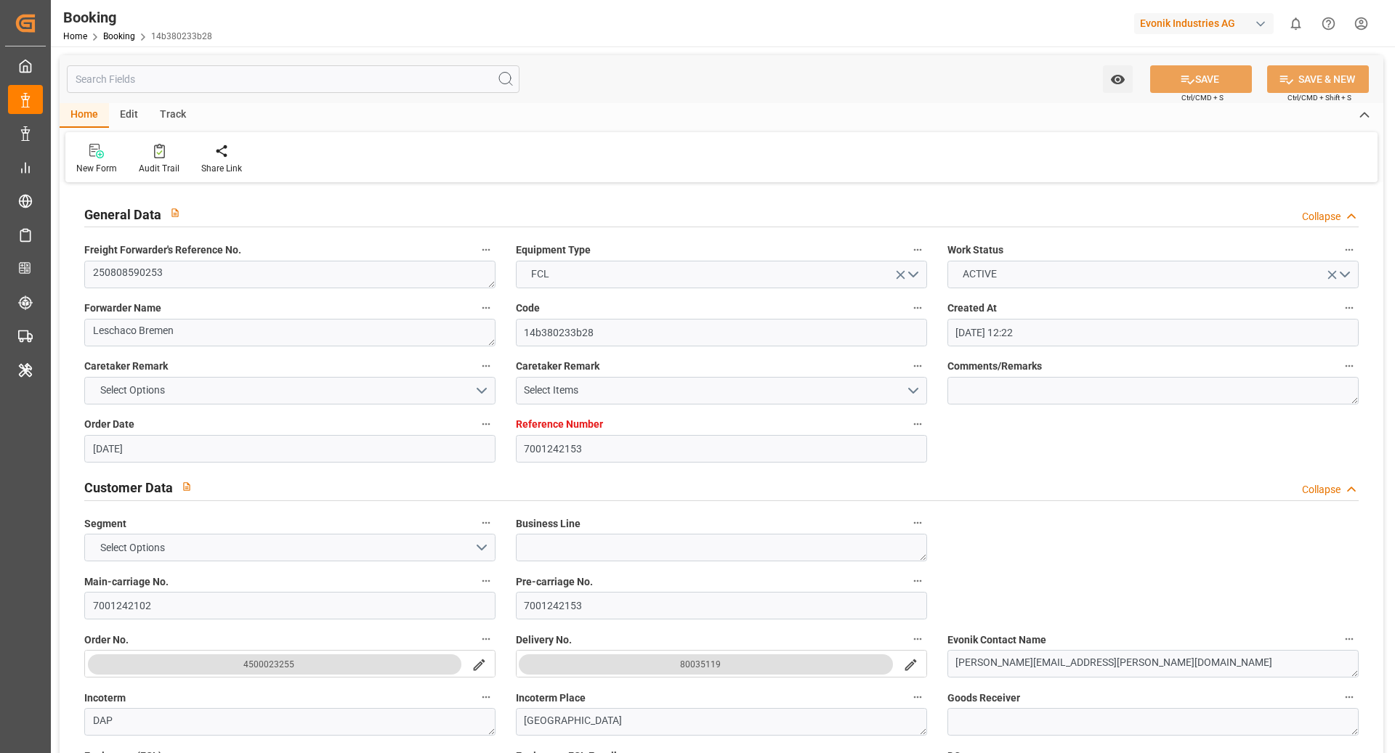
type input "[DATE] 12:22"
type input "[DATE]"
type input "[DATE] 00:00"
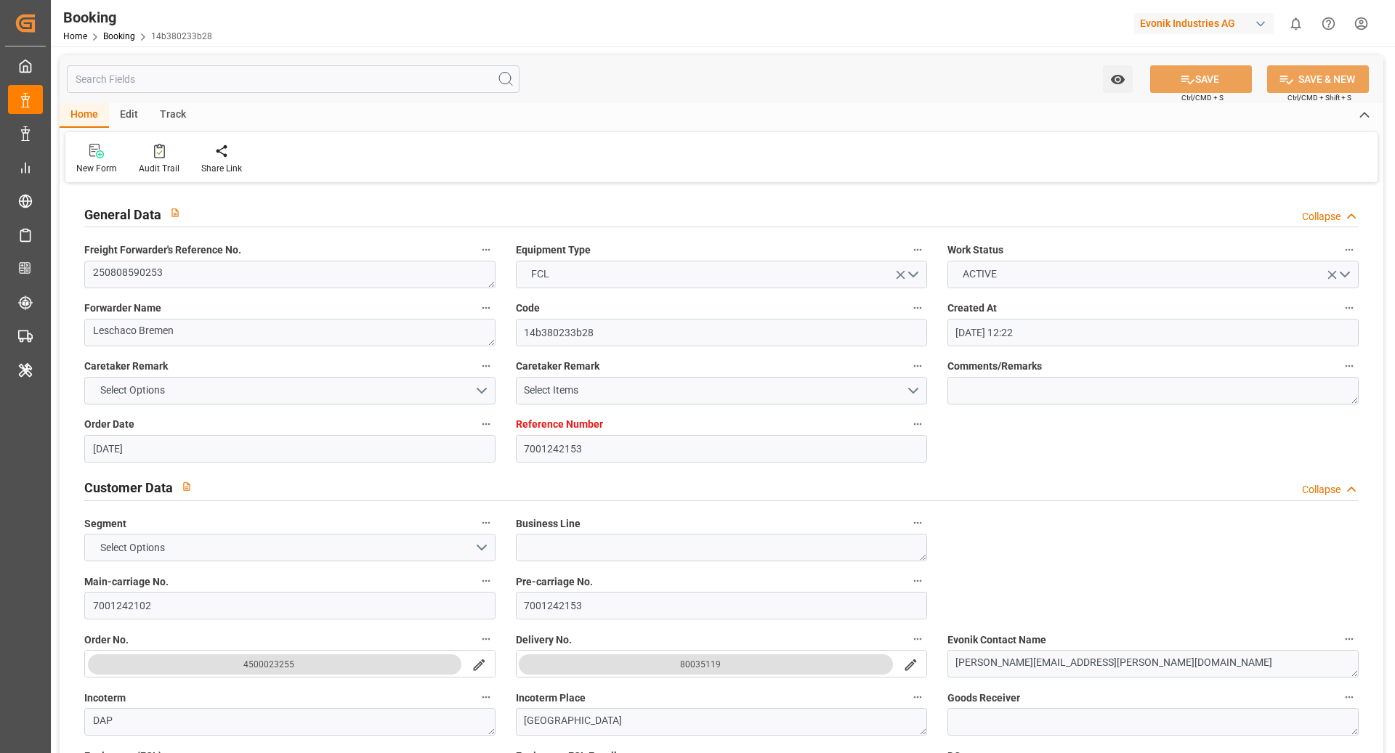
type input "[DATE] 12:00"
type input "[DATE] 00:00"
type input "[DATE] 12:00"
type input "[DATE] 00:00"
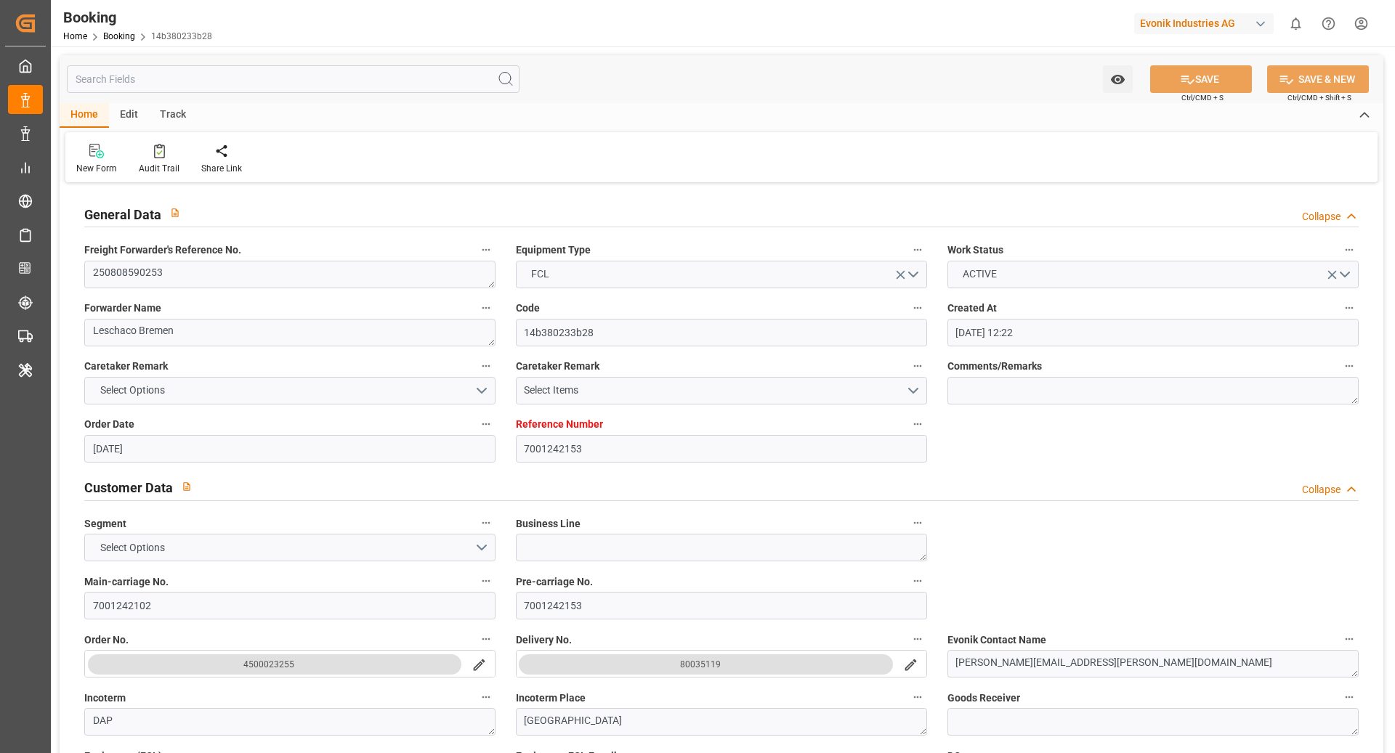
type input "[DATE] 00:00"
type input "[DATE]"
type input "[DATE] 11:46"
type input "[DATE]"
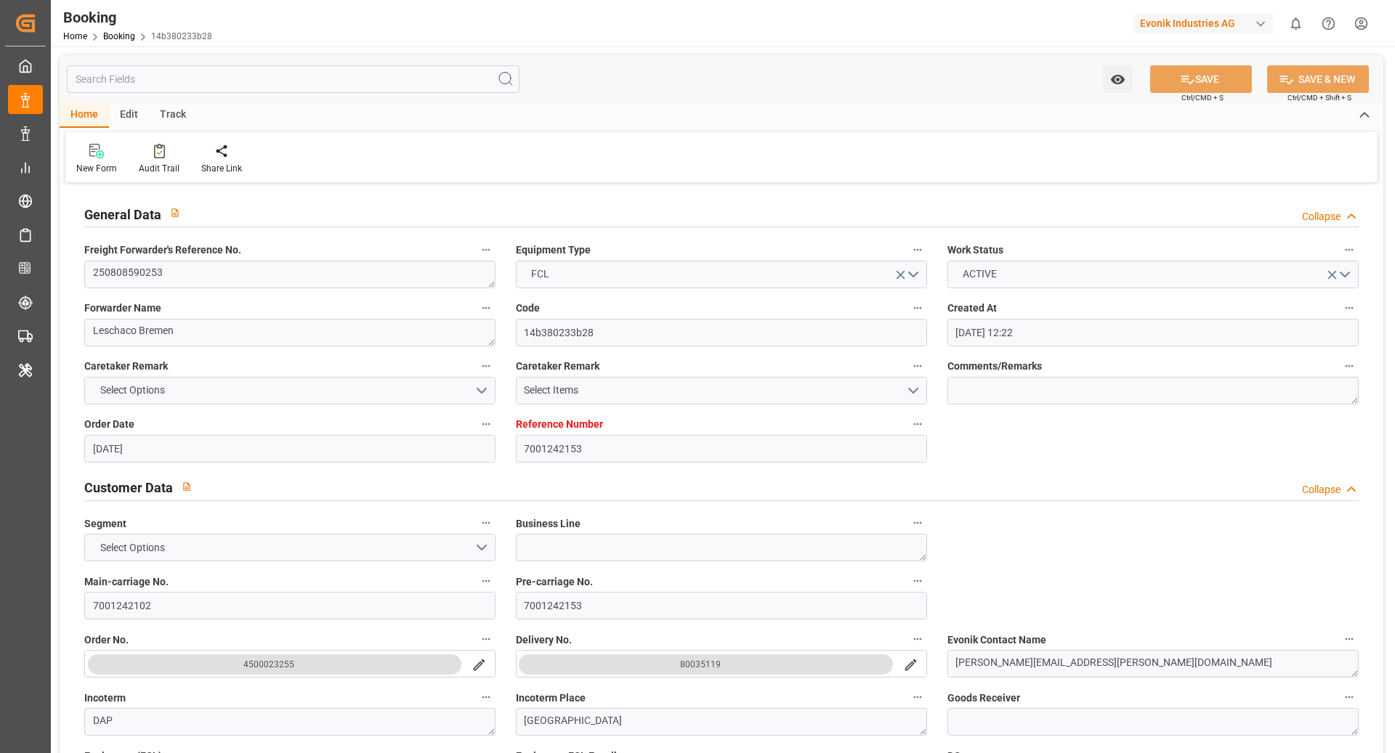
type input "[DATE] 00:02"
type input "[DATE] 00:01"
type input "[DATE] 23:00"
type input "[DATE] 12:00"
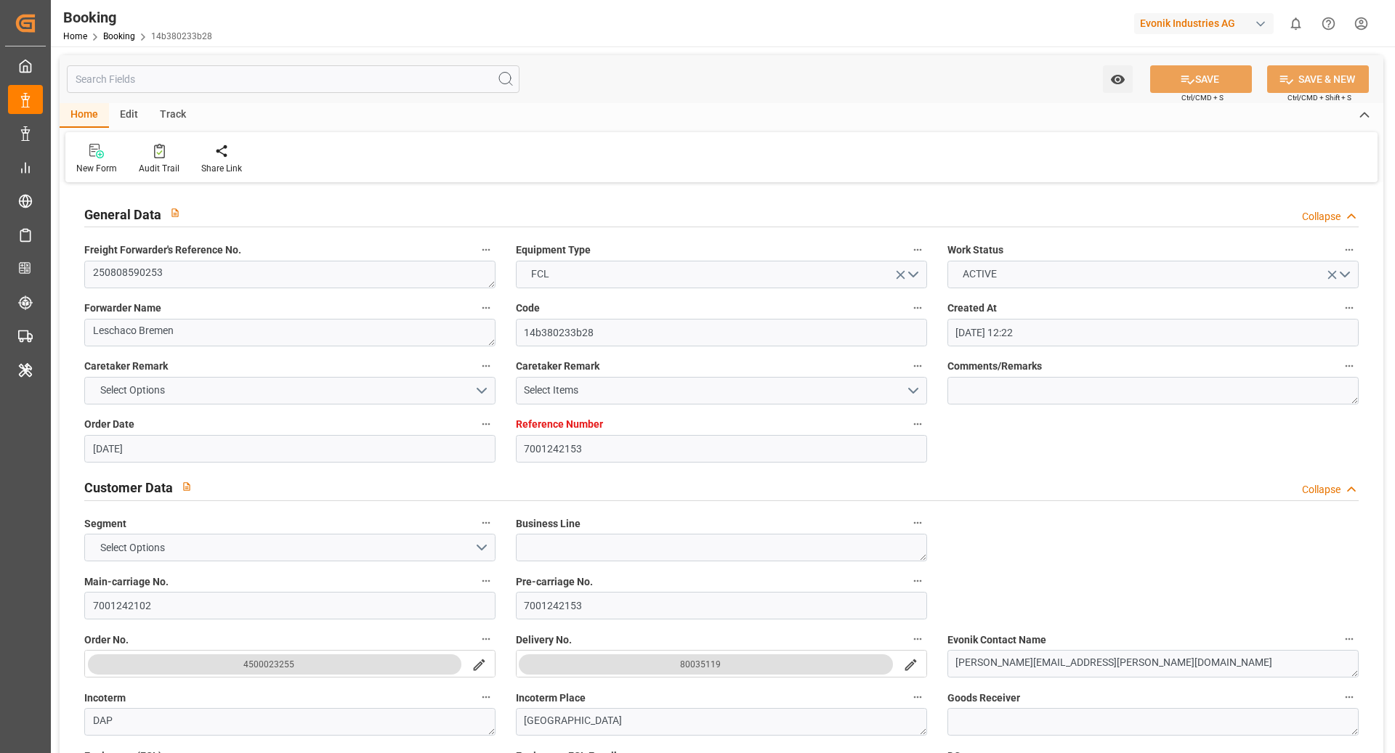
type input "[DATE] 16:28"
type input "[DATE] 00:02"
type input "[DATE] 12:00"
type input "[DATE] 06:18"
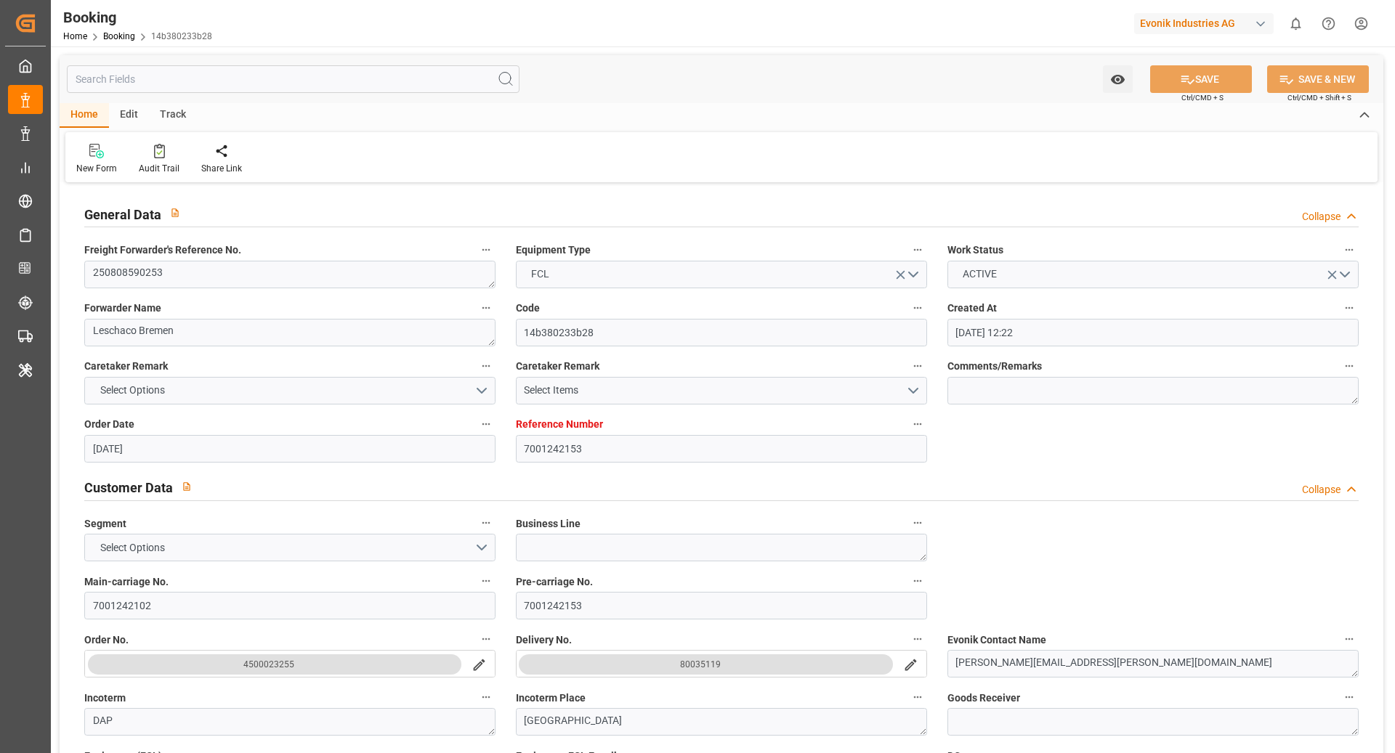
type input "[DATE] 06:18"
click at [145, 169] on div "Audit Trail" at bounding box center [159, 168] width 41 height 13
